Goal: Task Accomplishment & Management: Manage account settings

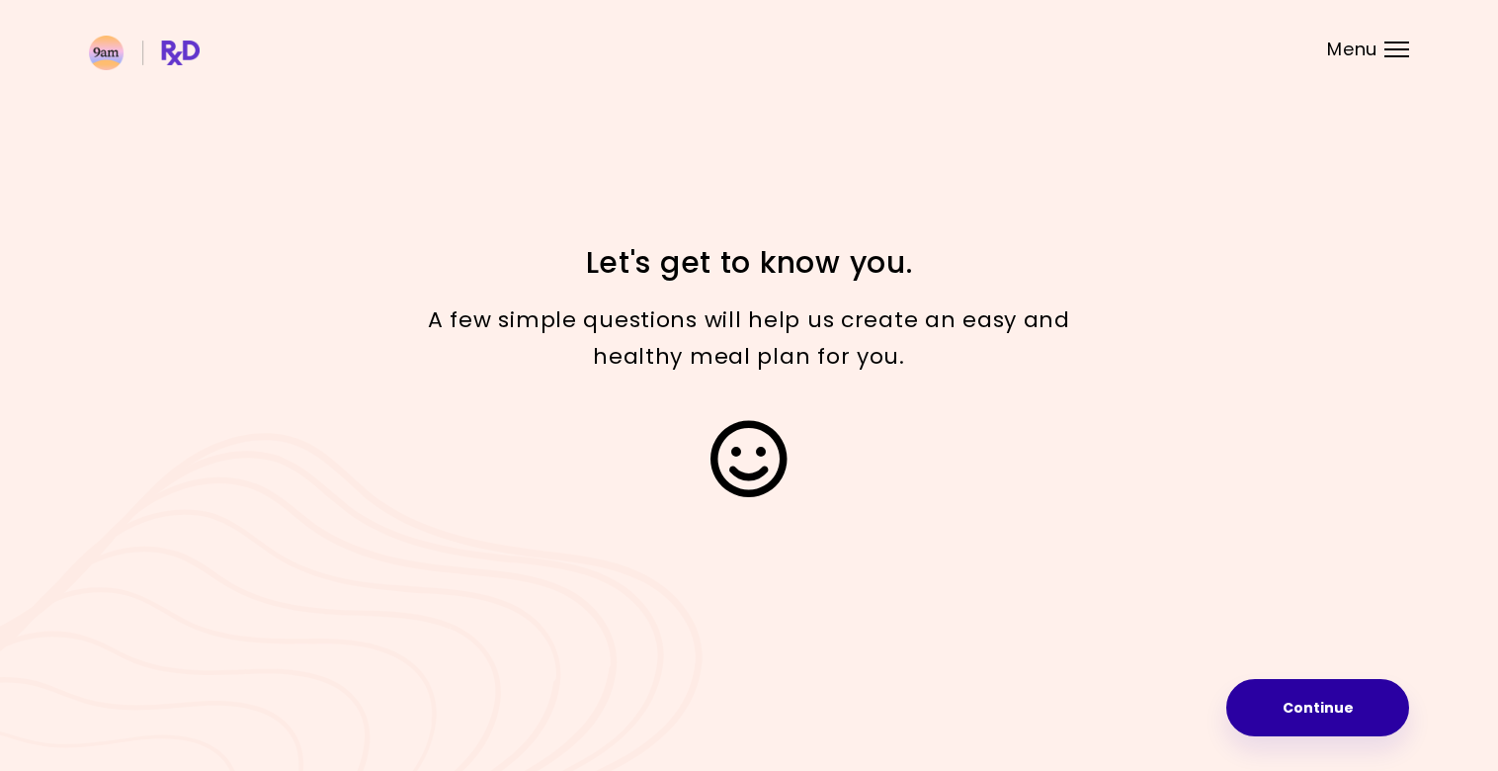
click at [1325, 709] on button "Continue" at bounding box center [1317, 707] width 183 height 57
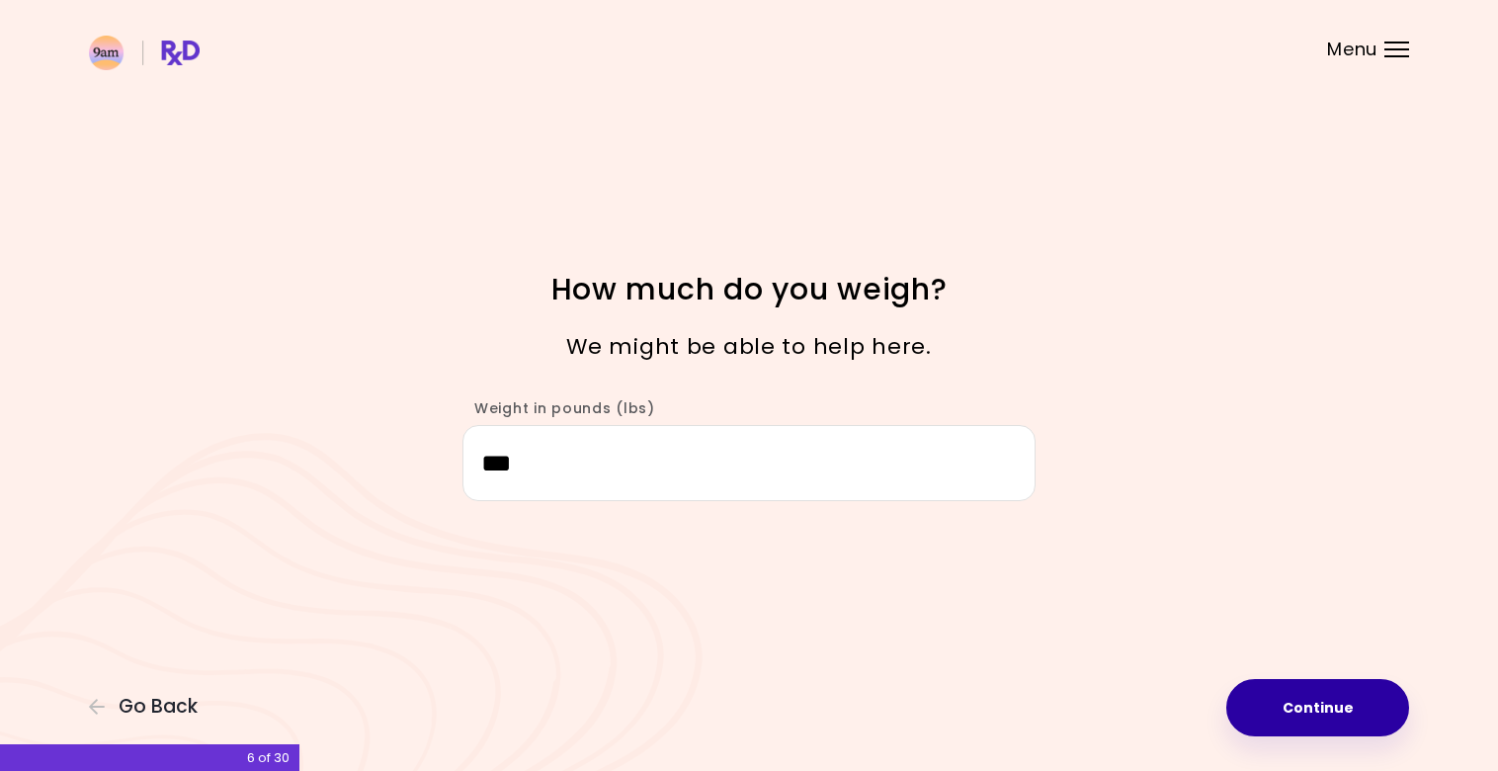
click at [1336, 722] on button "Continue" at bounding box center [1317, 707] width 183 height 57
select select "****"
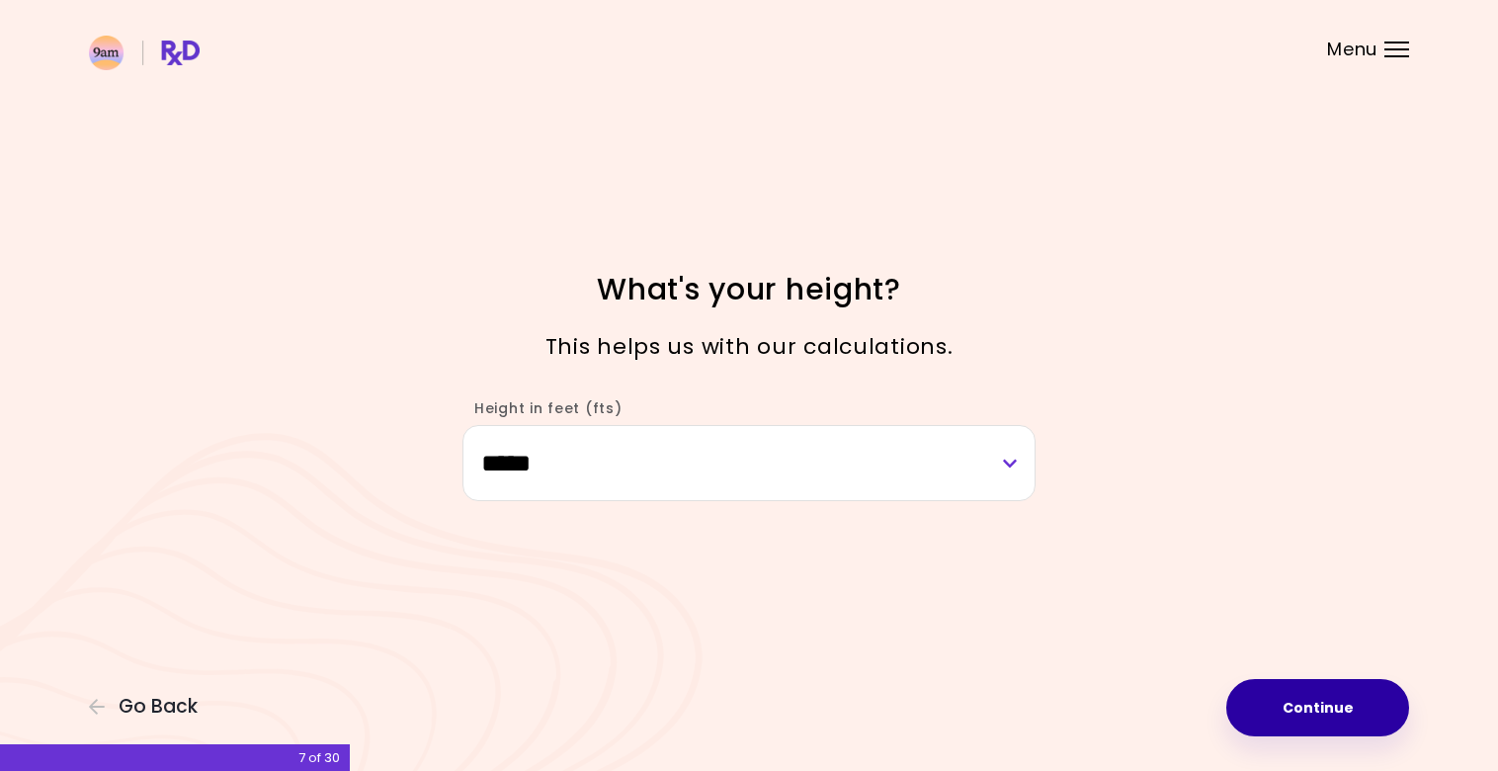
click at [1336, 722] on button "Continue" at bounding box center [1317, 707] width 183 height 57
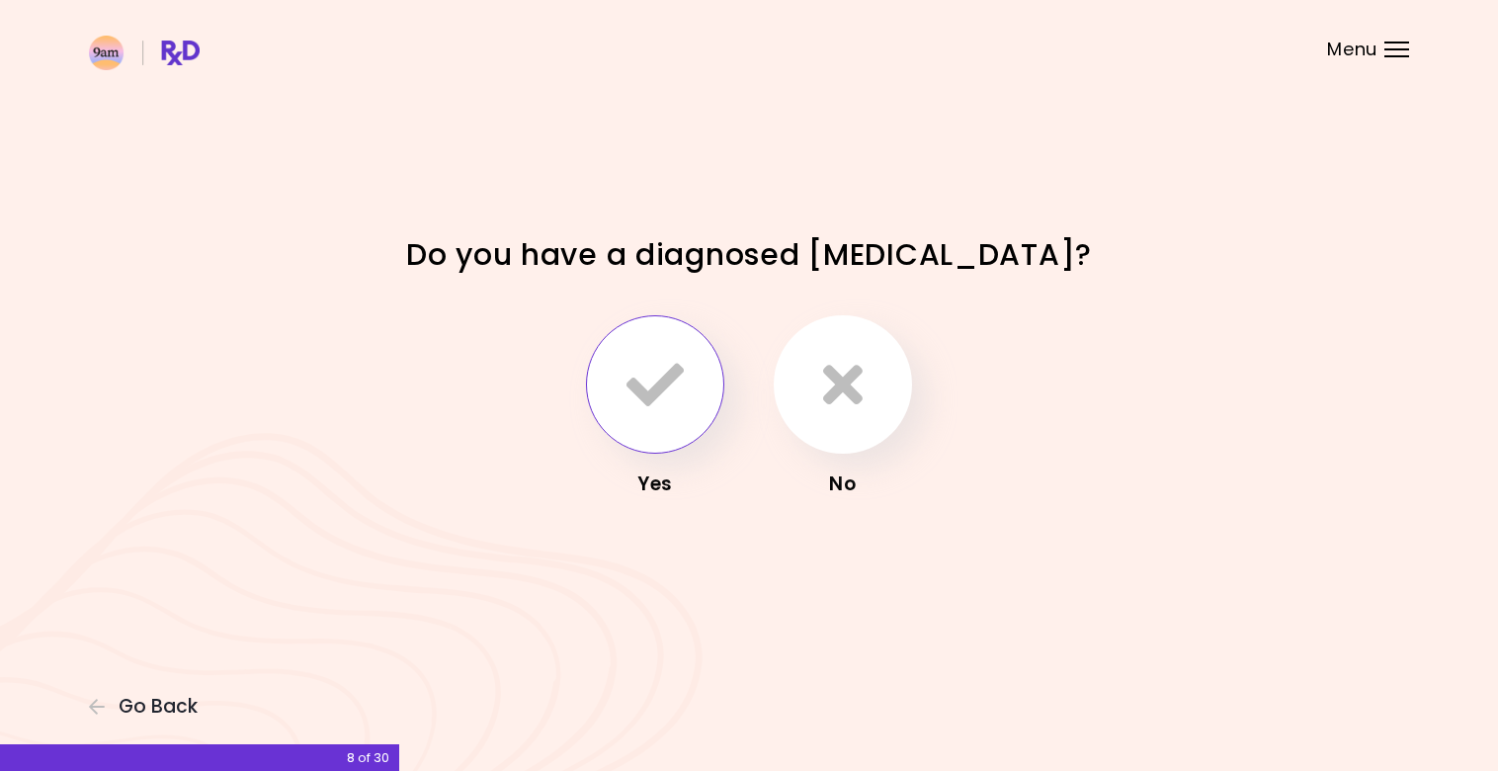
click at [672, 383] on icon "button" at bounding box center [655, 384] width 57 height 57
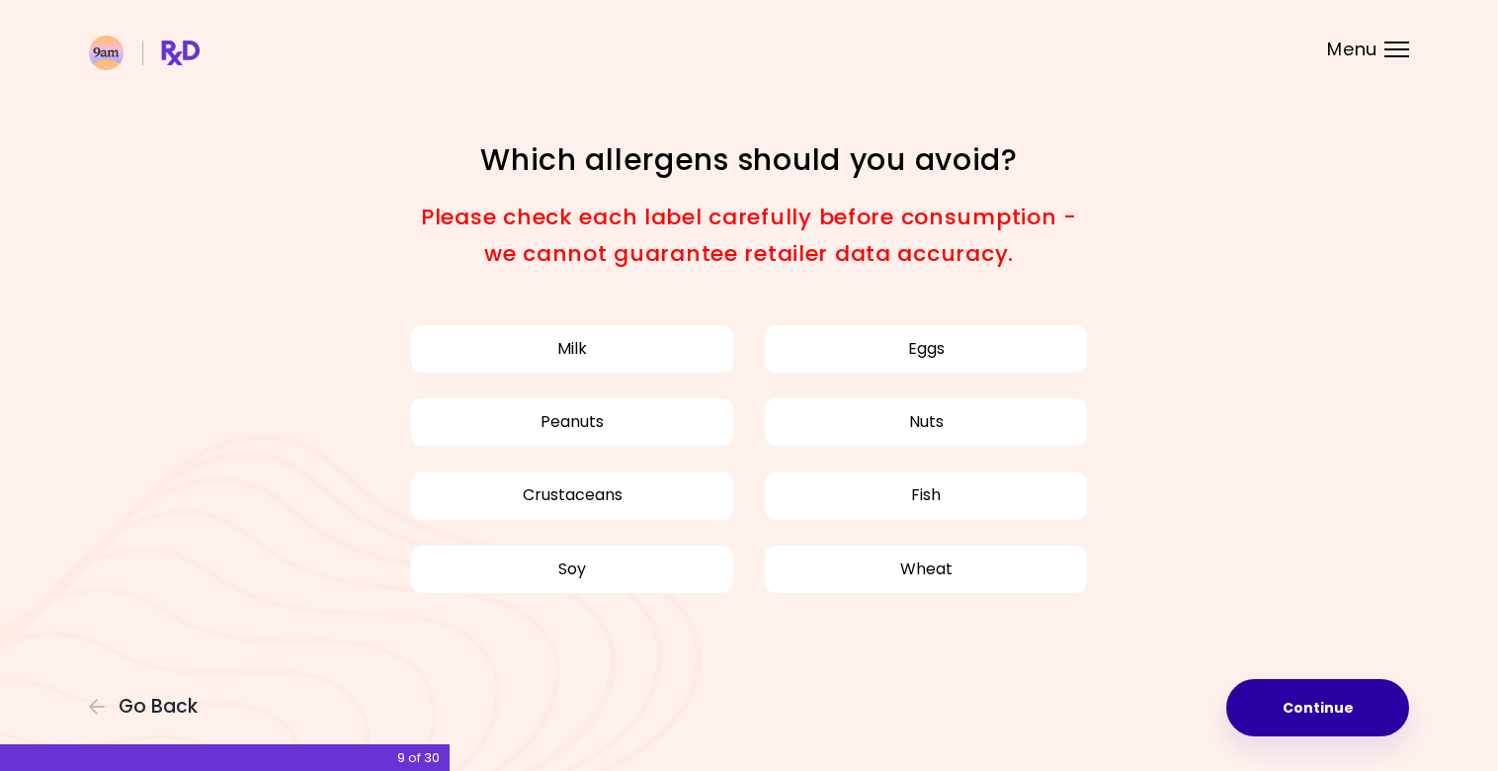
click at [1313, 709] on button "Continue" at bounding box center [1317, 707] width 183 height 57
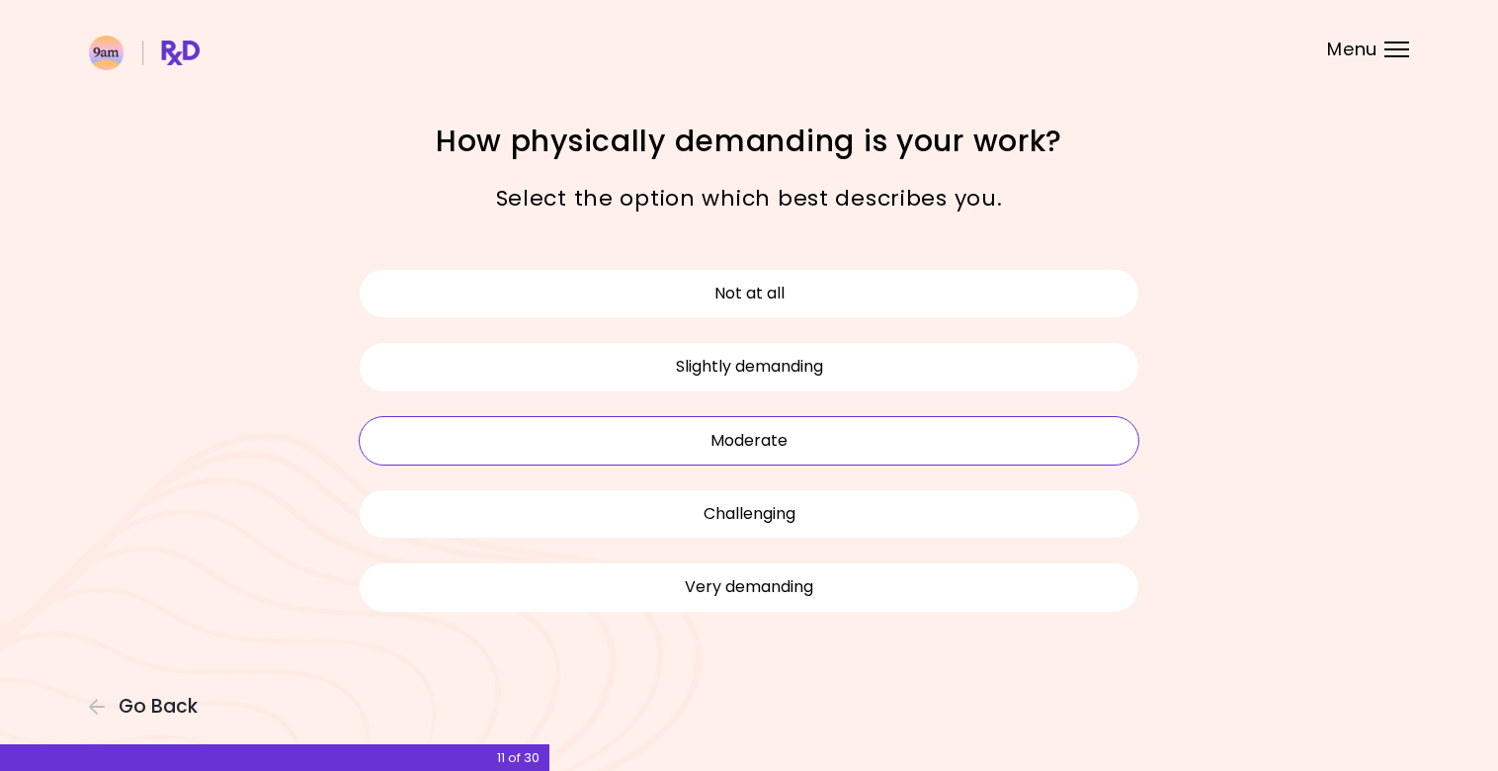
click at [791, 435] on button "Moderate" at bounding box center [749, 440] width 781 height 49
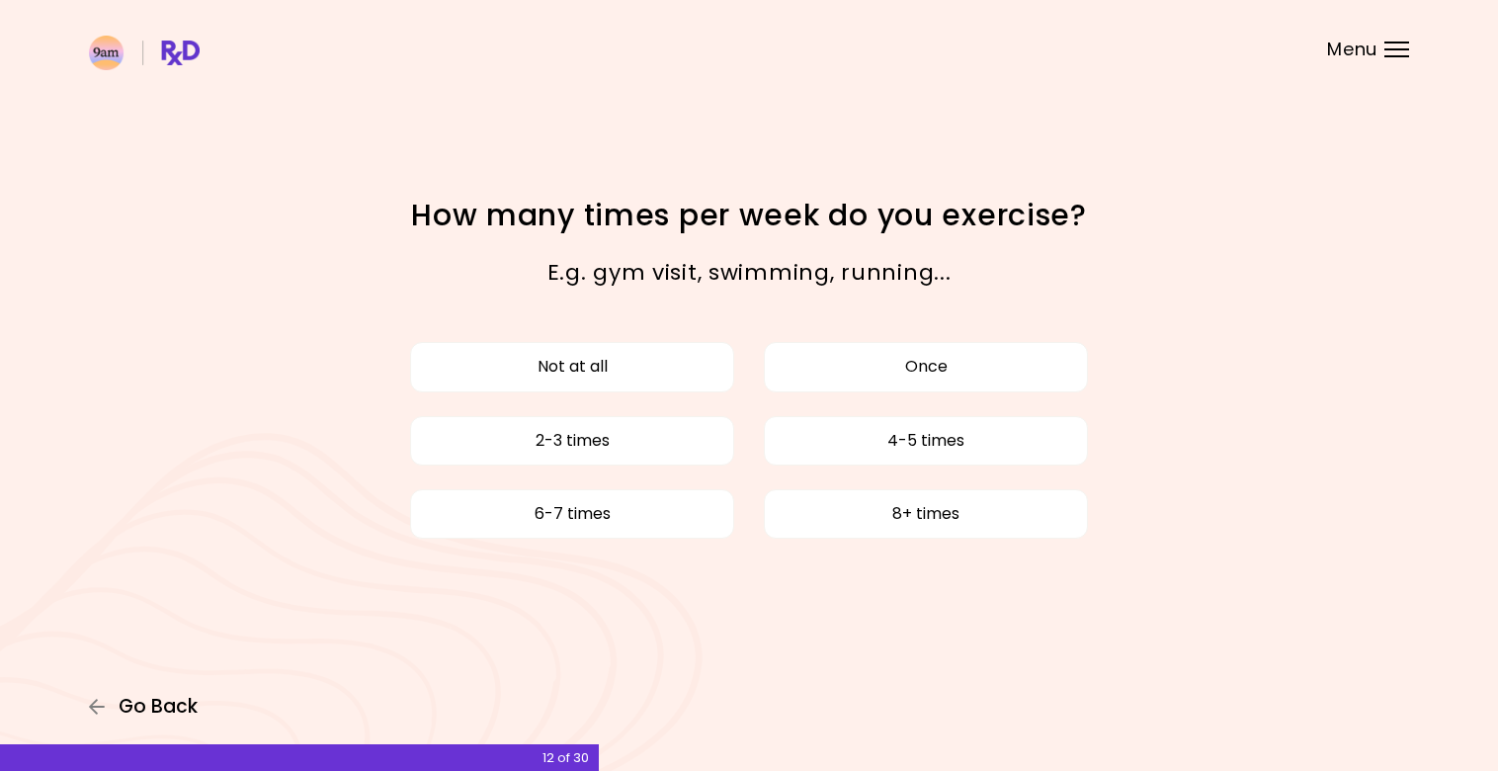
click at [148, 707] on span "Go Back" at bounding box center [158, 707] width 79 height 22
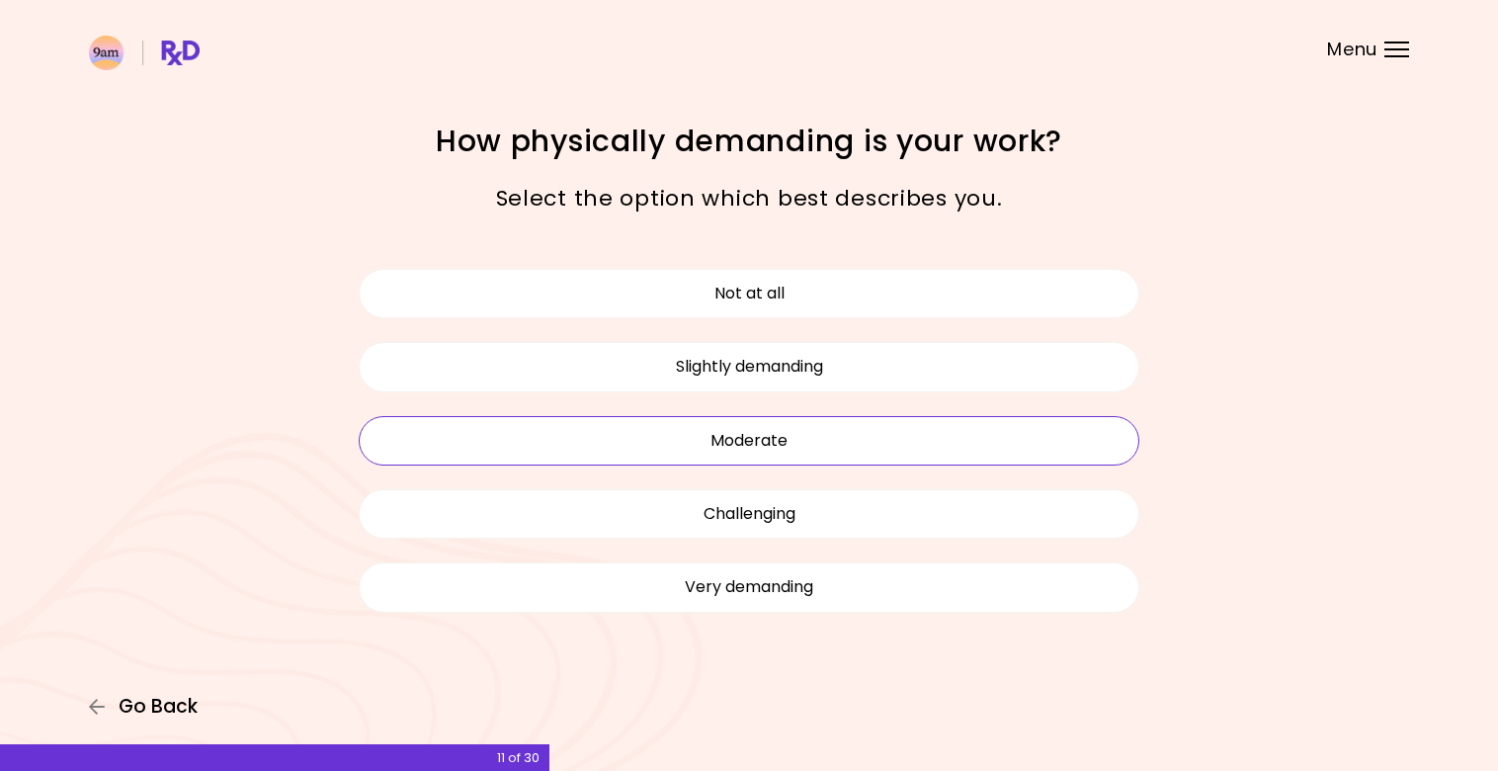
click at [148, 707] on span "Go Back" at bounding box center [158, 707] width 79 height 22
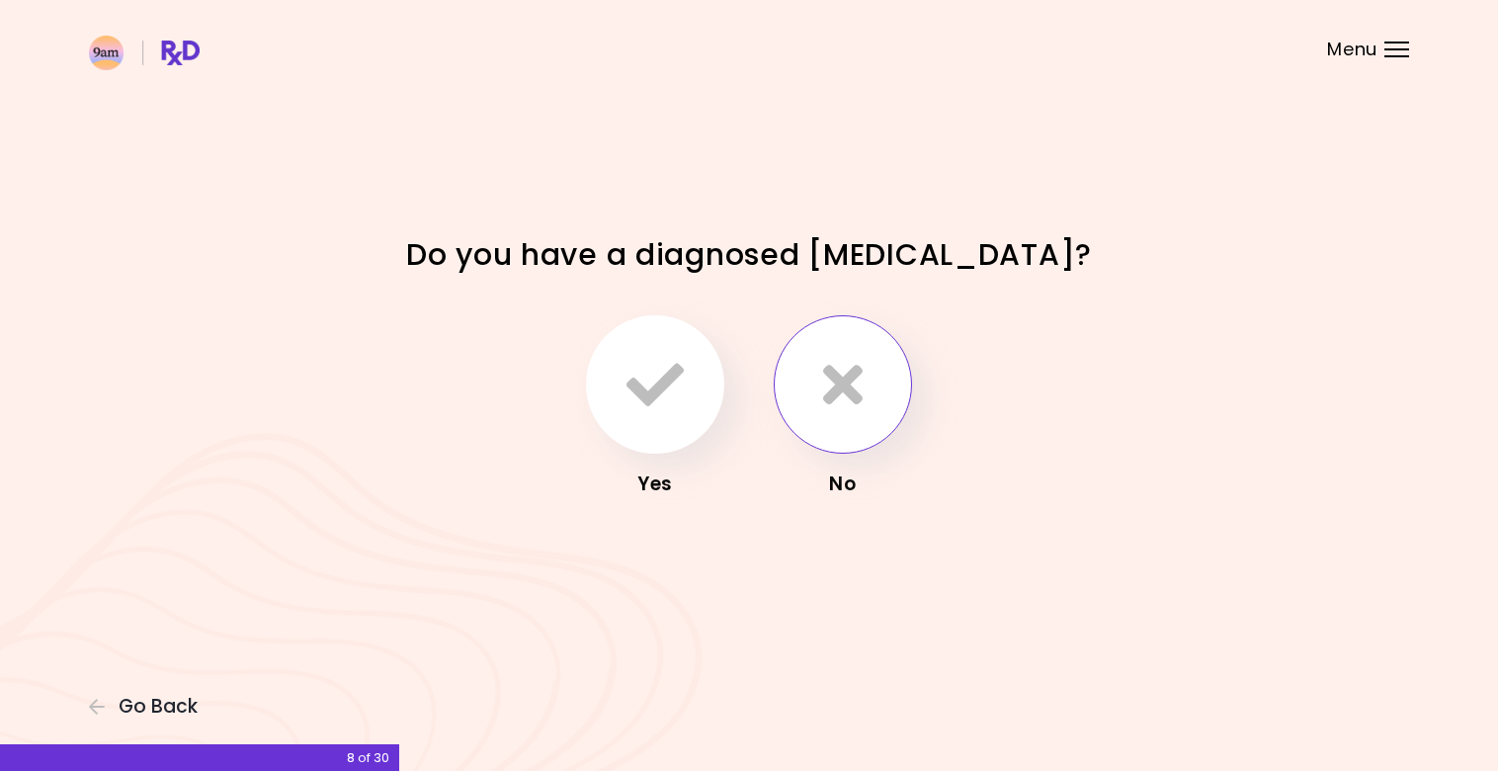
click at [848, 373] on icon "button" at bounding box center [843, 384] width 40 height 57
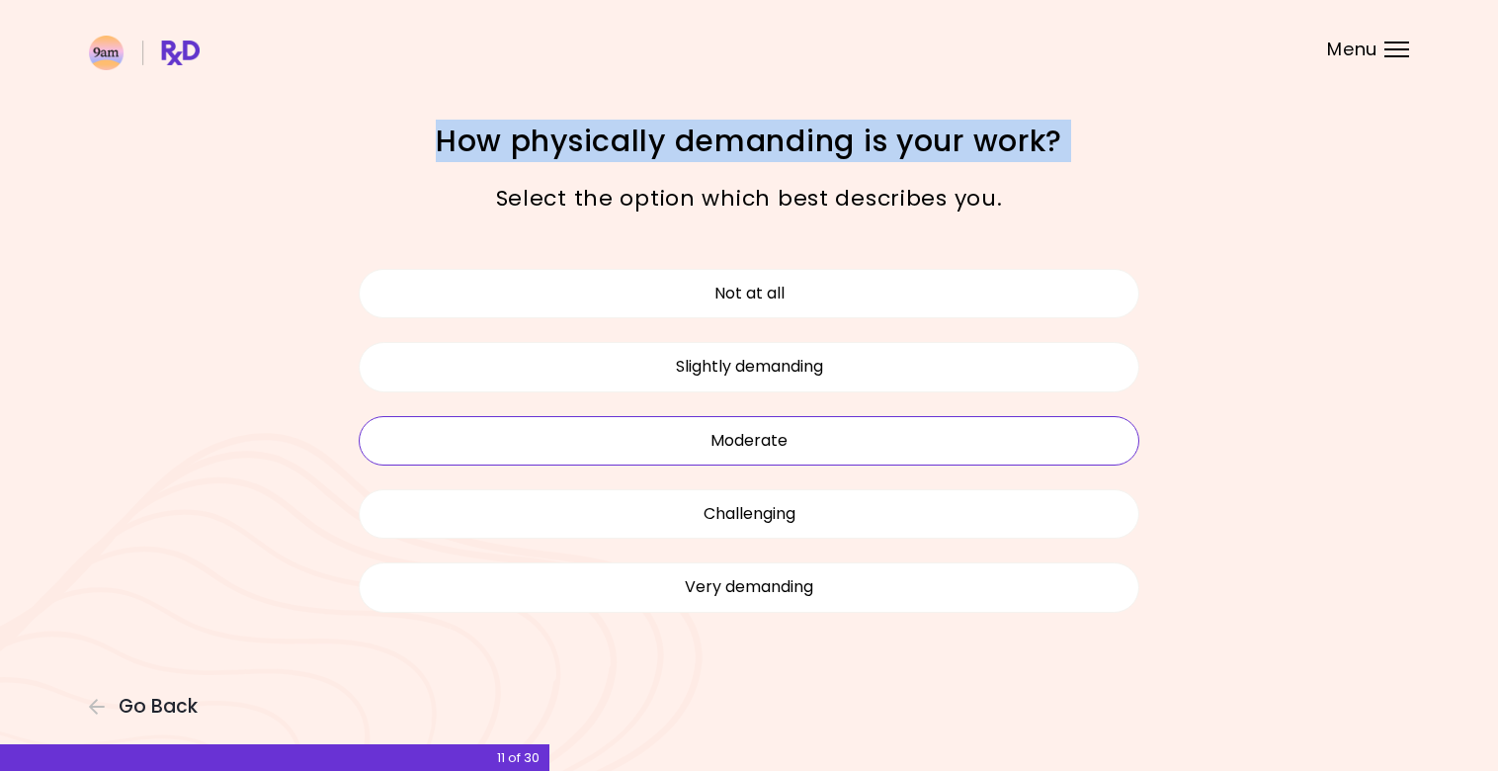
drag, startPoint x: 433, startPoint y: 143, endPoint x: 1063, endPoint y: 171, distance: 631.1
click at [1063, 171] on div "How physically demanding is your work? Select the option which best describes y…" at bounding box center [749, 385] width 949 height 527
copy h1 "How physically demanding is your work?"
click at [800, 309] on button "Not at all" at bounding box center [749, 293] width 781 height 49
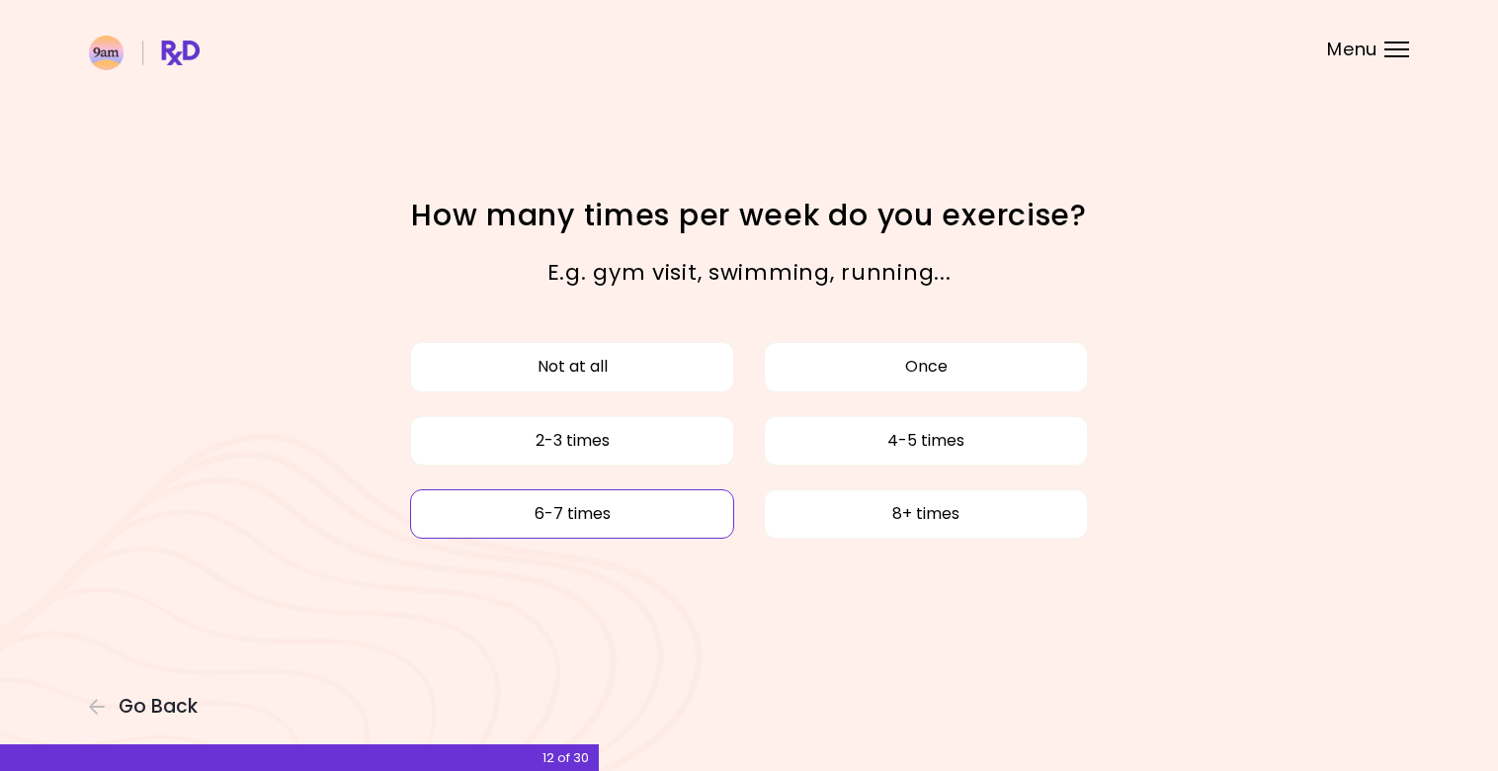
click at [633, 528] on button "6-7 times" at bounding box center [572, 513] width 324 height 49
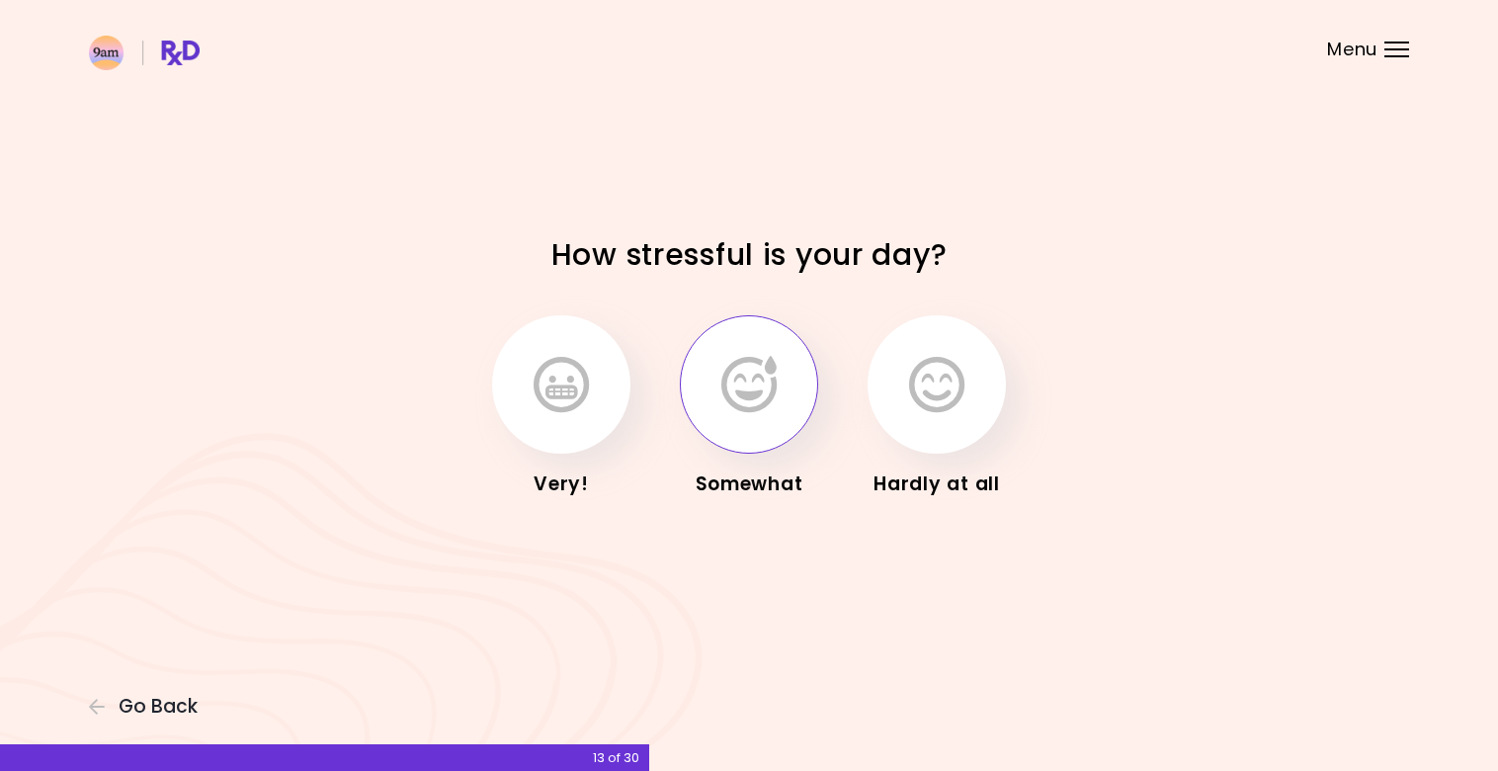
click at [783, 363] on button "button" at bounding box center [749, 384] width 138 height 138
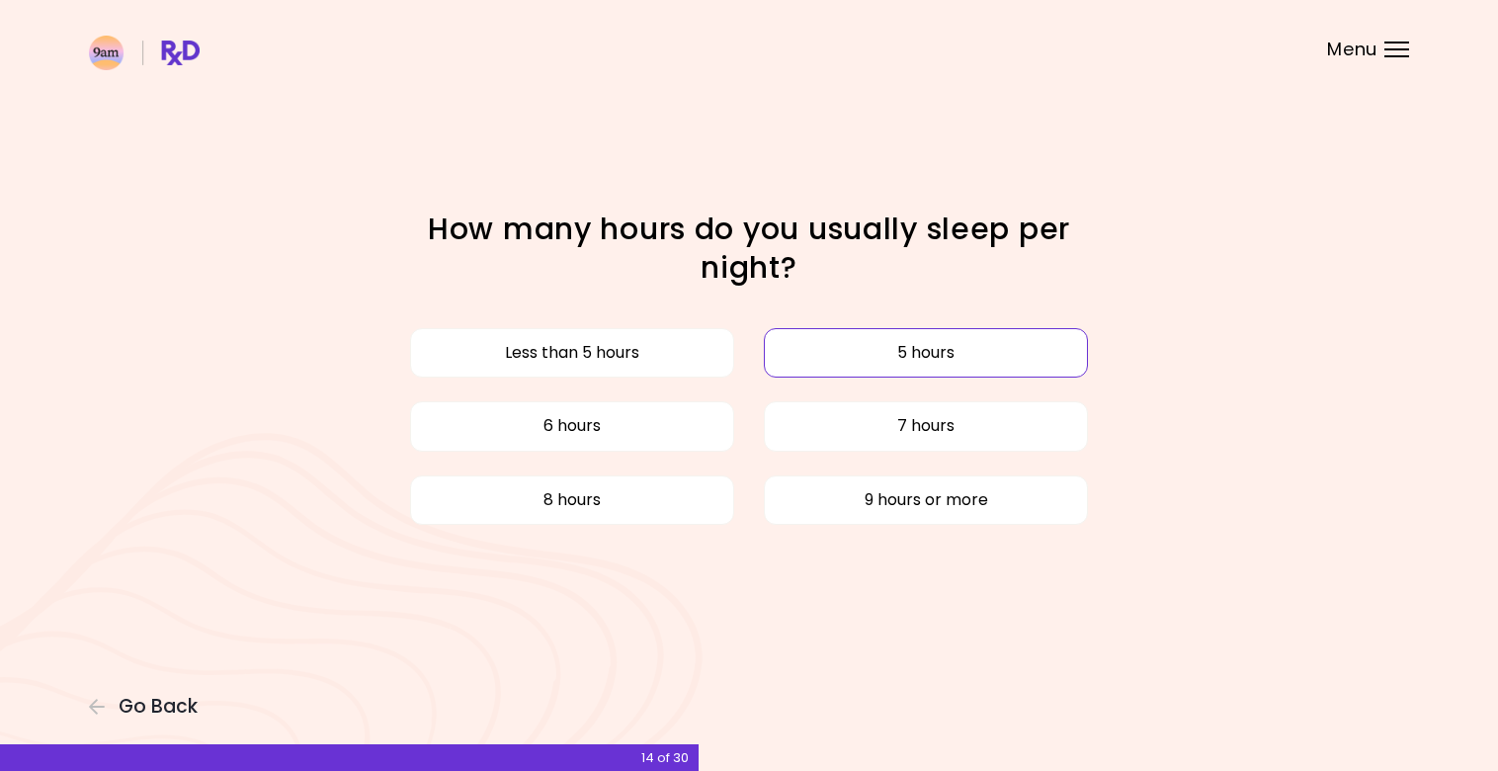
click at [898, 364] on button "5 hours" at bounding box center [926, 352] width 324 height 49
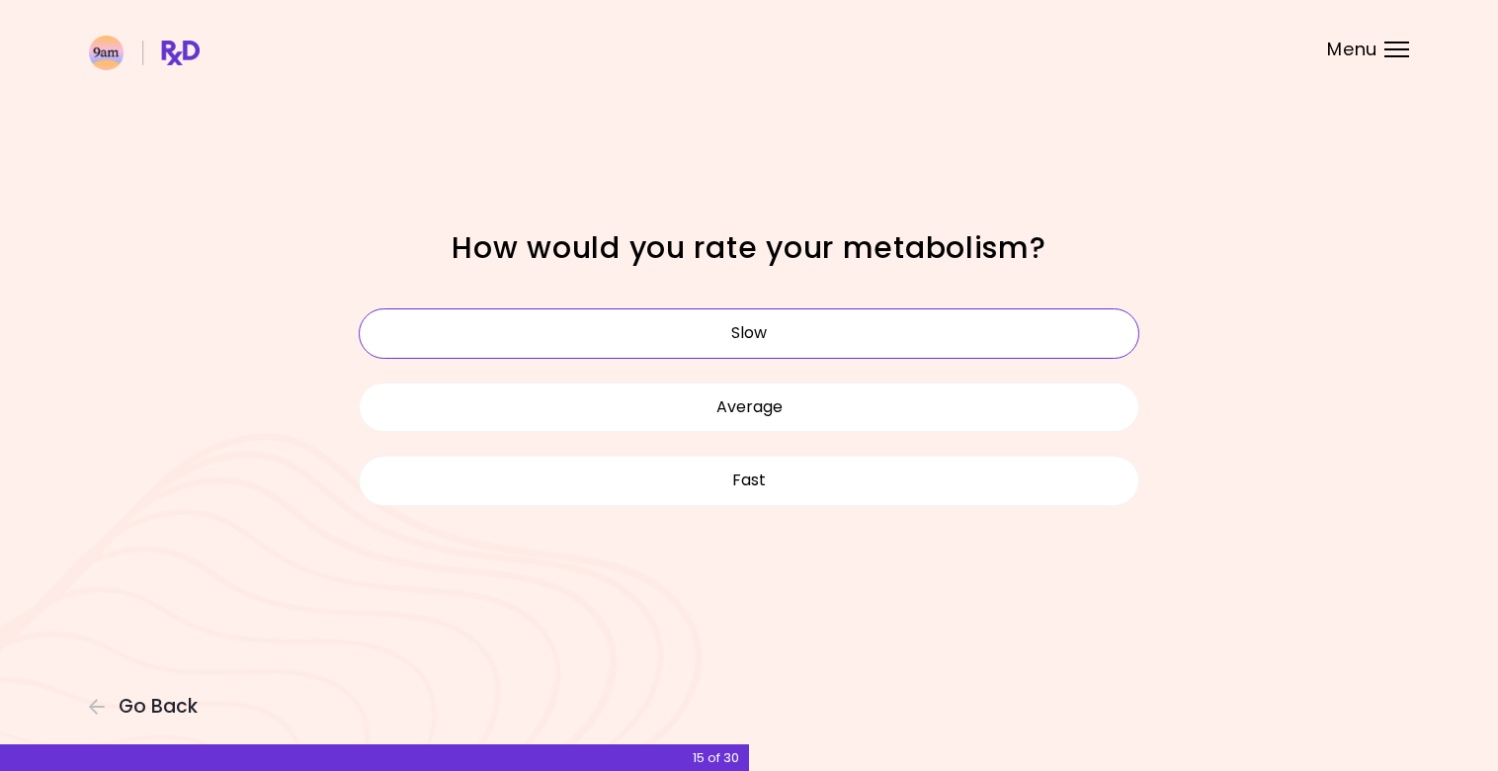
click at [740, 332] on button "Slow" at bounding box center [749, 332] width 781 height 49
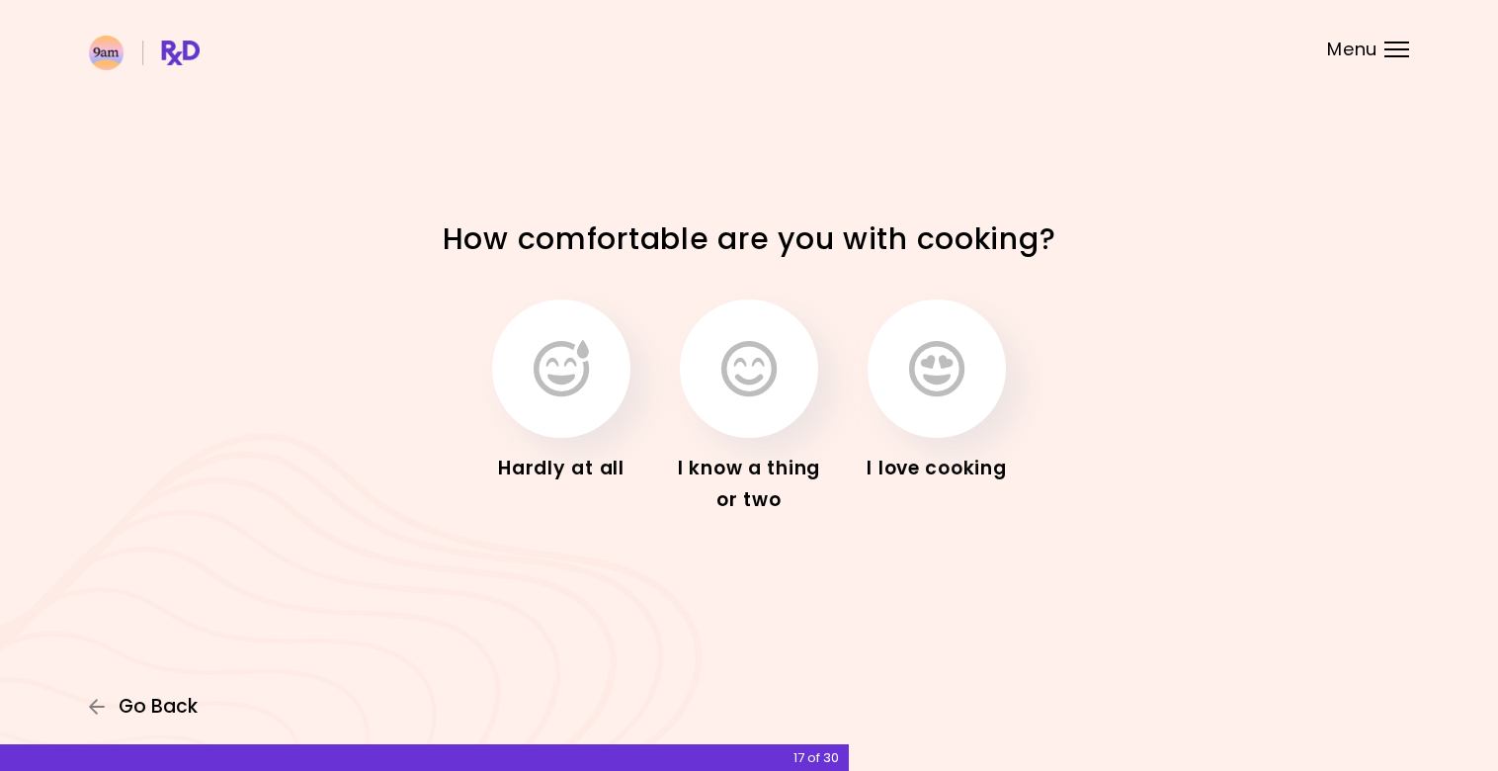
click at [137, 703] on span "Go Back" at bounding box center [158, 707] width 79 height 22
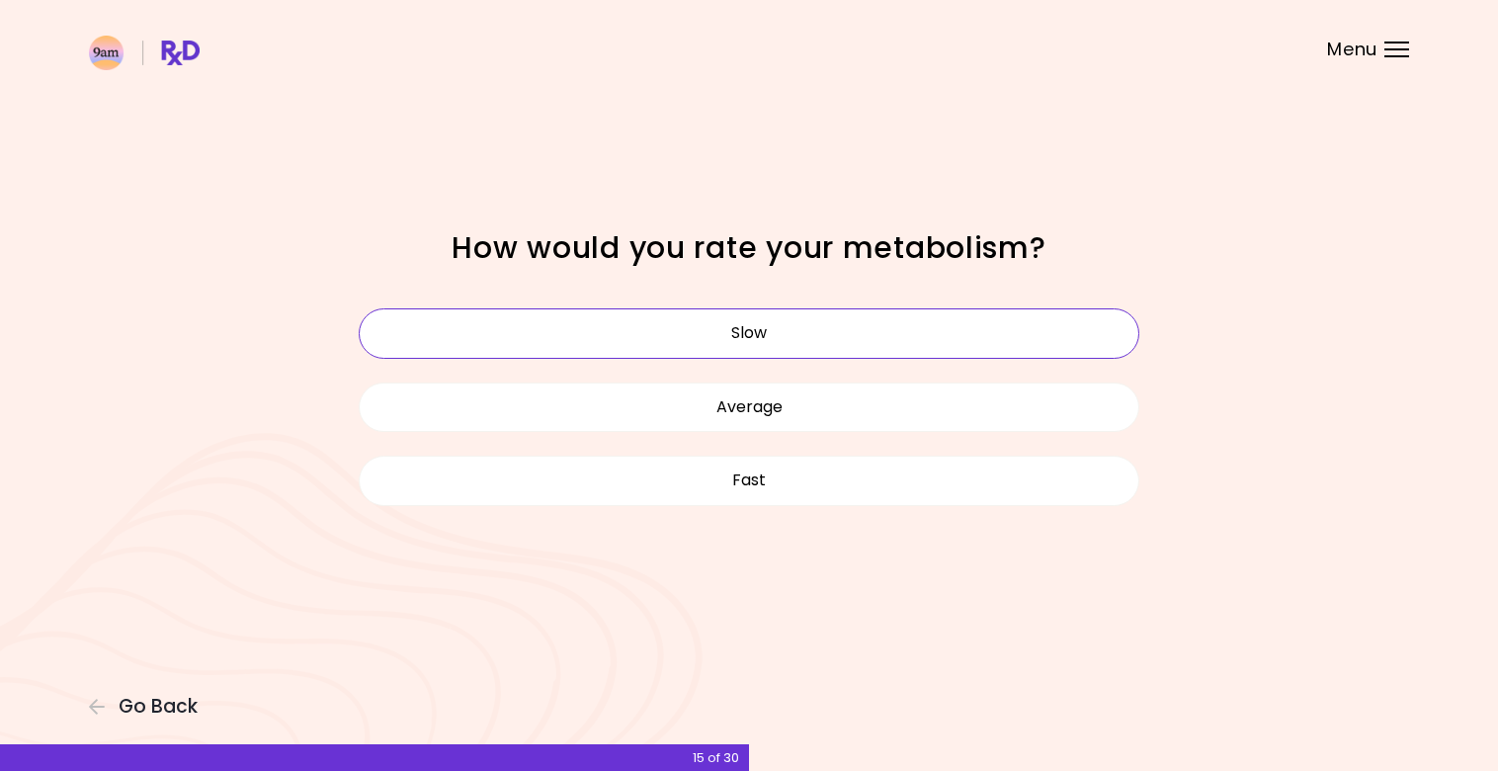
click at [796, 330] on button "Slow" at bounding box center [749, 332] width 781 height 49
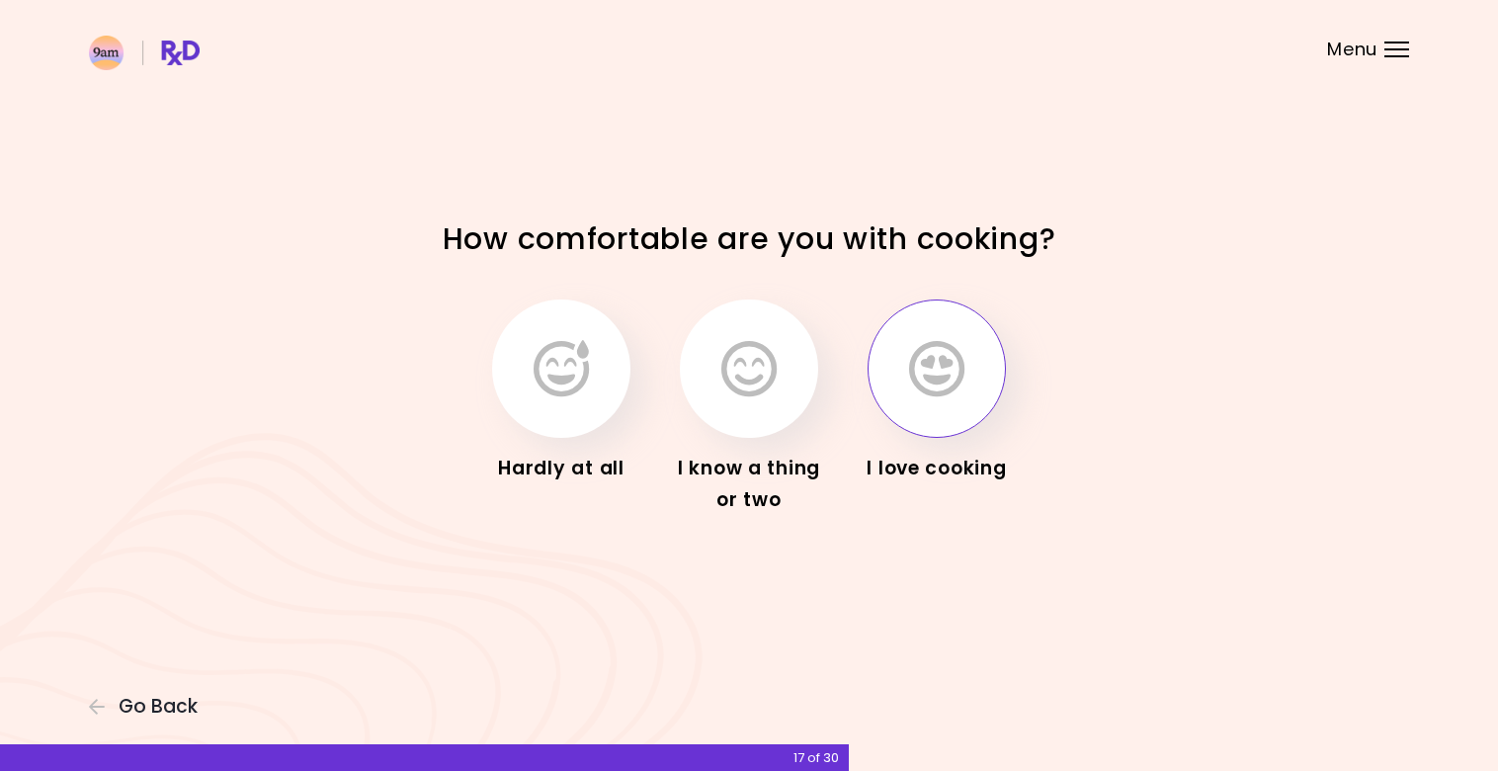
click at [932, 368] on icon "button" at bounding box center [936, 368] width 55 height 57
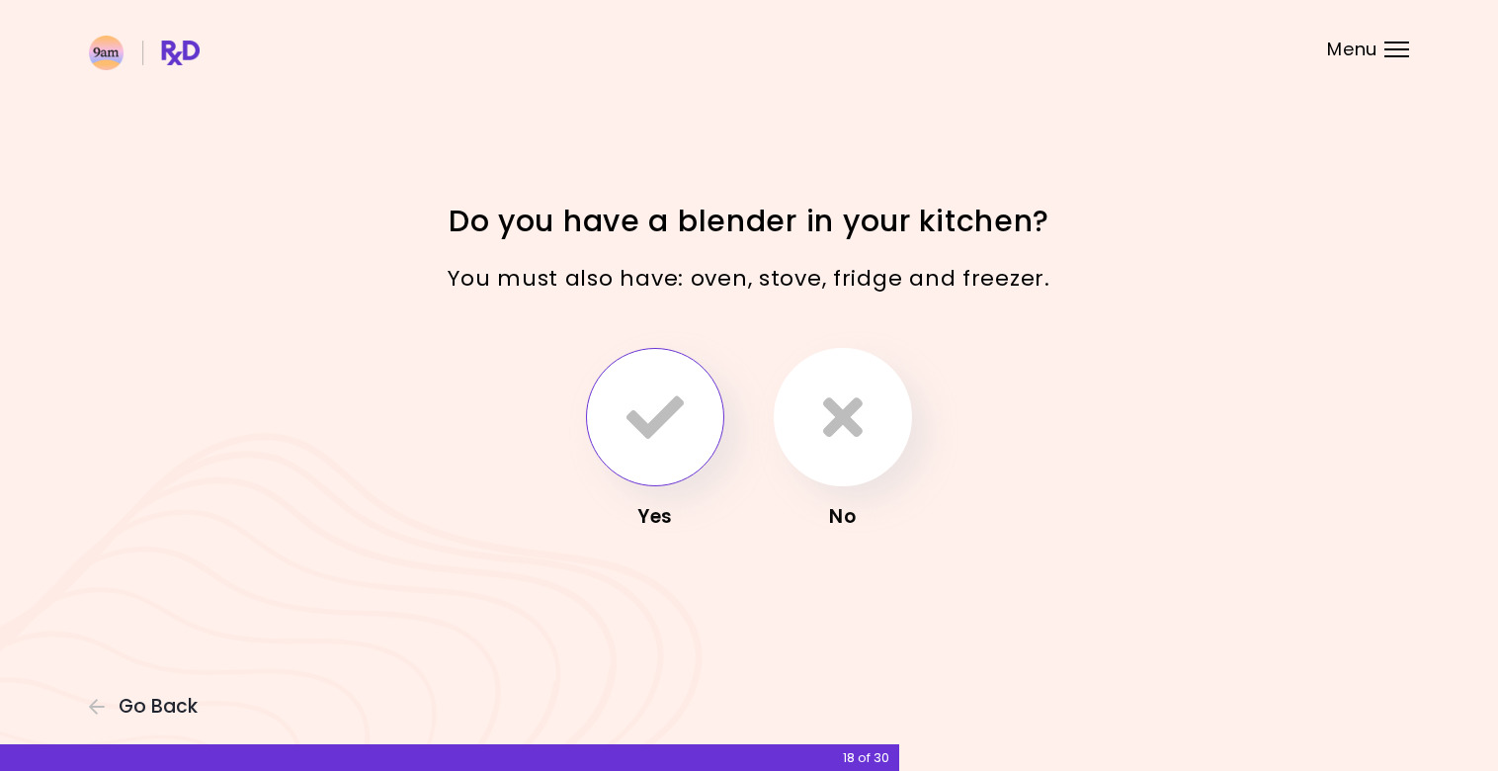
click at [682, 400] on icon "button" at bounding box center [655, 416] width 57 height 57
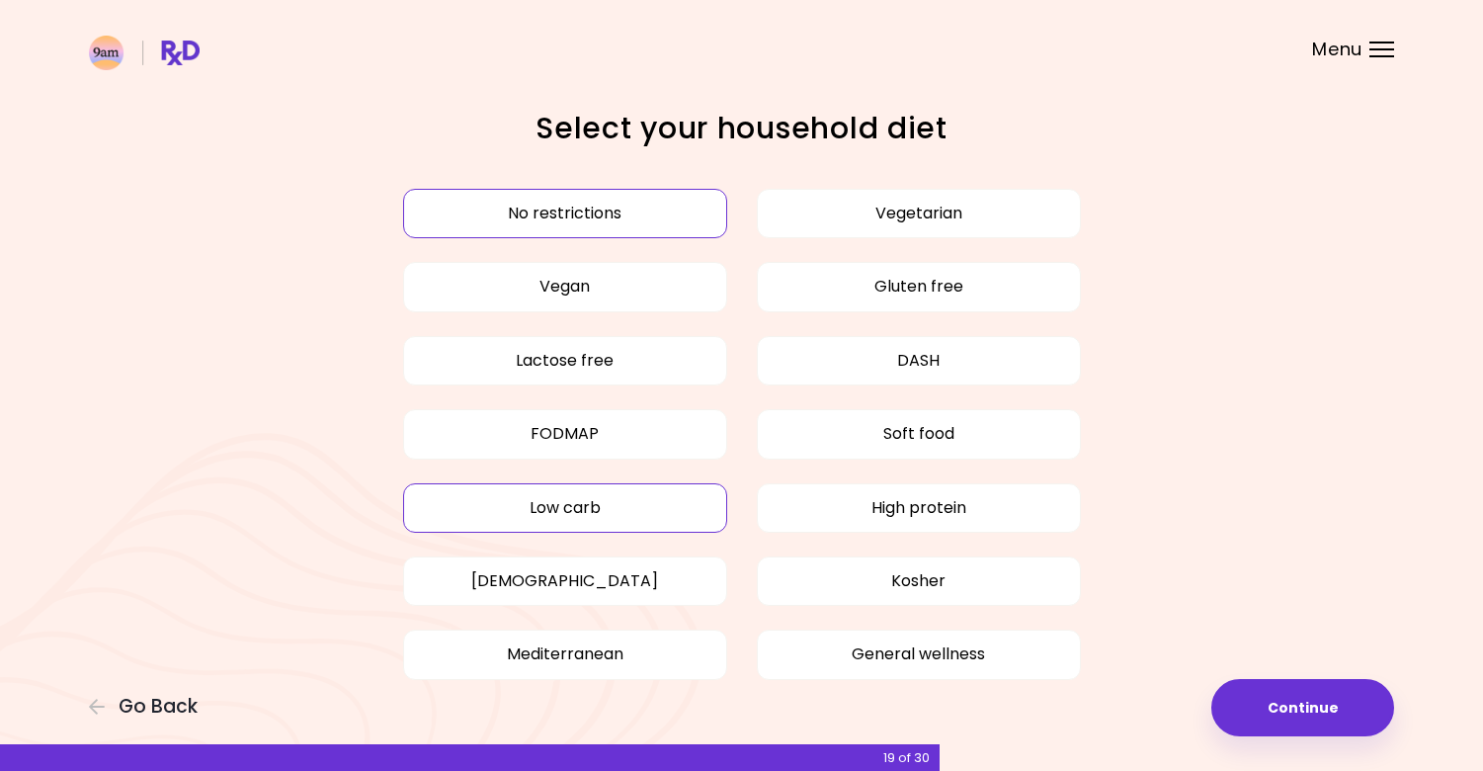
click at [647, 517] on button "Low carb" at bounding box center [565, 507] width 324 height 49
click at [969, 655] on button "General wellness" at bounding box center [919, 654] width 324 height 49
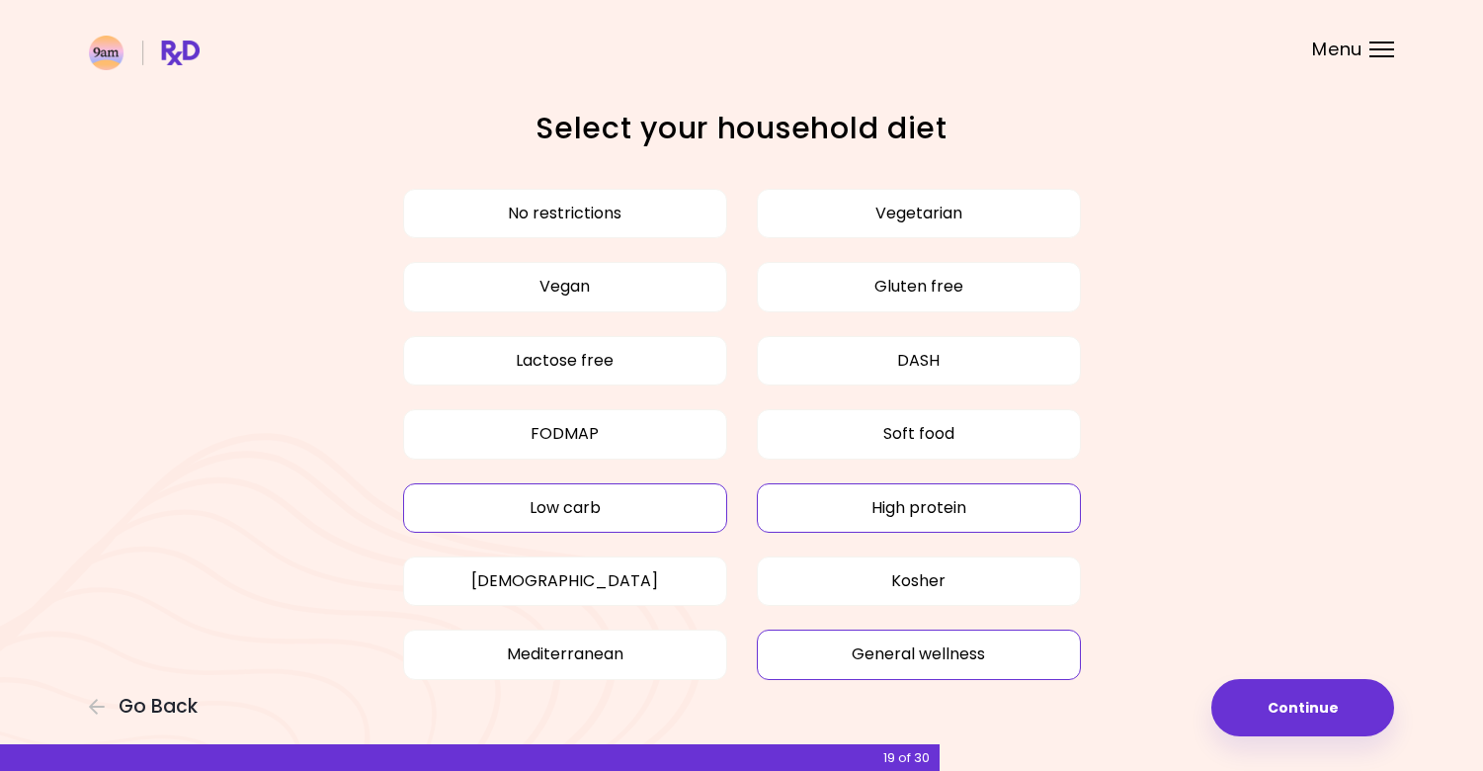
click at [965, 517] on button "High protein" at bounding box center [919, 507] width 324 height 49
click at [1317, 700] on button "Continue" at bounding box center [1303, 707] width 183 height 57
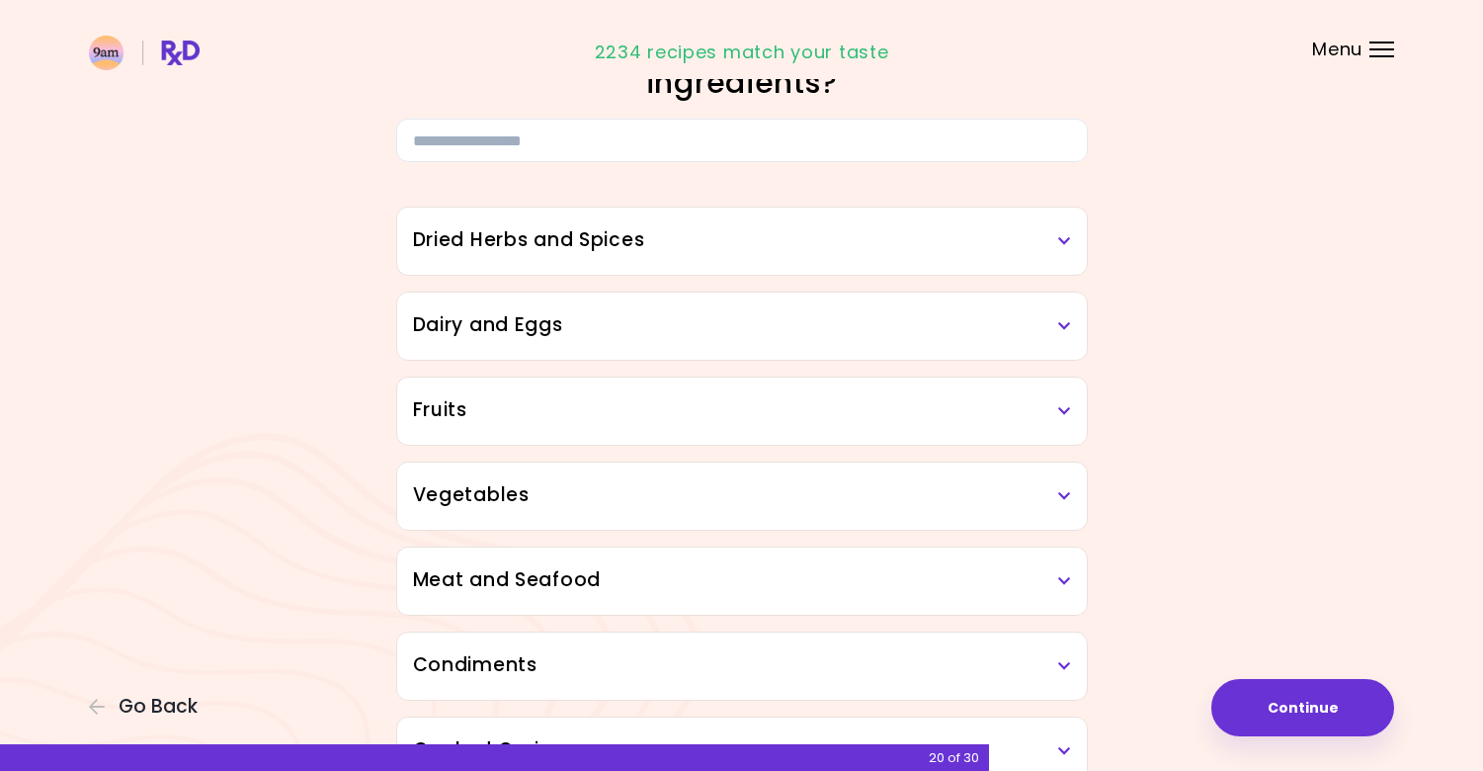
scroll to position [85, 0]
click at [552, 142] on input at bounding box center [742, 139] width 692 height 43
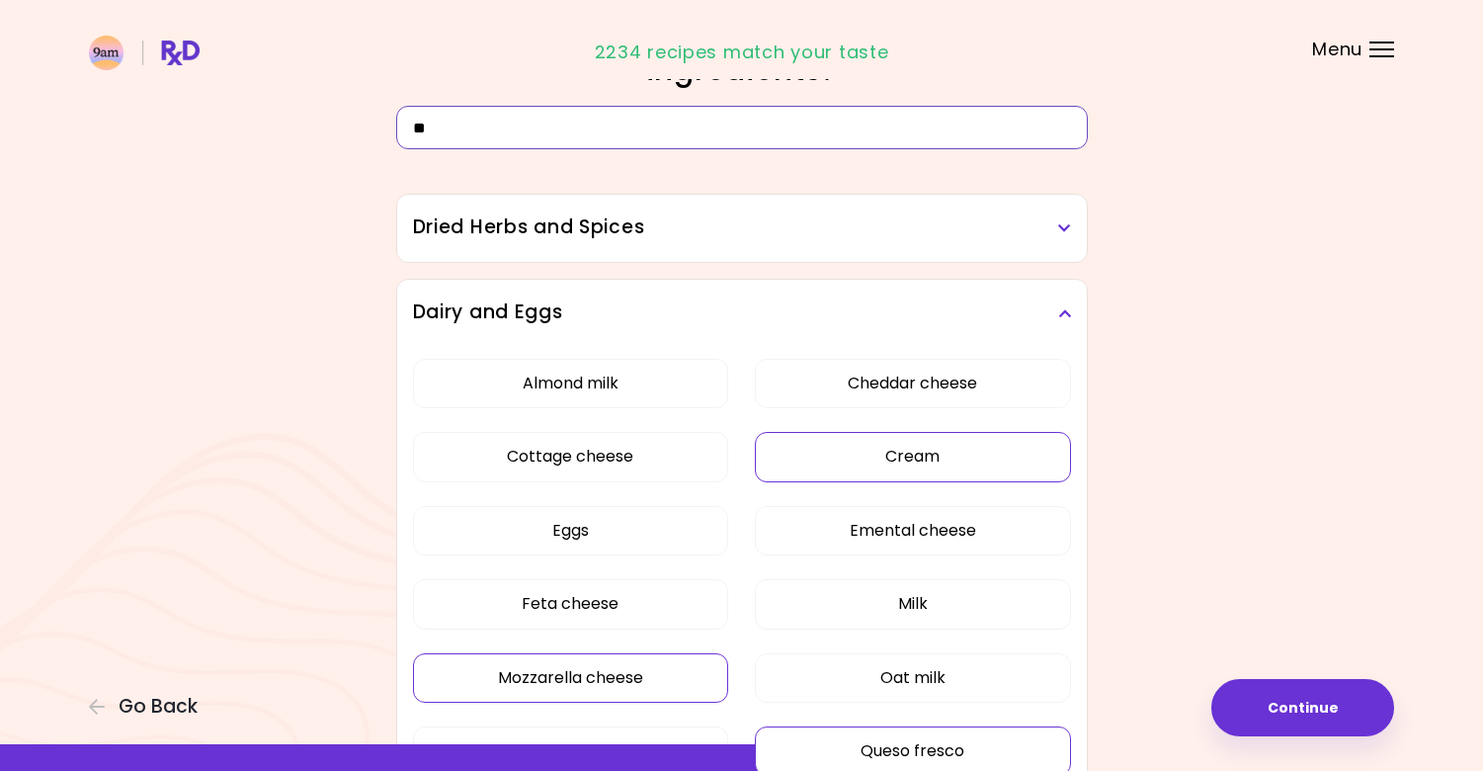
scroll to position [54, 0]
type input "*"
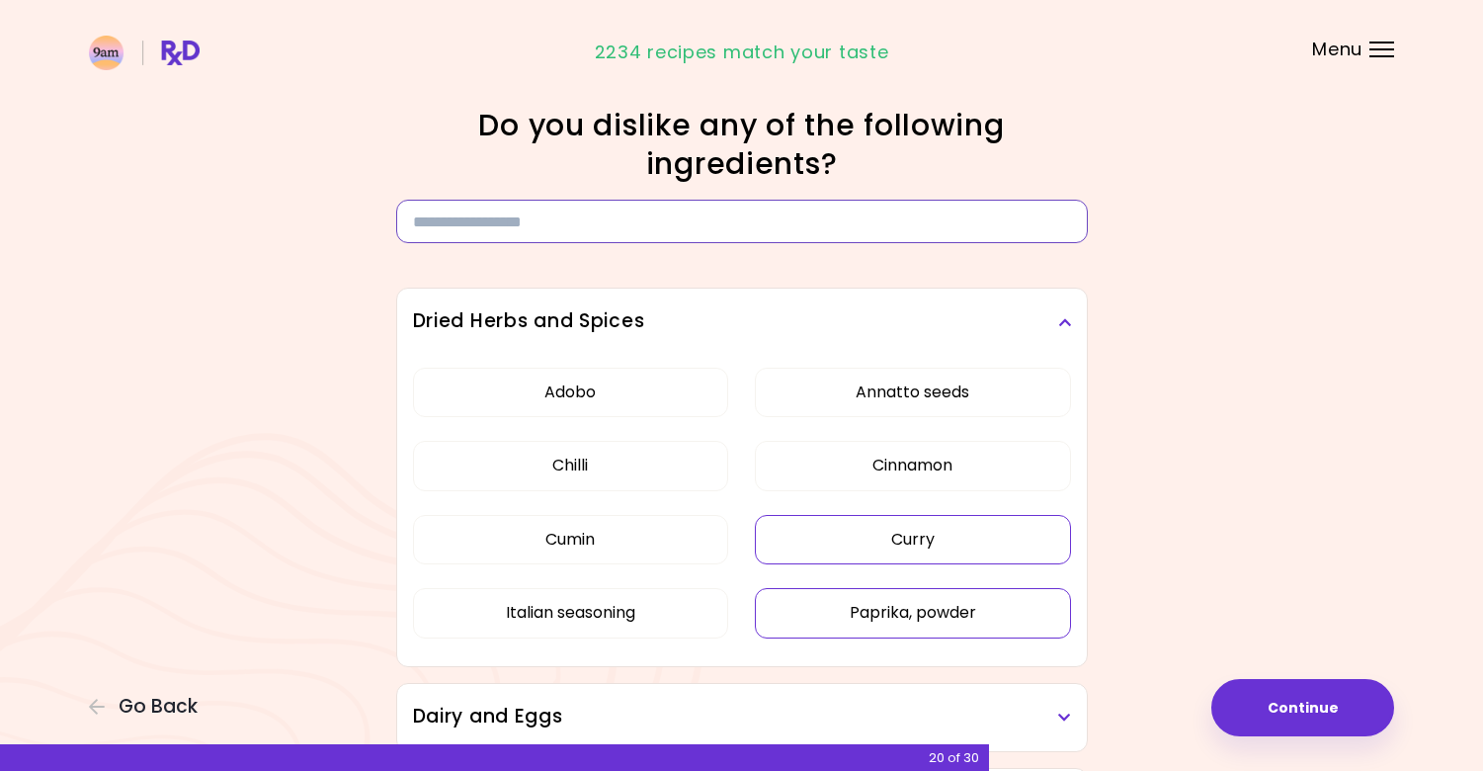
scroll to position [31, 0]
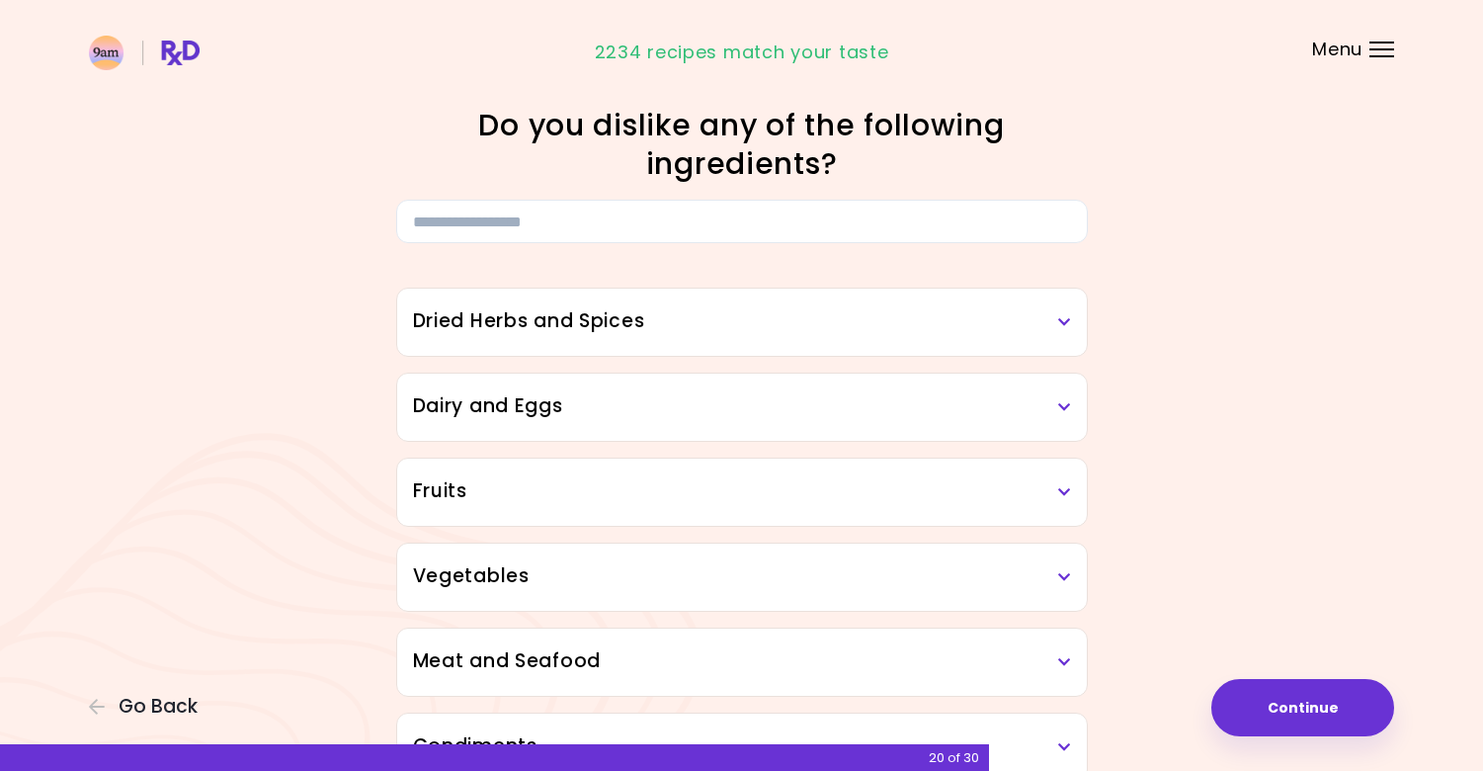
click at [692, 333] on h3 "Dried Herbs and Spices" at bounding box center [742, 321] width 658 height 29
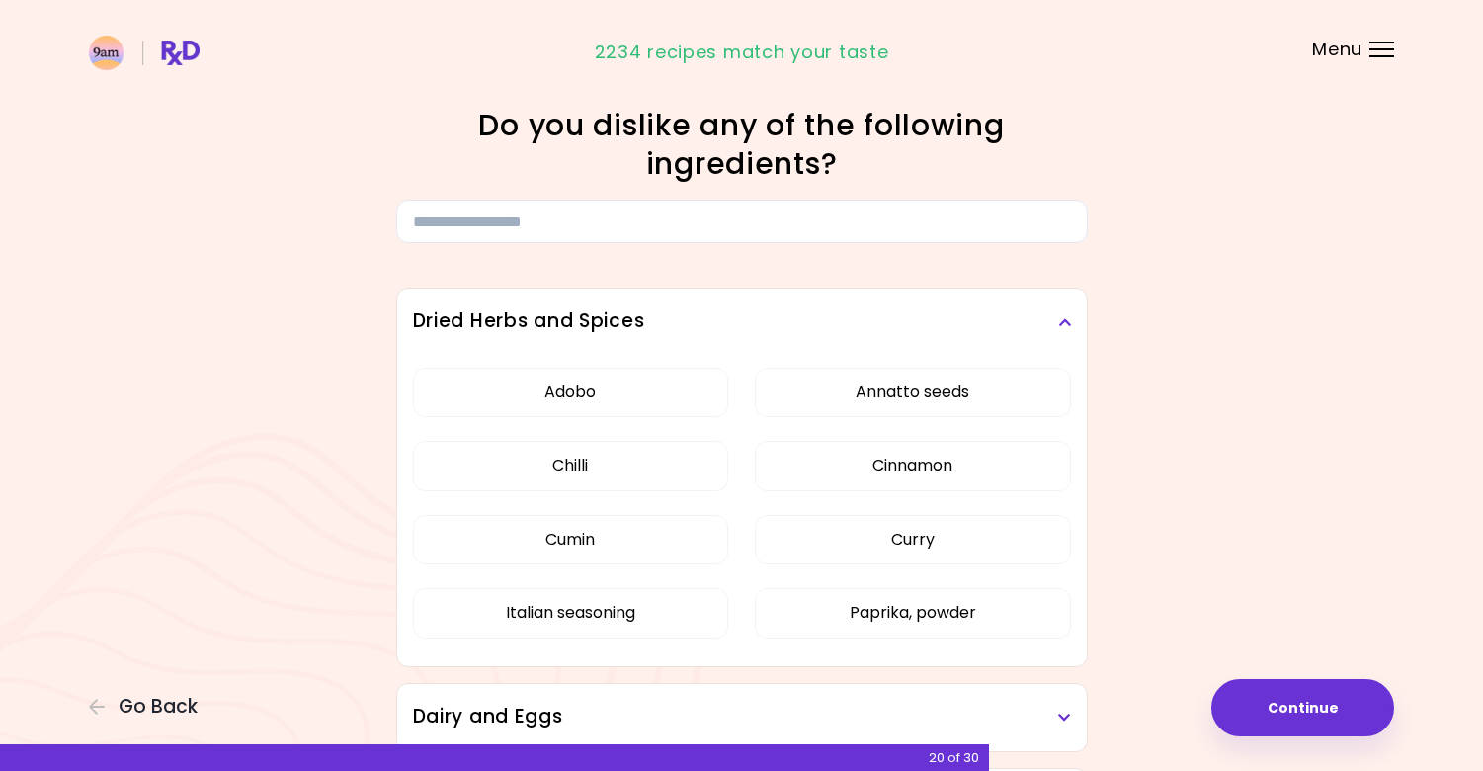
scroll to position [0, 0]
click at [1056, 325] on h3 "Dried Herbs and Spices" at bounding box center [742, 321] width 658 height 29
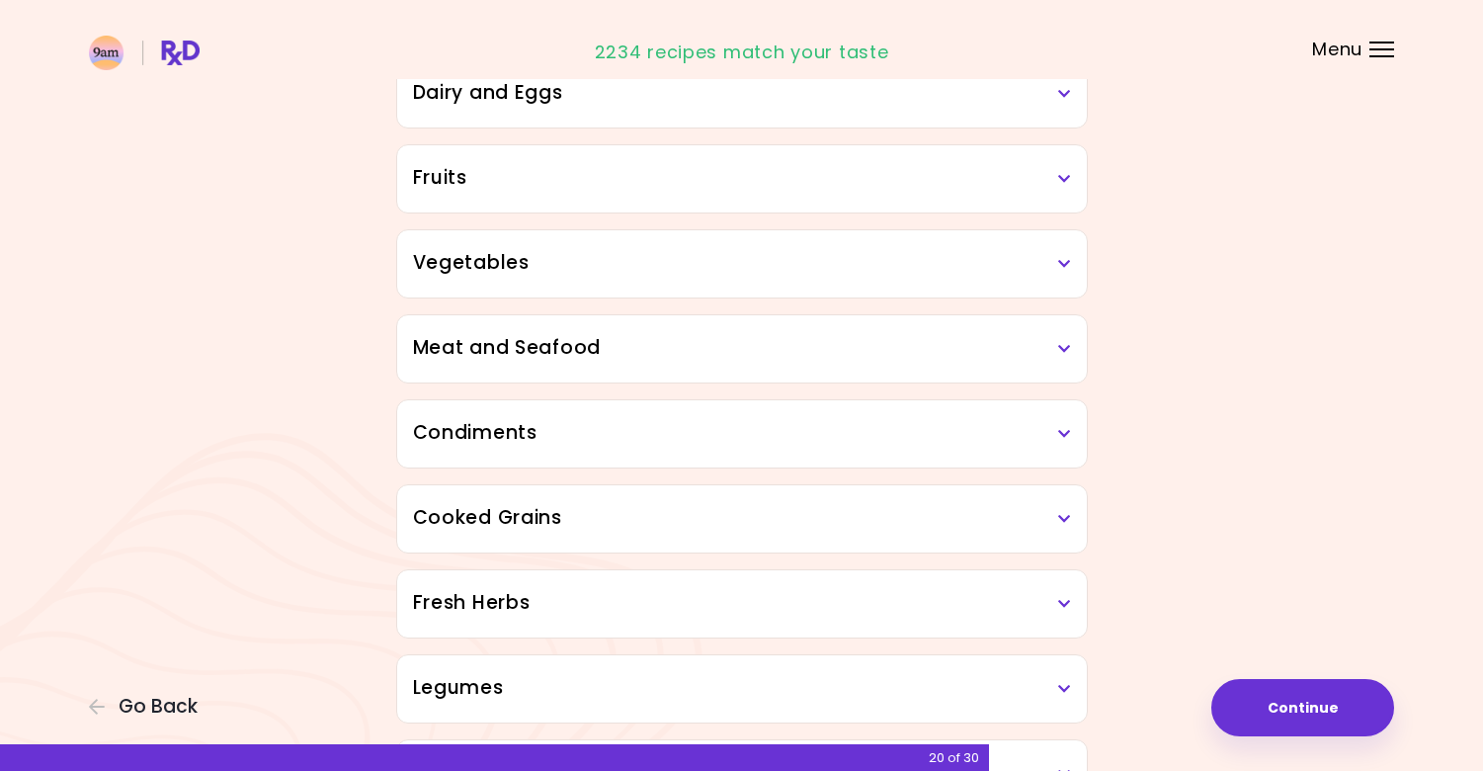
scroll to position [499, 0]
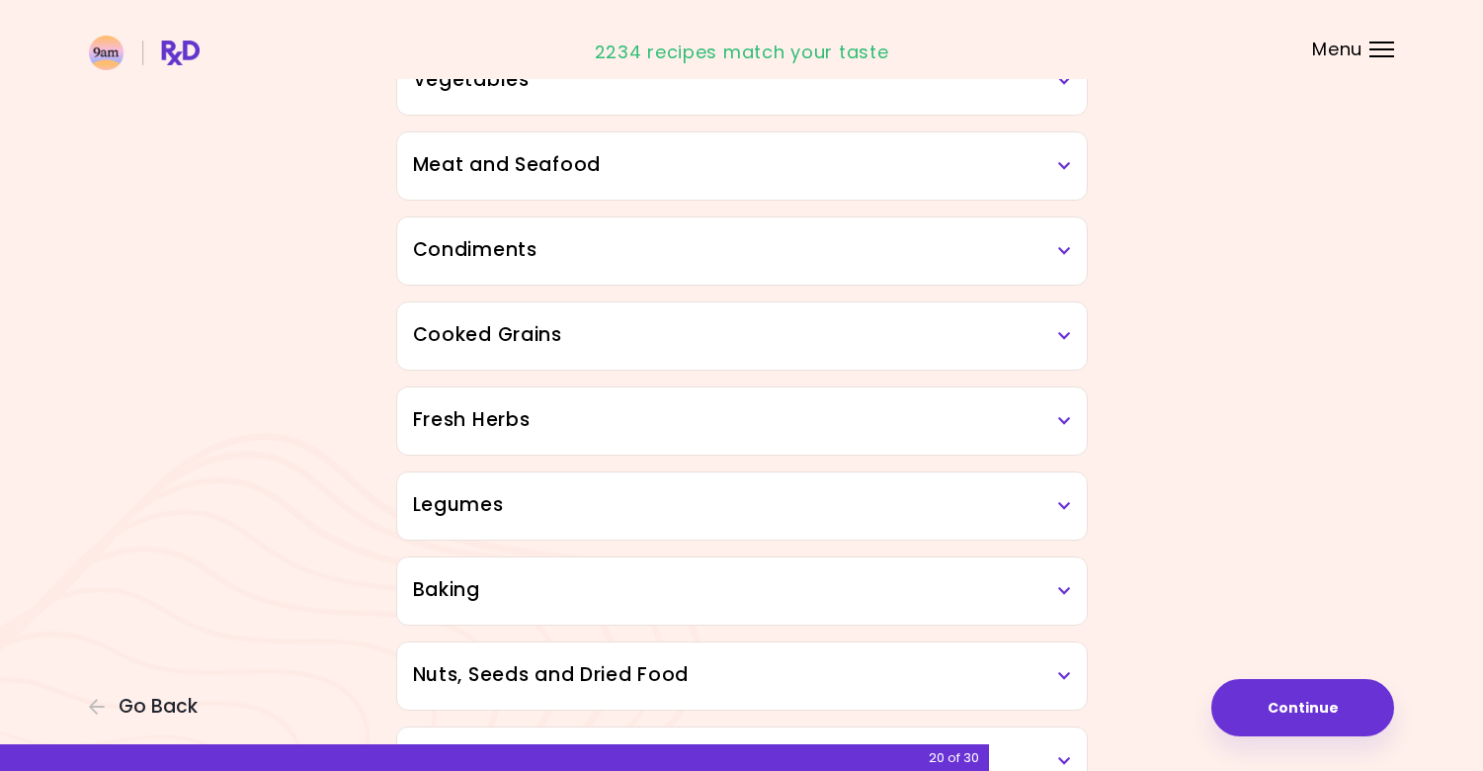
click at [1059, 514] on h3 "Legumes" at bounding box center [742, 505] width 658 height 29
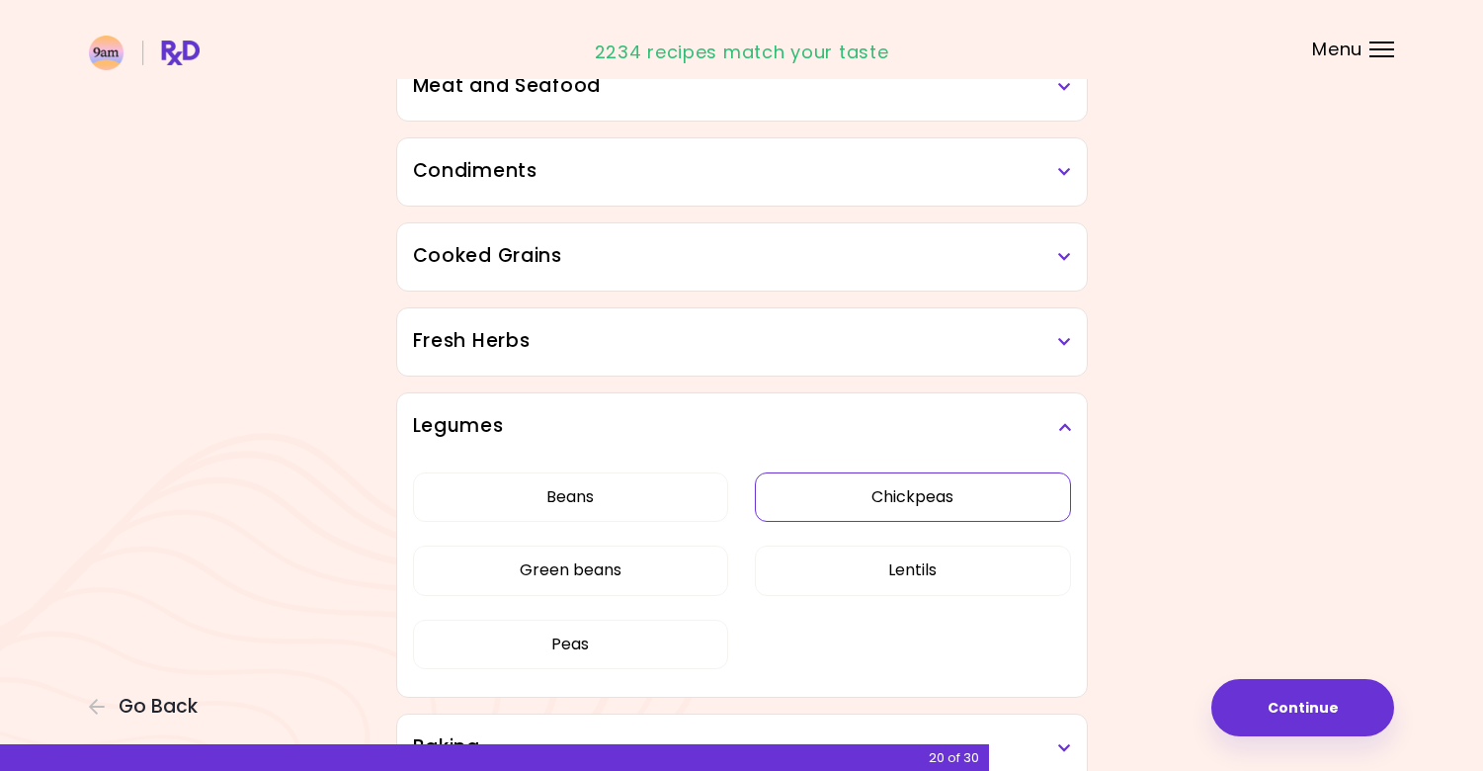
scroll to position [620, 0]
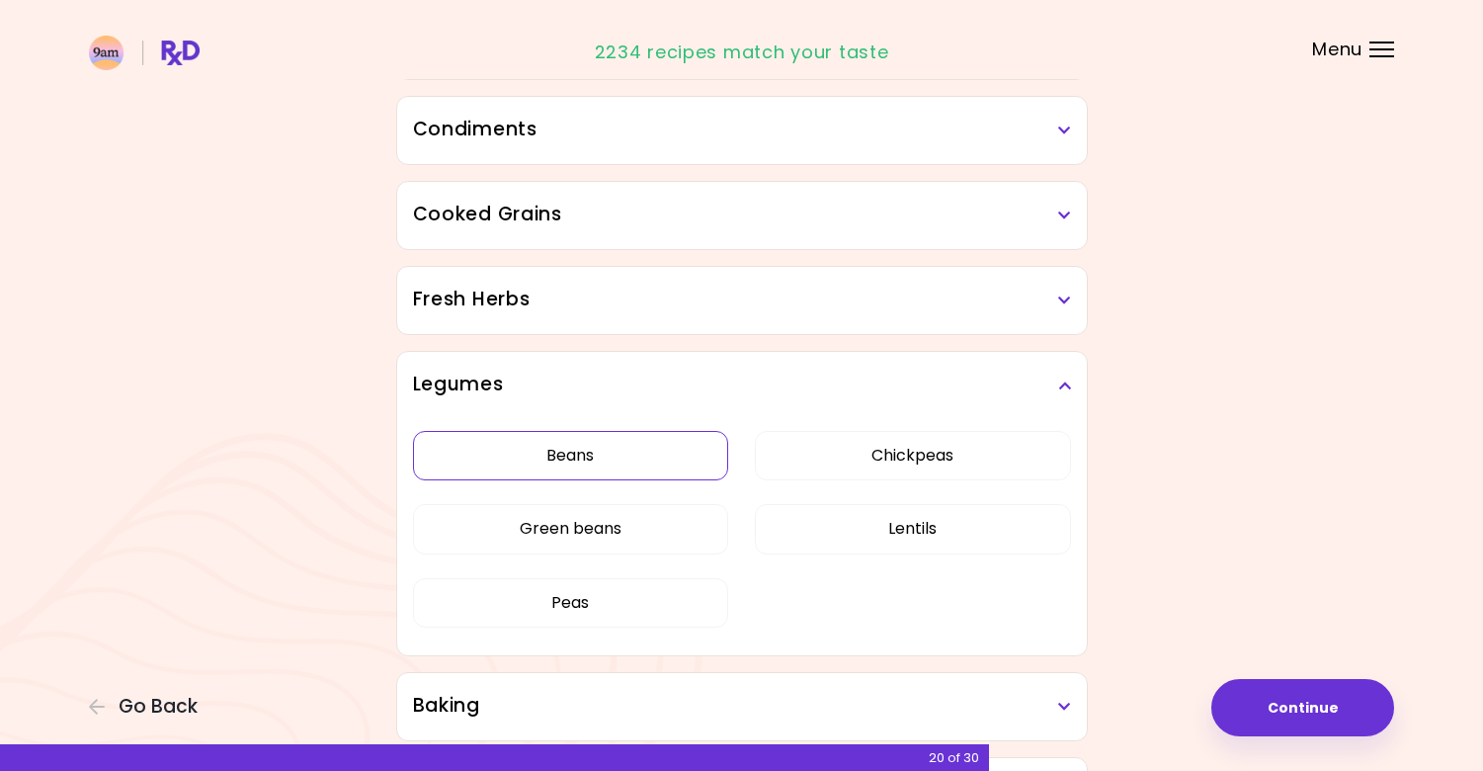
click at [572, 458] on button "Beans" at bounding box center [571, 455] width 316 height 49
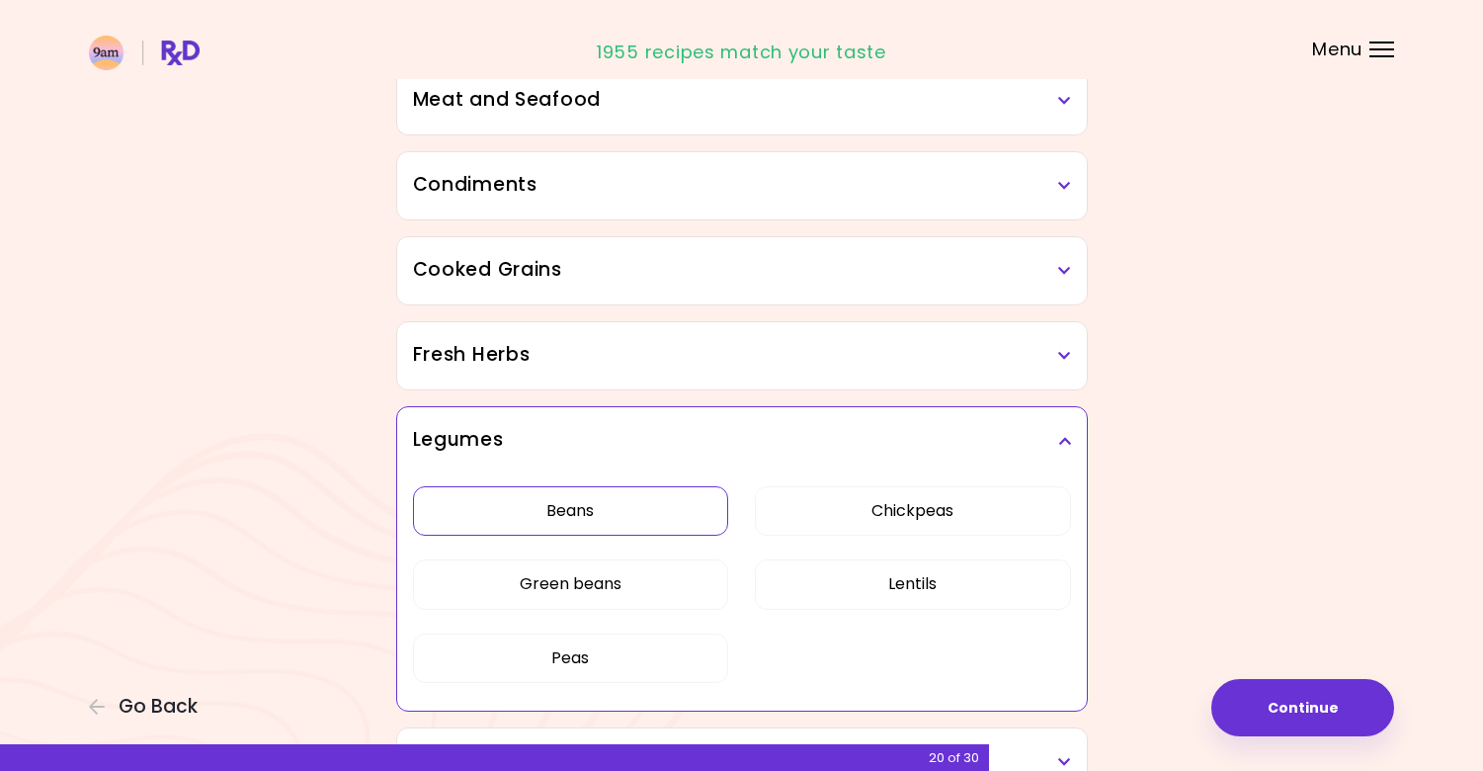
scroll to position [566, 0]
click at [1070, 446] on h3 "Legumes" at bounding box center [742, 438] width 658 height 29
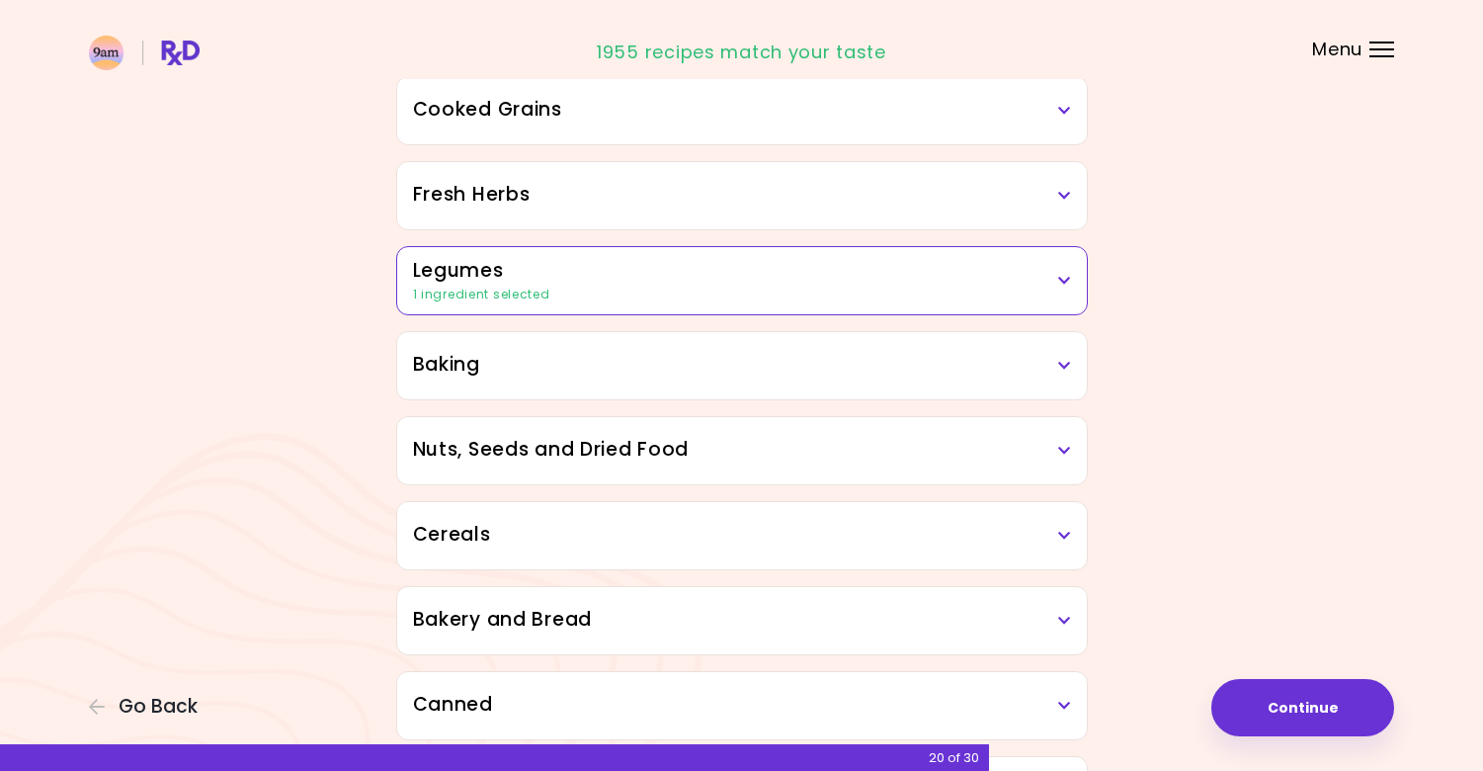
scroll to position [726, 0]
click at [911, 270] on h3 "Legumes" at bounding box center [742, 269] width 658 height 29
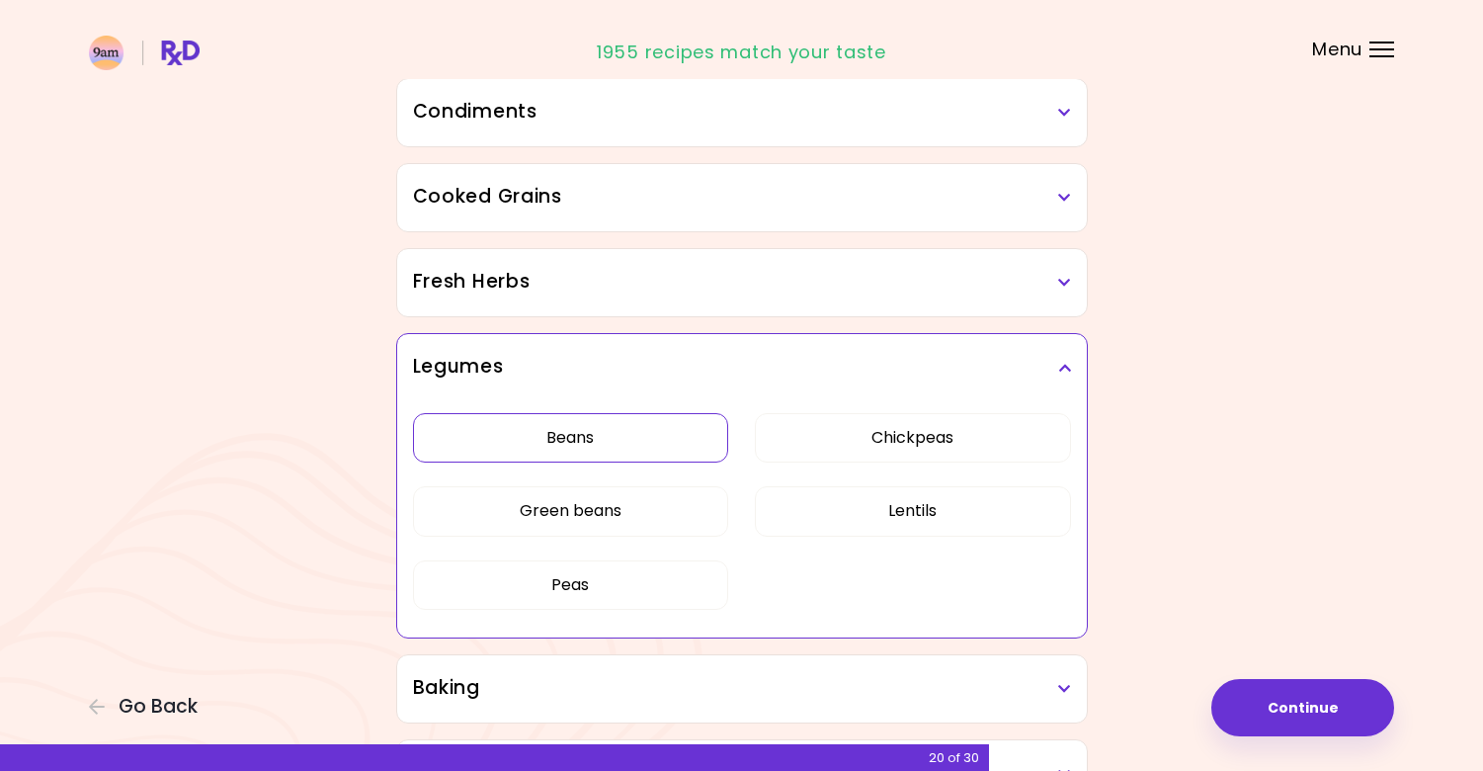
scroll to position [617, 0]
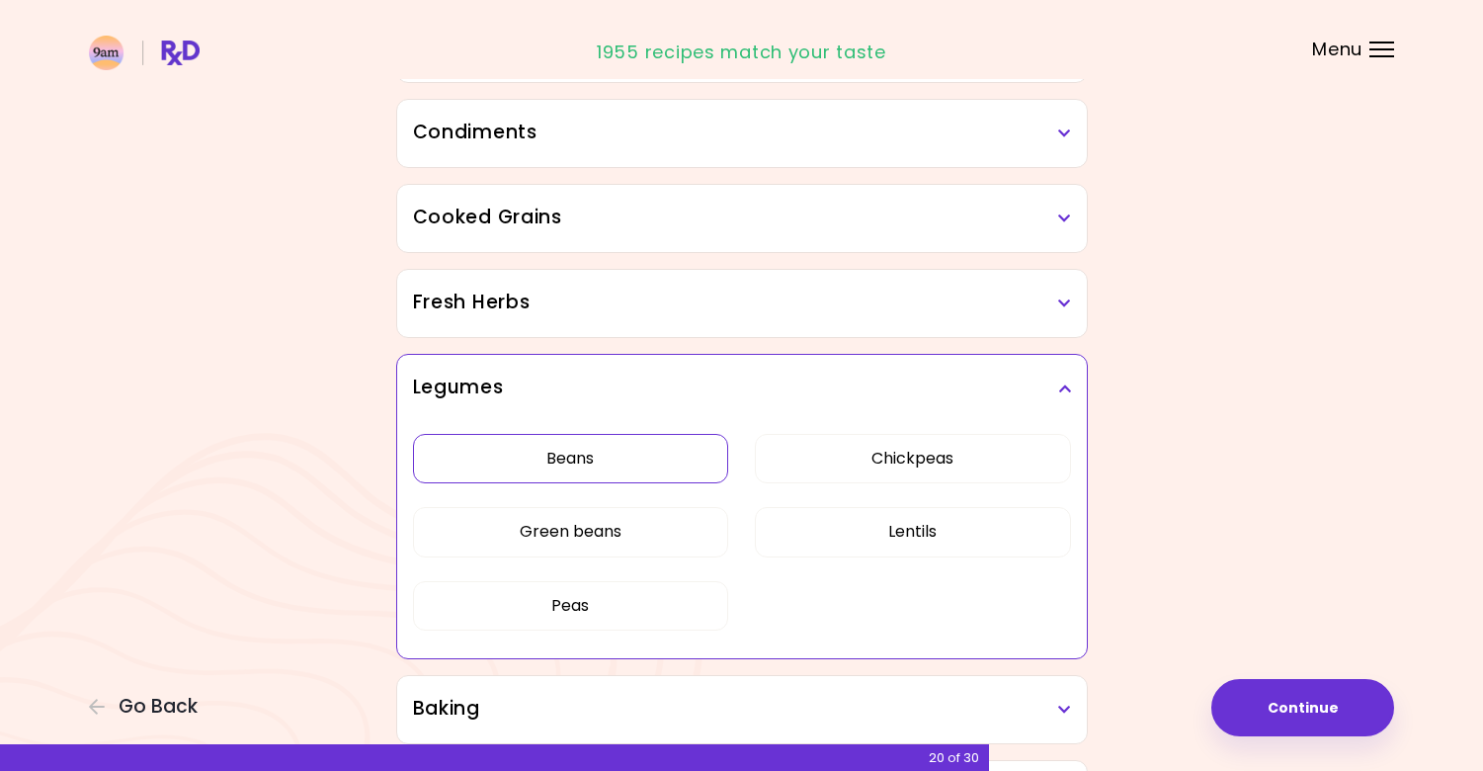
click at [527, 435] on button "Beans" at bounding box center [571, 458] width 316 height 49
click at [1075, 382] on div "Legumes" at bounding box center [742, 388] width 690 height 67
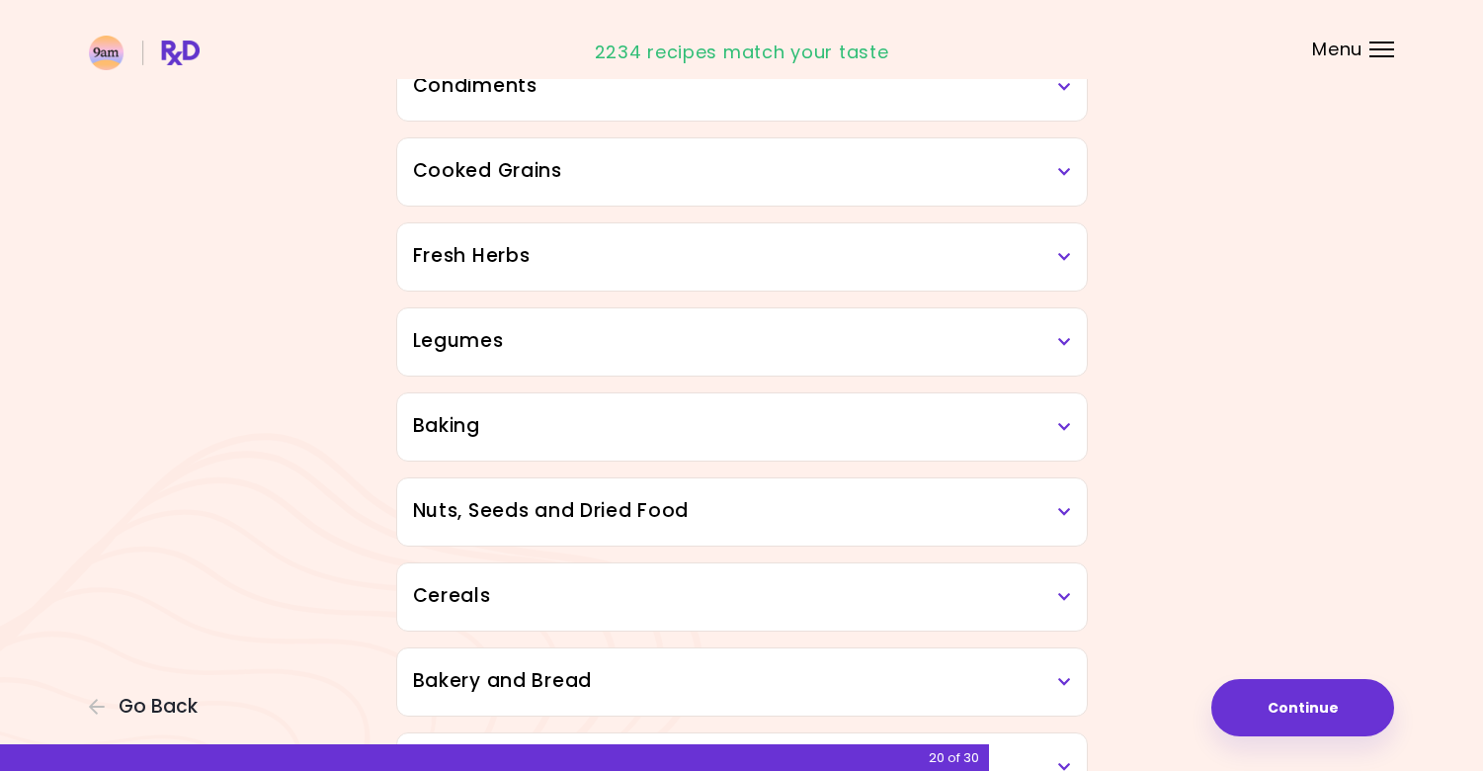
scroll to position [696, 0]
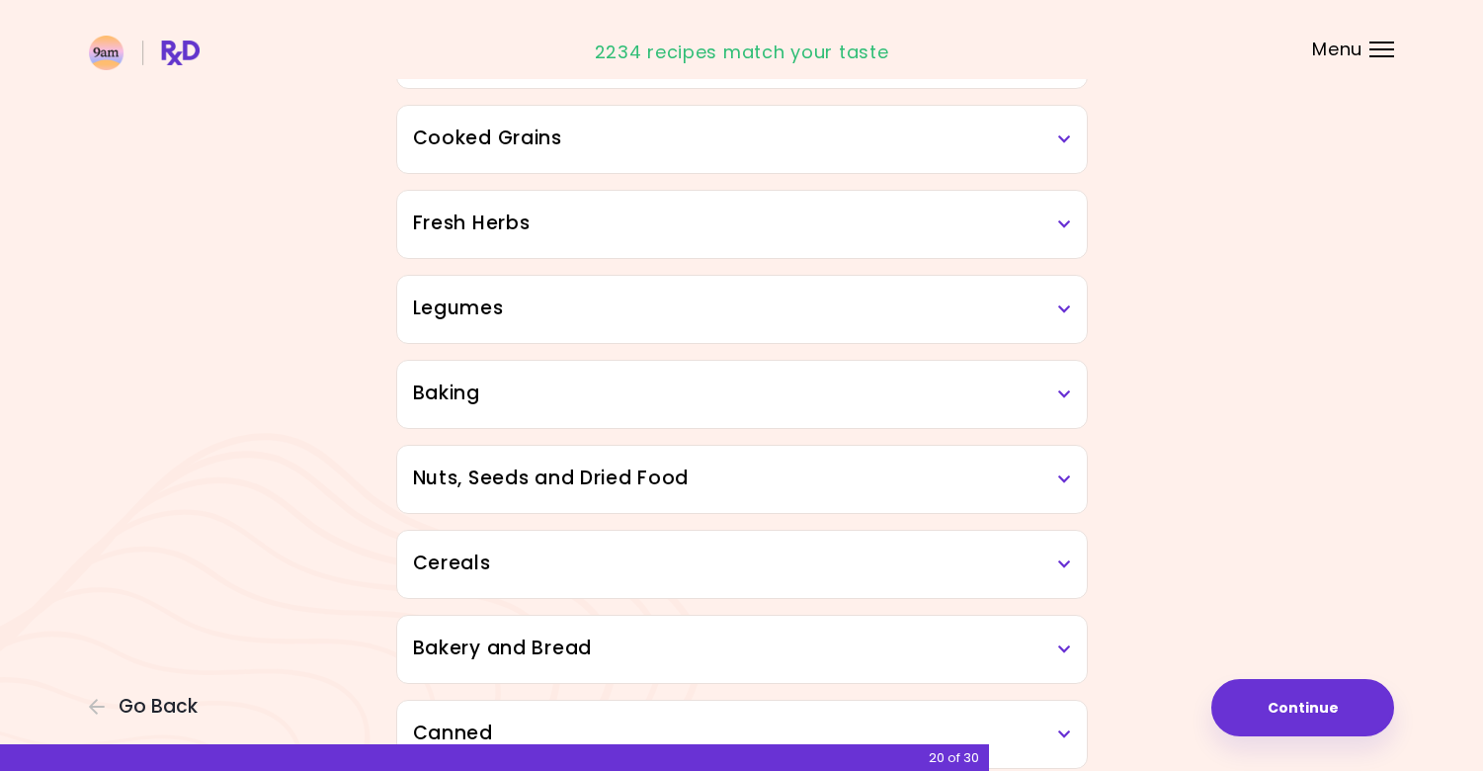
click at [1052, 564] on h3 "Cereals" at bounding box center [742, 563] width 658 height 29
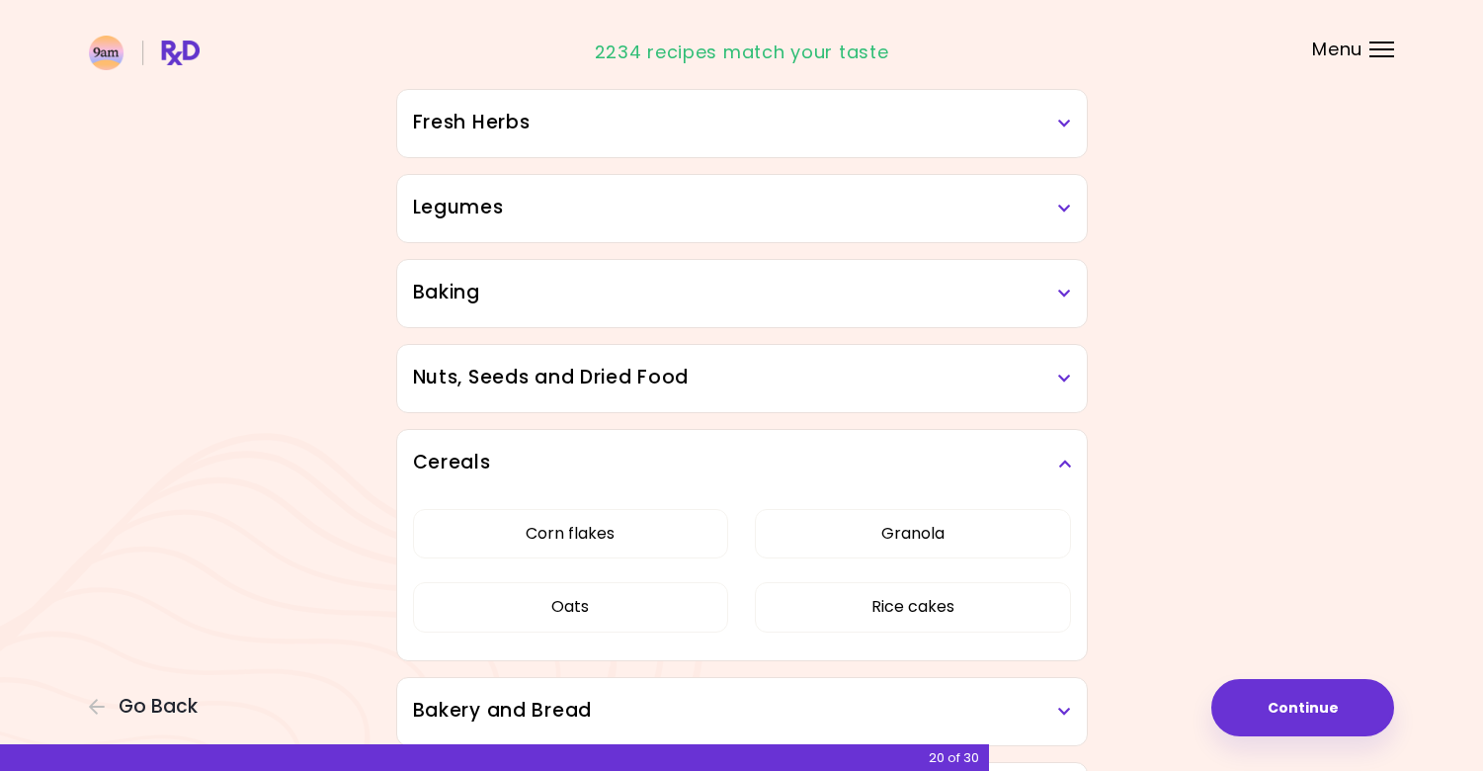
scroll to position [802, 0]
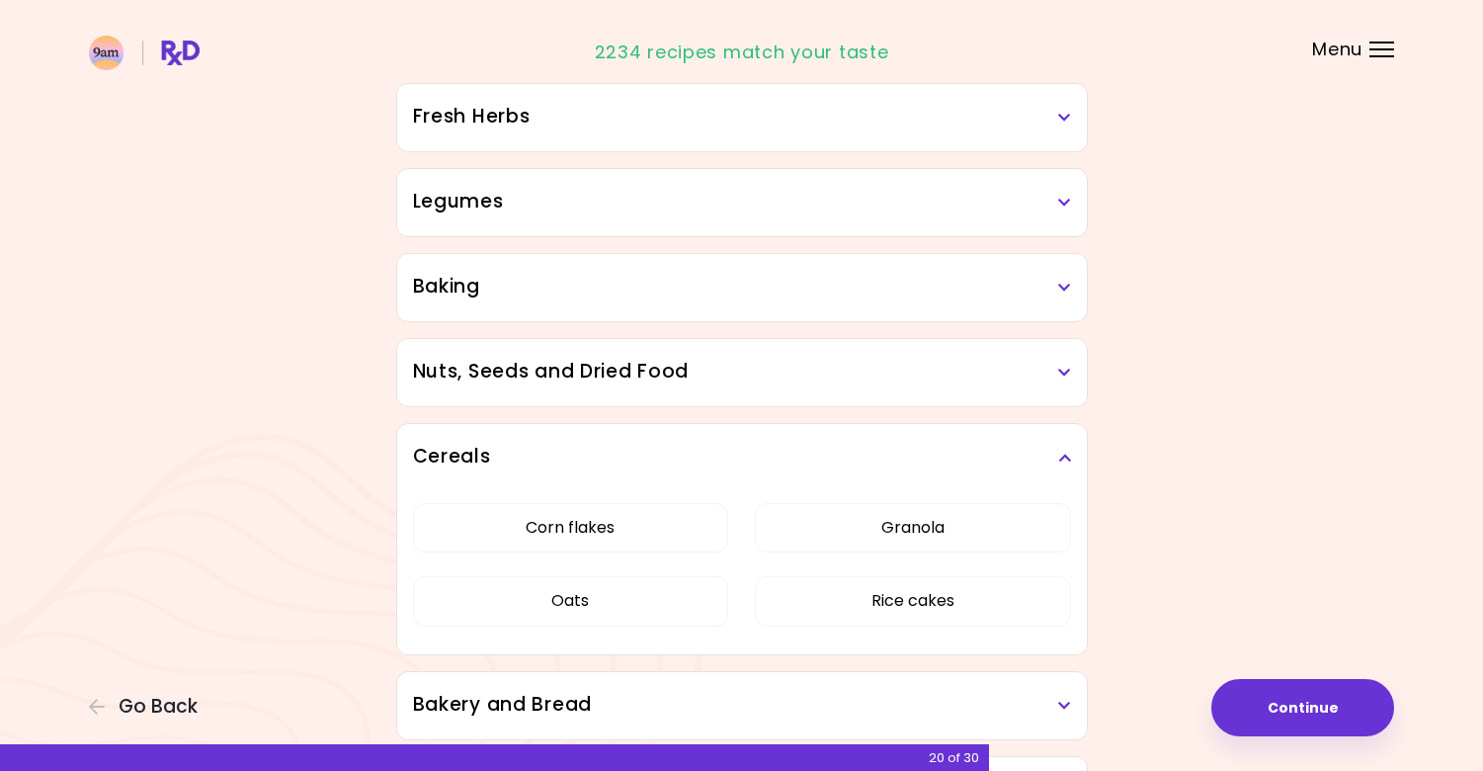
click at [1053, 461] on h3 "Cereals" at bounding box center [742, 457] width 658 height 29
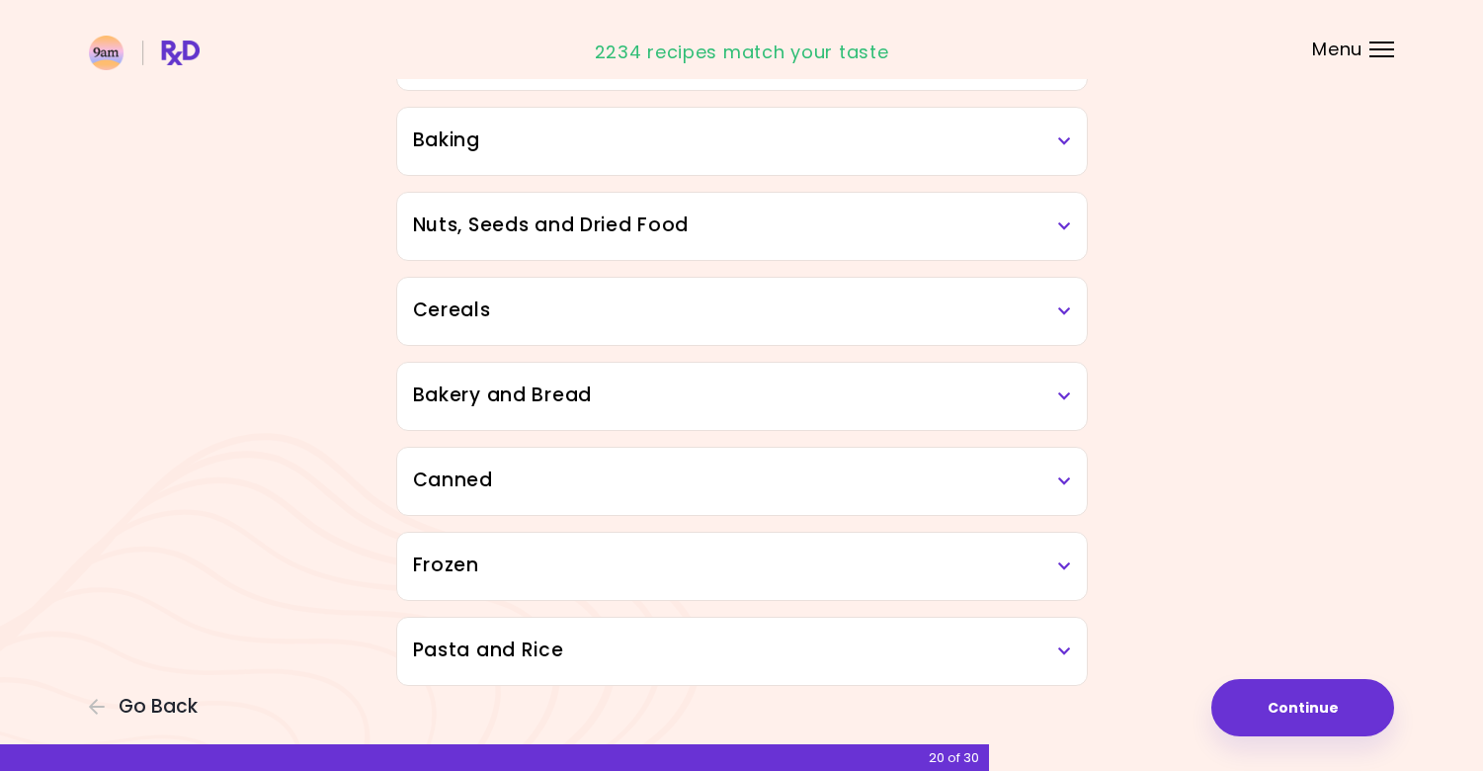
scroll to position [953, 0]
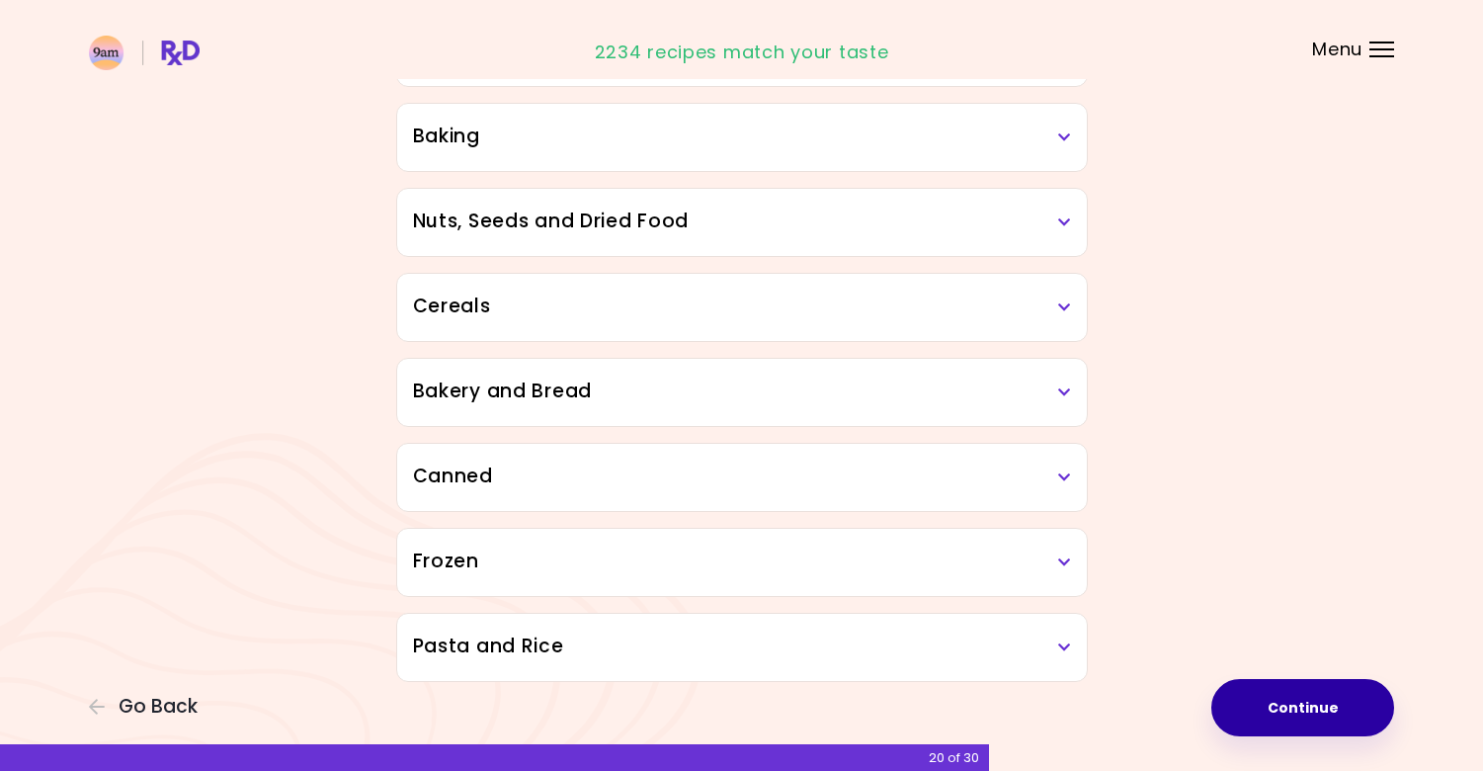
click at [1301, 712] on button "Continue" at bounding box center [1303, 707] width 183 height 57
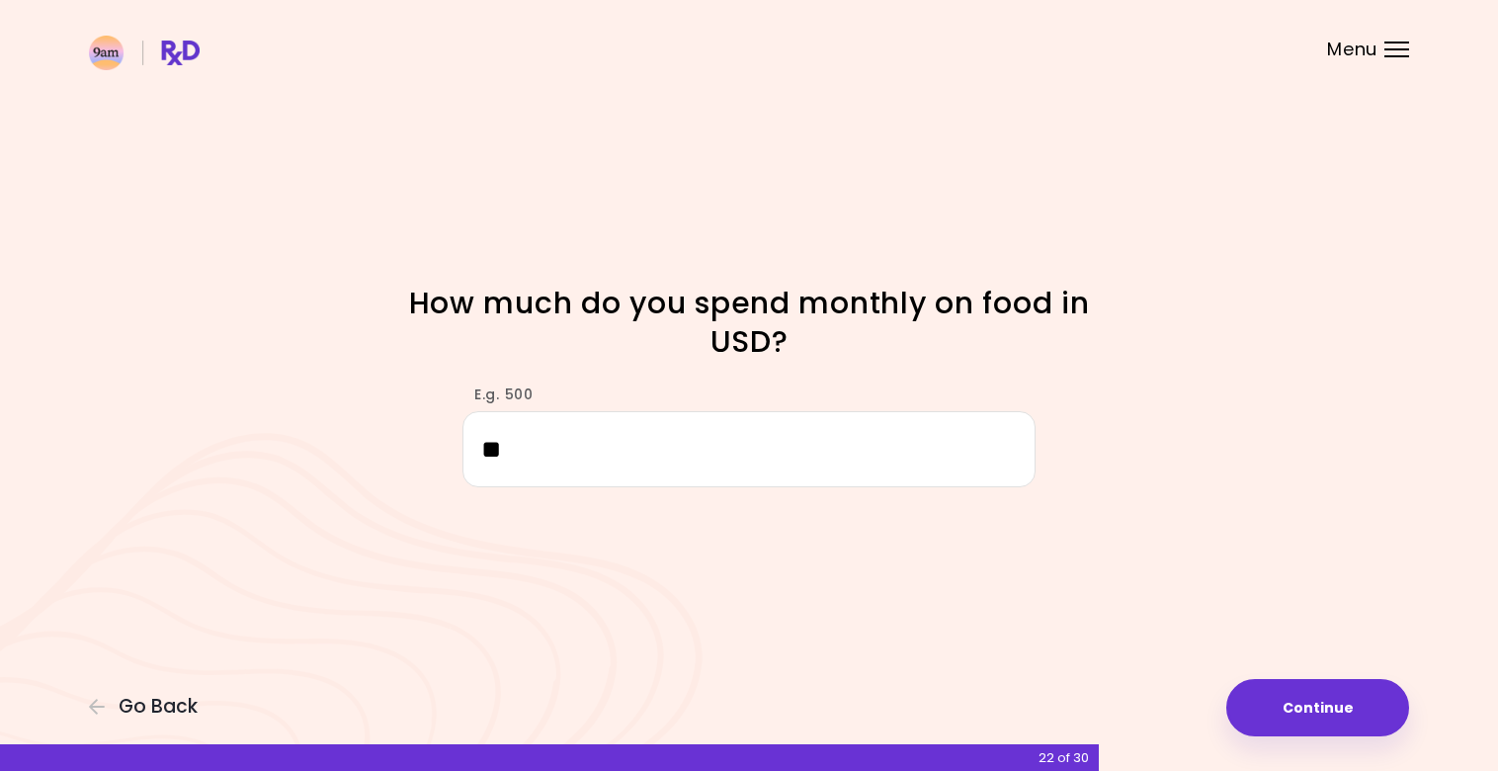
type input "*"
drag, startPoint x: 571, startPoint y: 441, endPoint x: 360, endPoint y: 428, distance: 211.9
click at [360, 428] on div "E.g. 500 ***" at bounding box center [749, 427] width 949 height 122
type input "***"
click at [1314, 717] on button "Continue" at bounding box center [1317, 707] width 183 height 57
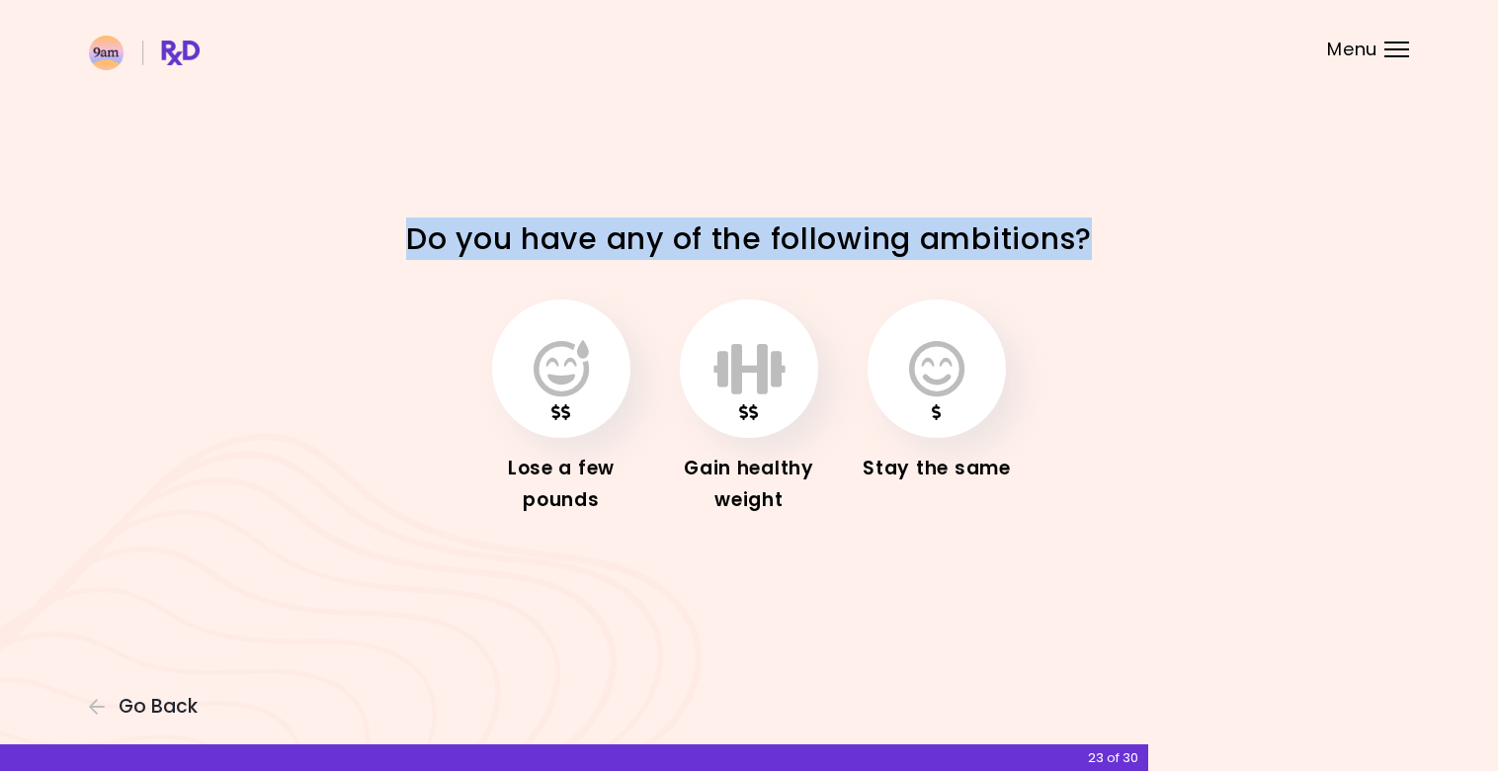
drag, startPoint x: 1104, startPoint y: 236, endPoint x: 384, endPoint y: 236, distance: 719.5
click at [384, 236] on div "Do you have any of the following ambitions?" at bounding box center [749, 240] width 949 height 43
copy h1 "Do you have any of the following ambitions?"
click at [565, 390] on icon "button" at bounding box center [561, 368] width 55 height 57
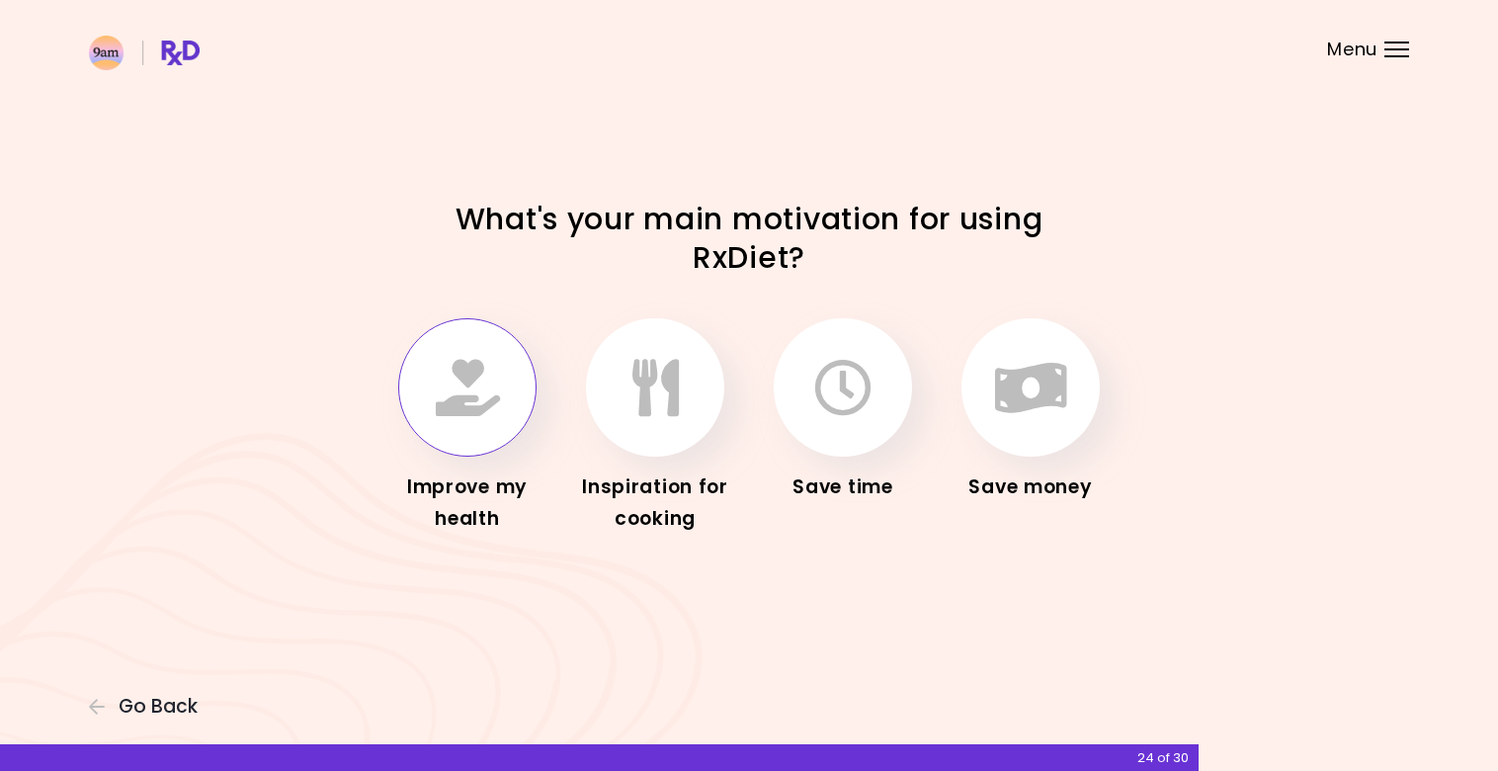
click at [448, 370] on icon "button" at bounding box center [468, 387] width 64 height 57
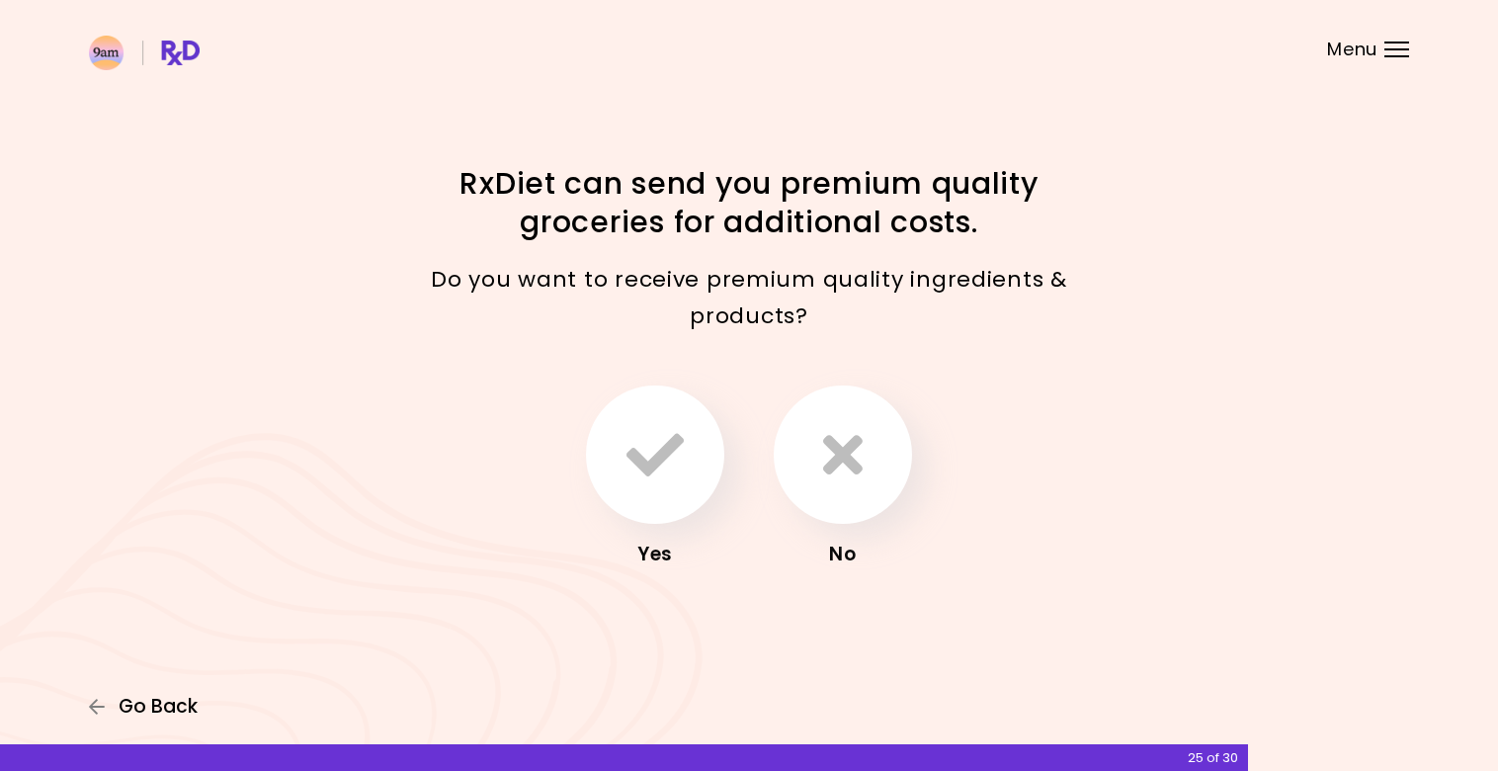
click at [142, 714] on span "Go Back" at bounding box center [158, 707] width 79 height 22
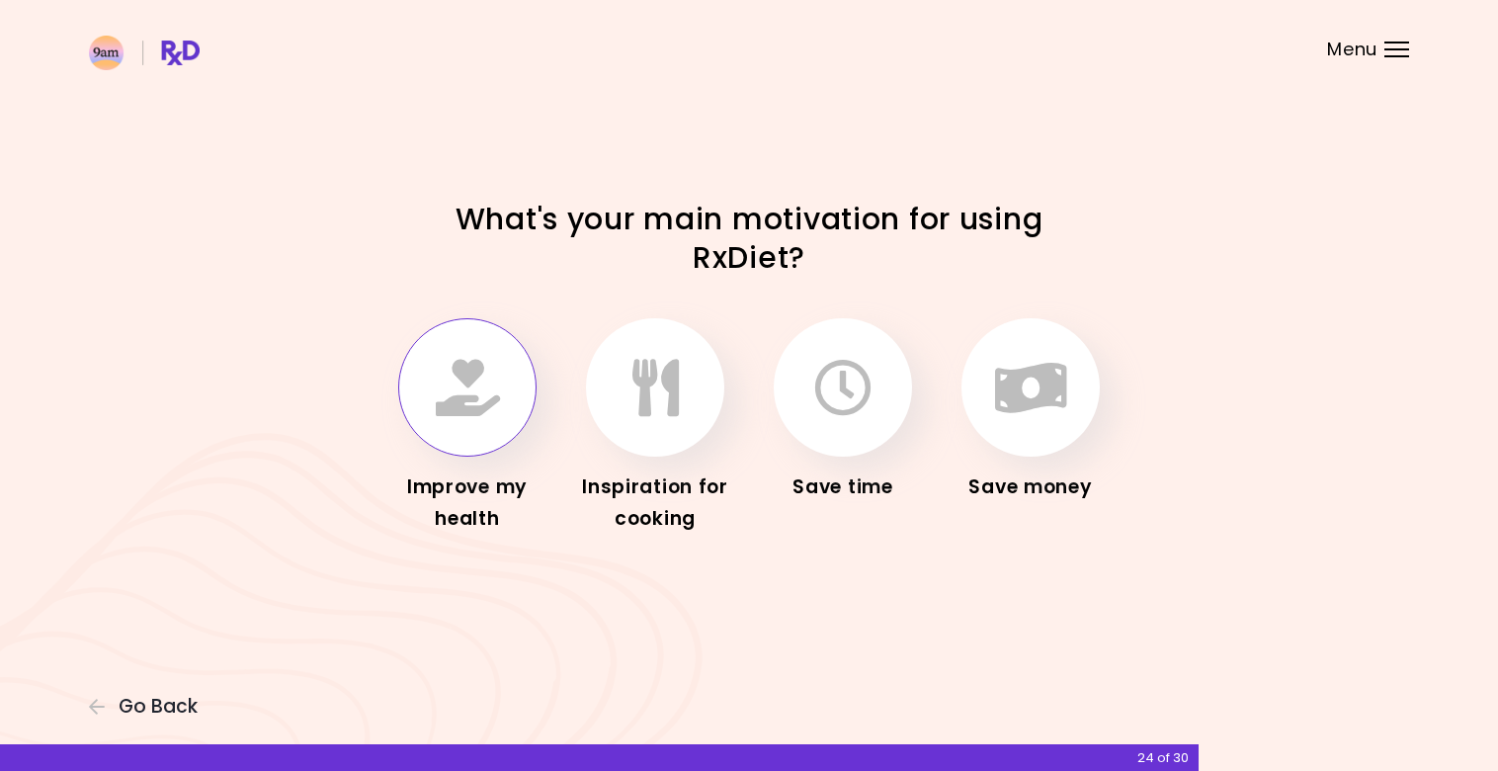
click at [474, 398] on icon "button" at bounding box center [468, 387] width 64 height 57
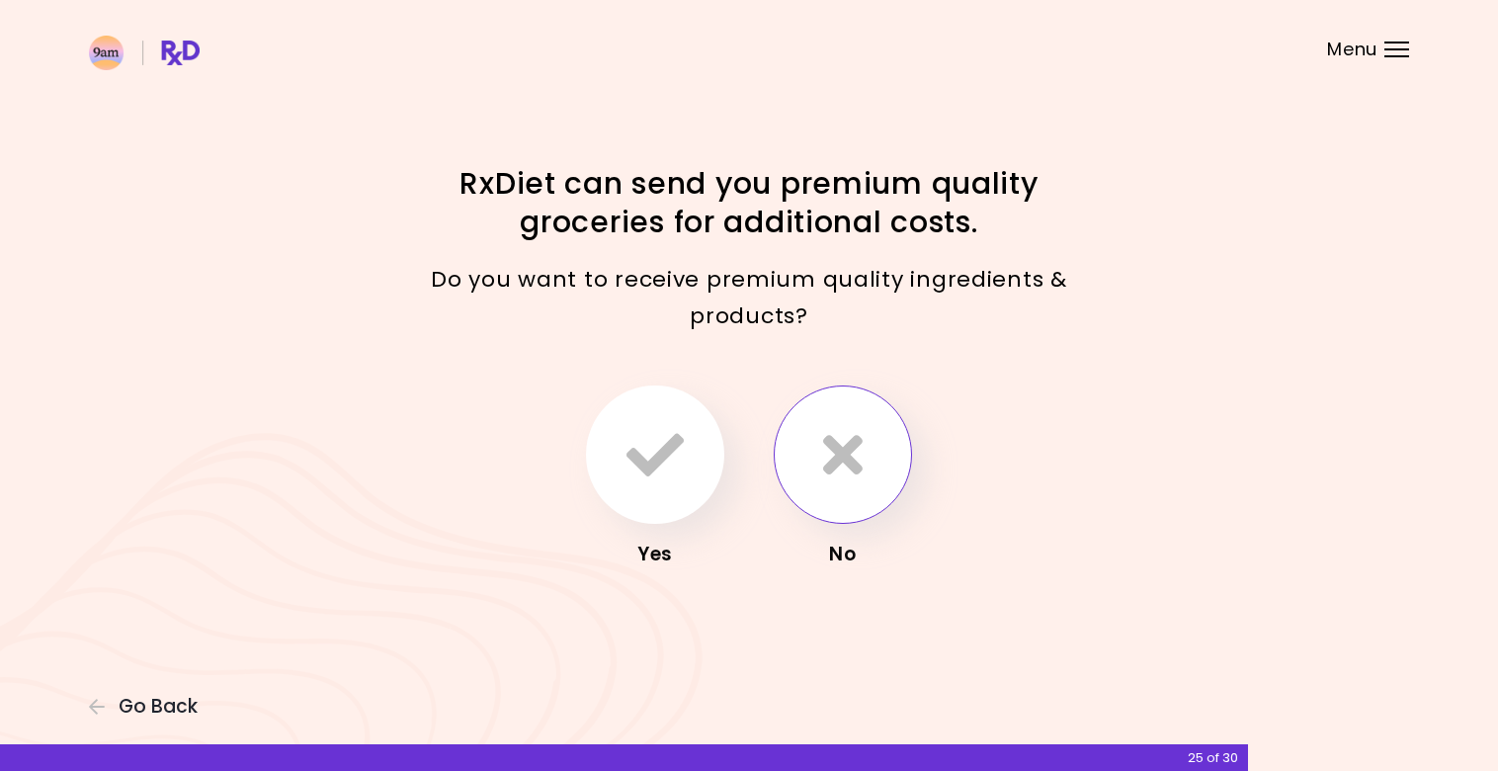
click at [899, 466] on button "button" at bounding box center [843, 454] width 138 height 138
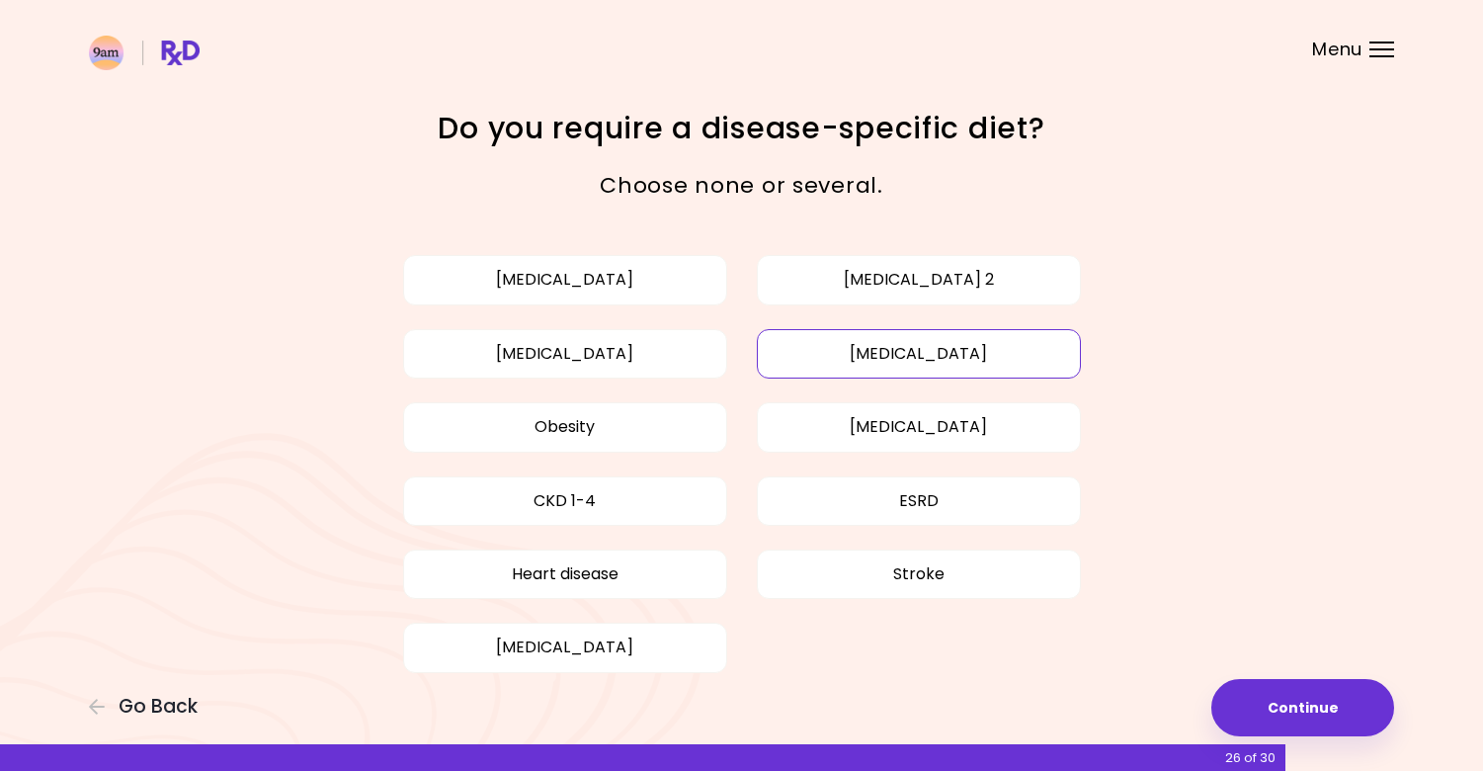
click at [936, 370] on button "[MEDICAL_DATA]" at bounding box center [919, 353] width 324 height 49
click at [617, 435] on button "Obesity" at bounding box center [565, 426] width 324 height 49
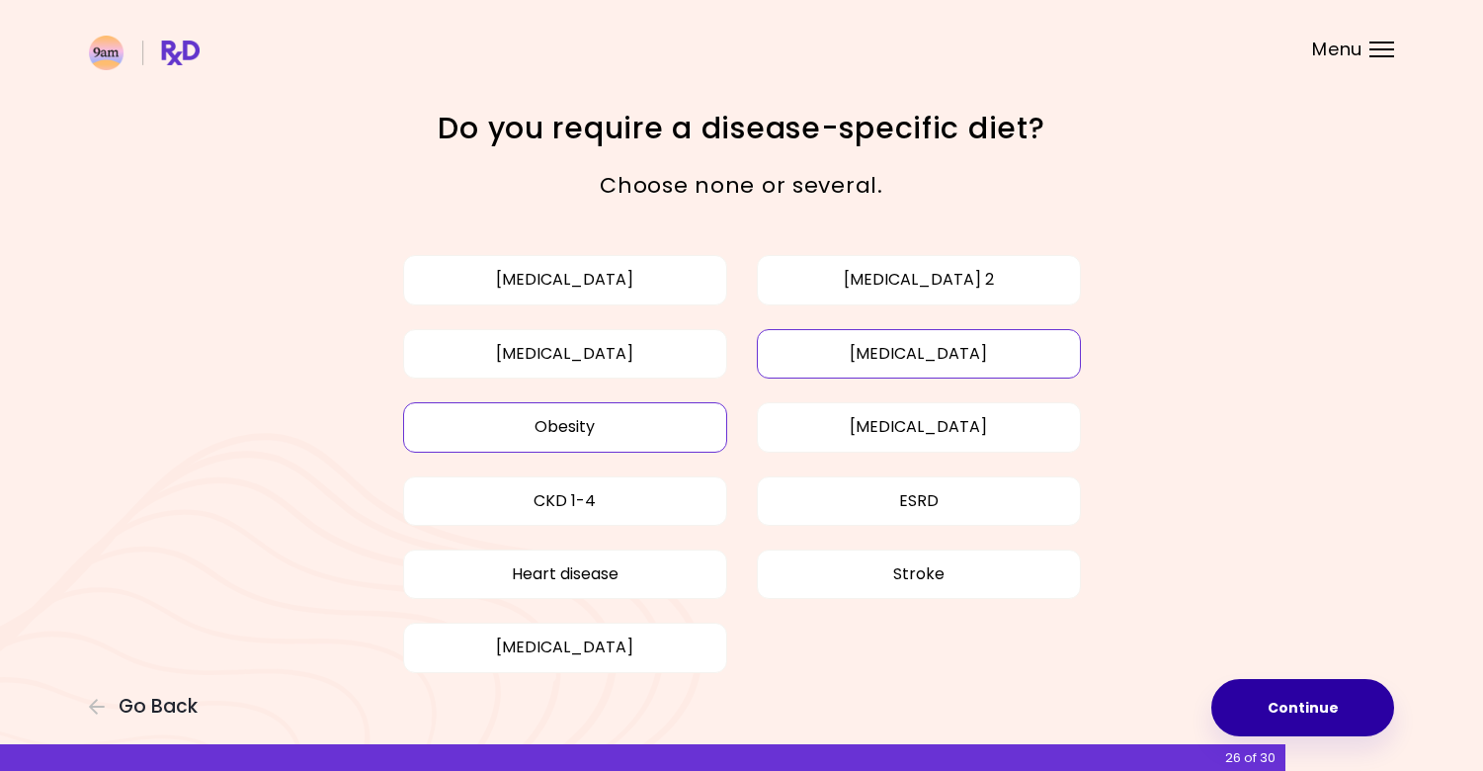
click at [1305, 687] on button "Continue" at bounding box center [1303, 707] width 183 height 57
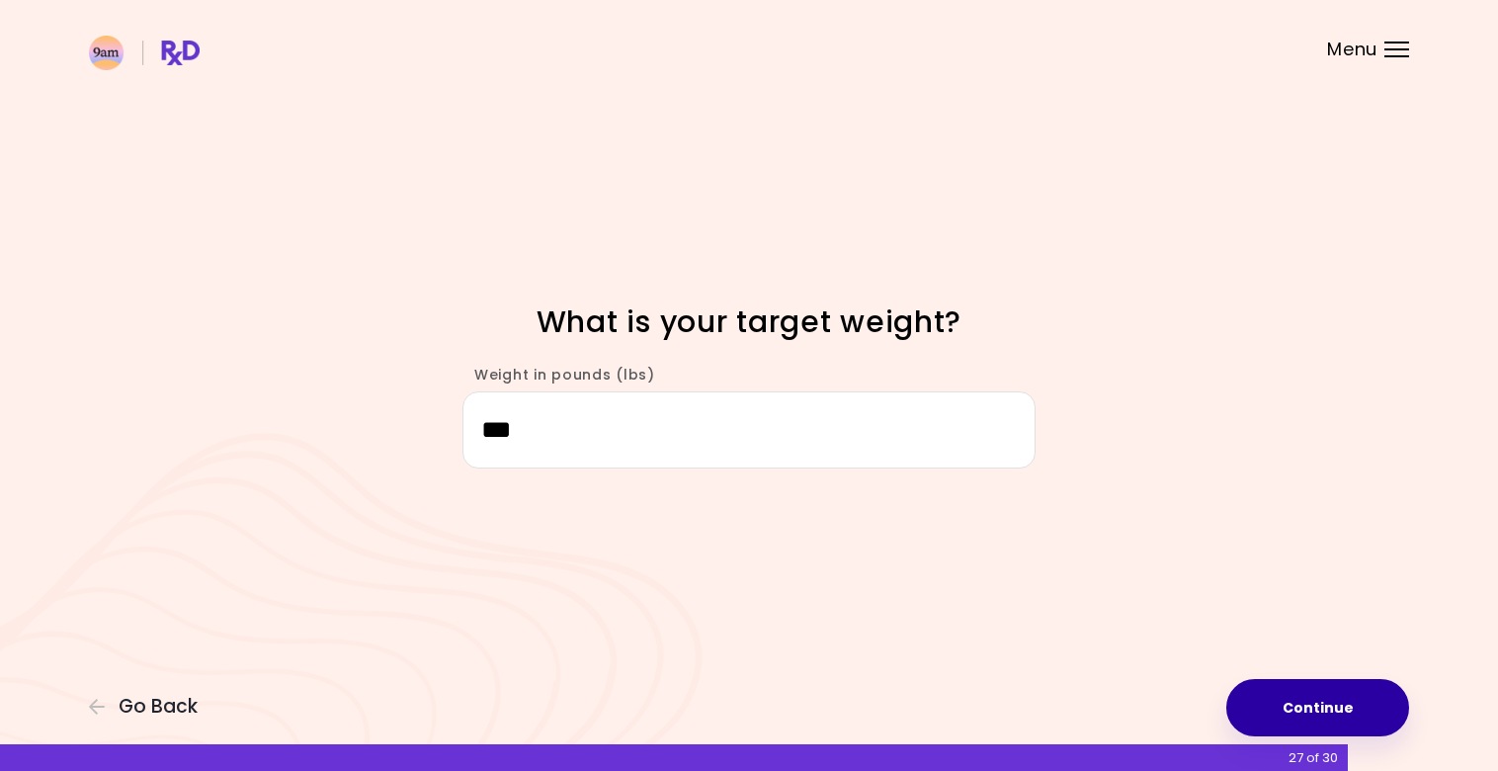
type input "***"
click at [1365, 720] on button "Continue" at bounding box center [1317, 707] width 183 height 57
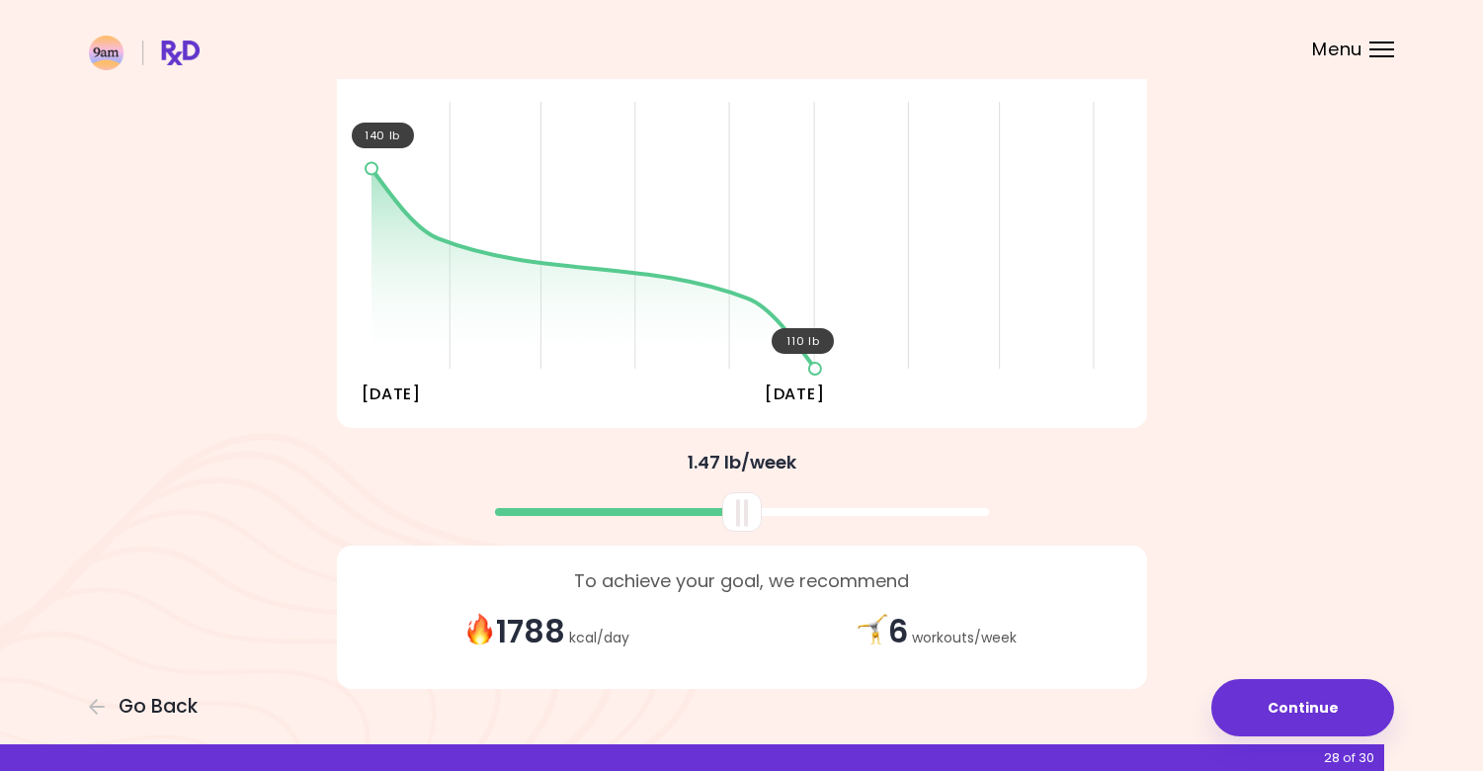
scroll to position [212, 0]
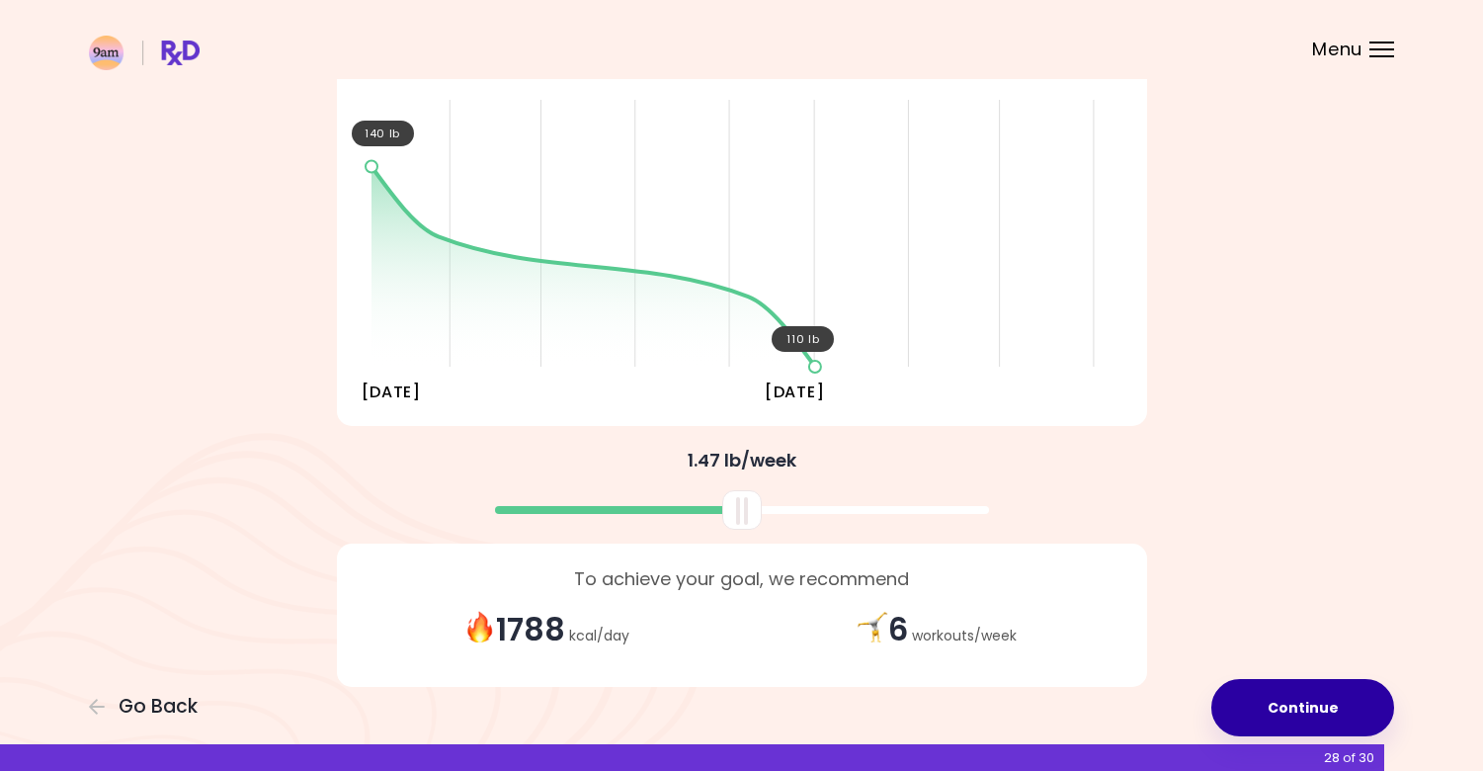
click at [1293, 693] on button "Continue" at bounding box center [1303, 707] width 183 height 57
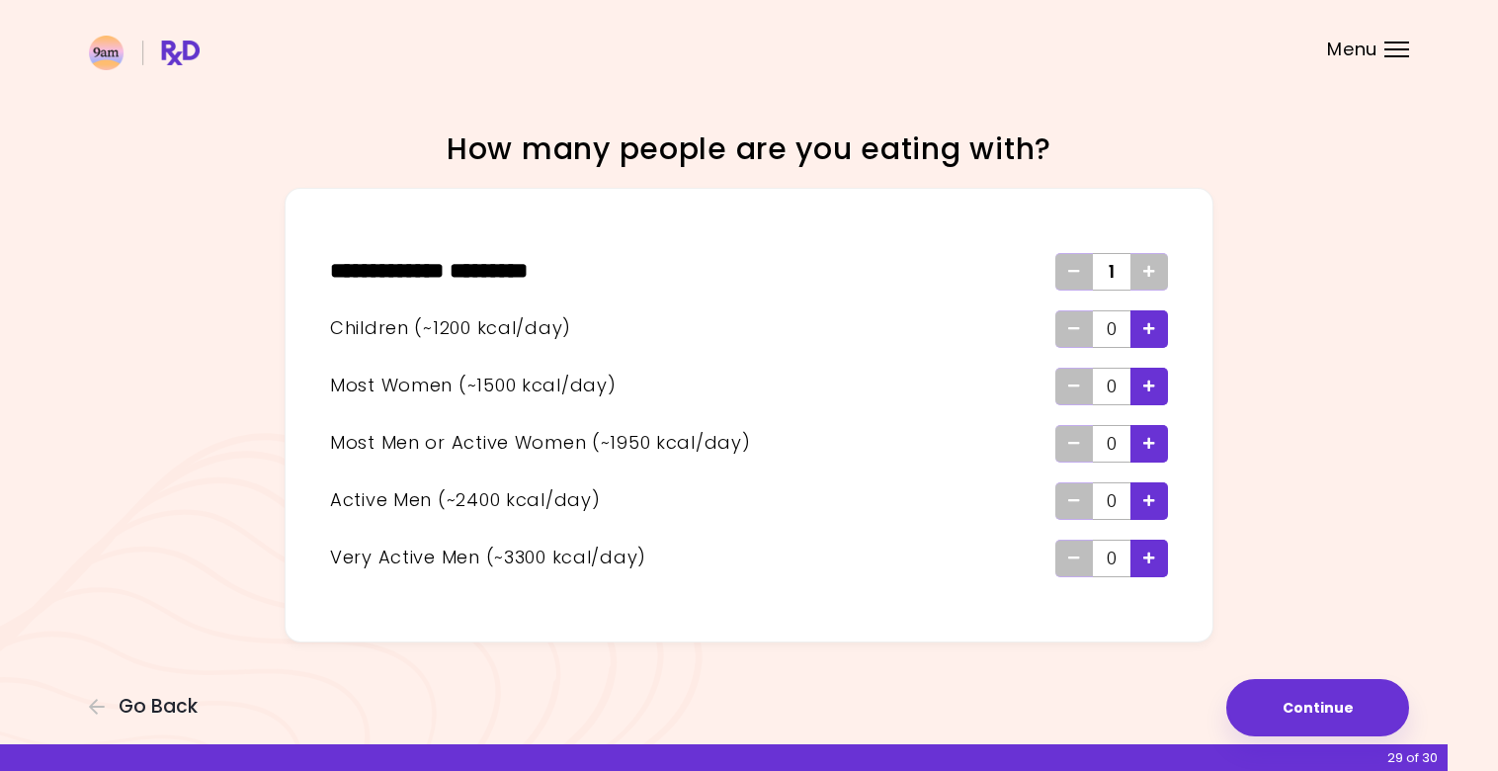
click at [1137, 320] on div "Add - Child" at bounding box center [1150, 329] width 38 height 38
click at [1284, 697] on button "Continue" at bounding box center [1317, 707] width 183 height 57
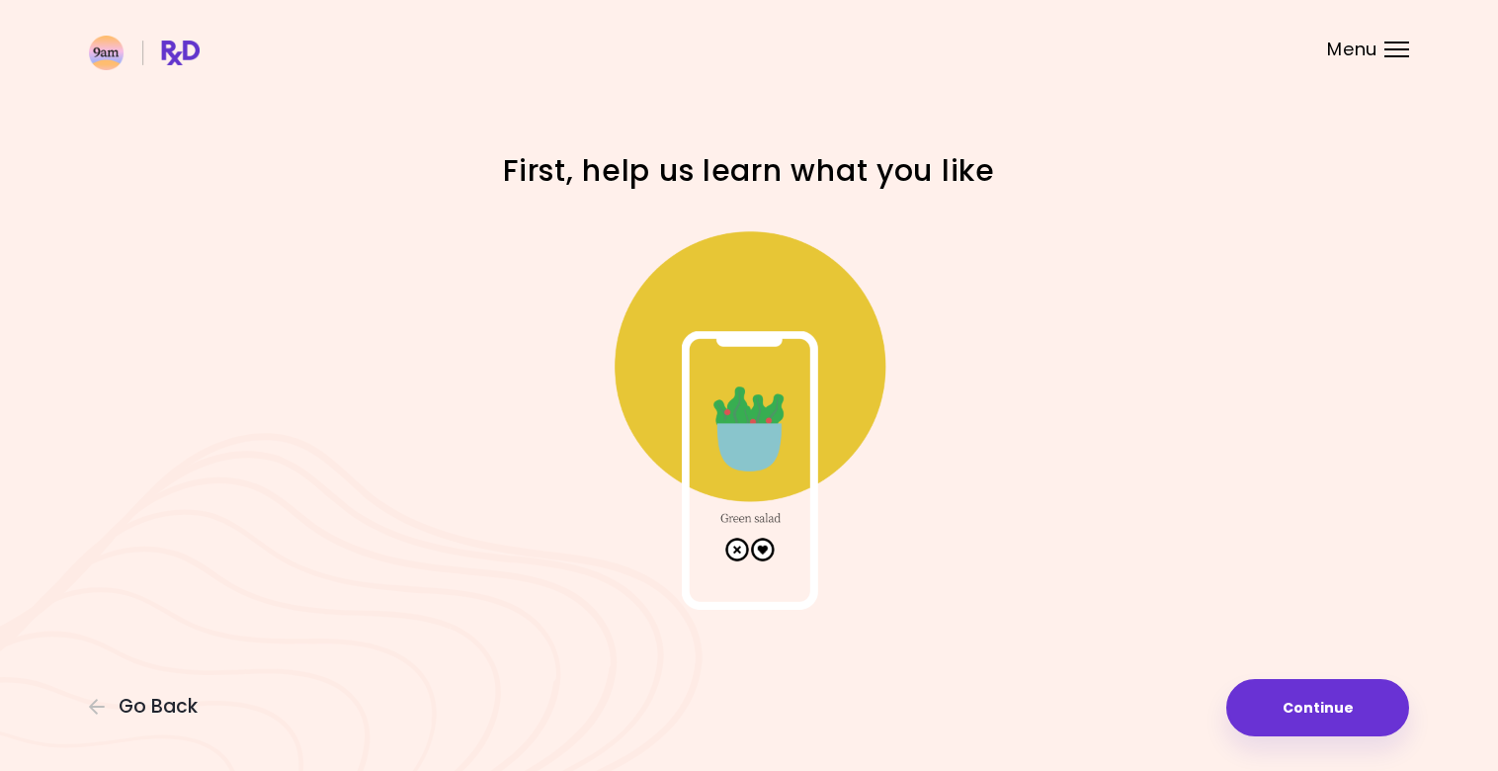
click at [775, 506] on img at bounding box center [748, 411] width 395 height 395
click at [764, 545] on img at bounding box center [748, 411] width 395 height 395
click at [772, 423] on img at bounding box center [748, 411] width 395 height 395
click at [1388, 733] on button "Continue" at bounding box center [1317, 707] width 183 height 57
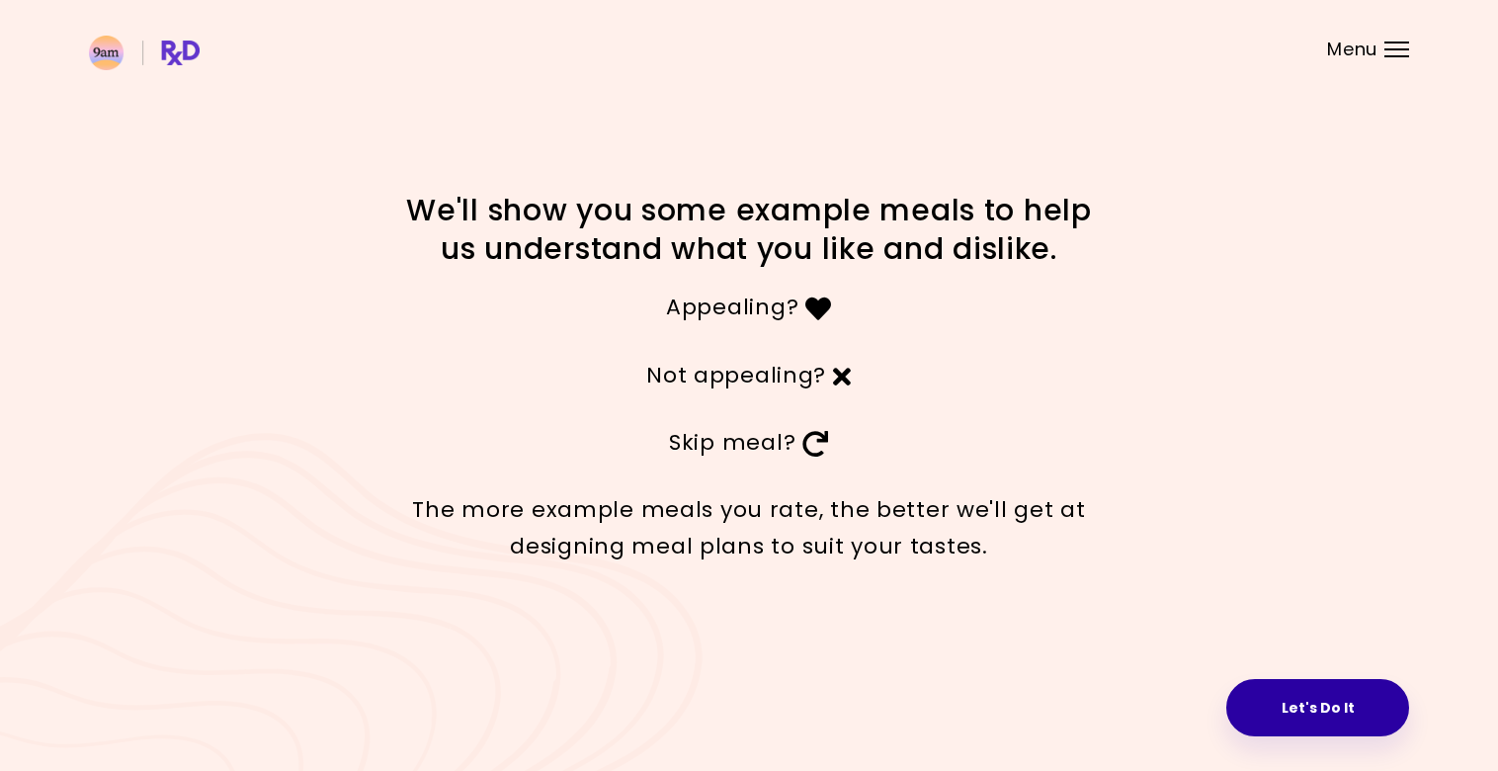
click at [1299, 707] on button "Let's Do It" at bounding box center [1317, 707] width 183 height 57
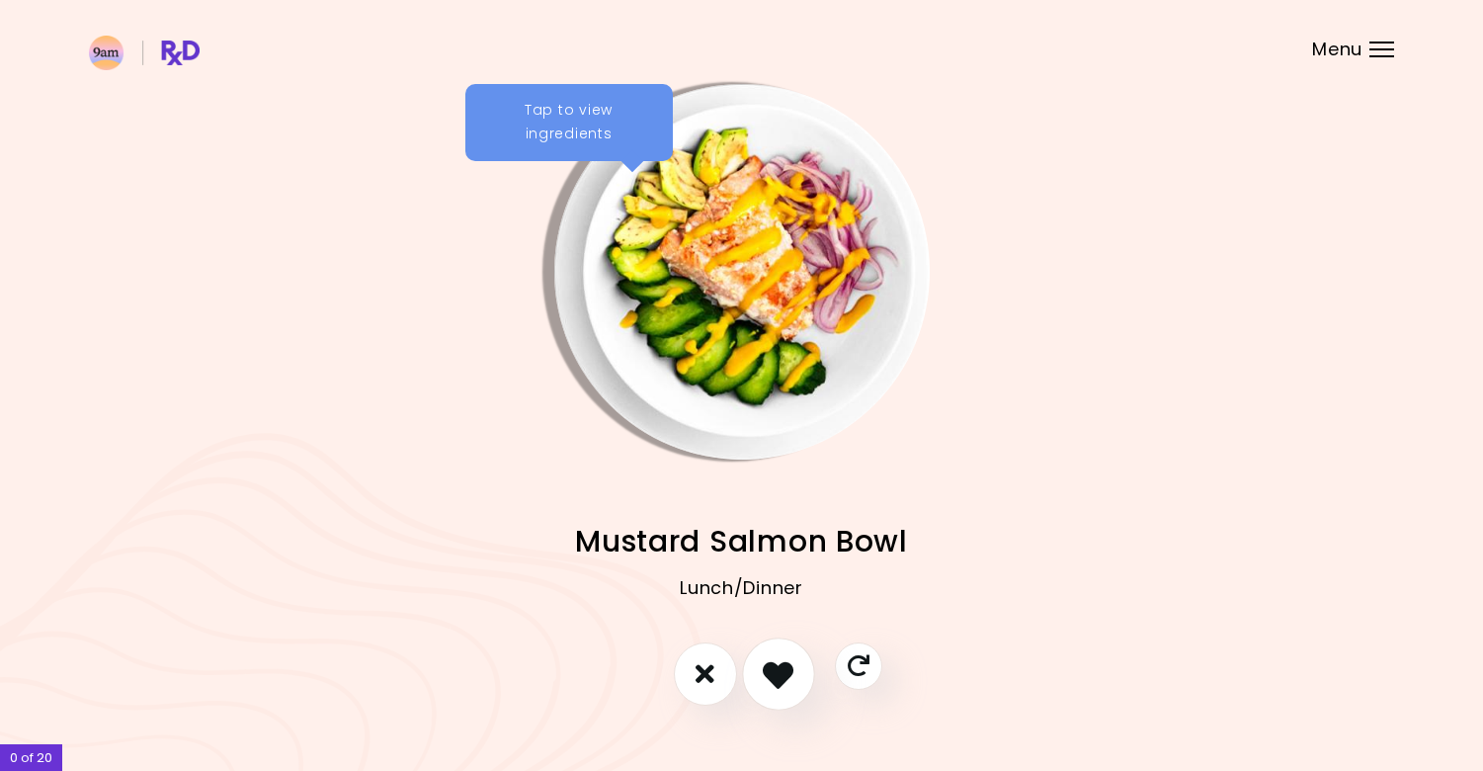
click at [791, 673] on icon "I like this recipe" at bounding box center [778, 673] width 31 height 31
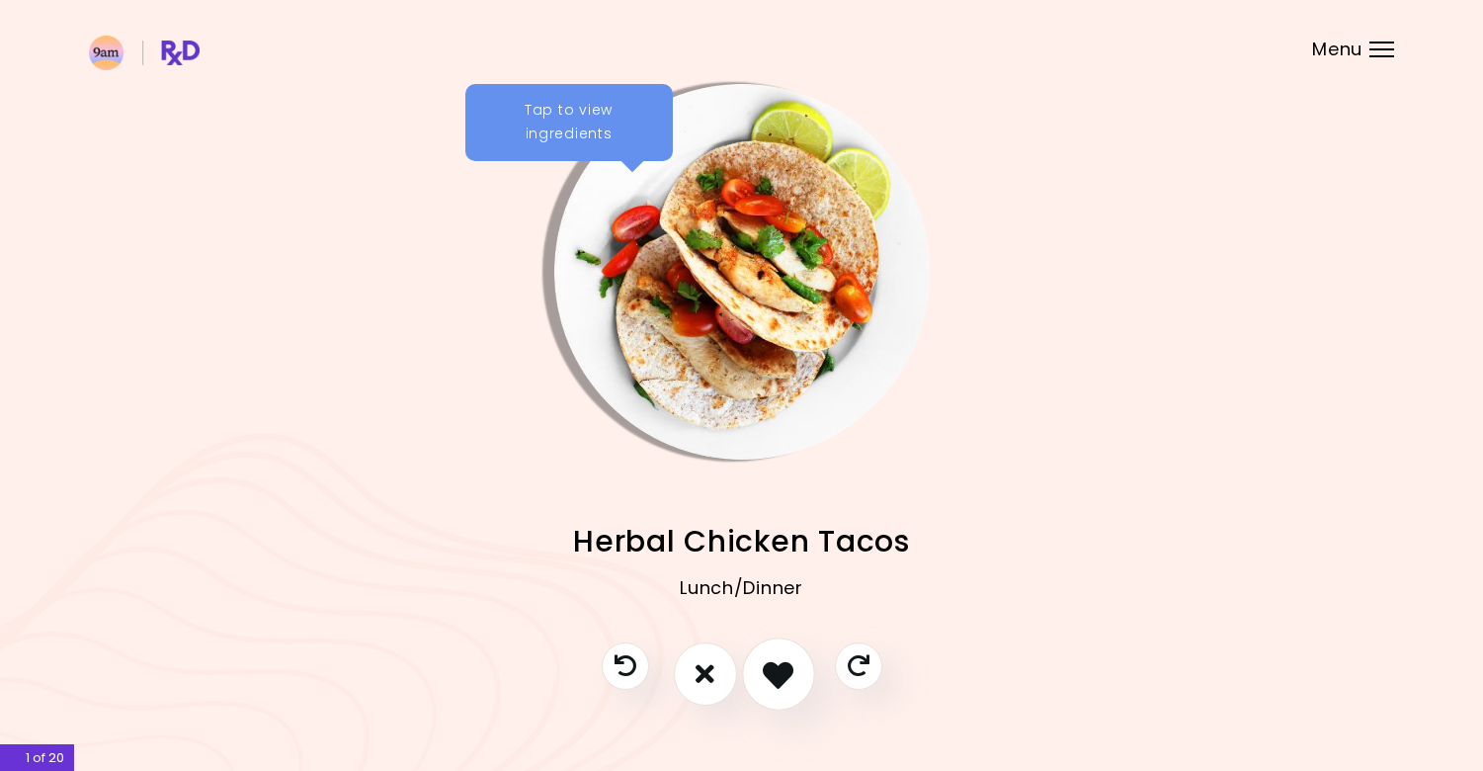
click at [788, 664] on icon "I like this recipe" at bounding box center [778, 673] width 31 height 31
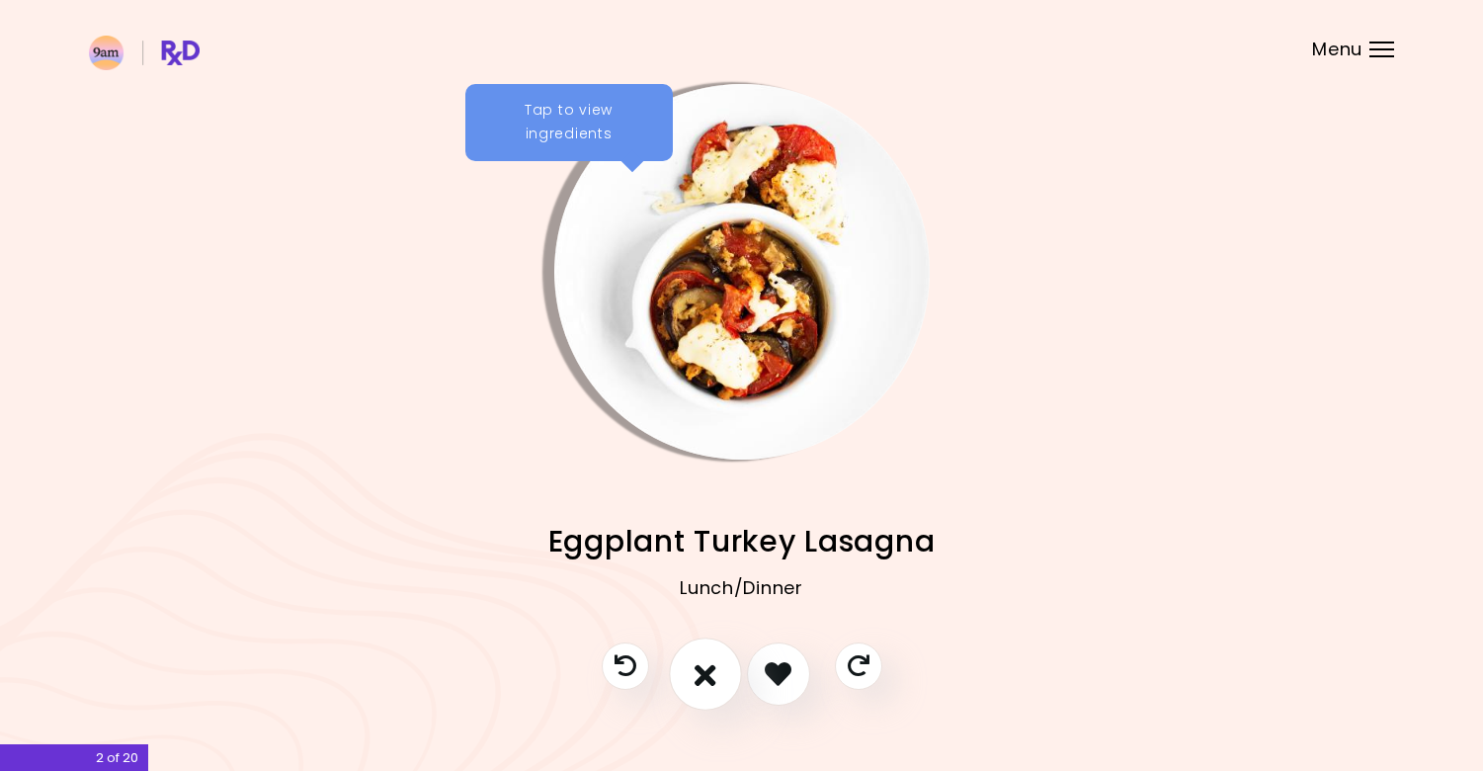
click at [704, 674] on icon "I don't like this recipe" at bounding box center [706, 673] width 22 height 31
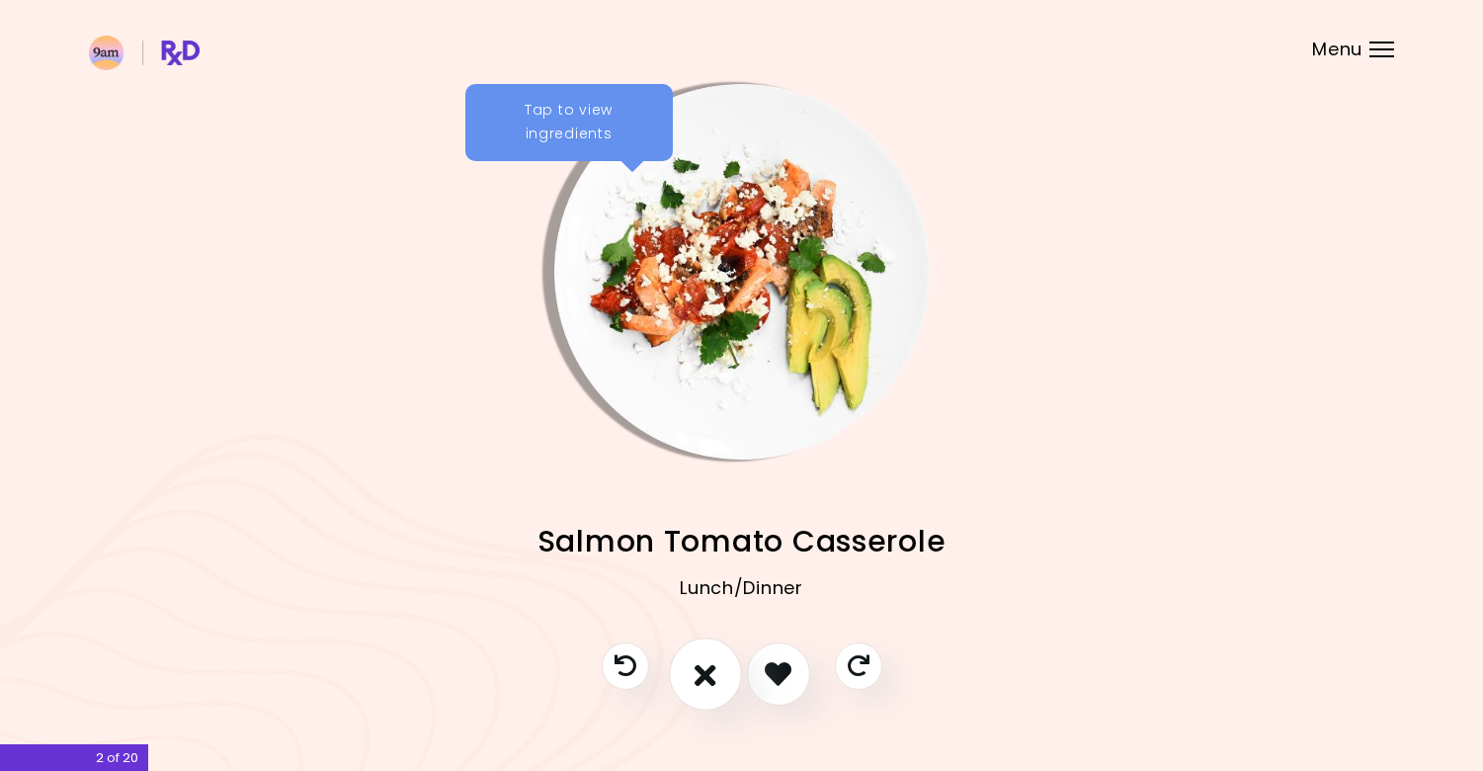
click at [702, 677] on icon "I don't like this recipe" at bounding box center [706, 673] width 22 height 31
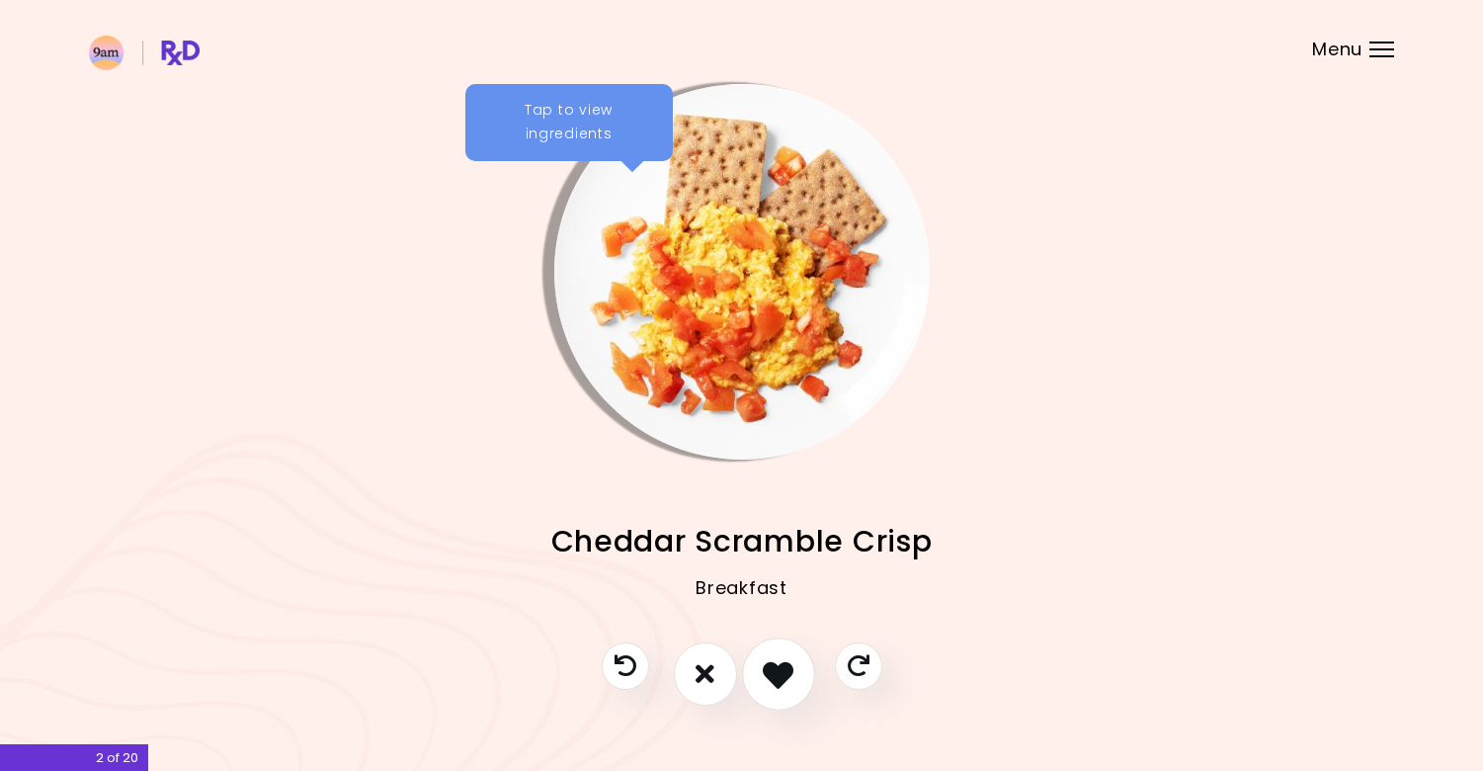
click at [776, 676] on icon "I like this recipe" at bounding box center [778, 673] width 31 height 31
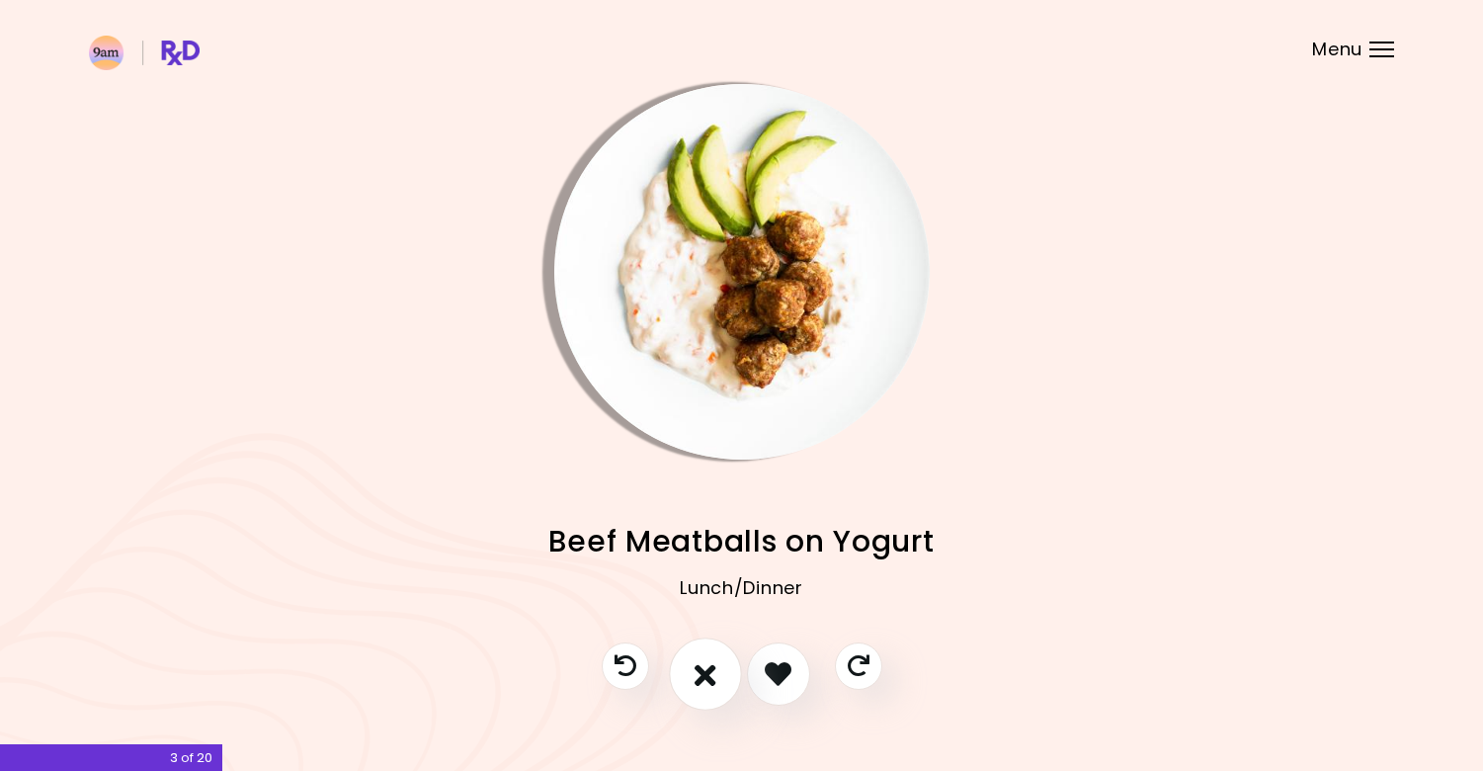
click at [706, 673] on icon "I don't like this recipe" at bounding box center [706, 673] width 22 height 31
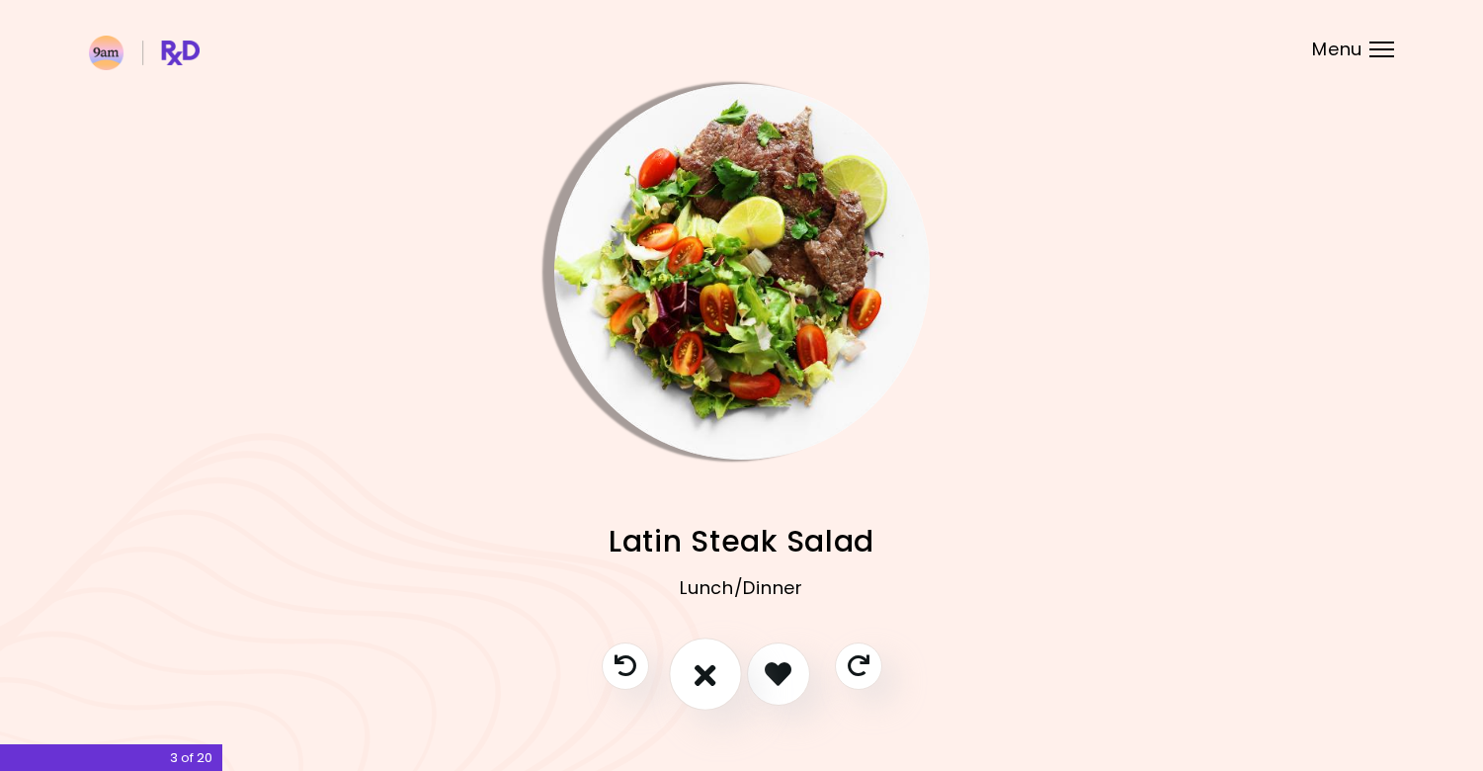
click at [706, 673] on icon "I don't like this recipe" at bounding box center [706, 673] width 22 height 31
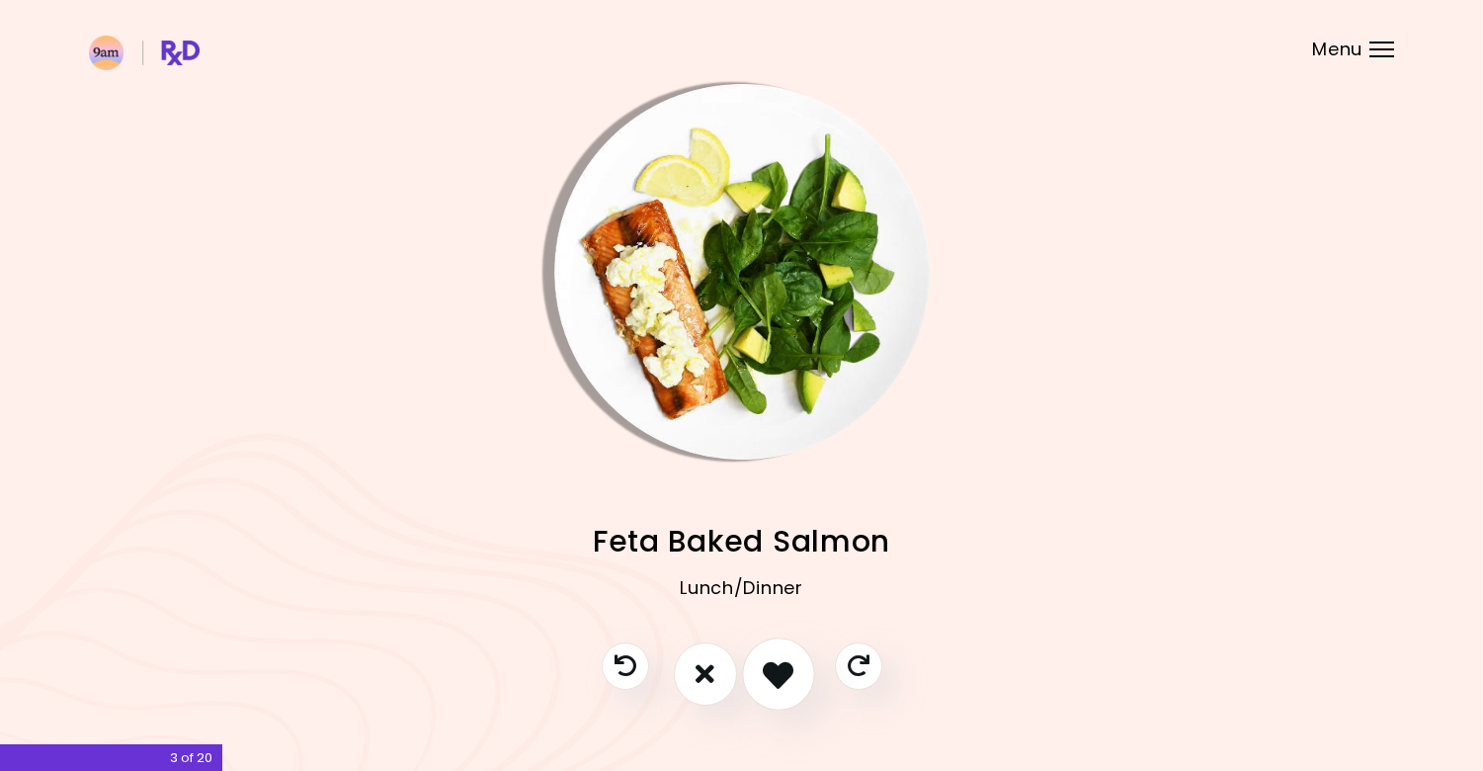
click at [769, 675] on icon "I like this recipe" at bounding box center [778, 673] width 31 height 31
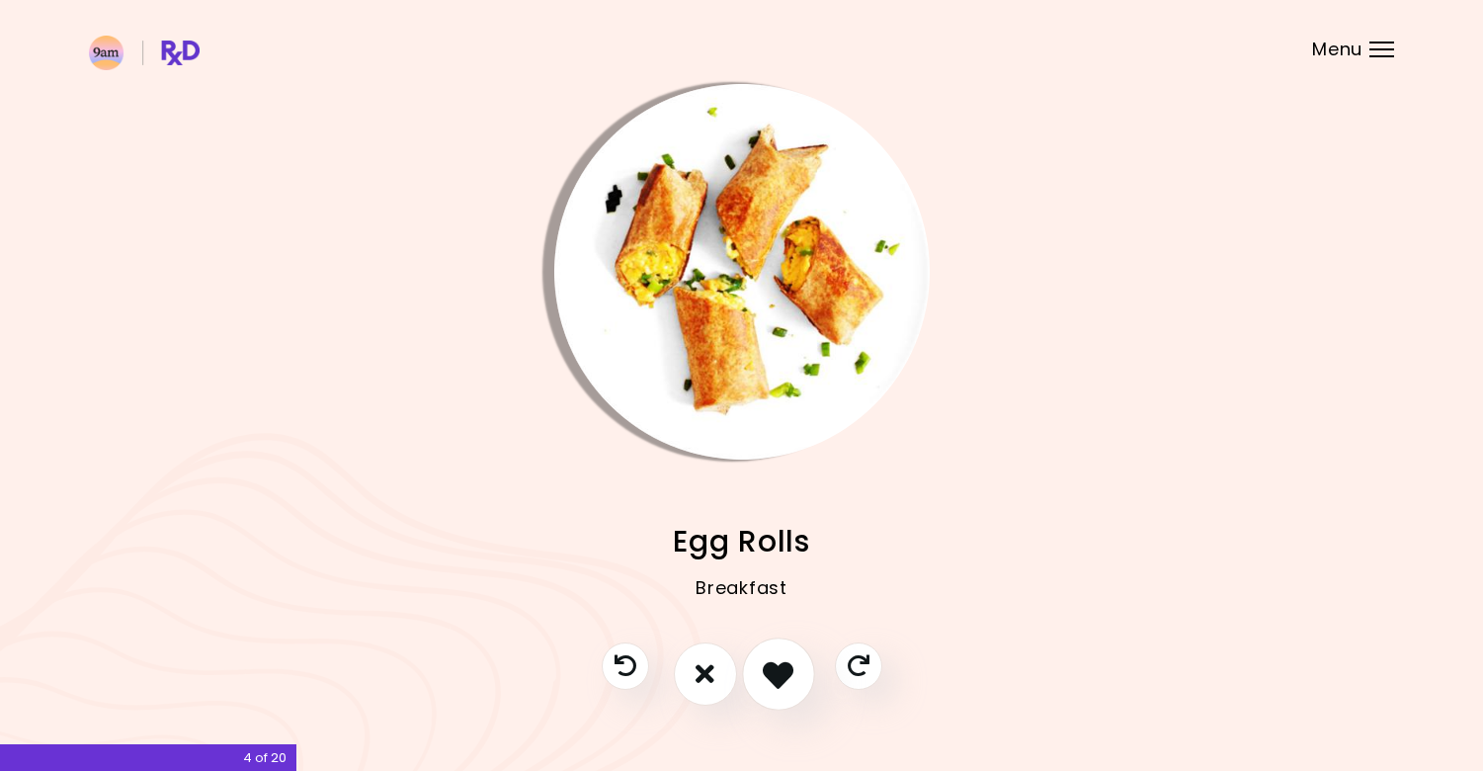
click at [769, 675] on icon "I like this recipe" at bounding box center [778, 673] width 31 height 31
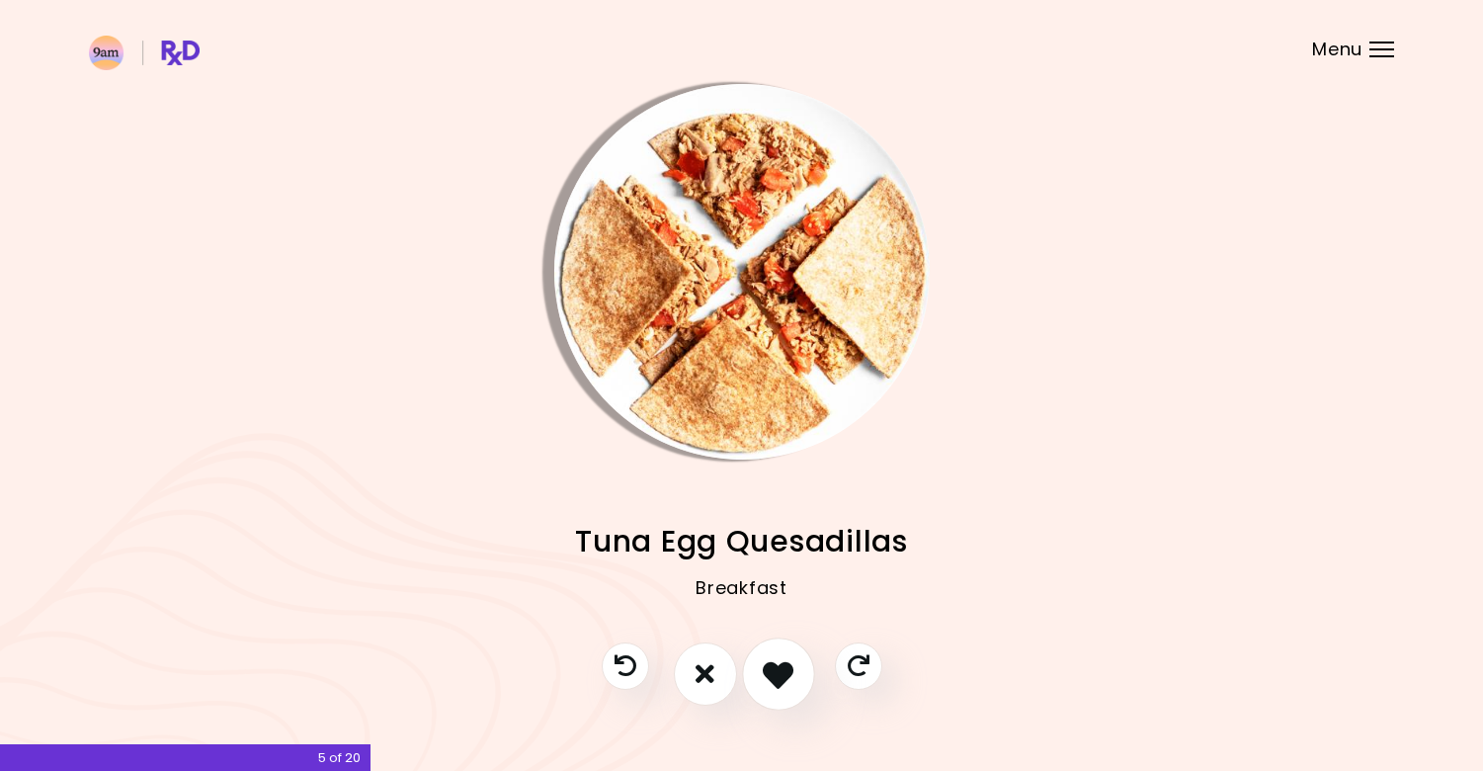
click at [769, 675] on icon "I like this recipe" at bounding box center [778, 673] width 31 height 31
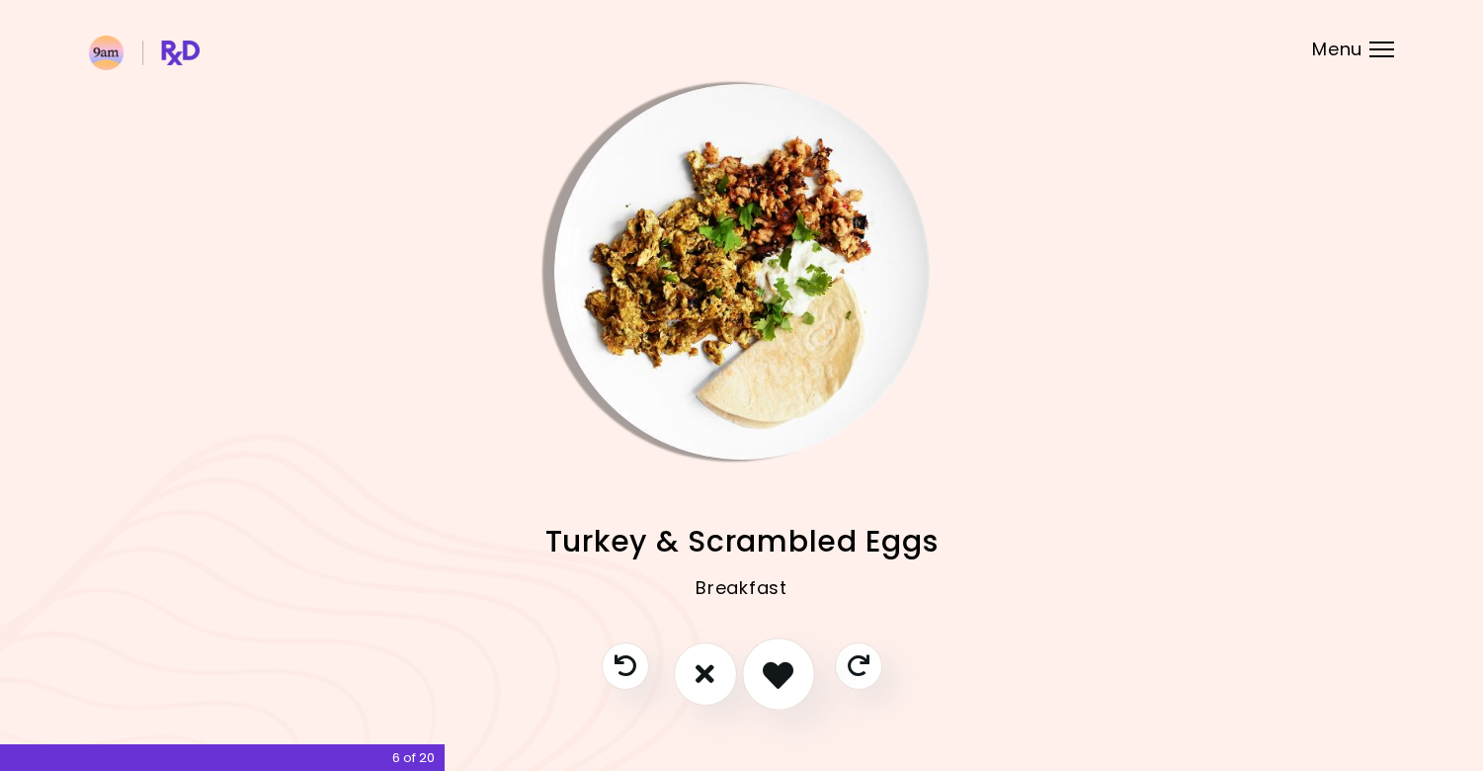
click at [758, 688] on button "I like this recipe" at bounding box center [778, 673] width 73 height 73
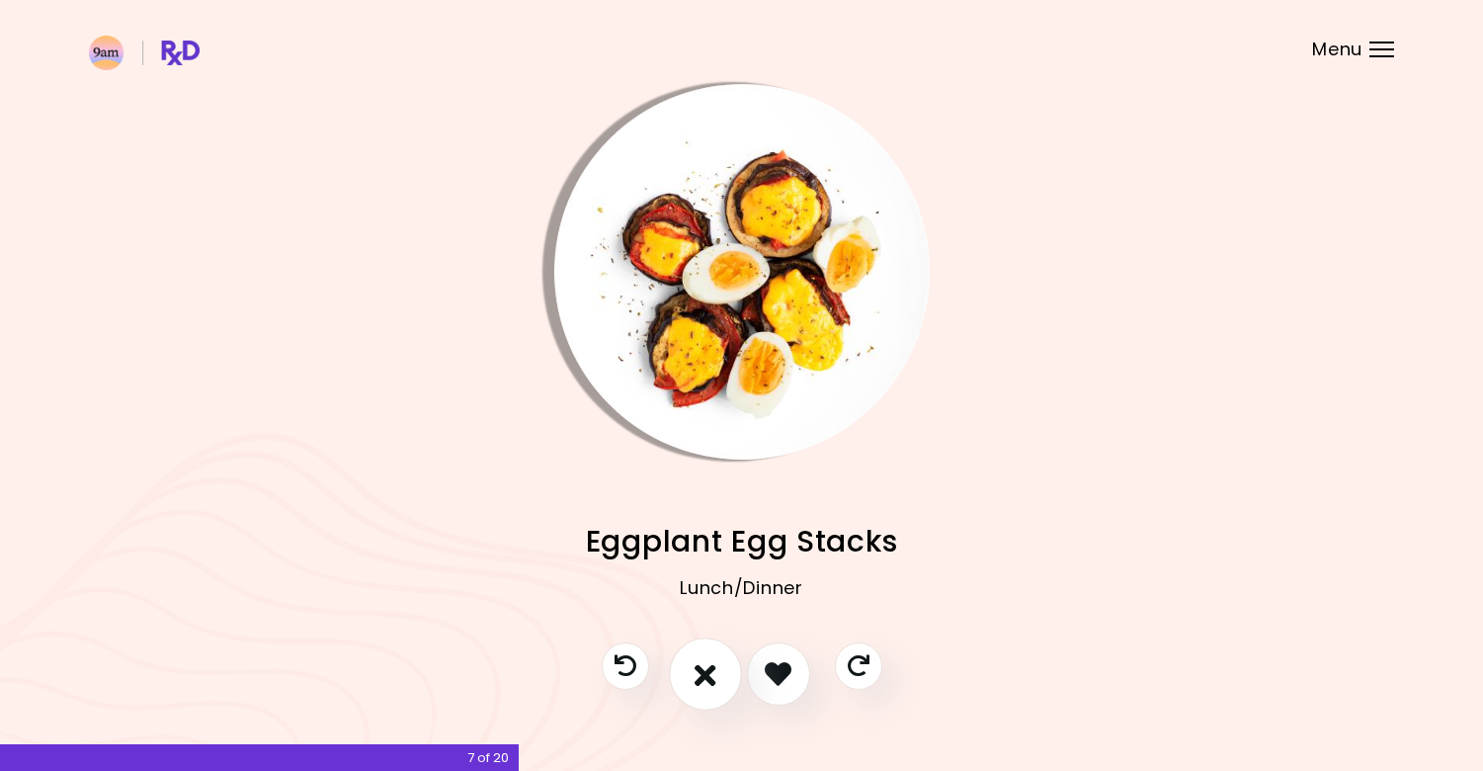
click at [701, 684] on icon "I don't like this recipe" at bounding box center [706, 673] width 22 height 31
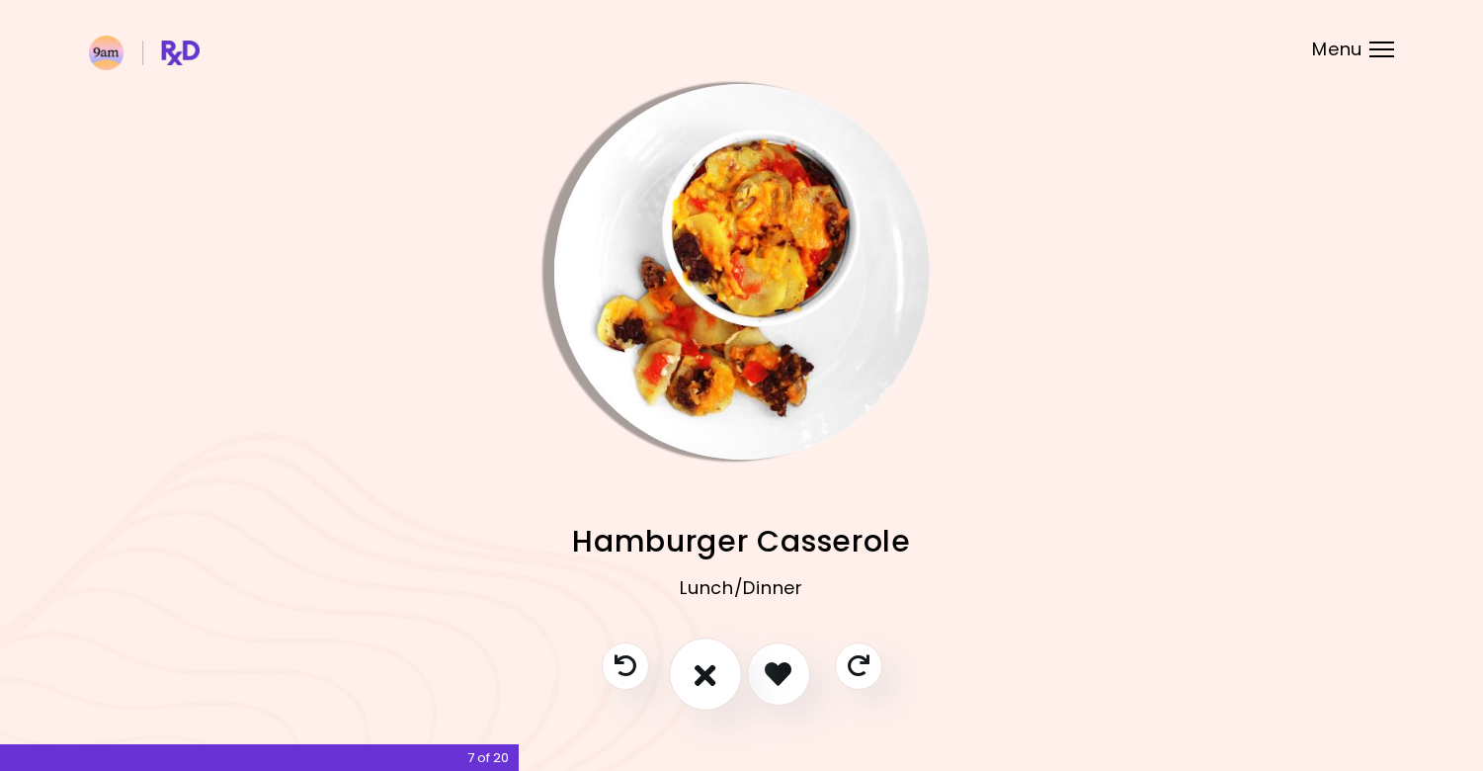
click at [701, 684] on icon "I don't like this recipe" at bounding box center [706, 673] width 22 height 31
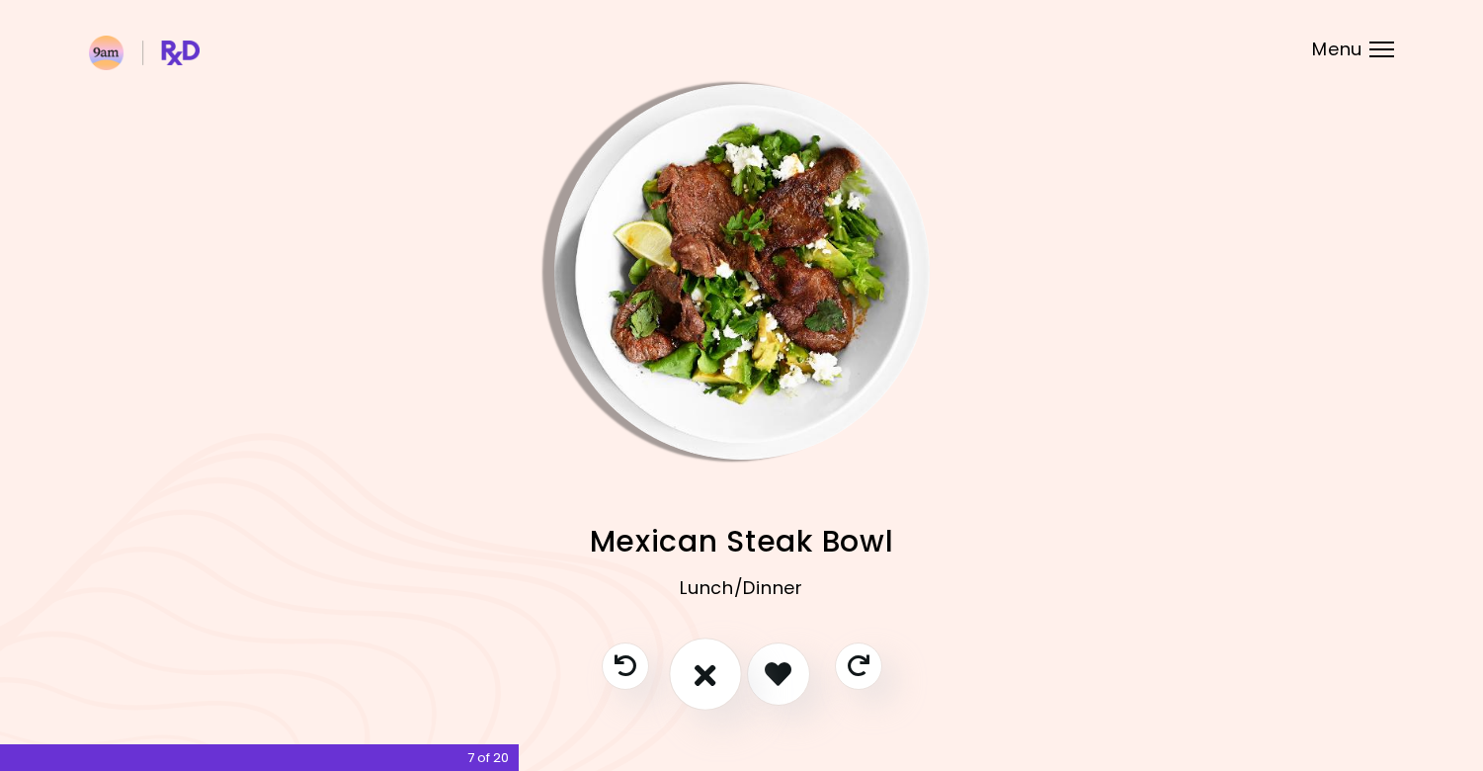
click at [701, 684] on icon "I don't like this recipe" at bounding box center [706, 673] width 22 height 31
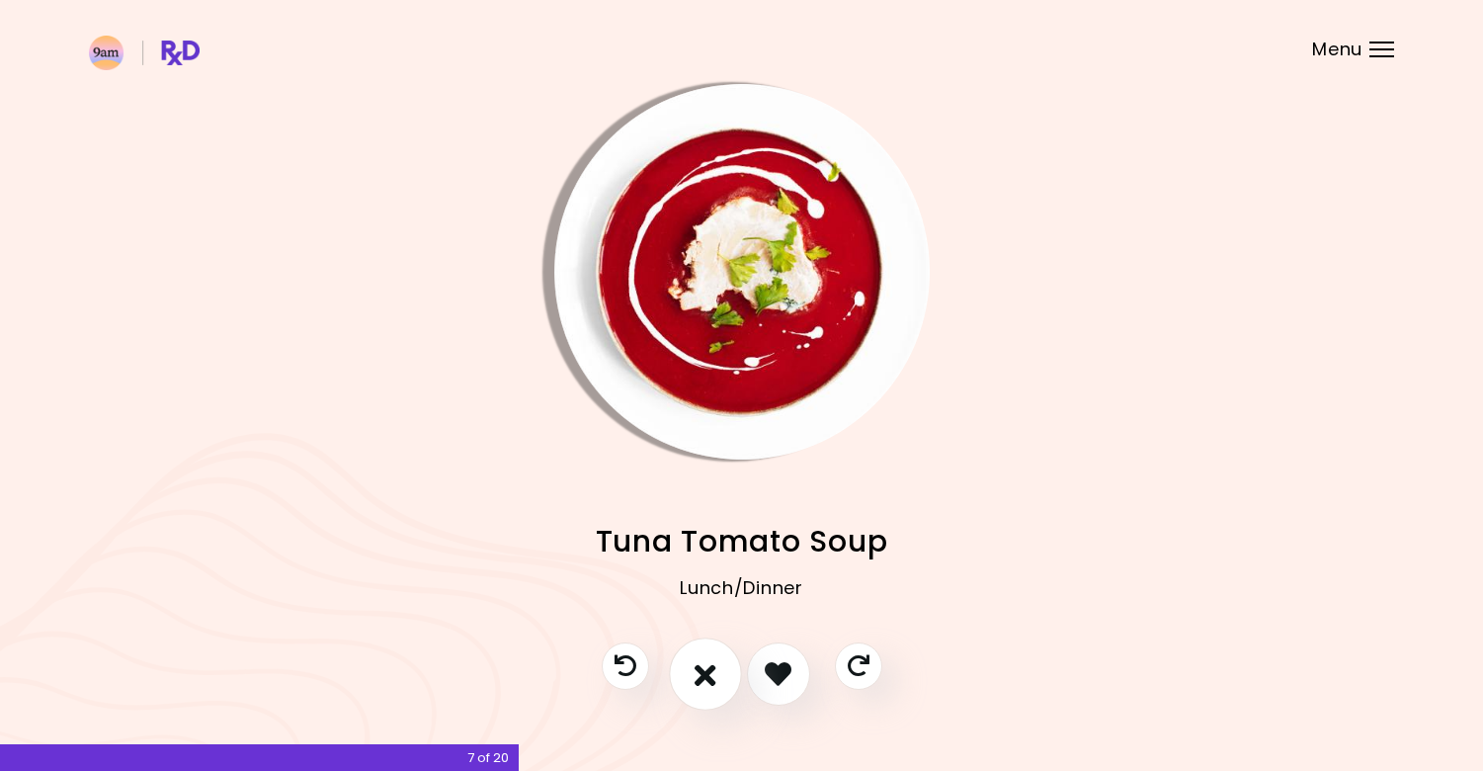
click at [701, 684] on icon "I don't like this recipe" at bounding box center [706, 673] width 22 height 31
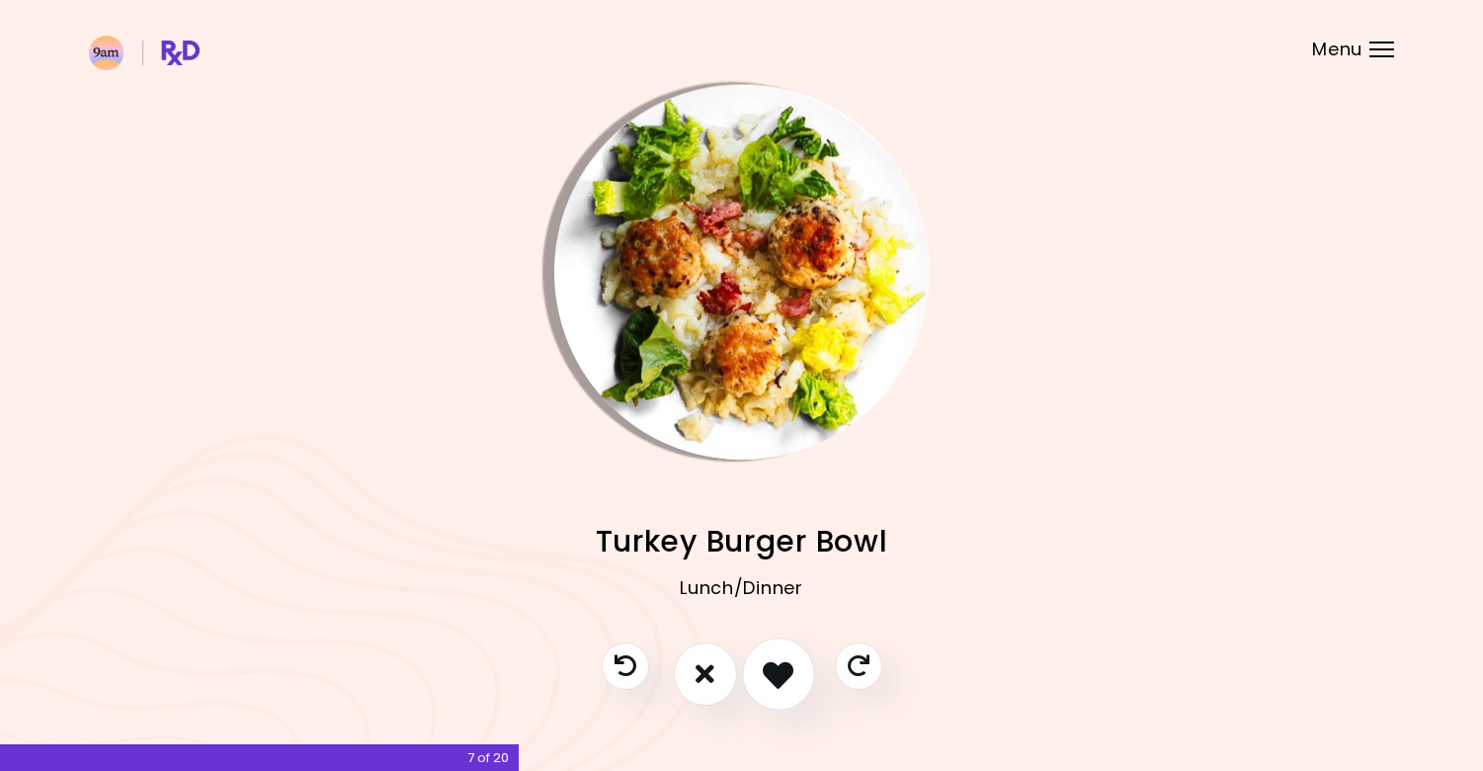
click at [770, 673] on icon "I like this recipe" at bounding box center [778, 673] width 31 height 31
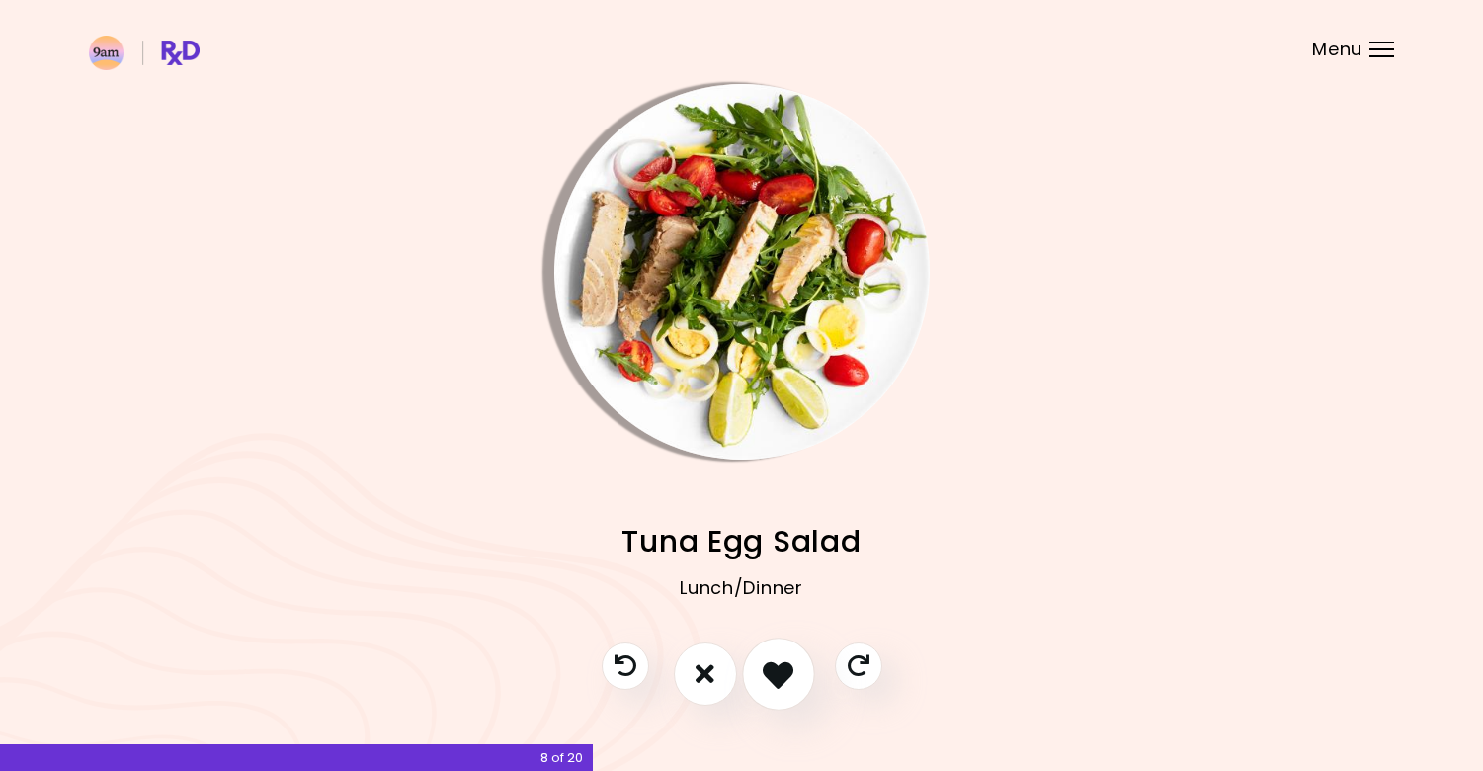
click at [794, 671] on button "I like this recipe" at bounding box center [778, 673] width 73 height 73
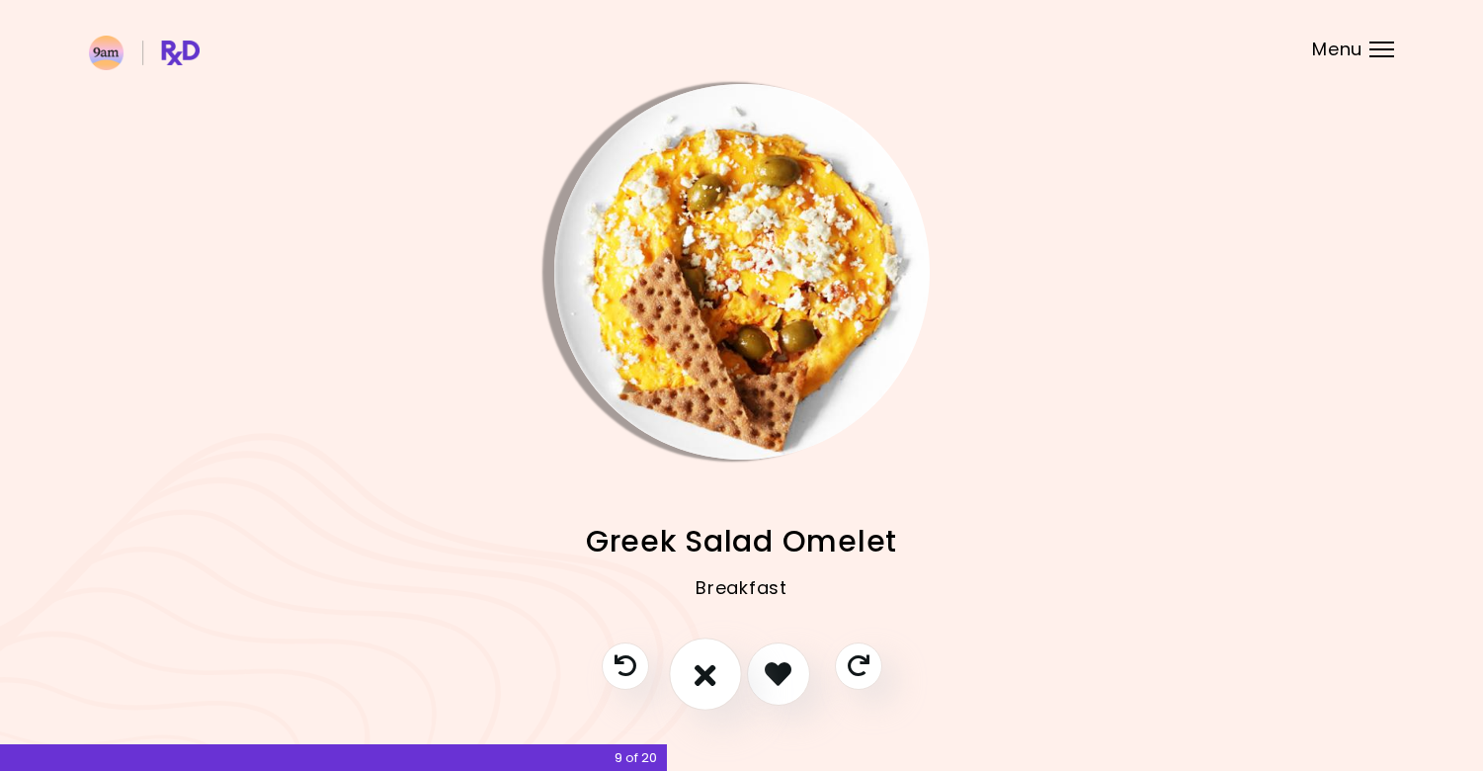
click at [726, 679] on button "I don't like this recipe" at bounding box center [705, 673] width 73 height 73
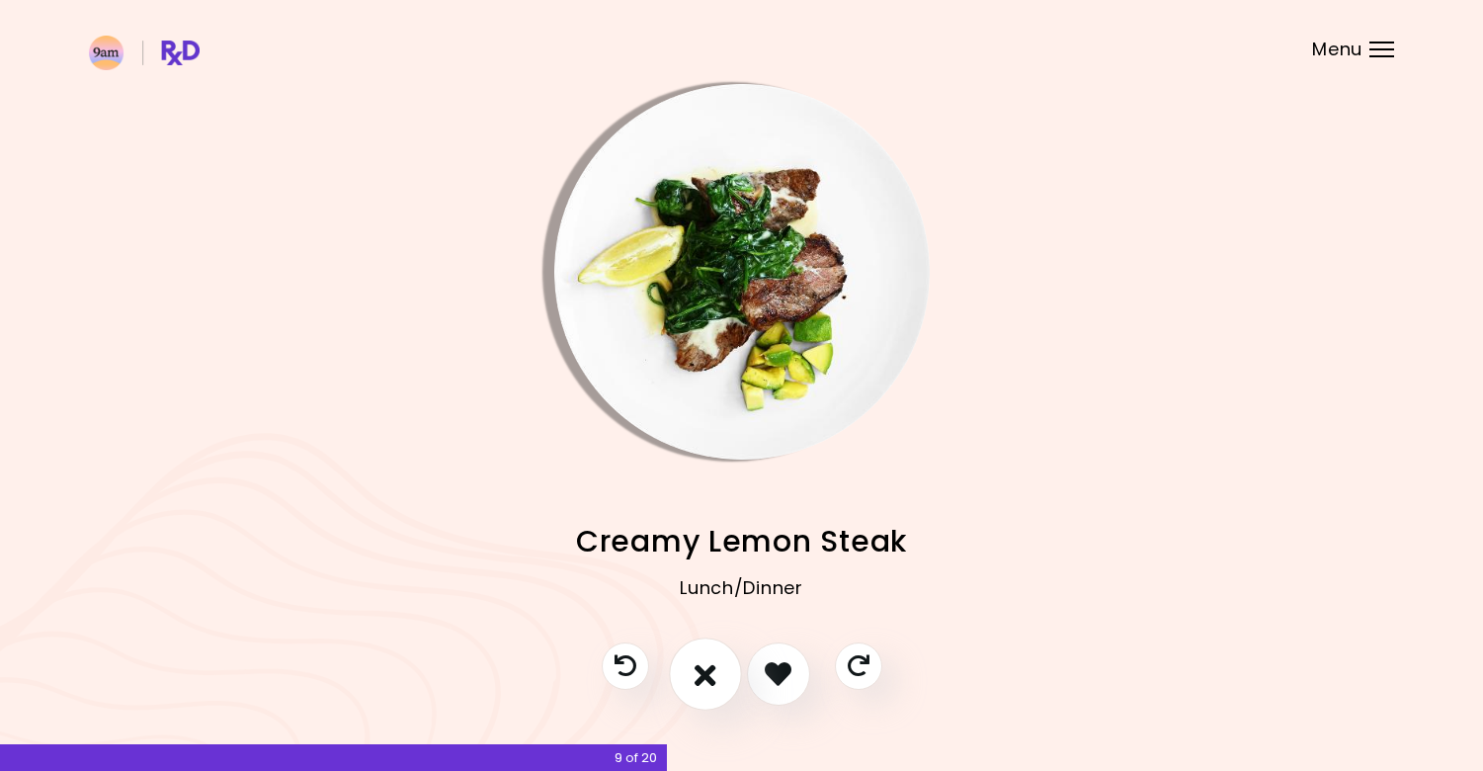
click at [726, 679] on button "I don't like this recipe" at bounding box center [705, 673] width 73 height 73
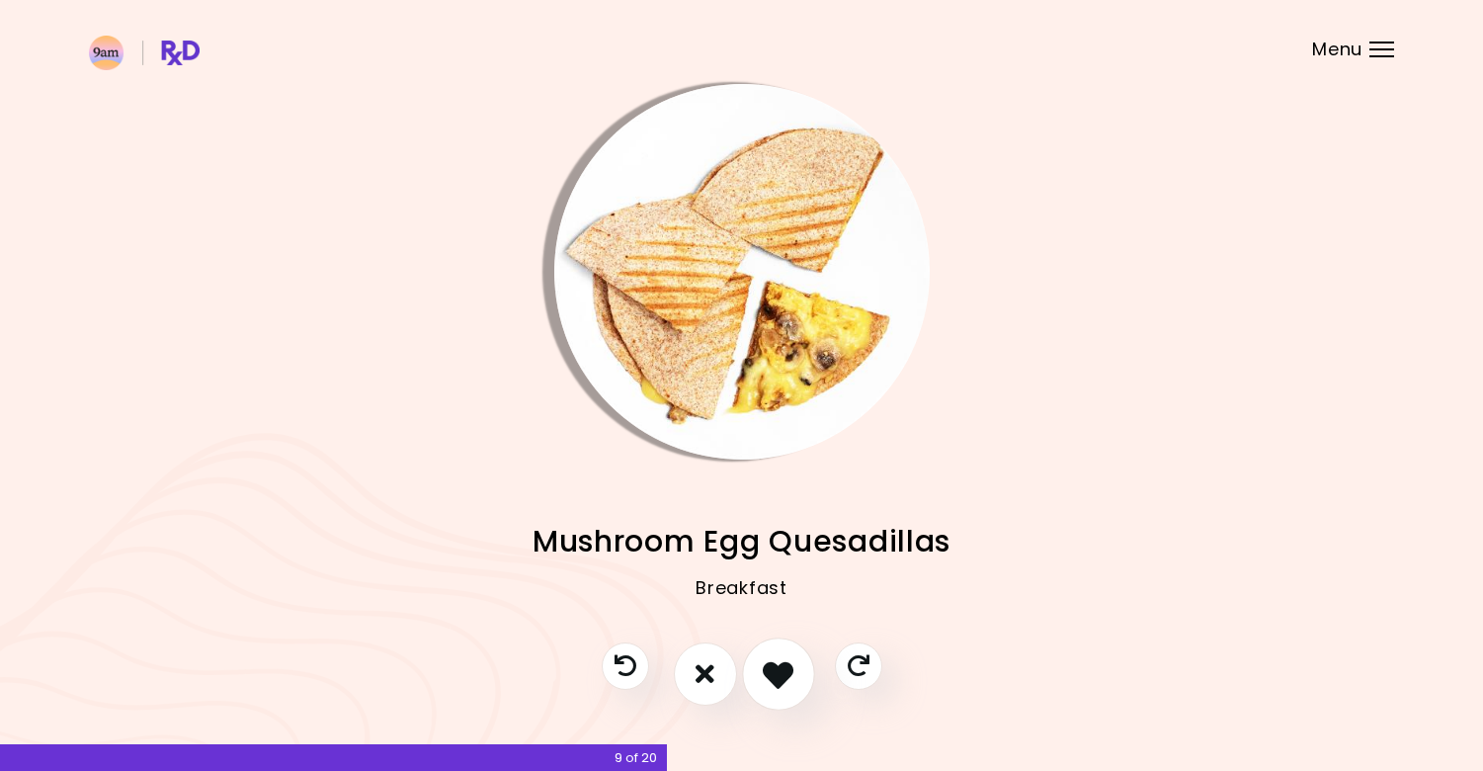
click at [756, 676] on button "I like this recipe" at bounding box center [778, 673] width 73 height 73
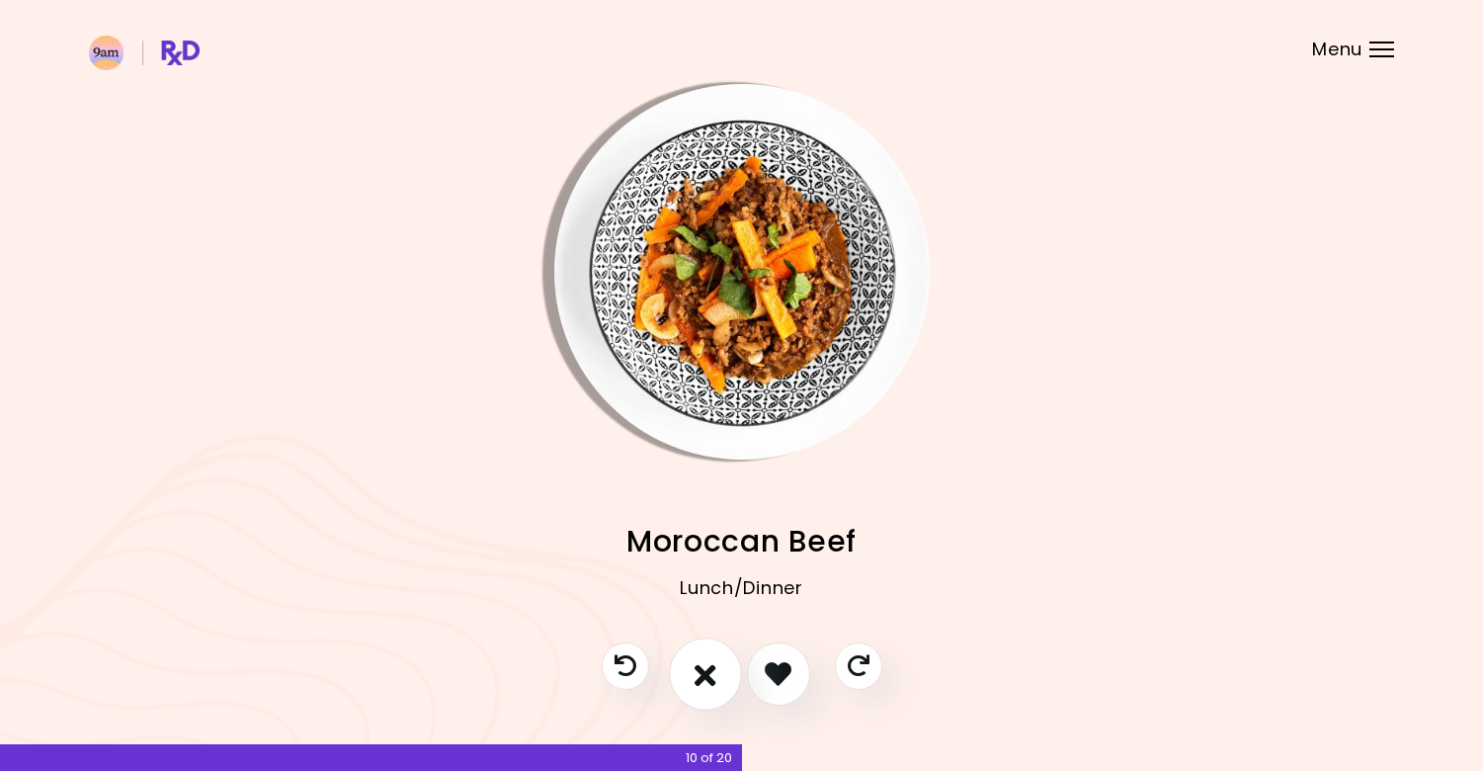
click at [724, 678] on button "I don't like this recipe" at bounding box center [705, 673] width 73 height 73
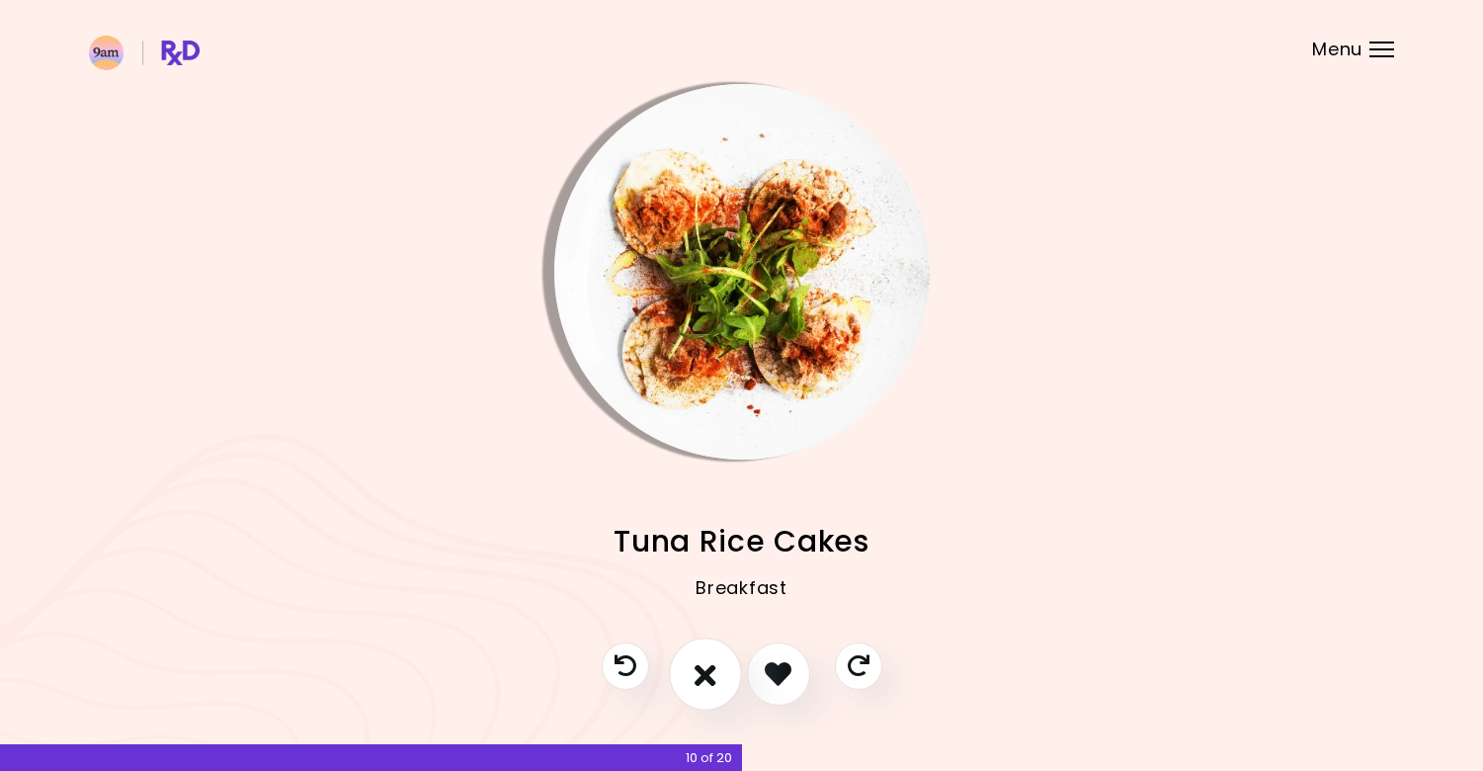
click at [724, 678] on button "I don't like this recipe" at bounding box center [705, 673] width 73 height 73
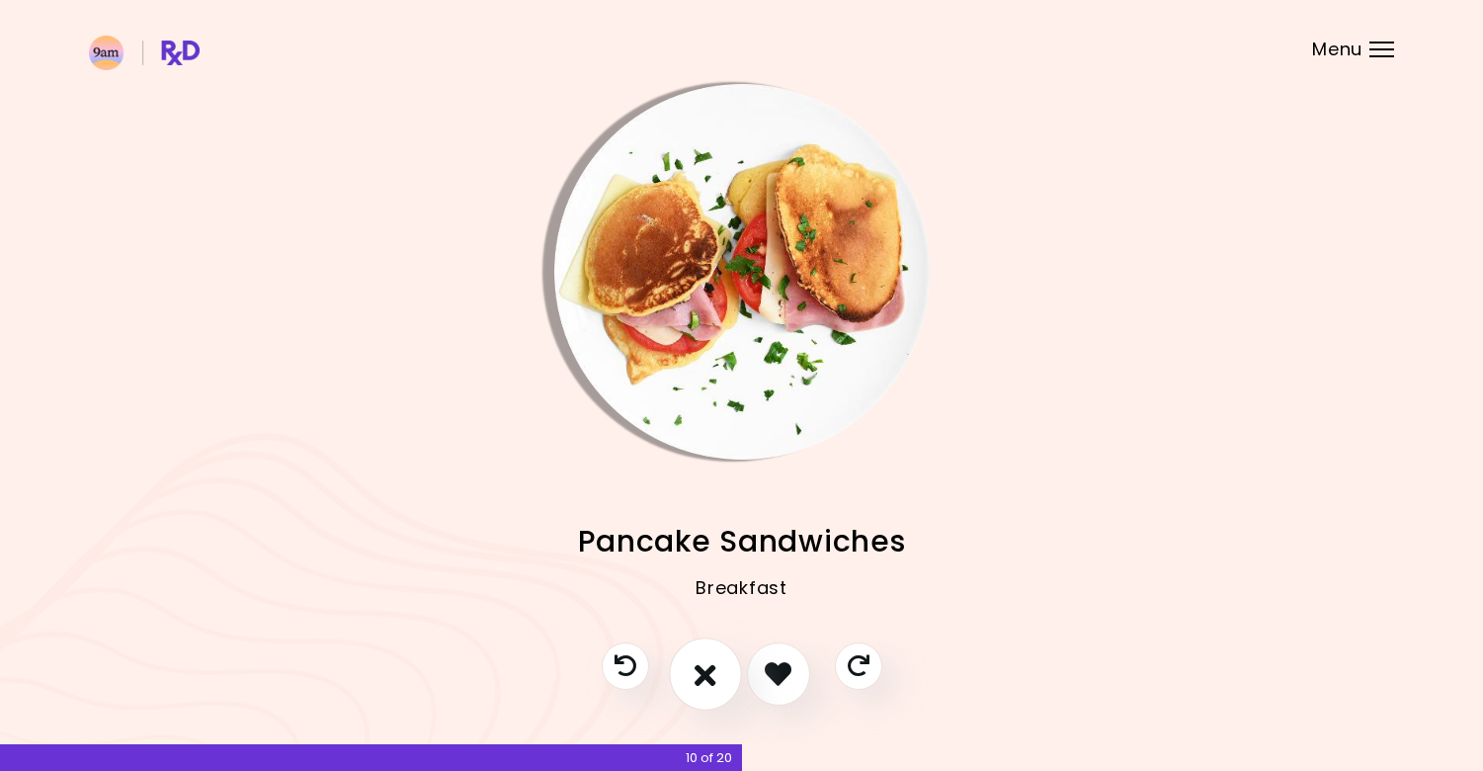
click at [724, 678] on button "I don't like this recipe" at bounding box center [705, 673] width 73 height 73
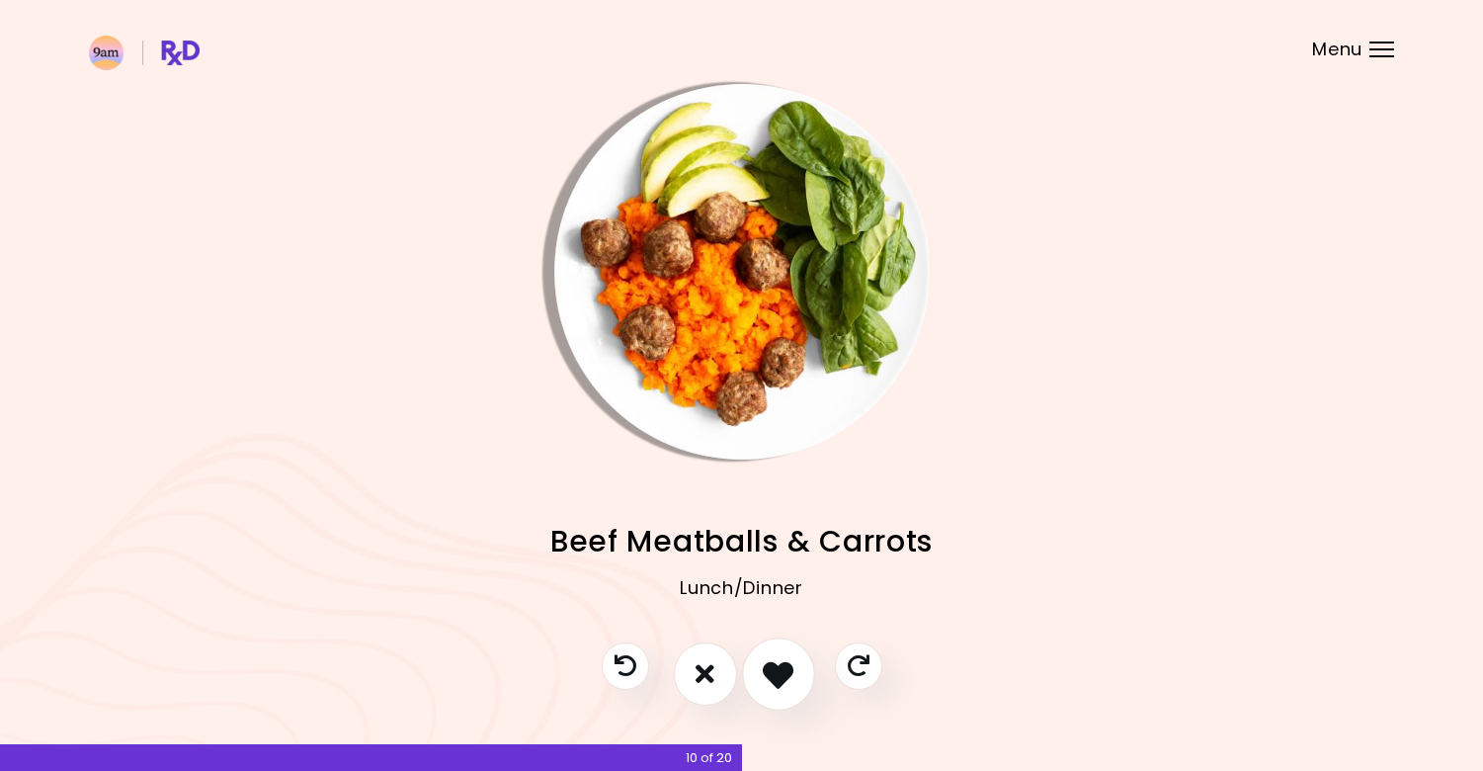
drag, startPoint x: 724, startPoint y: 678, endPoint x: 794, endPoint y: 695, distance: 71.2
click at [779, 700] on div at bounding box center [742, 683] width 320 height 83
click at [793, 668] on icon "I like this recipe" at bounding box center [778, 673] width 31 height 31
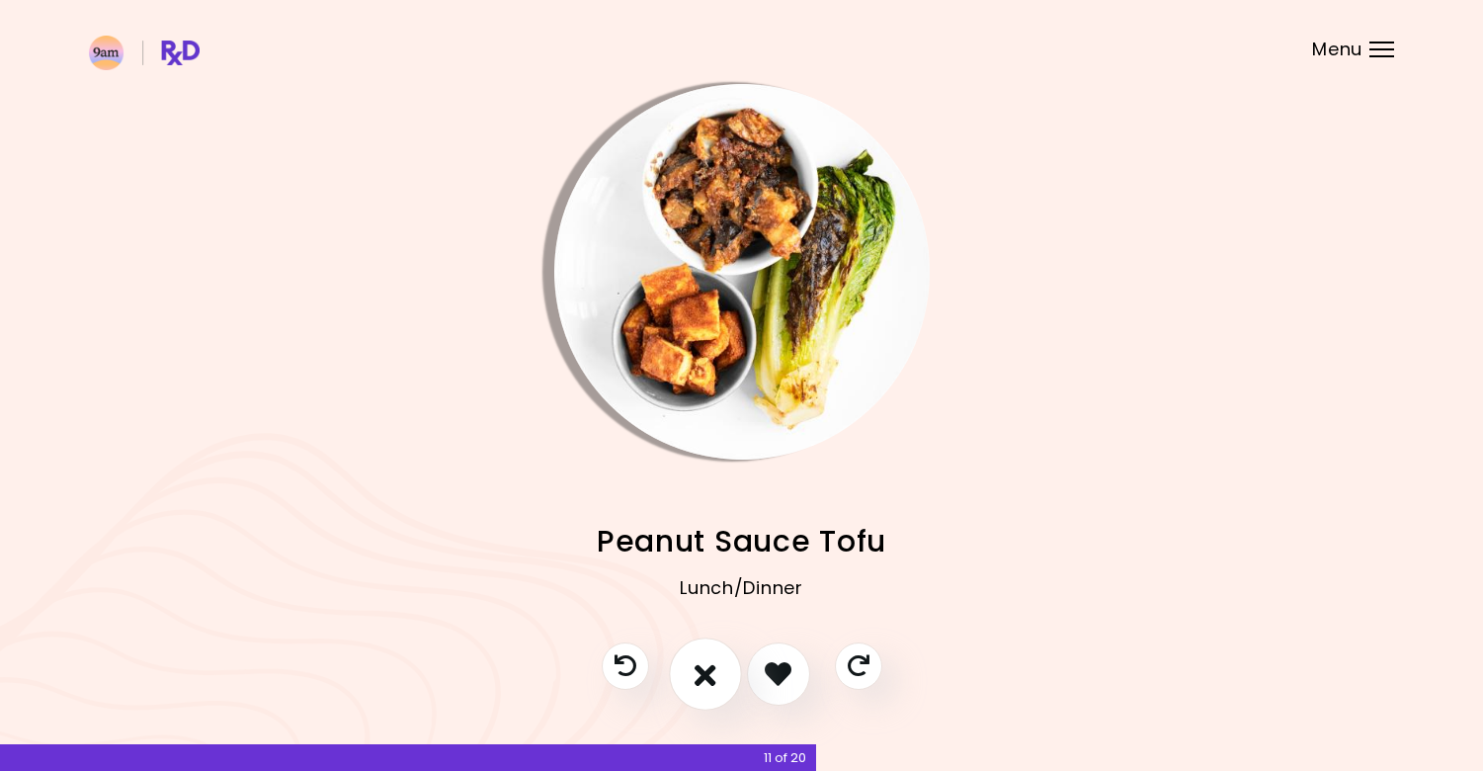
click at [673, 665] on button "I don't like this recipe" at bounding box center [705, 673] width 73 height 73
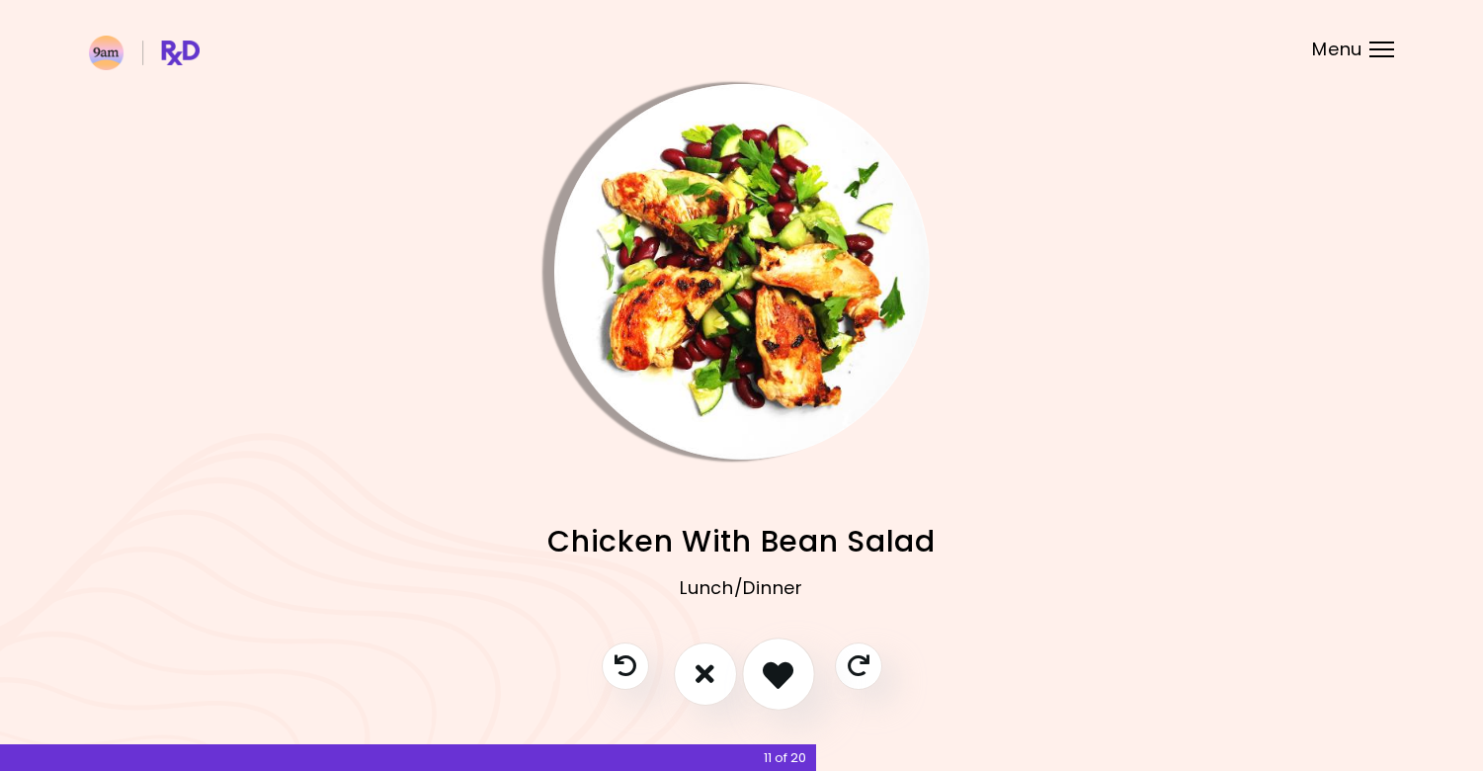
click at [809, 665] on button "I like this recipe" at bounding box center [778, 673] width 73 height 73
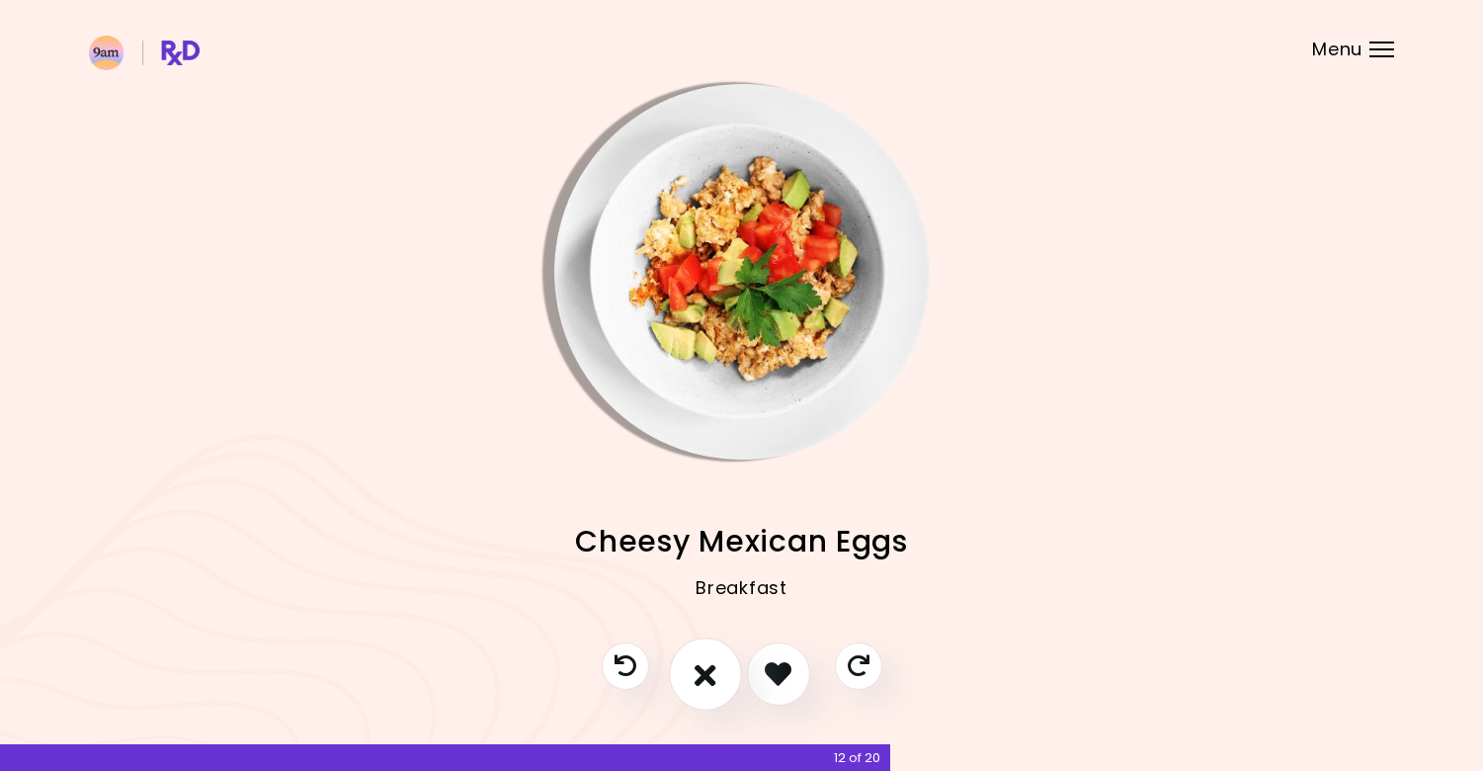
click at [695, 681] on icon "I don't like this recipe" at bounding box center [706, 673] width 22 height 31
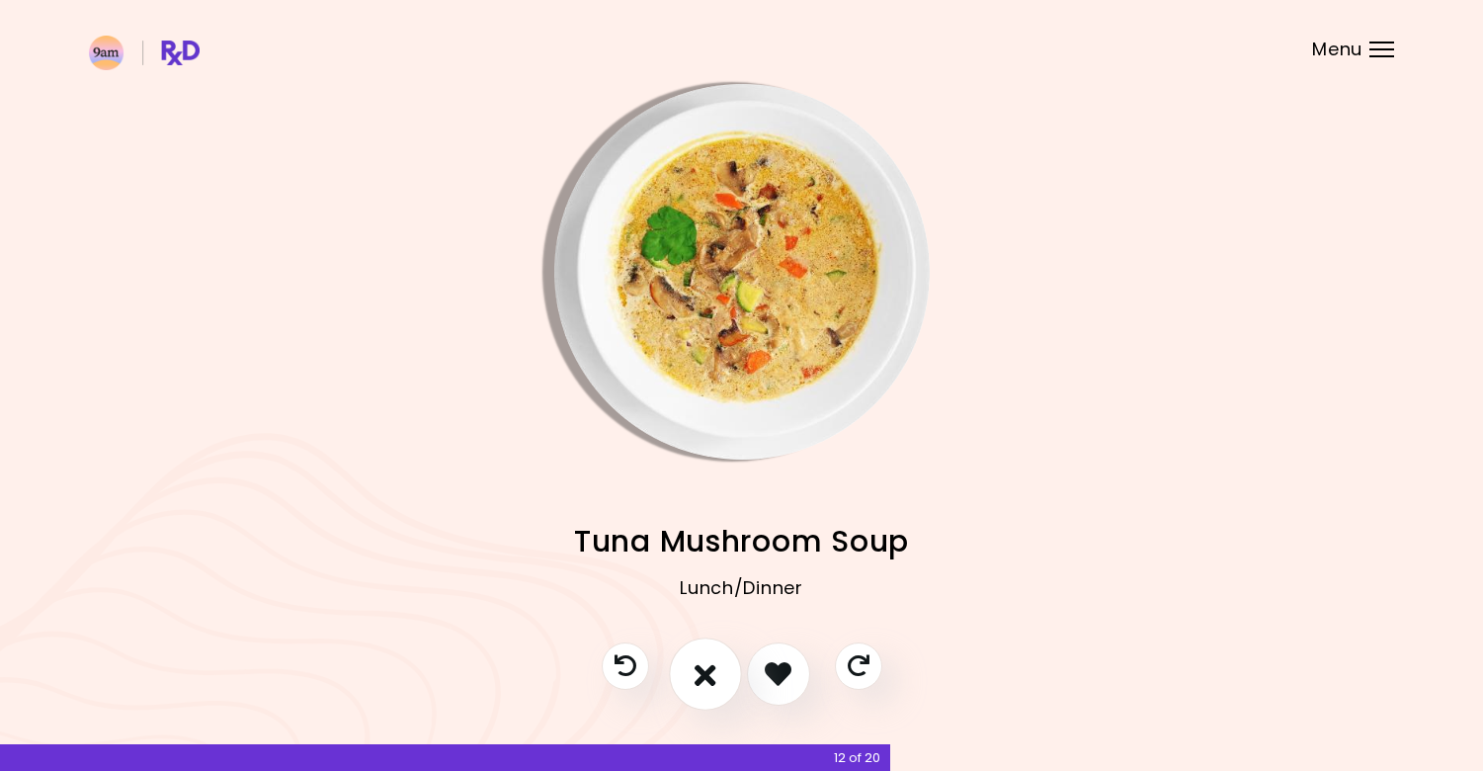
click at [695, 681] on icon "I don't like this recipe" at bounding box center [706, 673] width 22 height 31
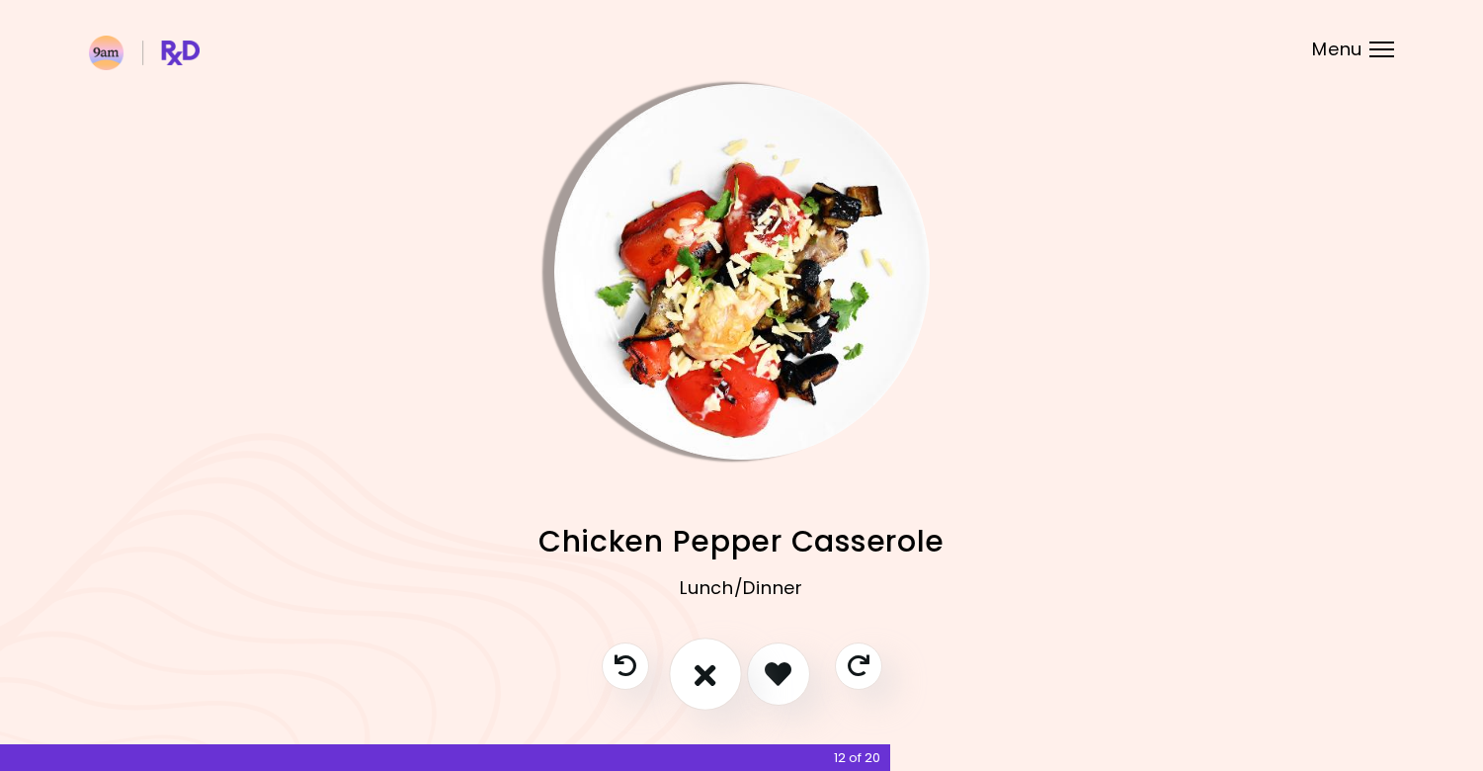
click at [695, 681] on icon "I don't like this recipe" at bounding box center [706, 673] width 22 height 31
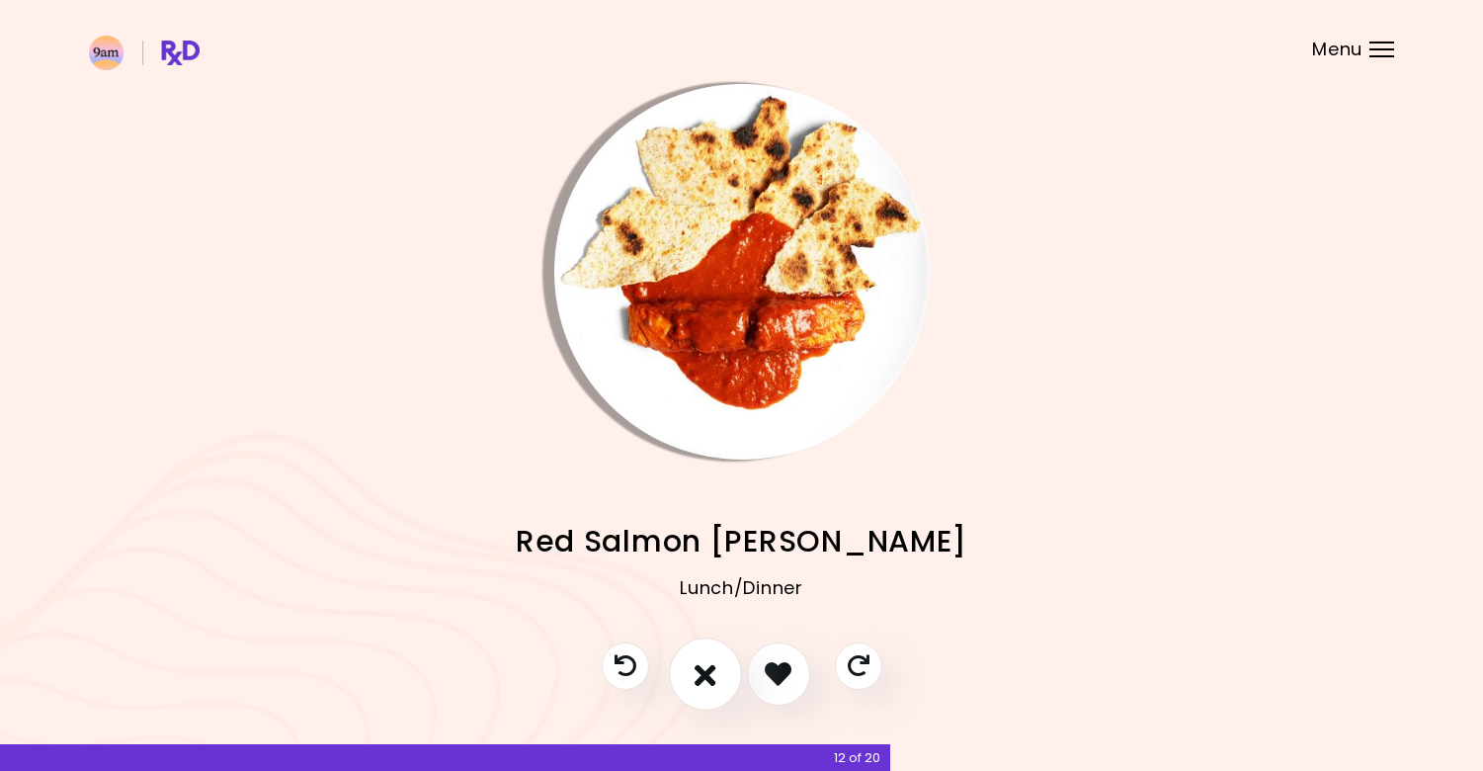
click at [695, 681] on icon "I don't like this recipe" at bounding box center [706, 673] width 22 height 31
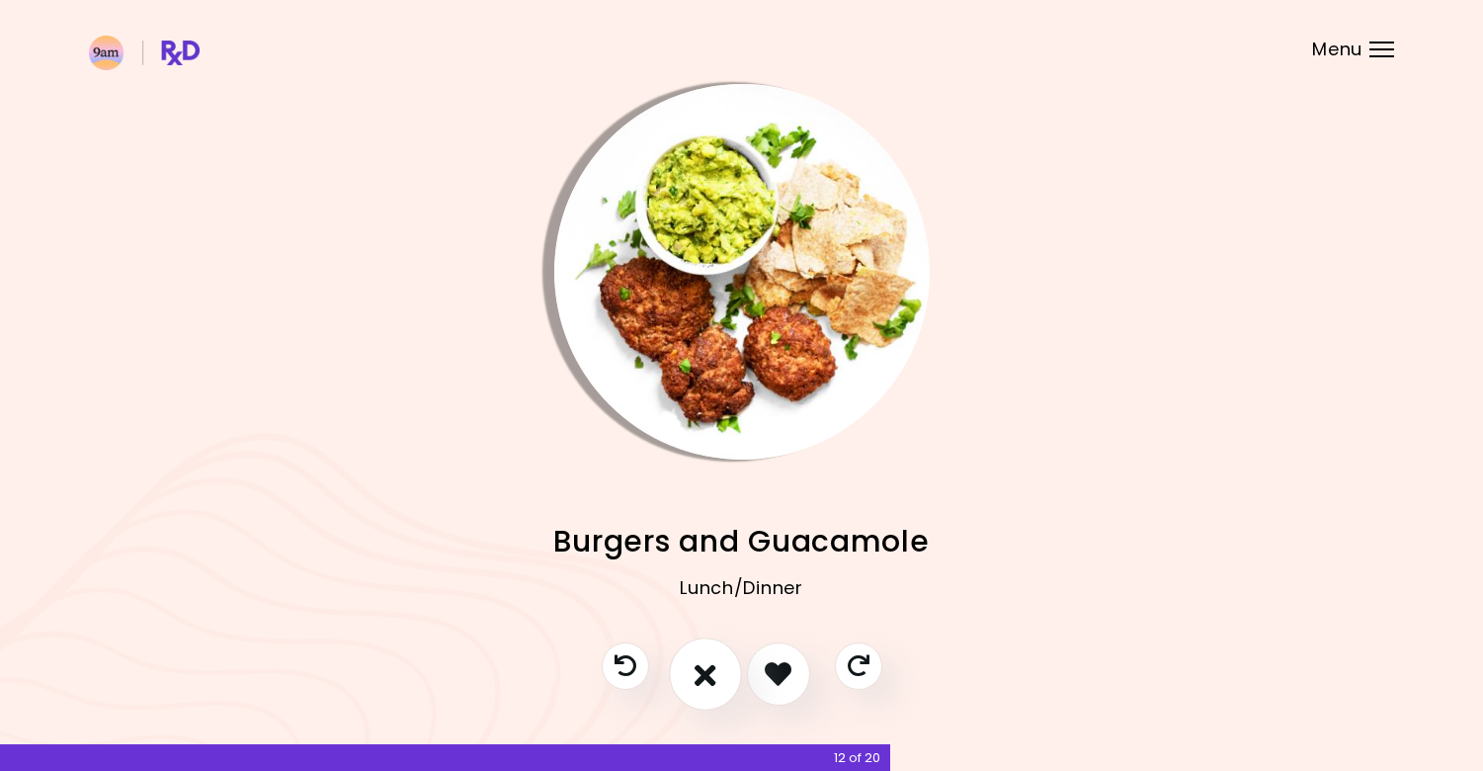
click at [695, 681] on icon "I don't like this recipe" at bounding box center [706, 673] width 22 height 31
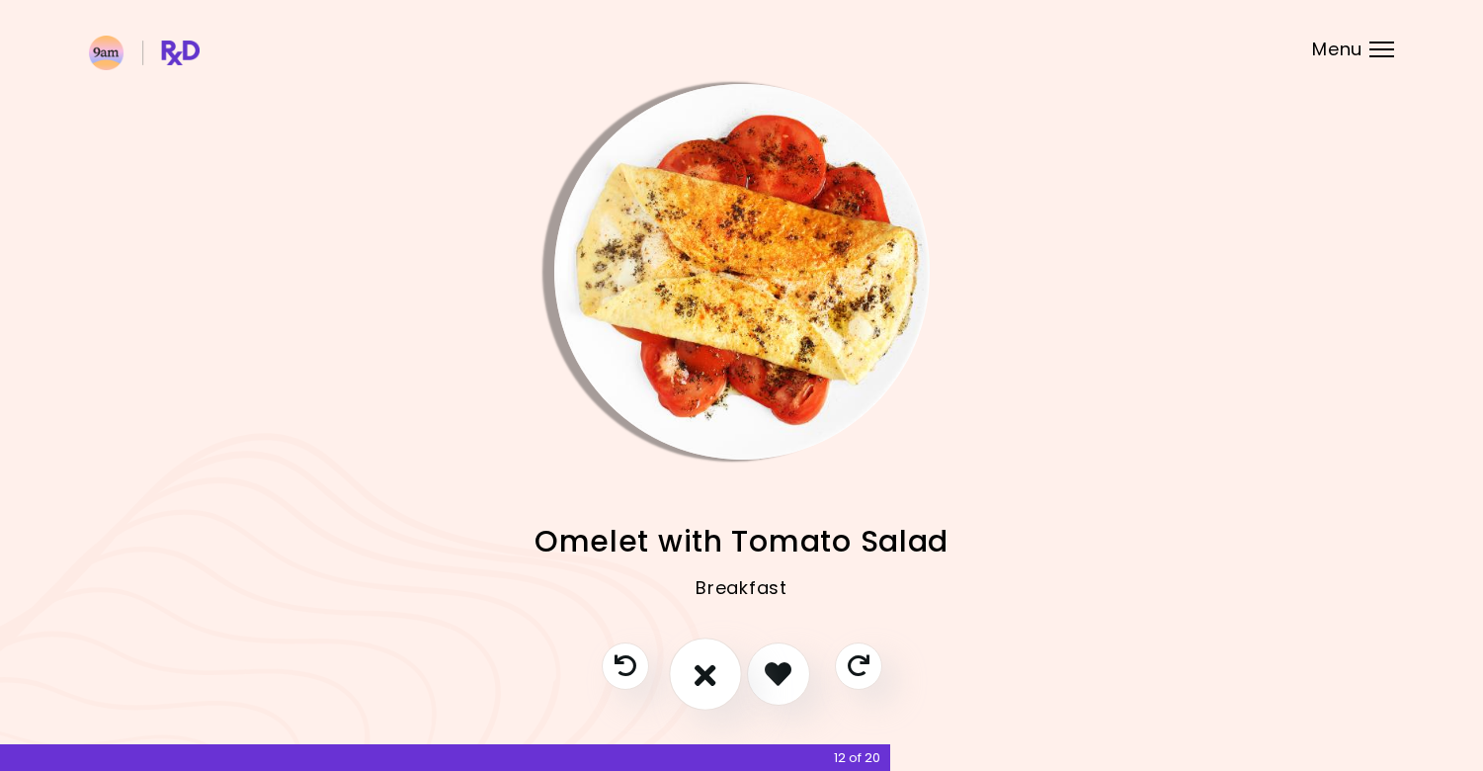
click at [695, 681] on icon "I don't like this recipe" at bounding box center [706, 673] width 22 height 31
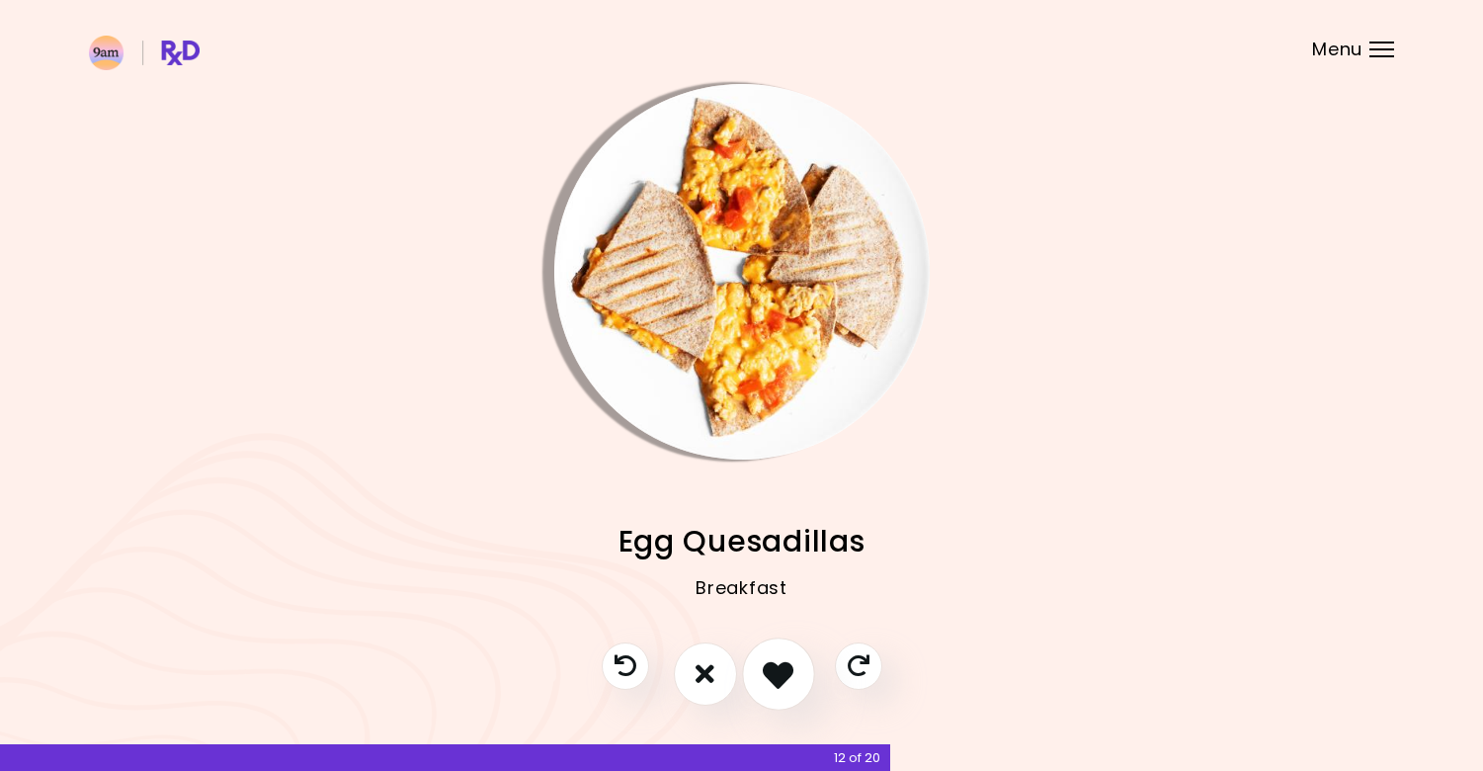
click at [755, 674] on button "I like this recipe" at bounding box center [778, 673] width 73 height 73
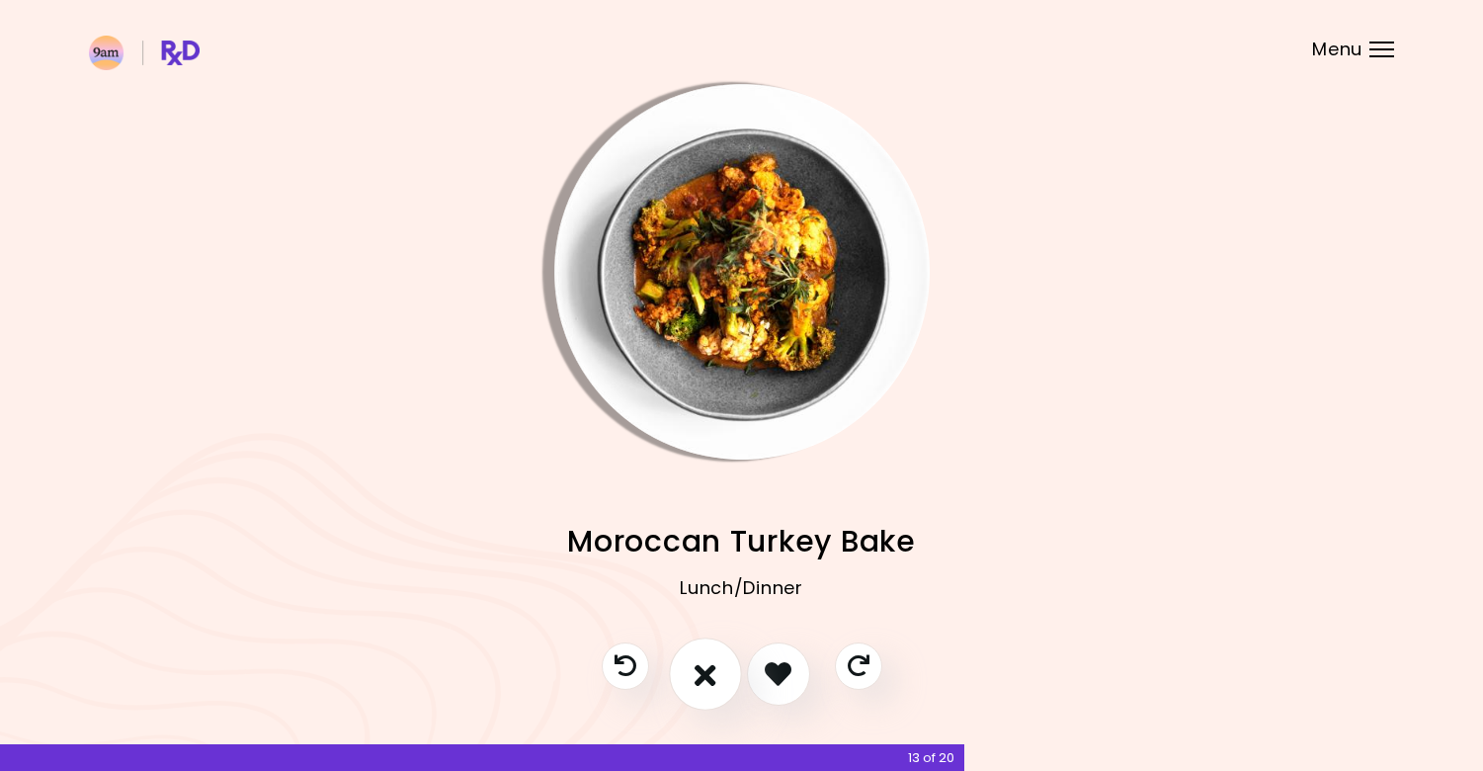
click at [721, 668] on button "I don't like this recipe" at bounding box center [705, 673] width 73 height 73
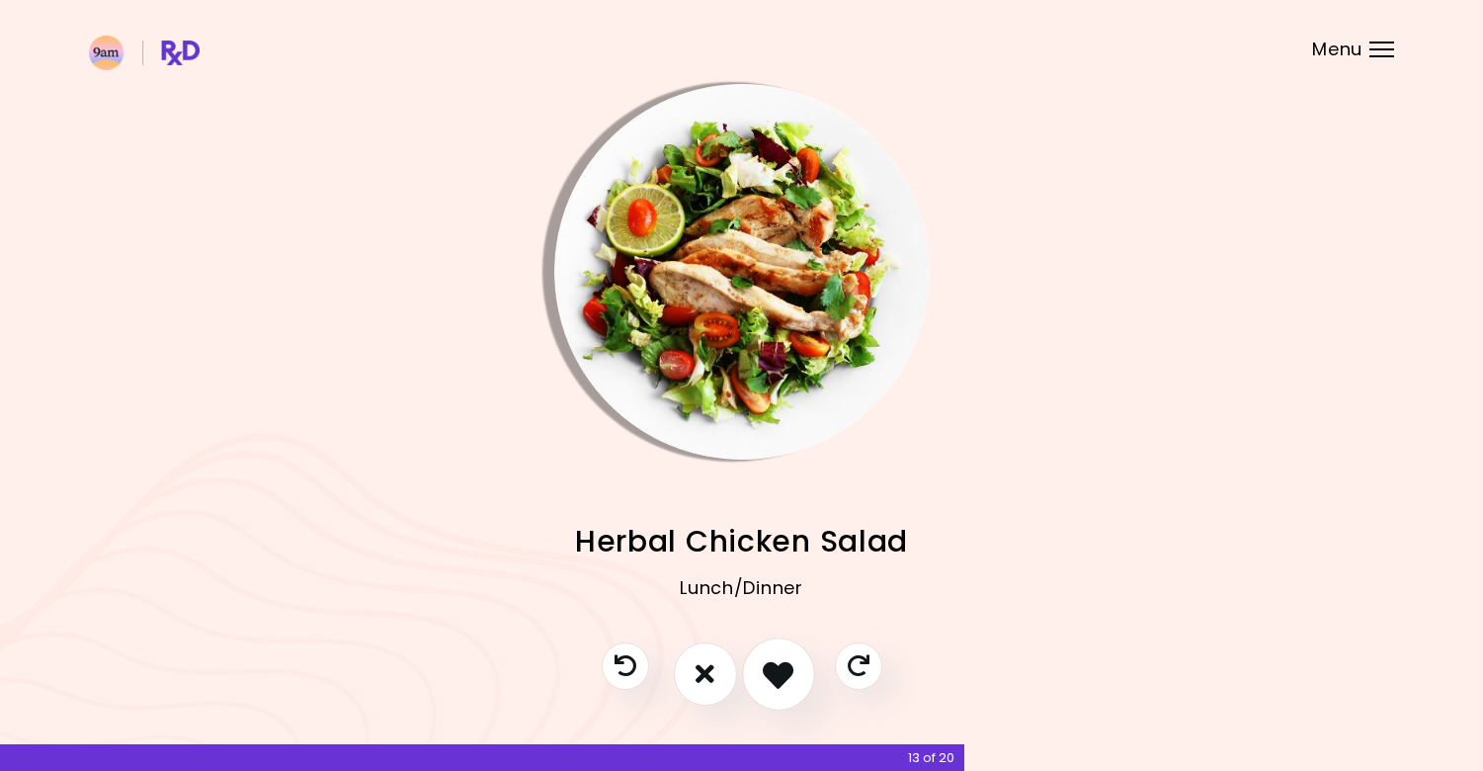
click at [779, 668] on icon "I like this recipe" at bounding box center [778, 673] width 31 height 31
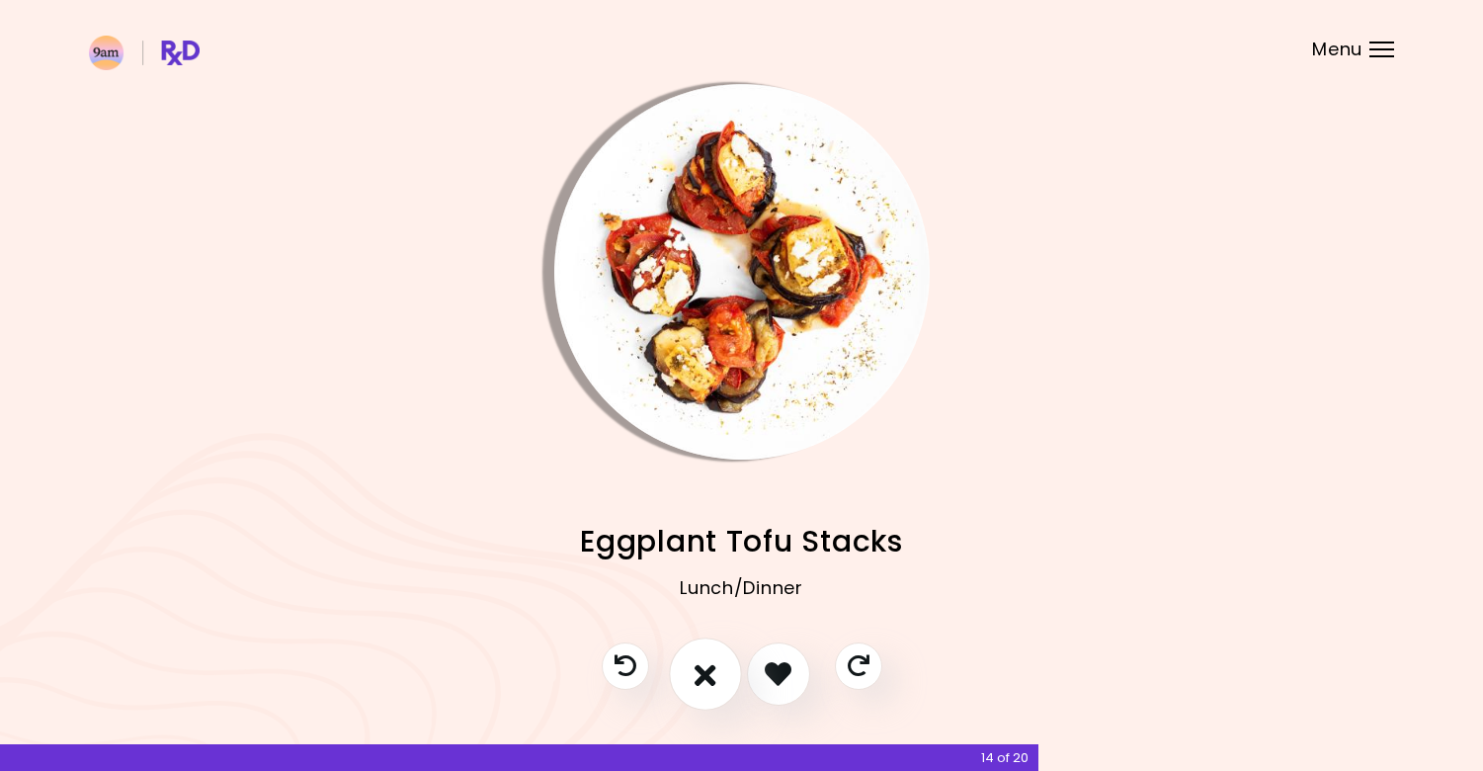
click at [705, 668] on icon "I don't like this recipe" at bounding box center [706, 673] width 22 height 31
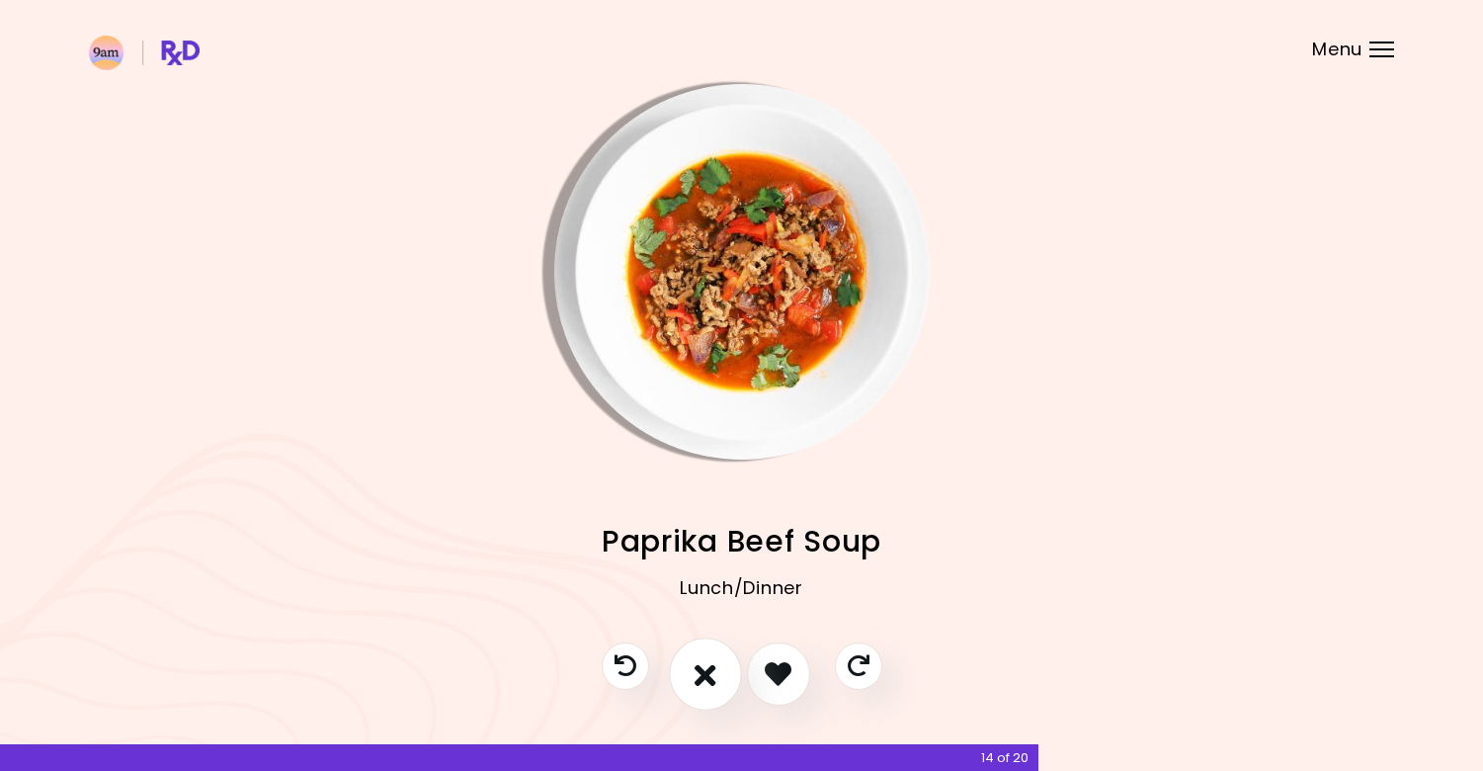
click at [705, 668] on icon "I don't like this recipe" at bounding box center [706, 673] width 22 height 31
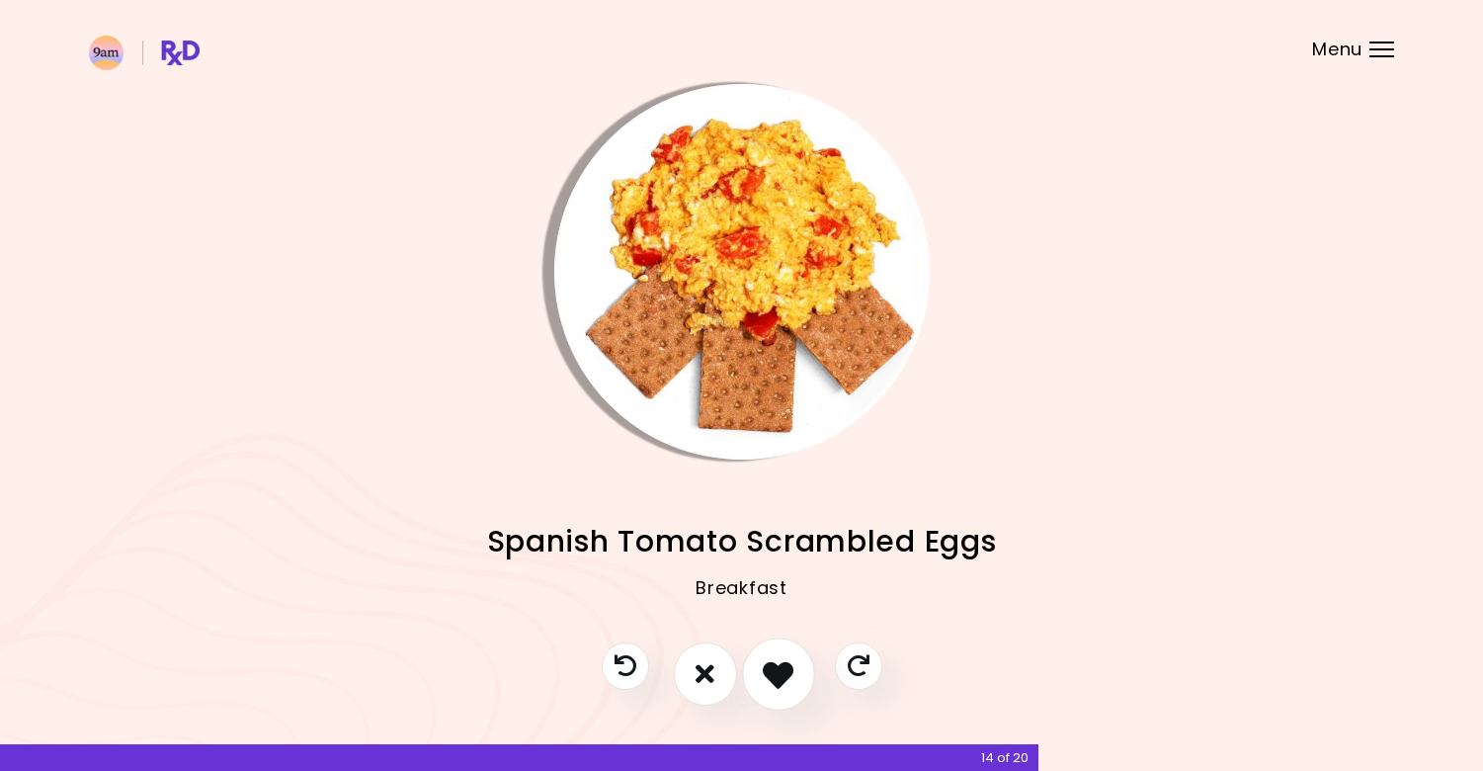
click at [762, 675] on button "I like this recipe" at bounding box center [778, 673] width 73 height 73
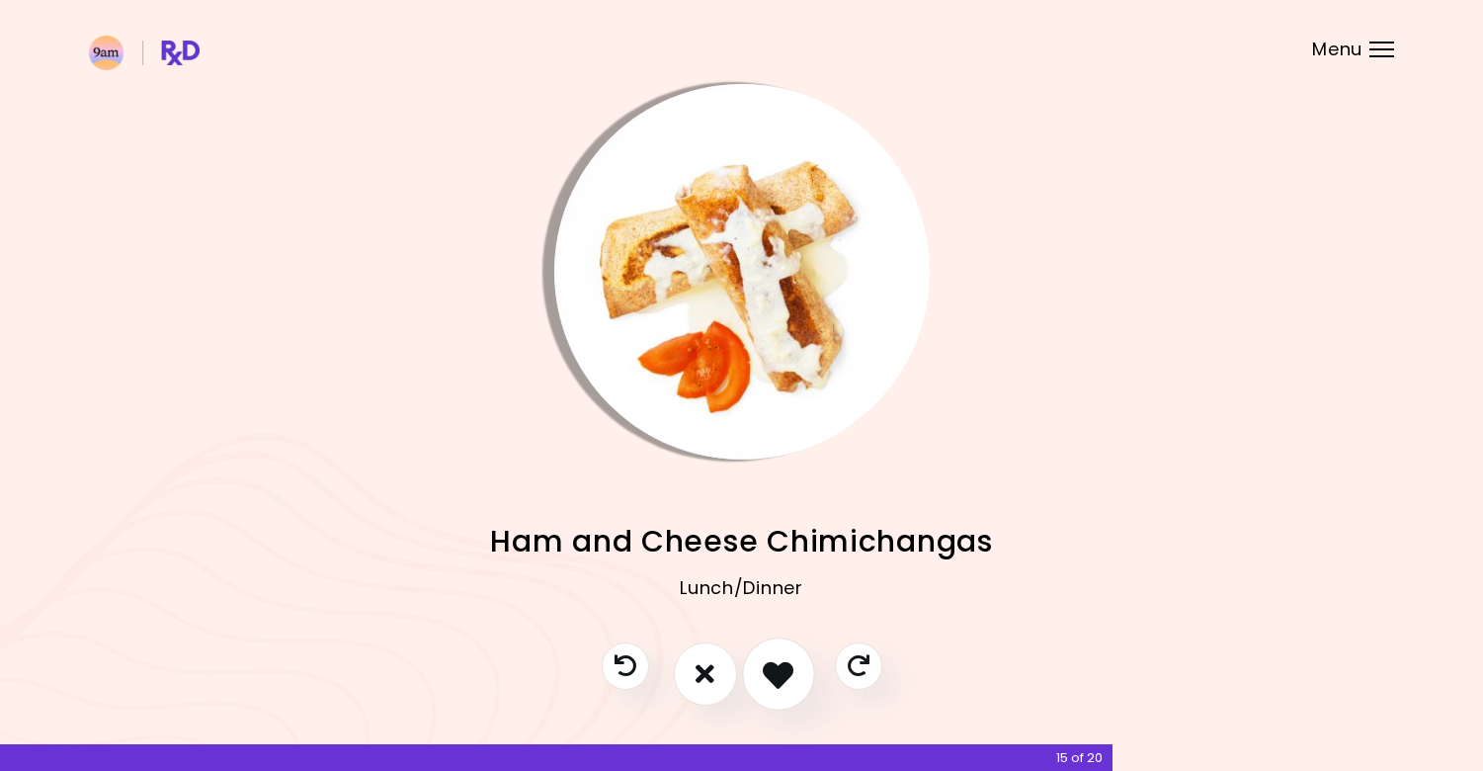
click at [794, 669] on button "I like this recipe" at bounding box center [778, 673] width 73 height 73
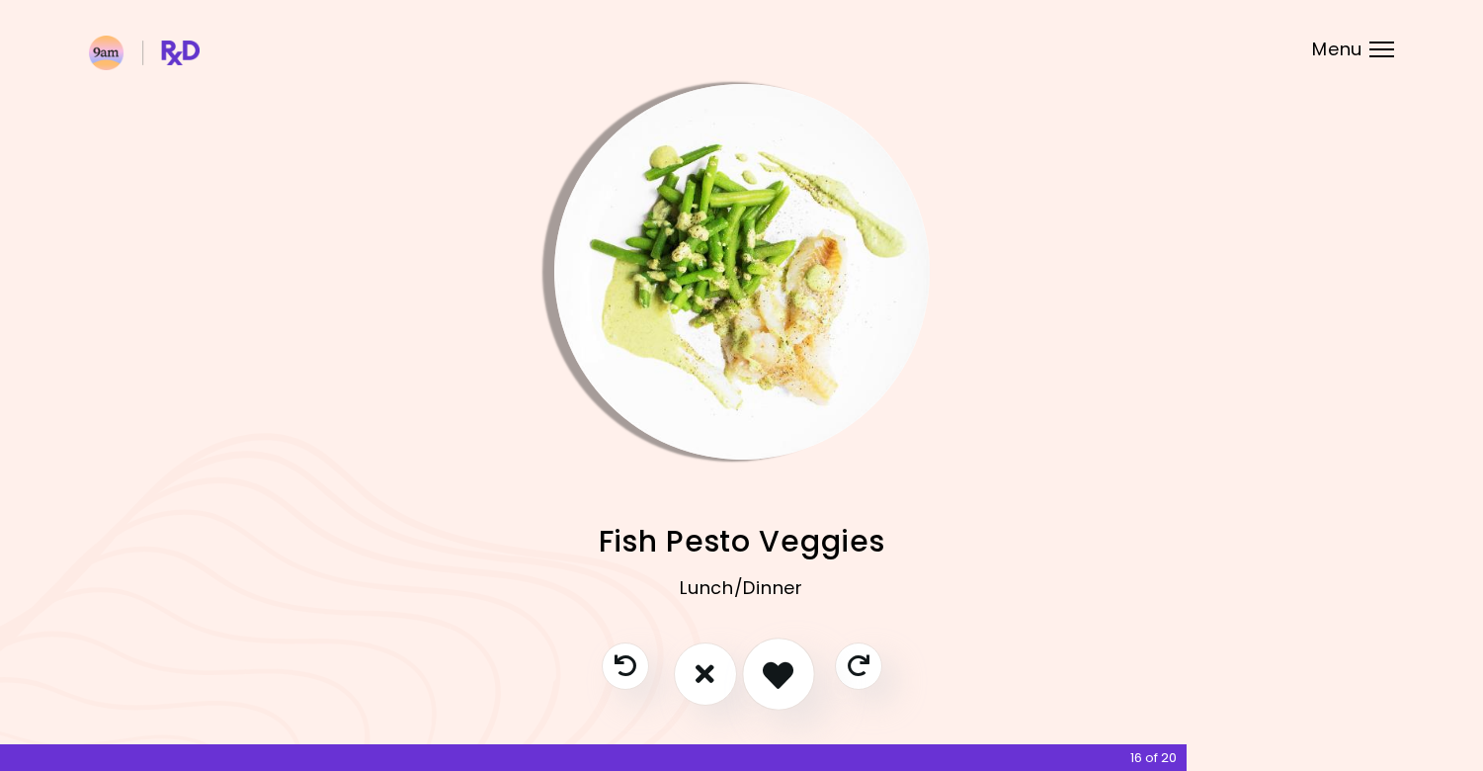
click at [779, 674] on icon "I like this recipe" at bounding box center [778, 673] width 31 height 31
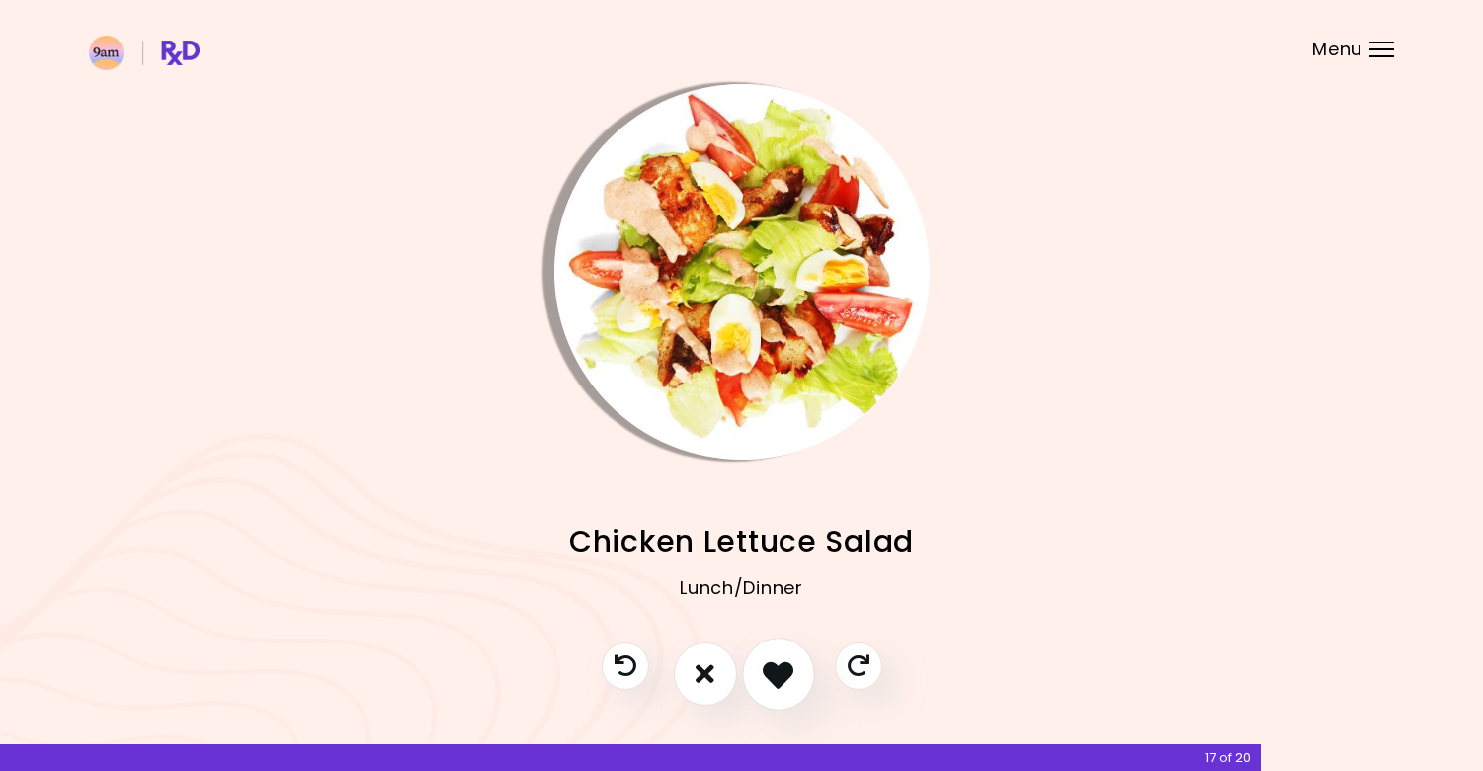
click at [769, 680] on icon "I like this recipe" at bounding box center [778, 673] width 31 height 31
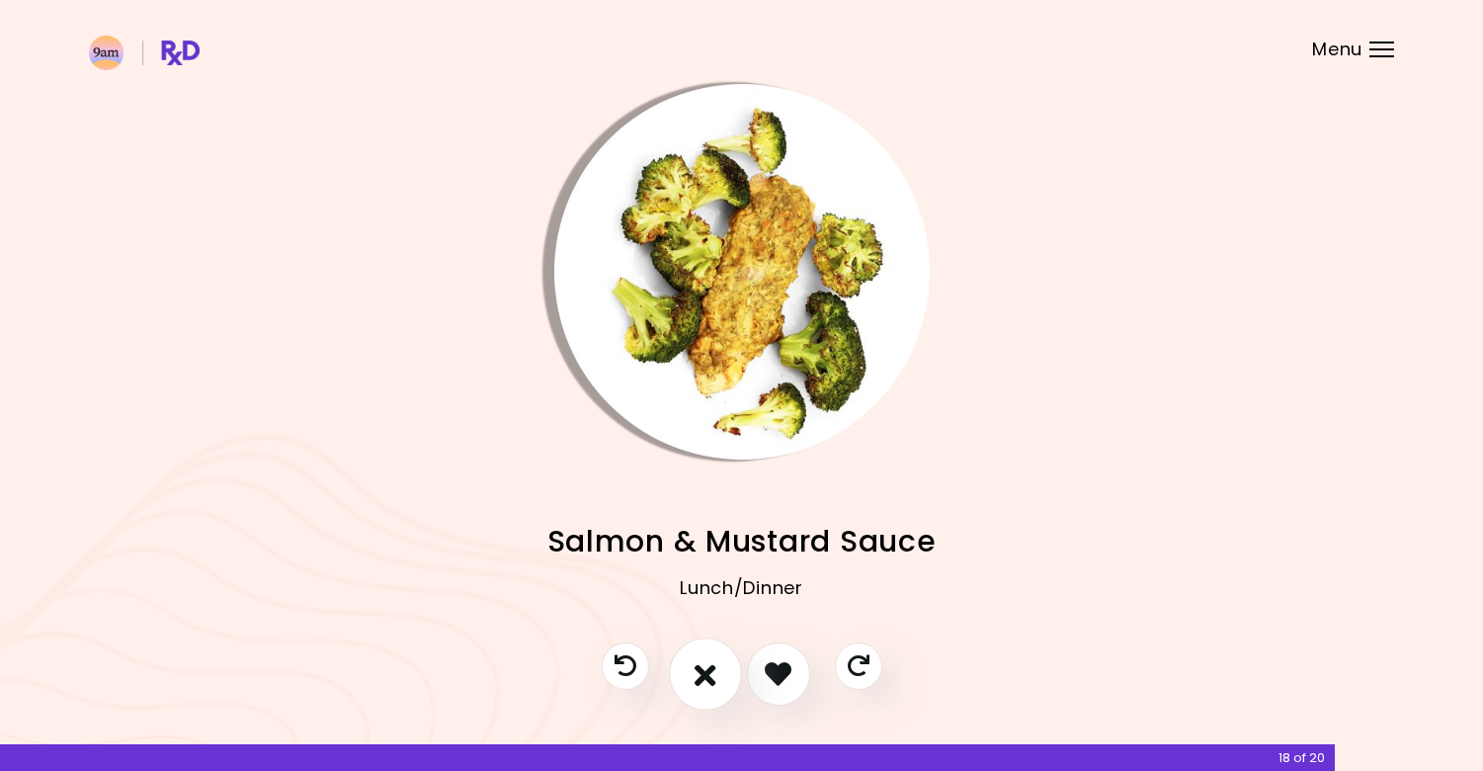
click at [711, 677] on icon "I don't like this recipe" at bounding box center [706, 673] width 22 height 31
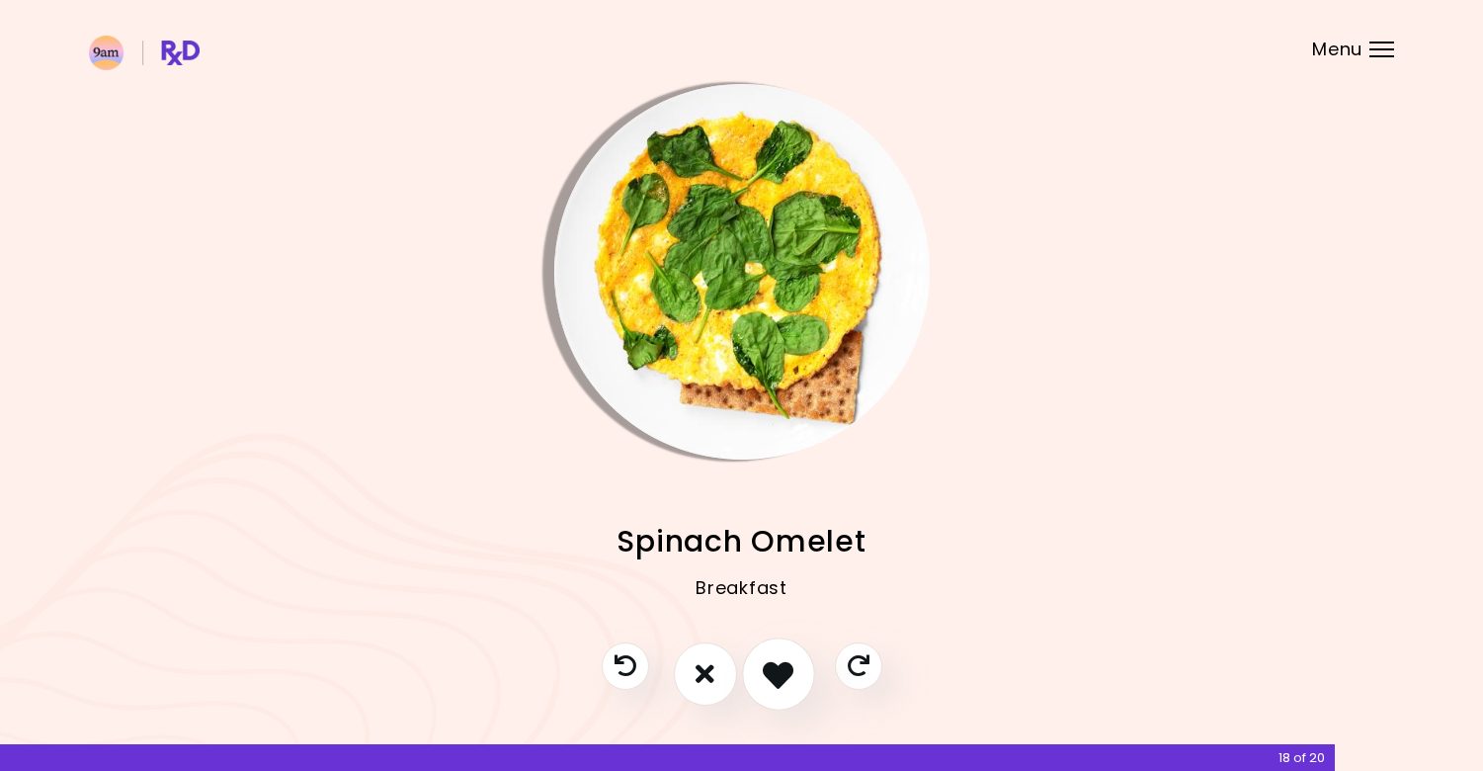
click at [756, 681] on button "I like this recipe" at bounding box center [778, 673] width 73 height 73
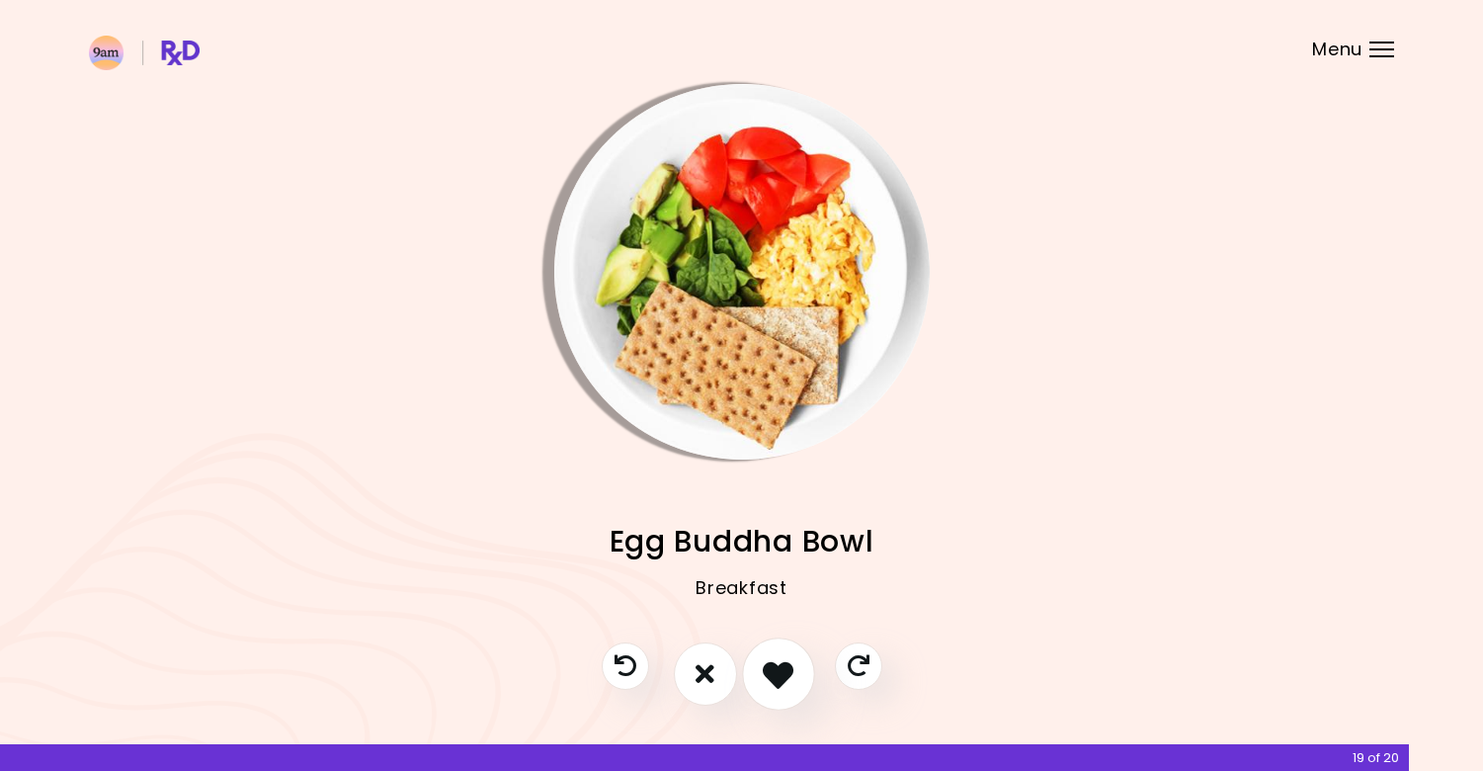
click at [748, 680] on button "I like this recipe" at bounding box center [778, 673] width 73 height 73
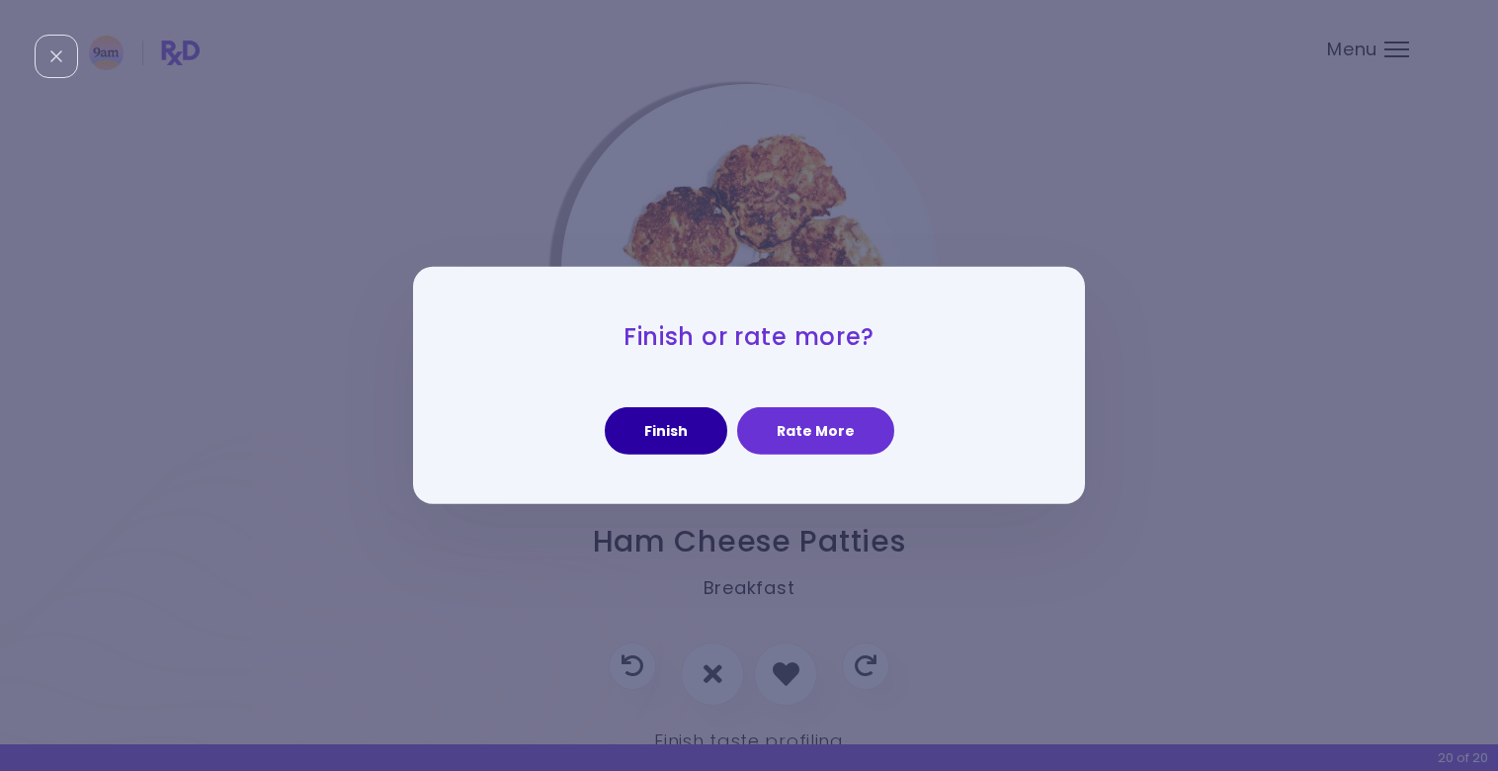
click at [694, 414] on button "Finish" at bounding box center [666, 430] width 123 height 47
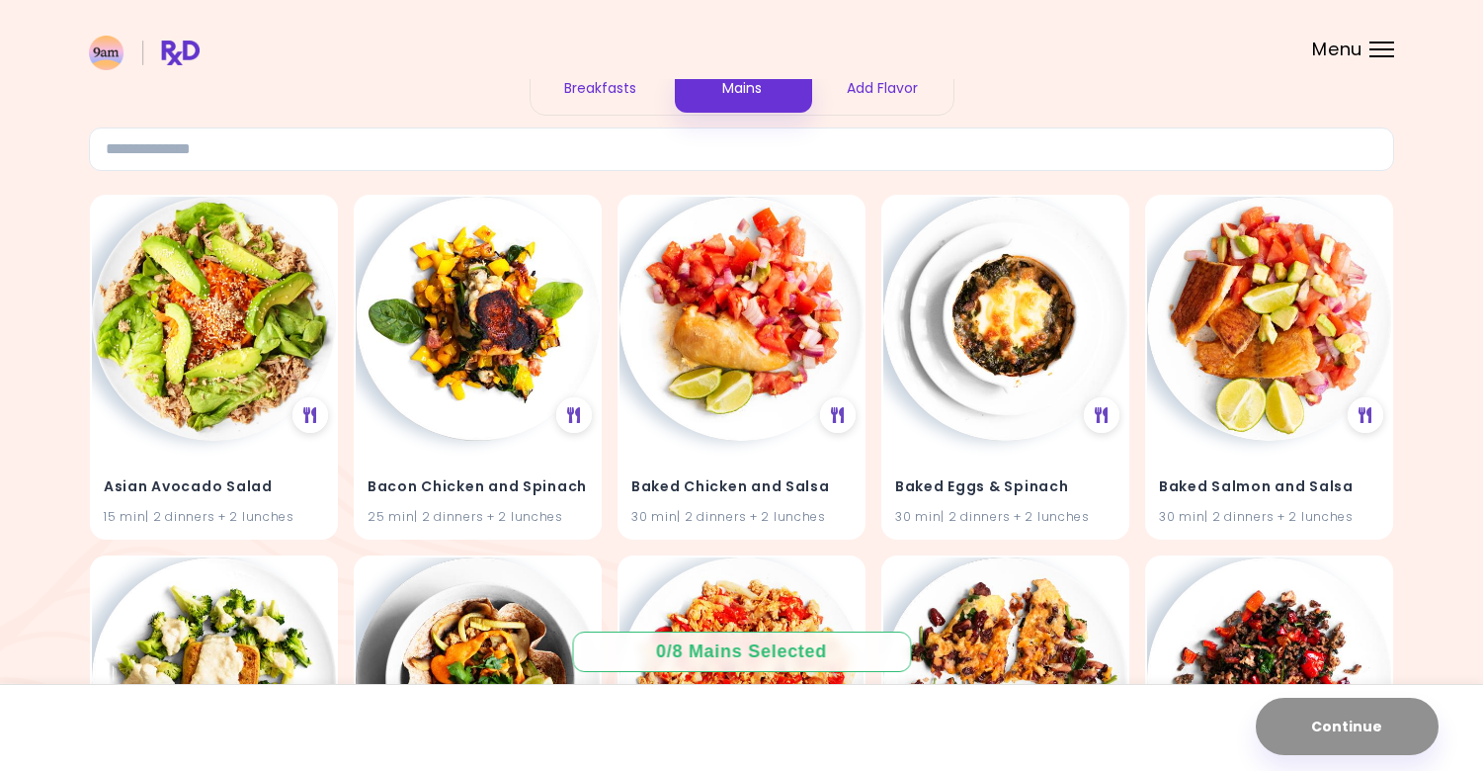
scroll to position [118, 0]
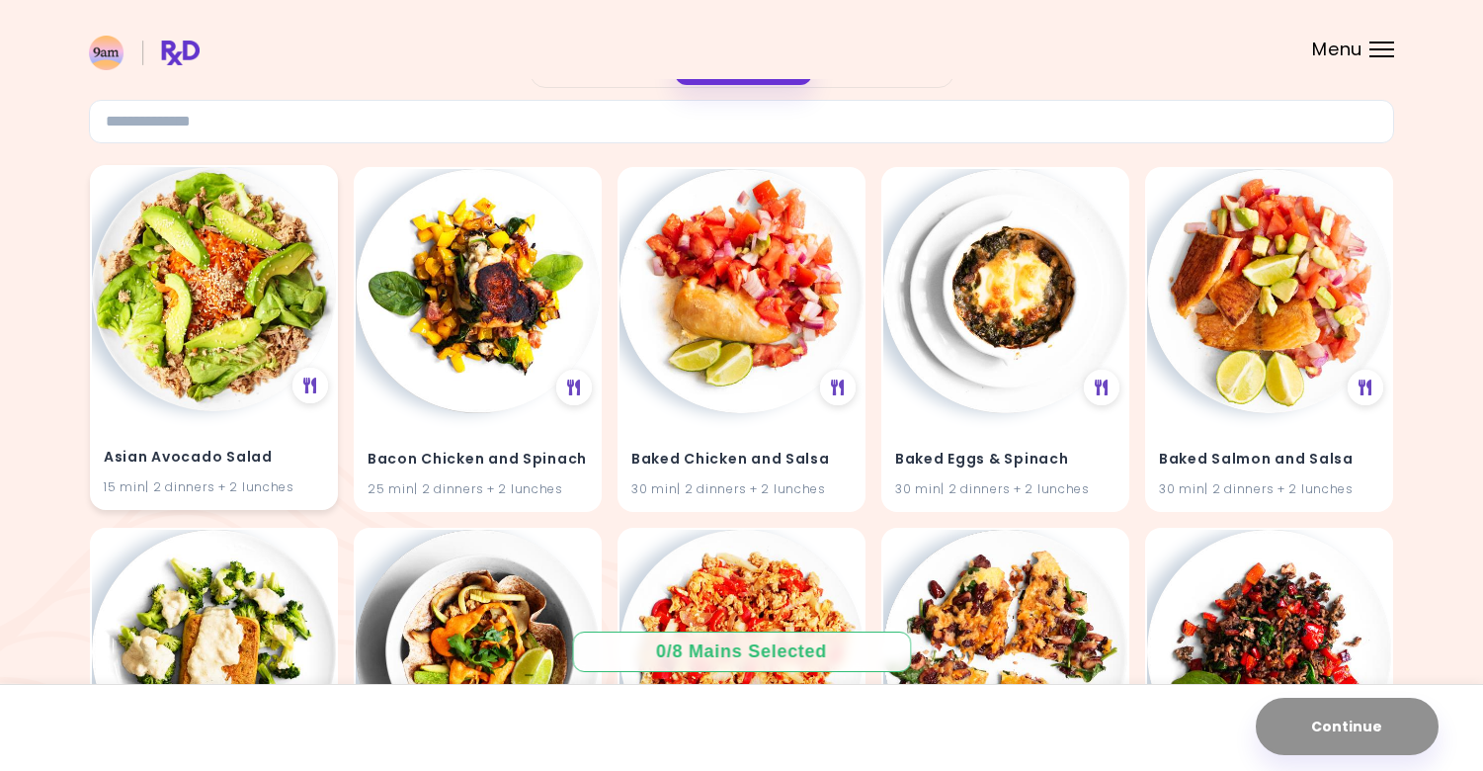
click at [264, 290] on img at bounding box center [214, 289] width 244 height 244
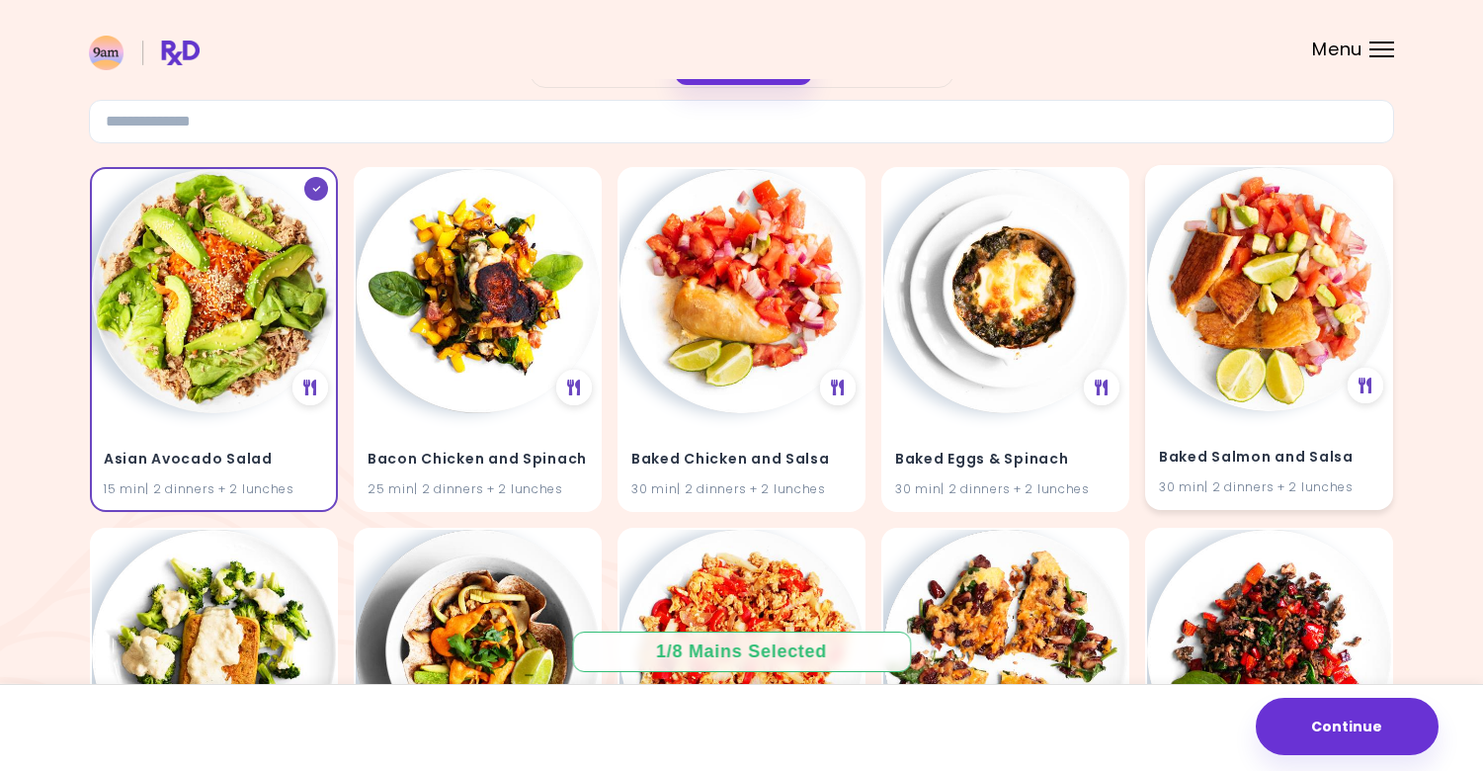
click at [1288, 255] on img at bounding box center [1269, 289] width 244 height 244
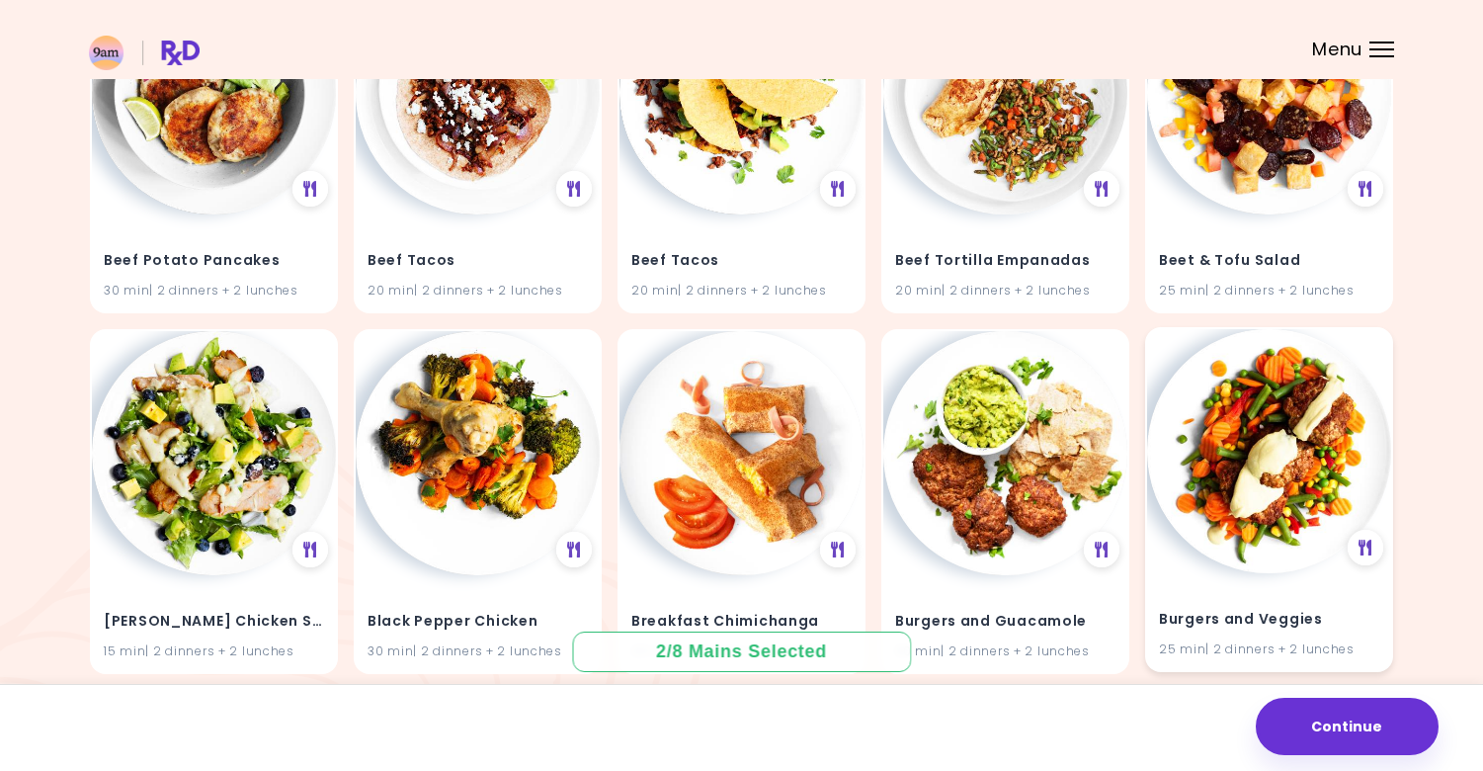
scroll to position [1793, 0]
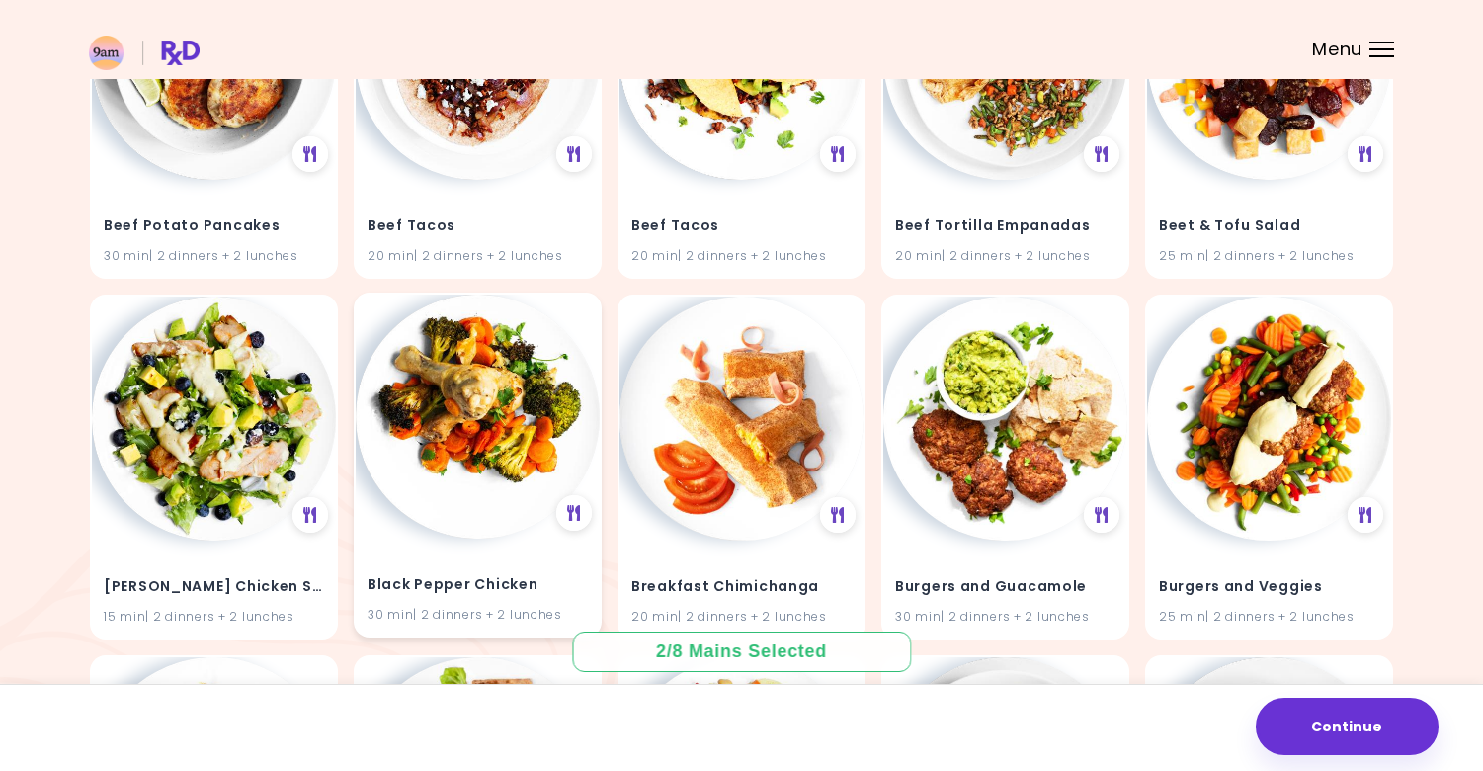
click at [419, 416] on img at bounding box center [478, 417] width 244 height 244
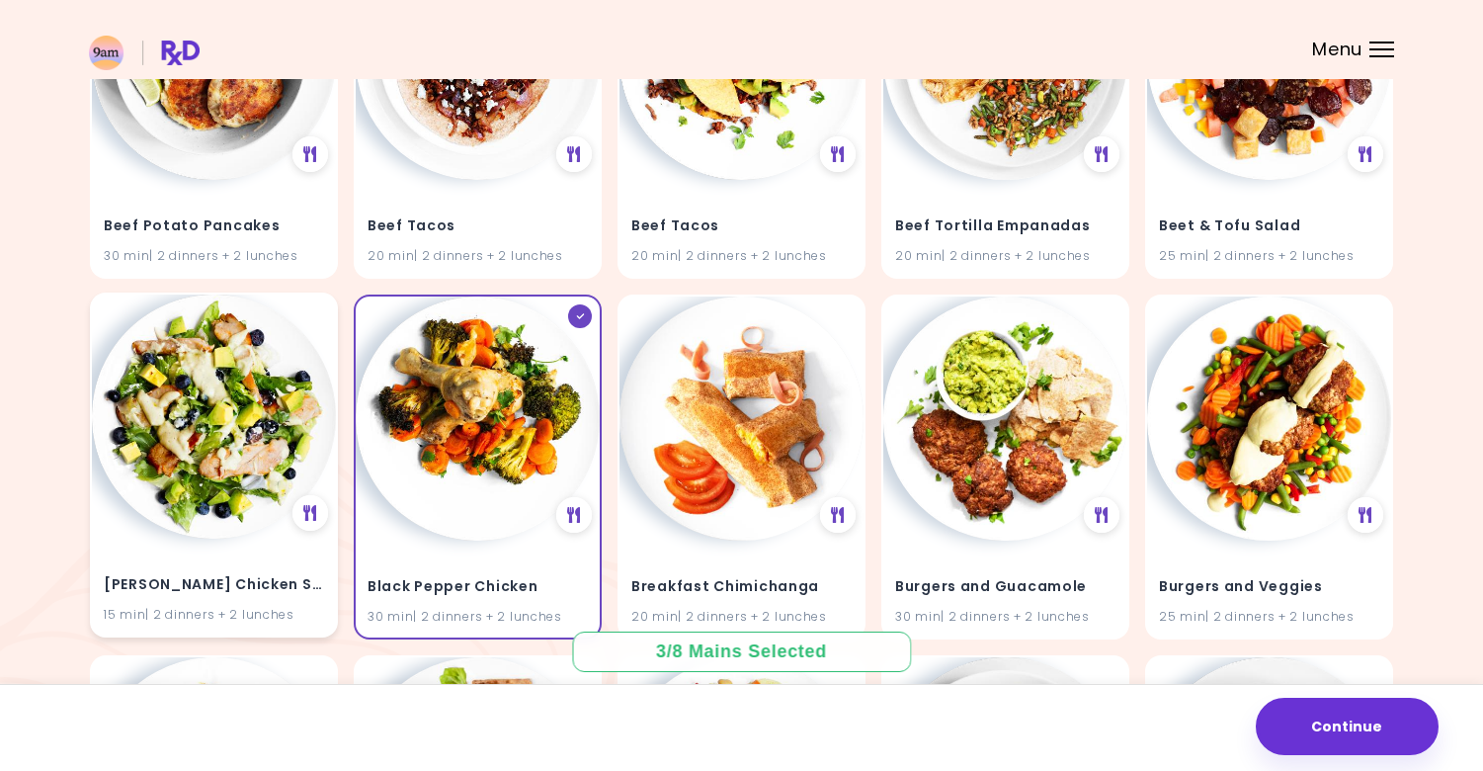
click at [315, 336] on div "[PERSON_NAME] Chicken Salad 15 min | 2 dinners + 2 lunches" at bounding box center [214, 465] width 248 height 345
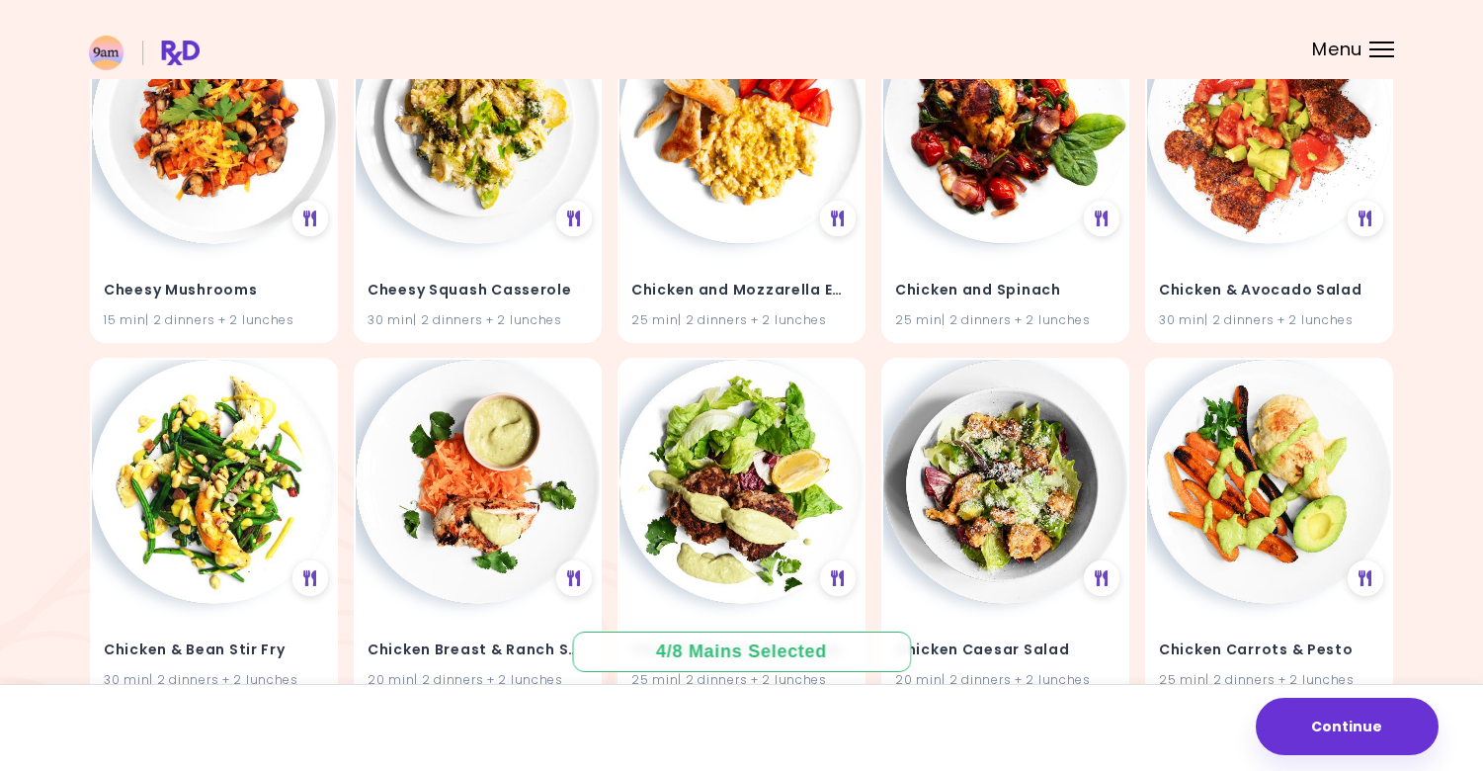
scroll to position [3573, 0]
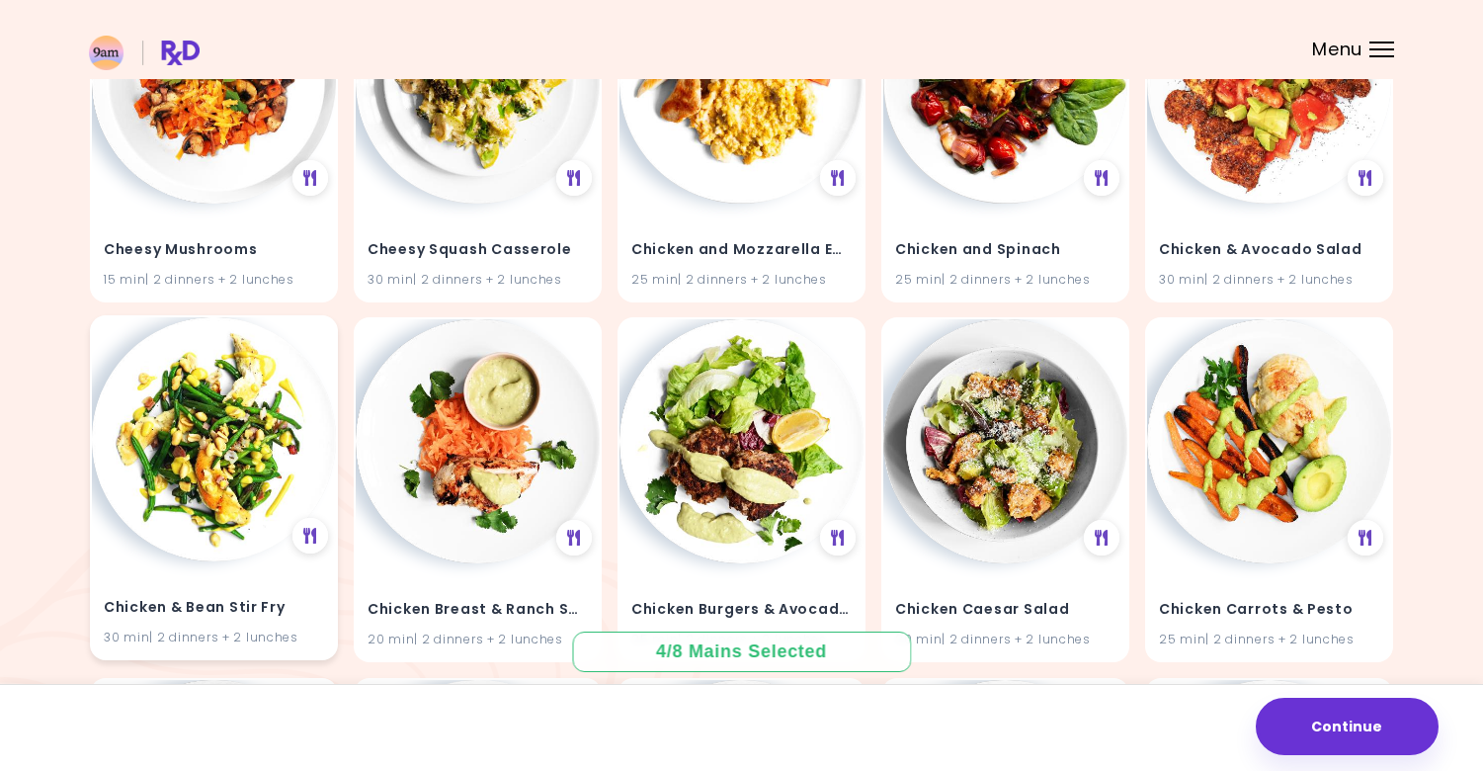
click at [190, 410] on img at bounding box center [214, 439] width 244 height 244
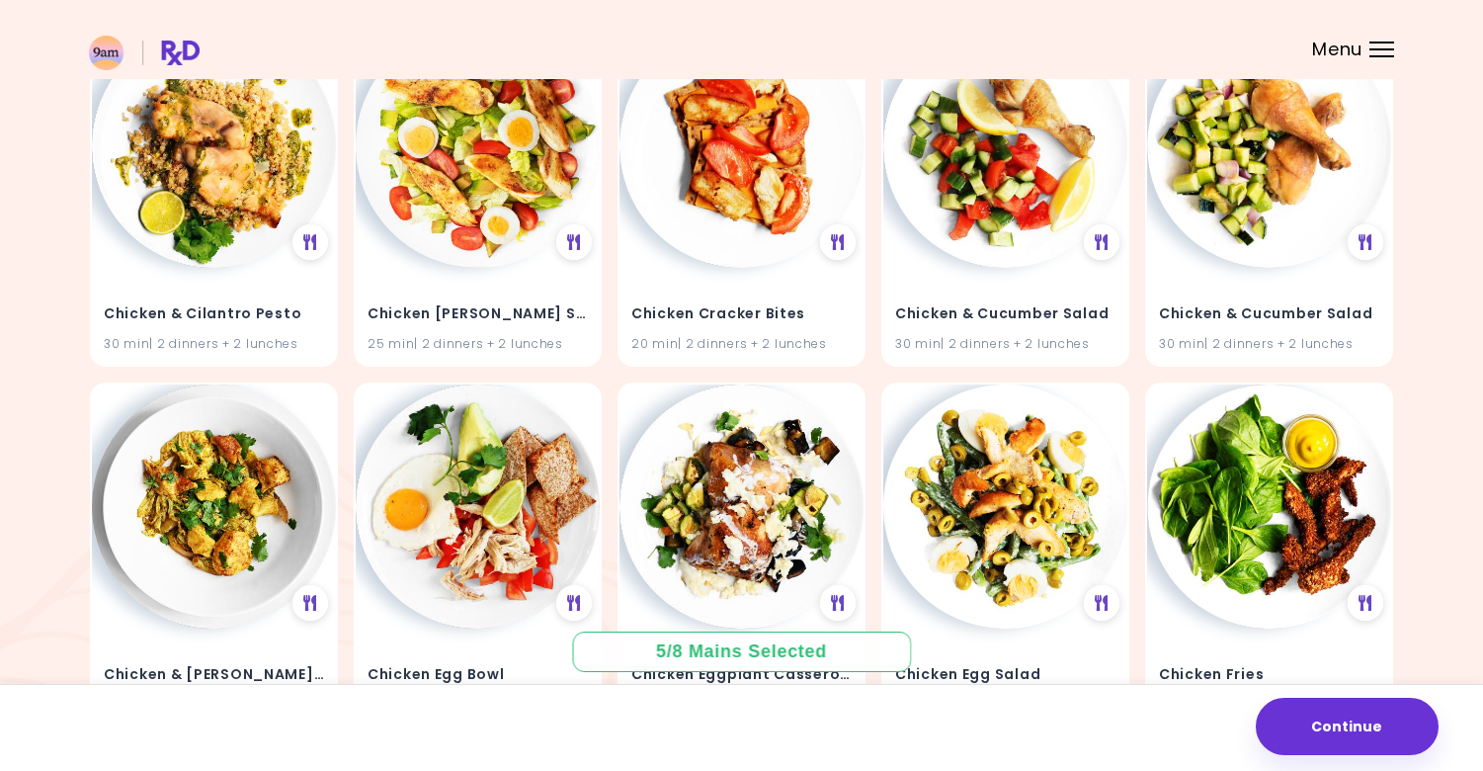
scroll to position [4120, 0]
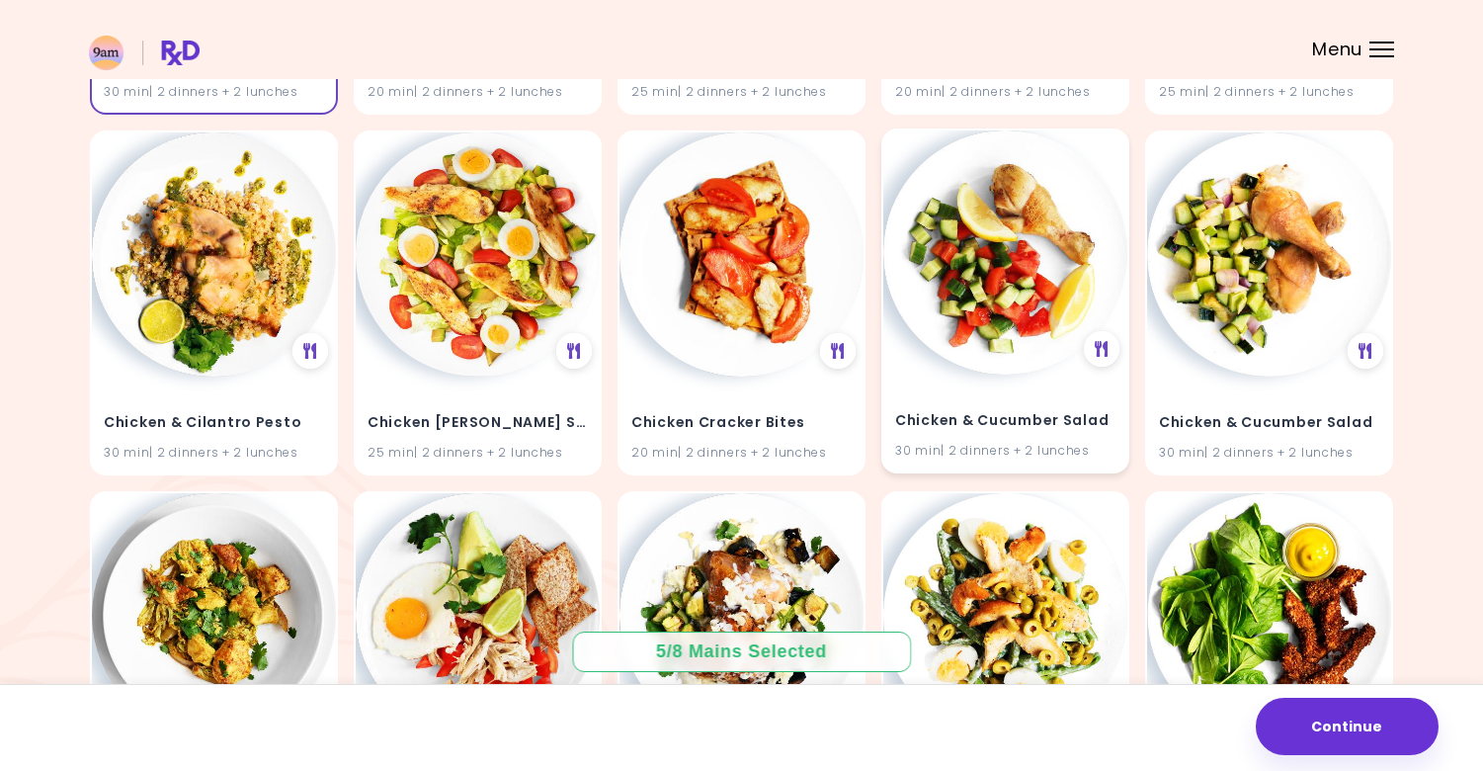
click at [1084, 296] on img at bounding box center [1006, 252] width 244 height 244
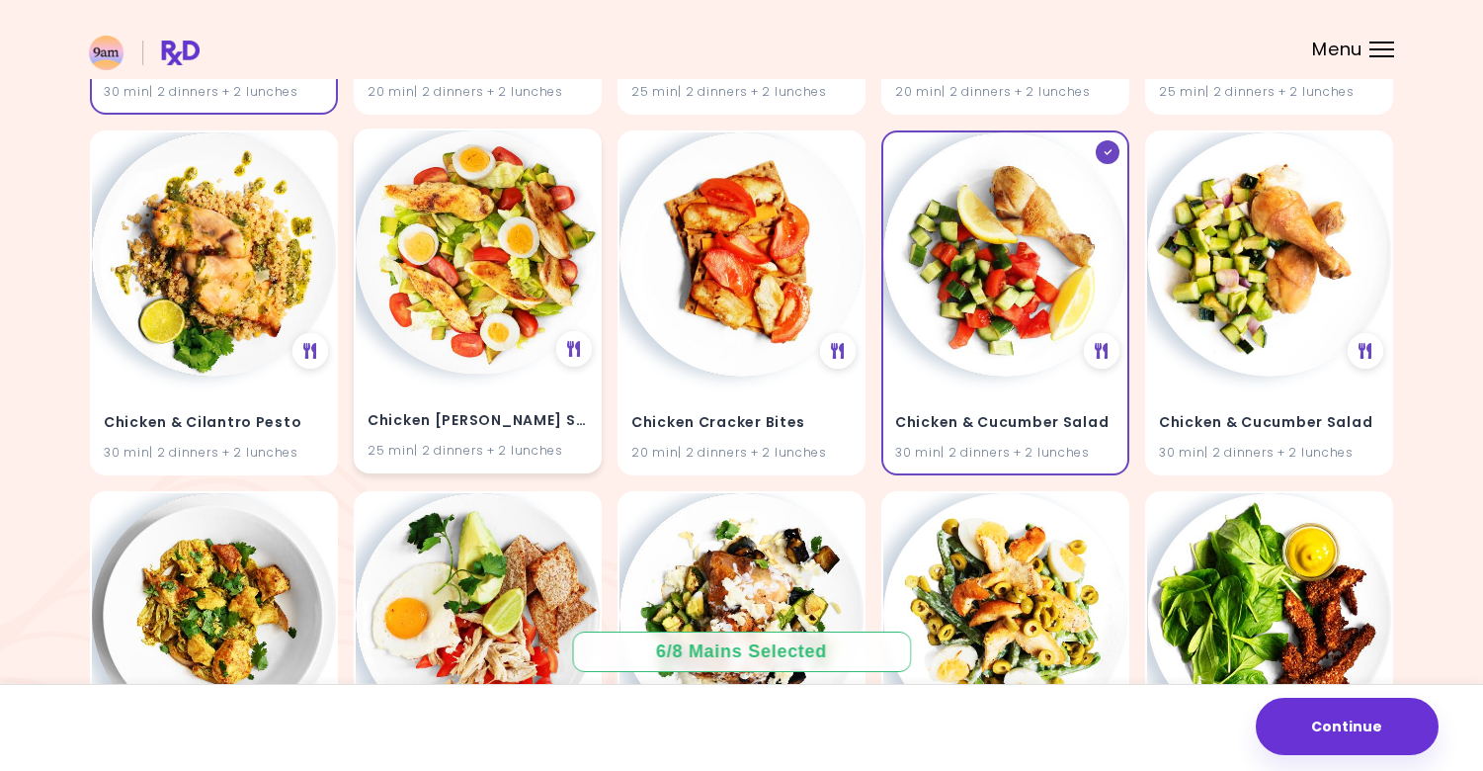
click at [533, 272] on img at bounding box center [478, 252] width 244 height 244
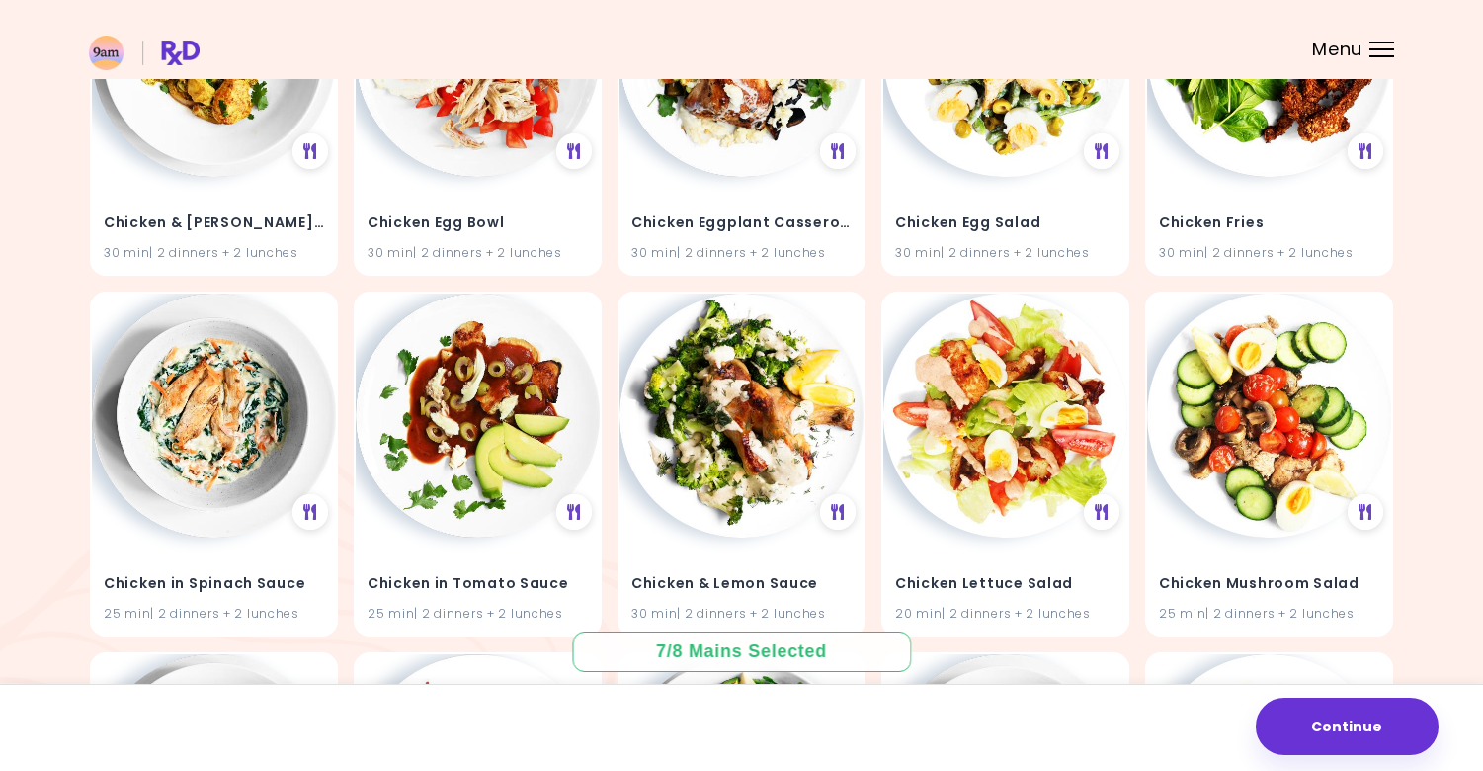
scroll to position [4681, 0]
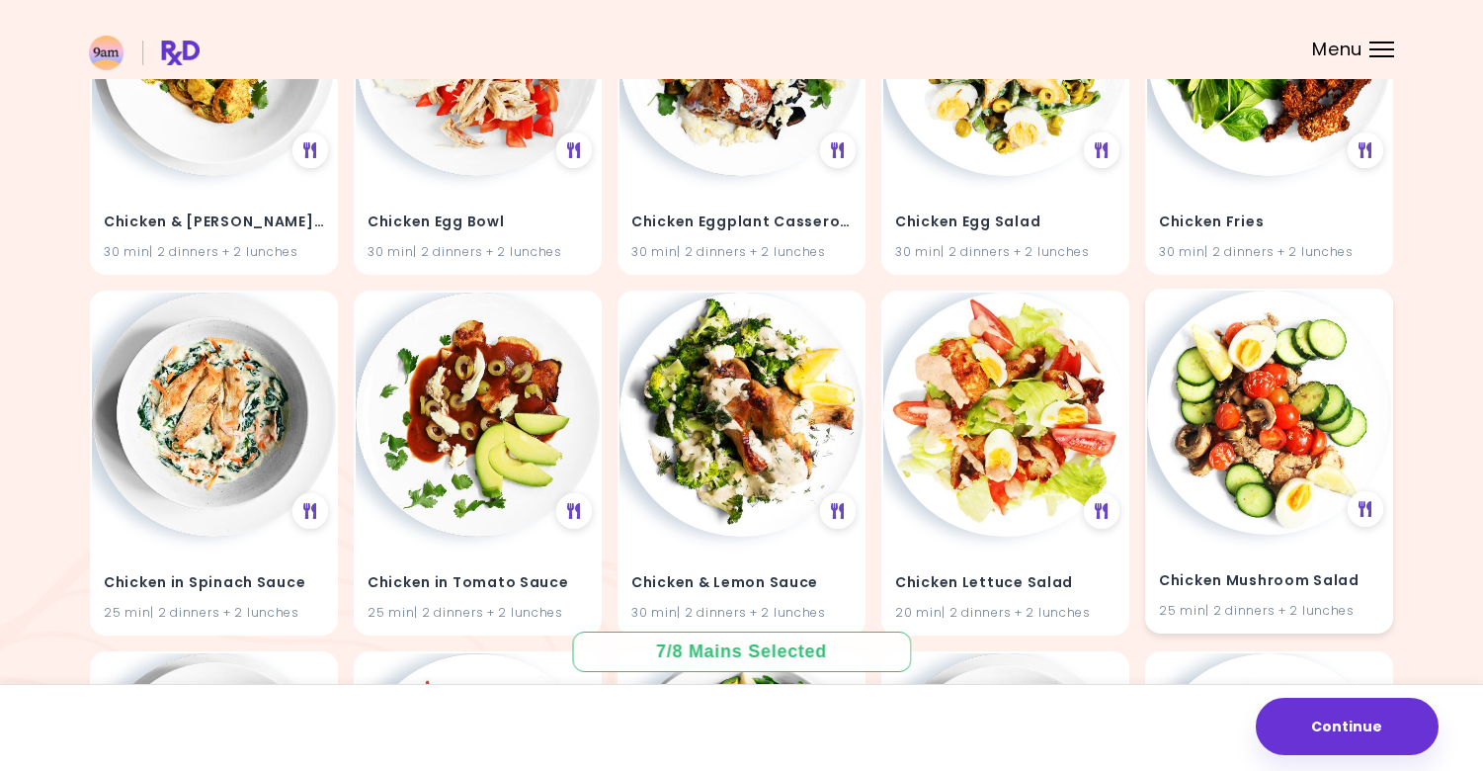
click at [1252, 400] on img at bounding box center [1269, 413] width 244 height 244
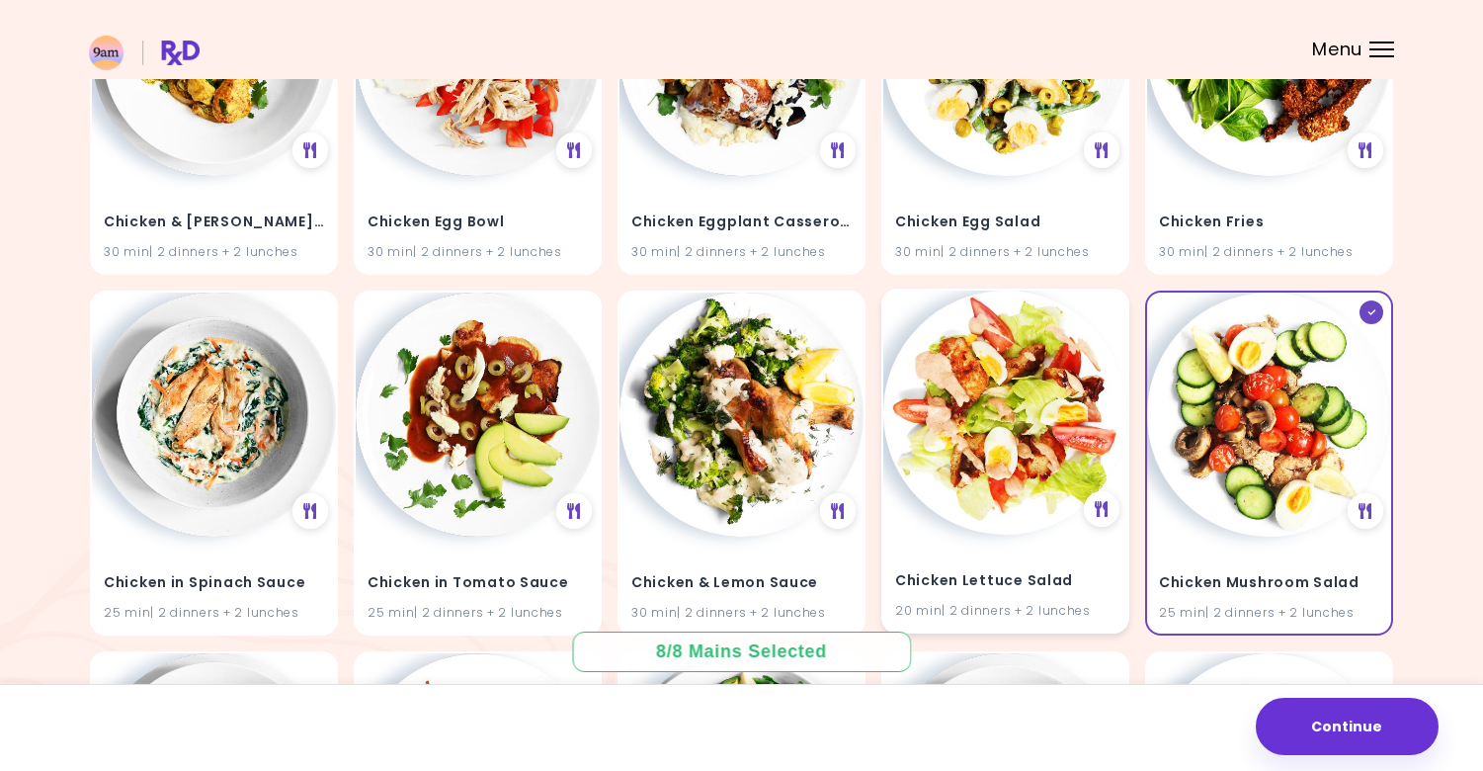
click at [973, 469] on img at bounding box center [1006, 413] width 244 height 244
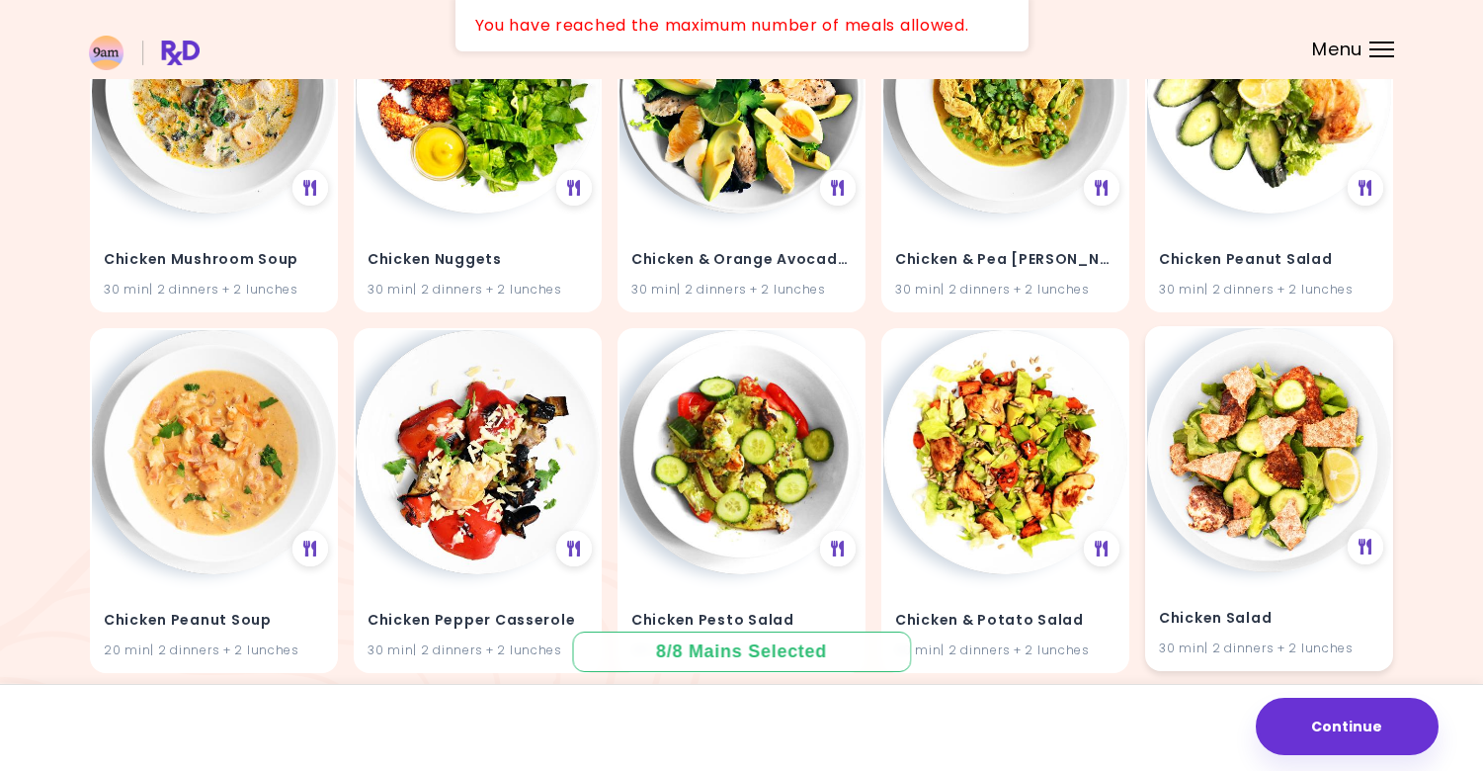
scroll to position [5901, 0]
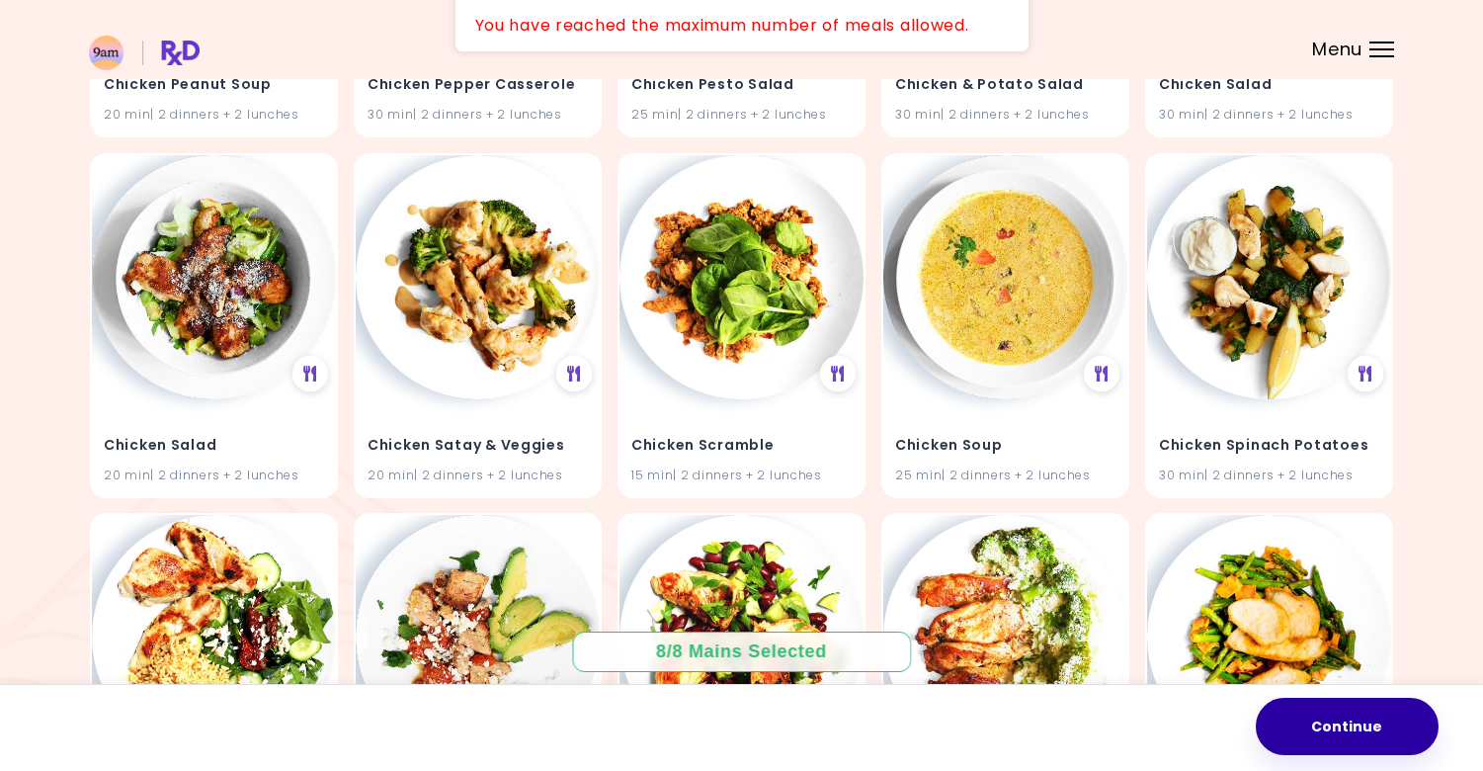
click at [1324, 714] on button "Continue" at bounding box center [1347, 726] width 183 height 57
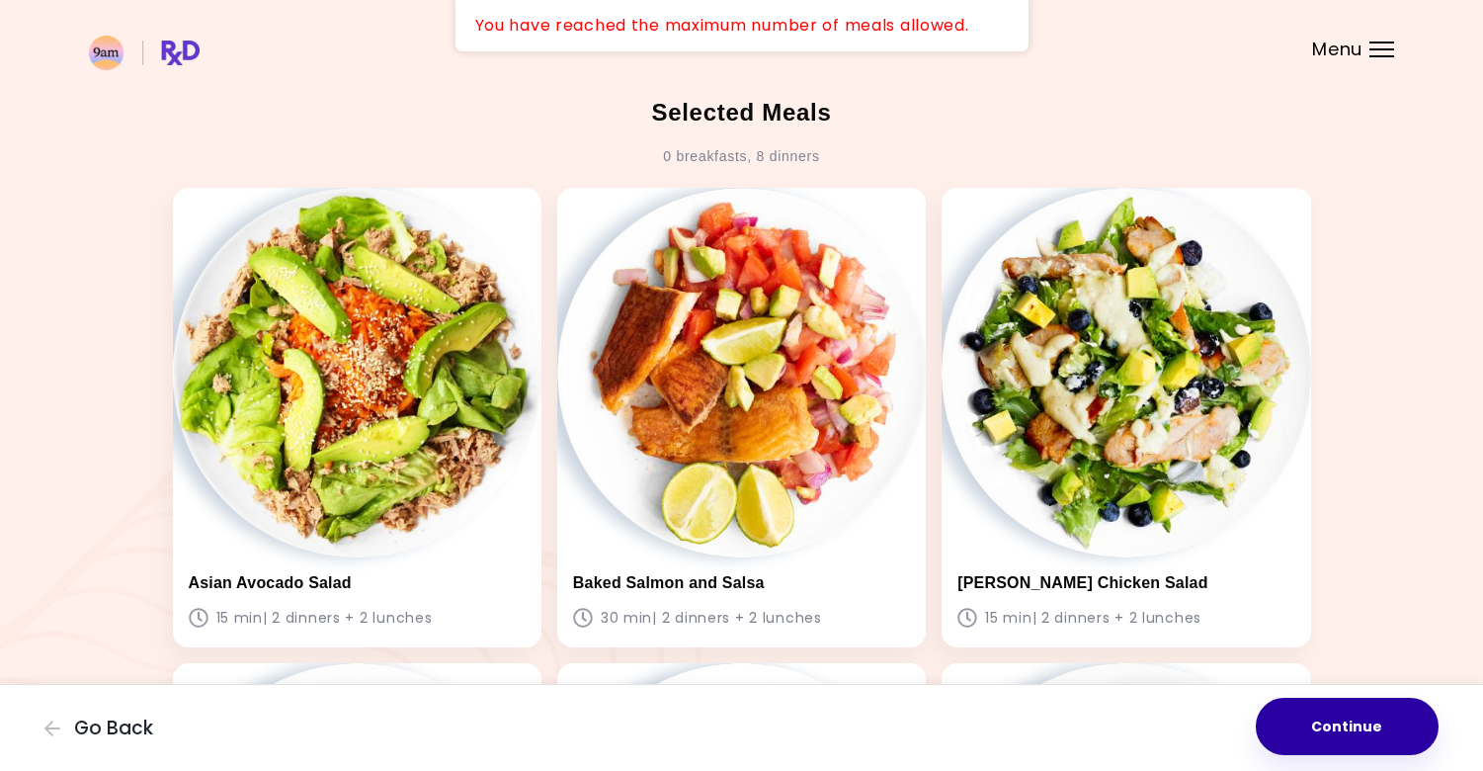
click at [1366, 727] on button "Continue" at bounding box center [1347, 726] width 183 height 57
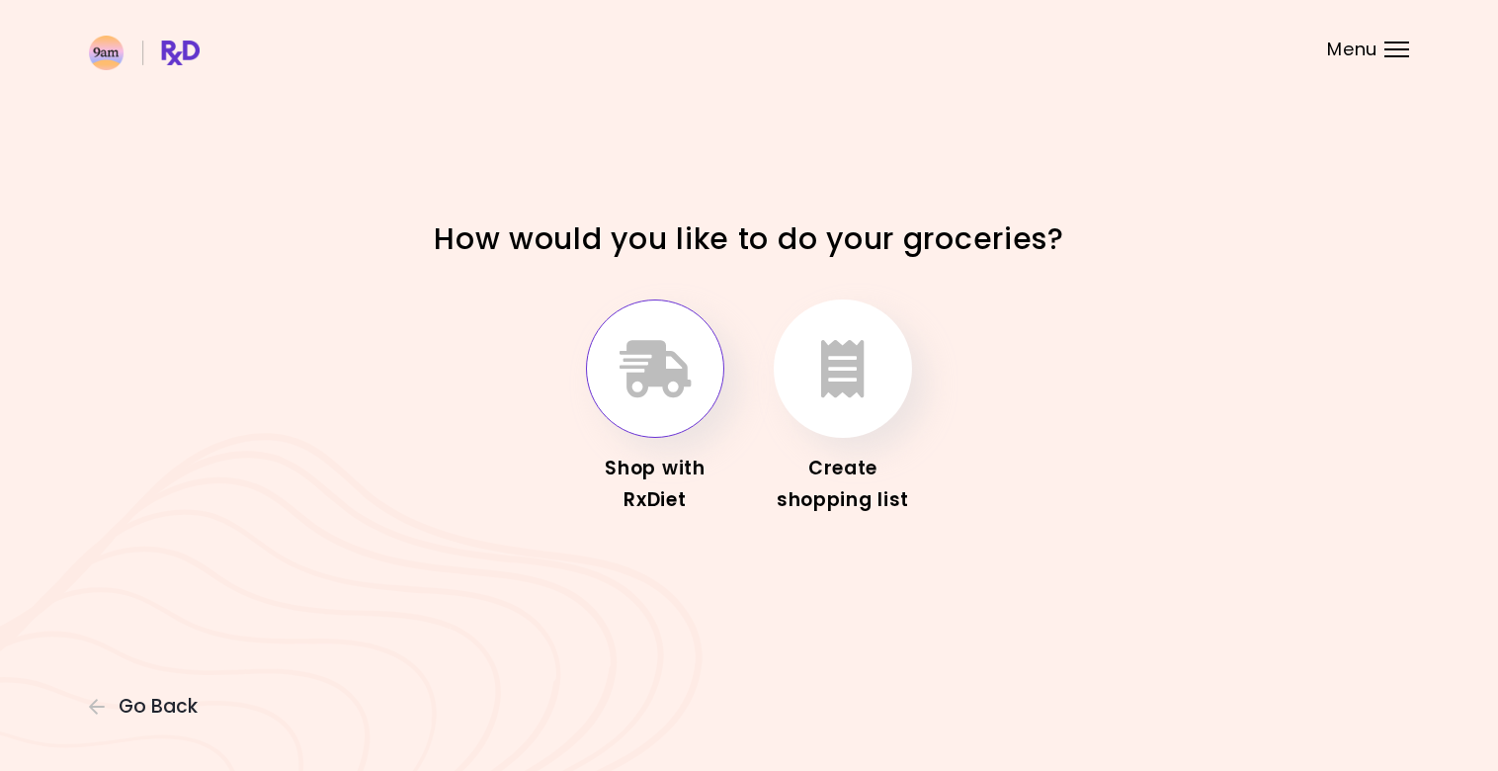
click at [692, 375] on button "button" at bounding box center [655, 368] width 138 height 138
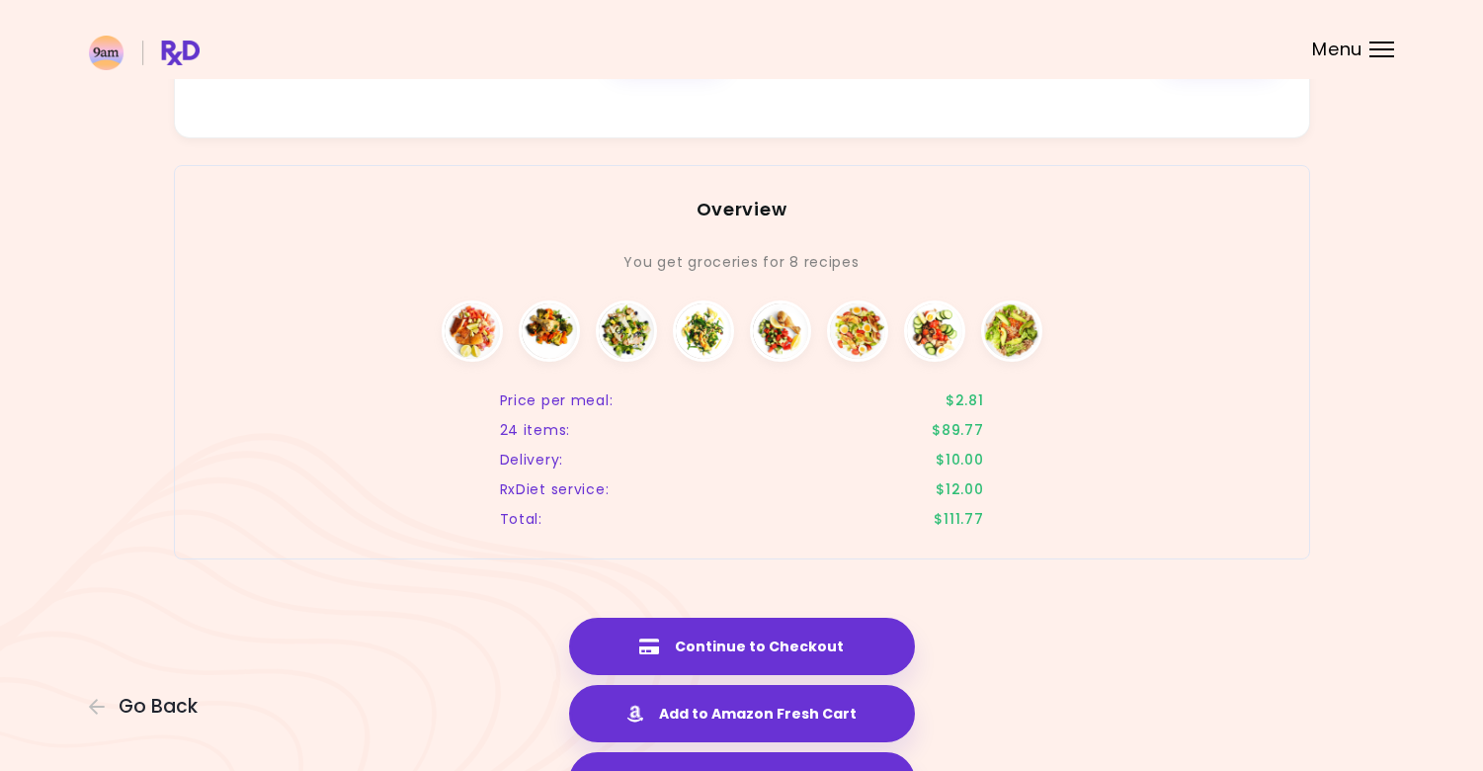
scroll to position [1697, 0]
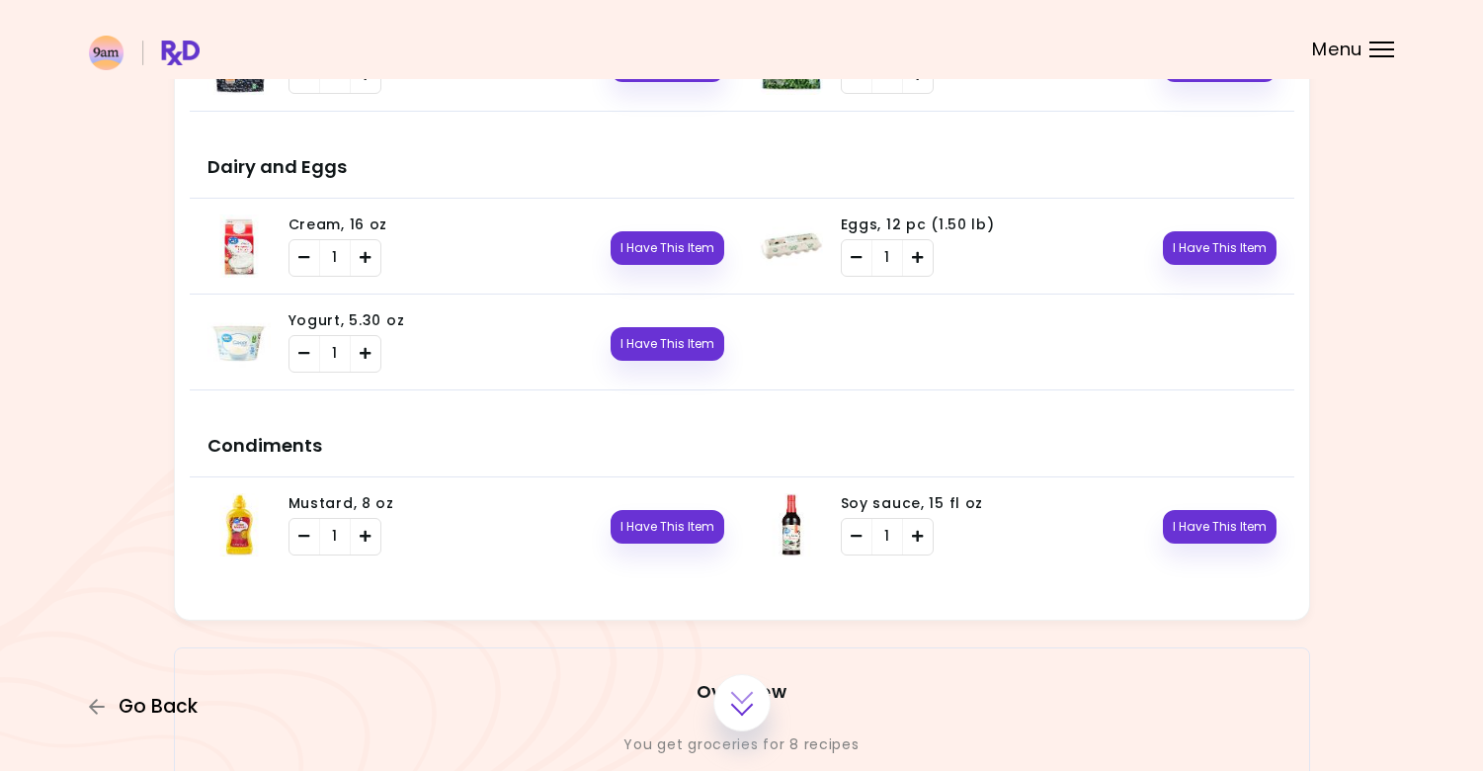
click at [166, 697] on span "Go Back" at bounding box center [158, 707] width 79 height 22
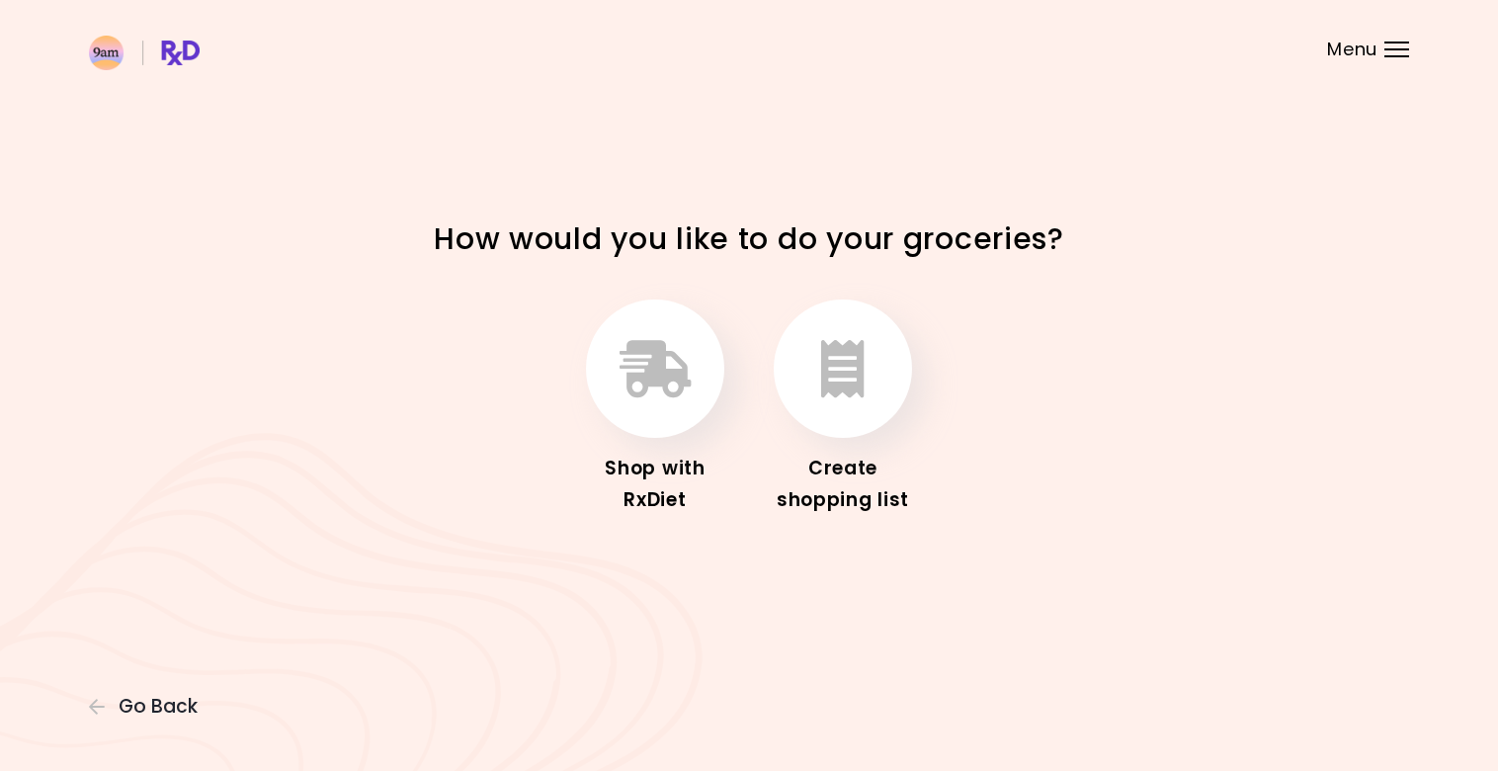
click at [841, 490] on div "Create shopping list" at bounding box center [843, 484] width 158 height 63
click at [852, 419] on button "button" at bounding box center [843, 368] width 138 height 138
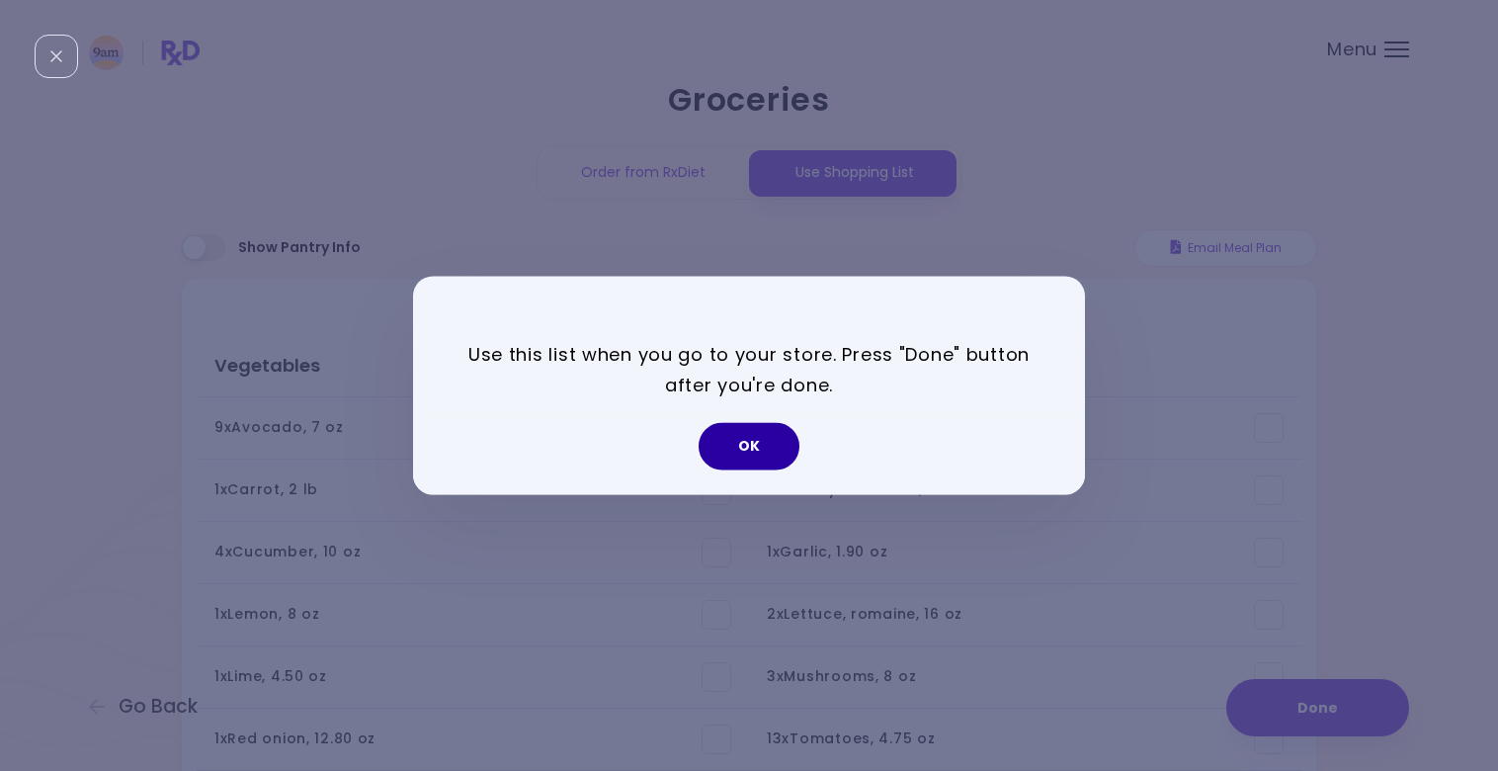
click at [766, 445] on button "OK" at bounding box center [749, 446] width 101 height 47
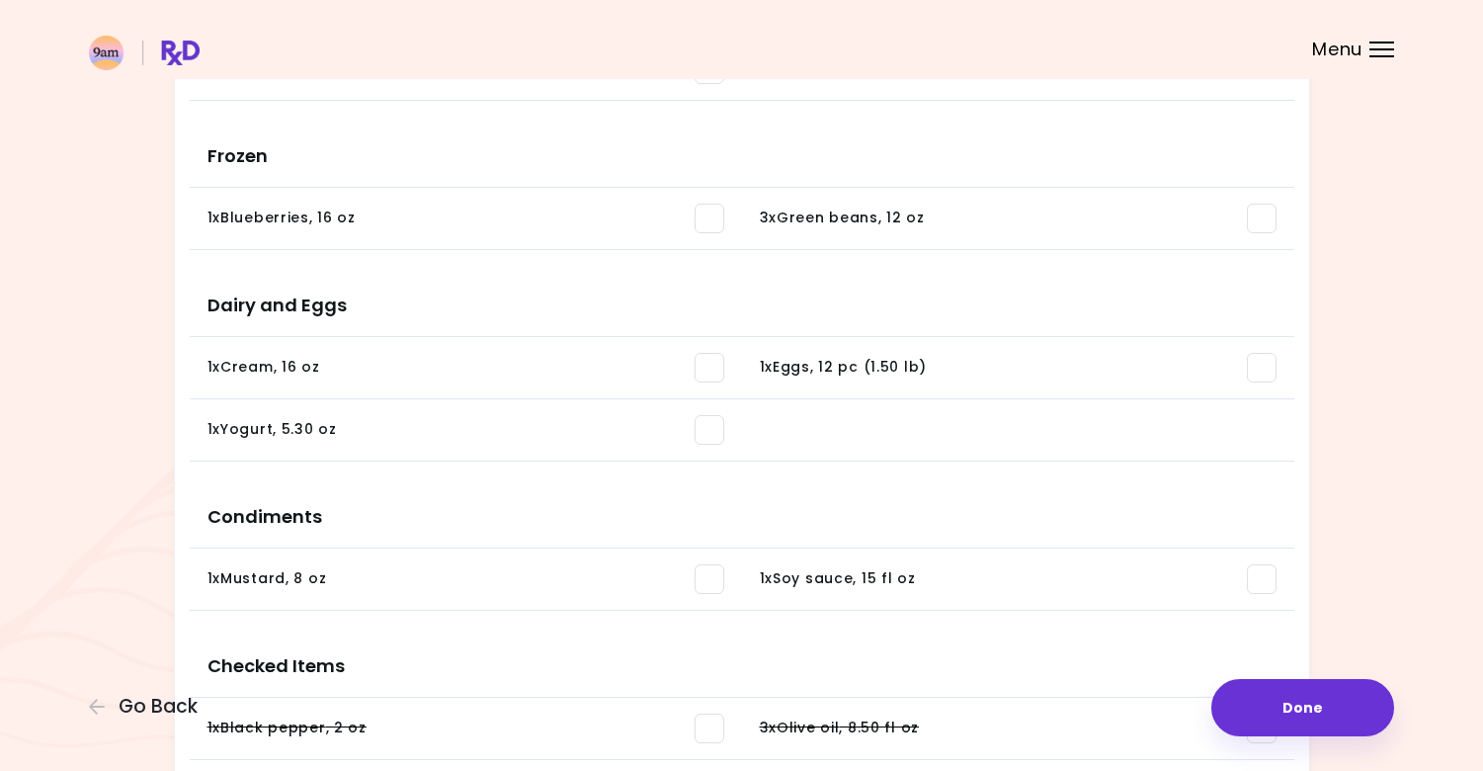
scroll to position [1127, 0]
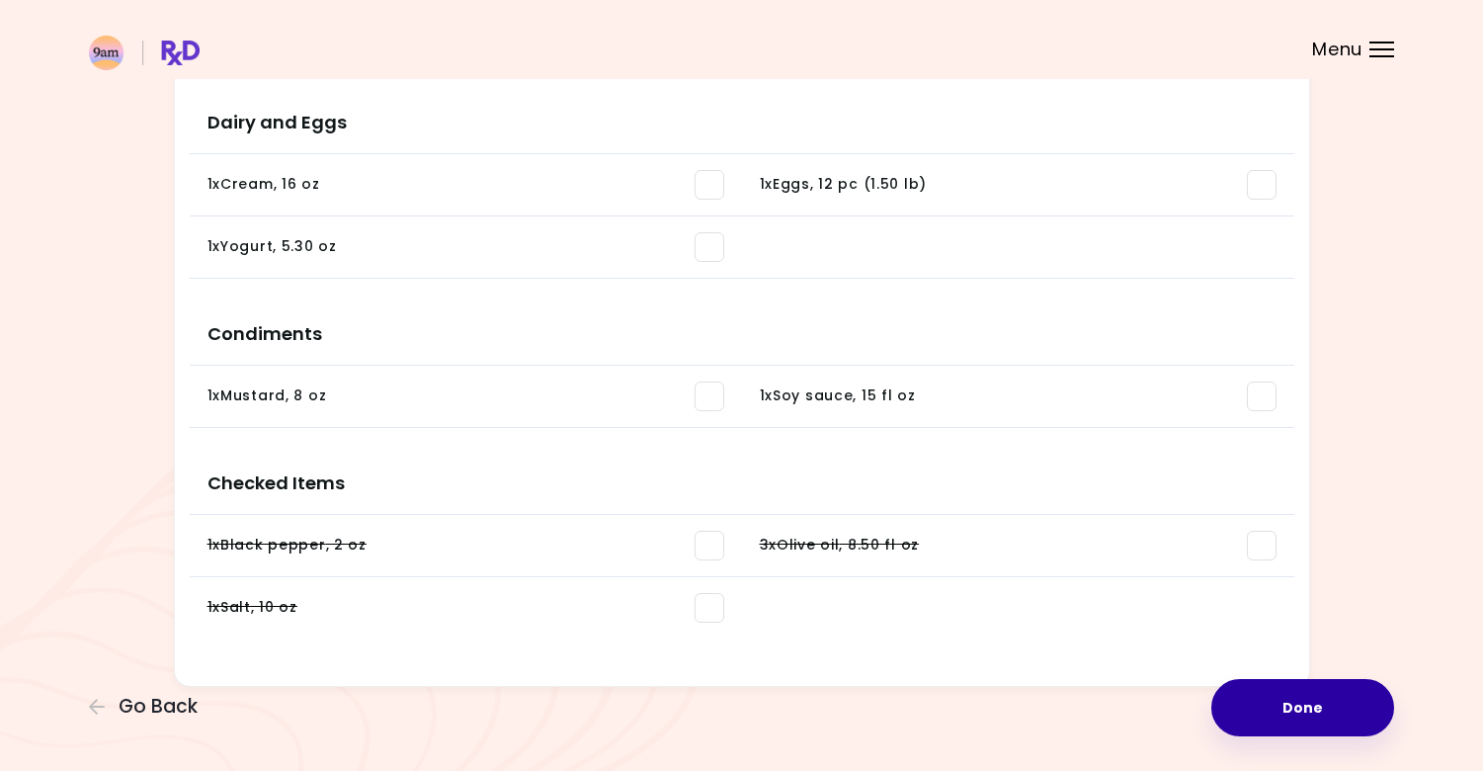
click at [1323, 712] on button "Done" at bounding box center [1303, 707] width 183 height 57
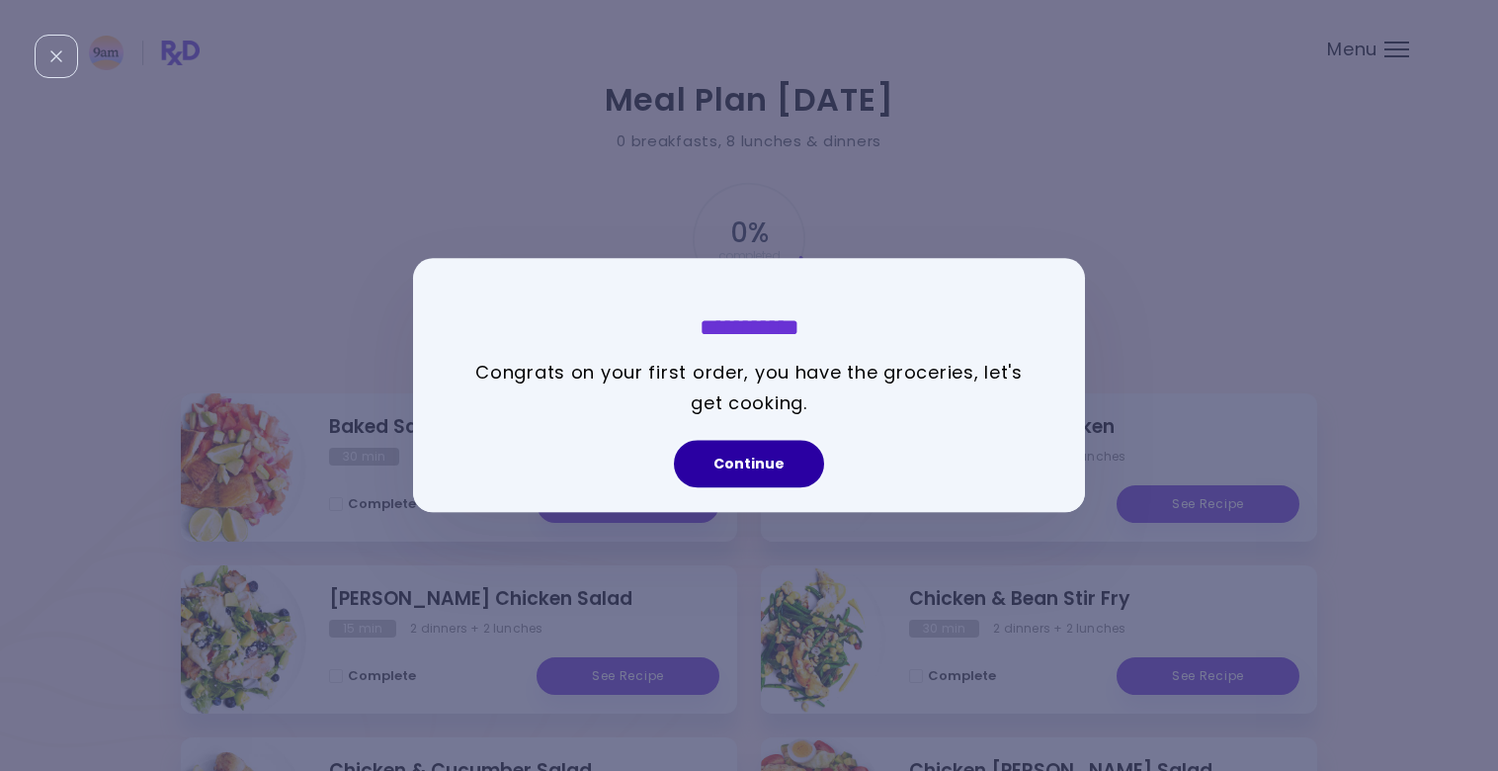
click at [773, 470] on button "Continue" at bounding box center [749, 464] width 150 height 47
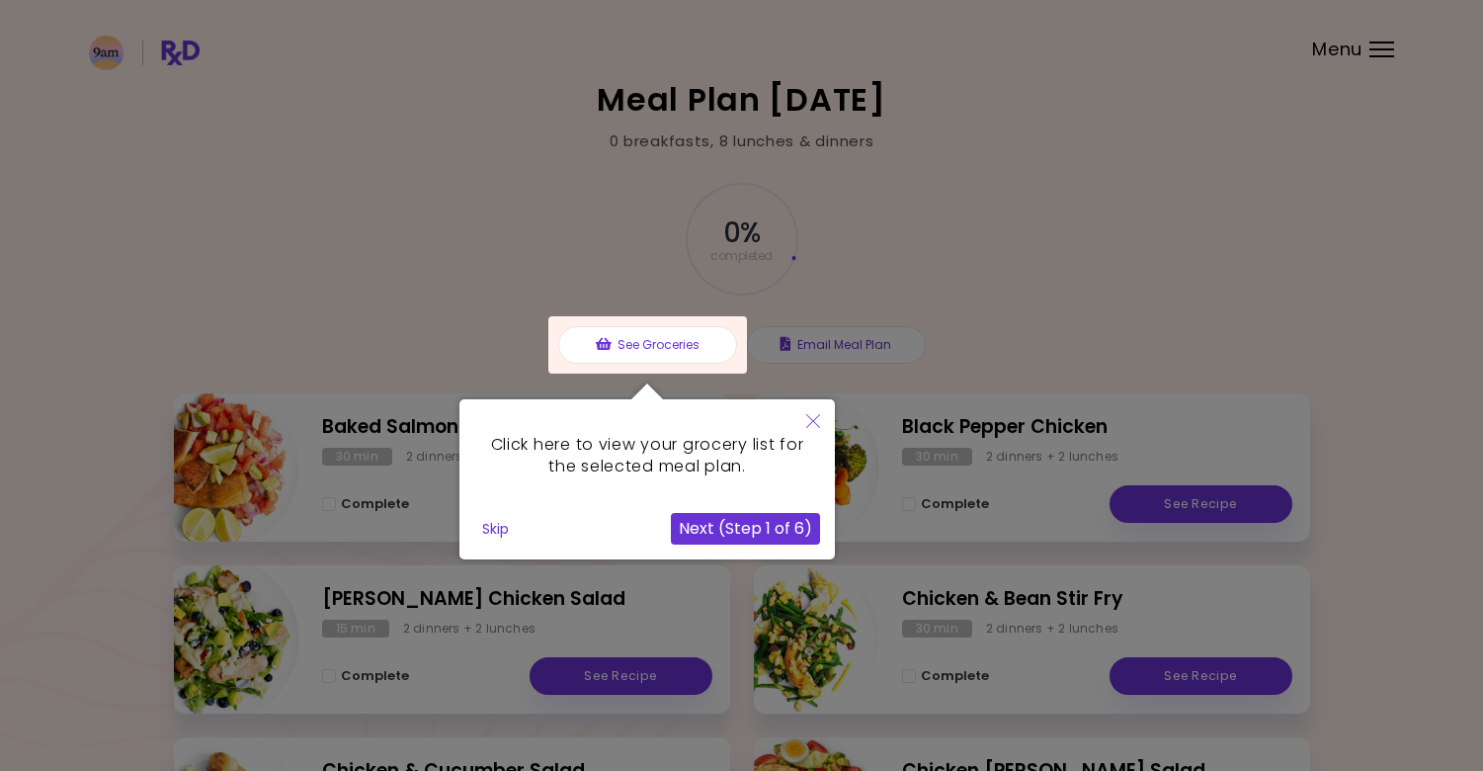
click at [503, 533] on button "Skip" at bounding box center [495, 529] width 42 height 30
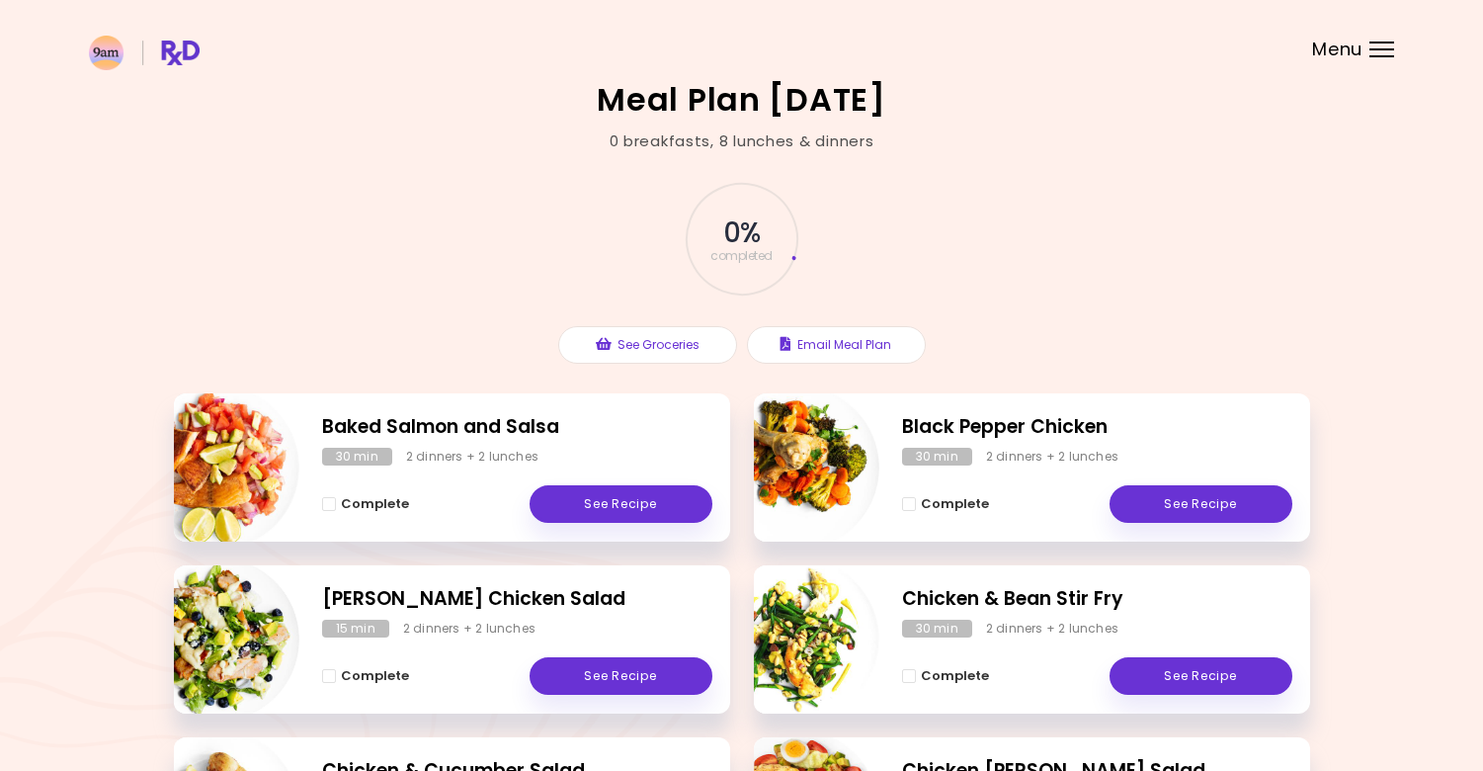
click at [1374, 49] on div at bounding box center [1382, 49] width 25 height 2
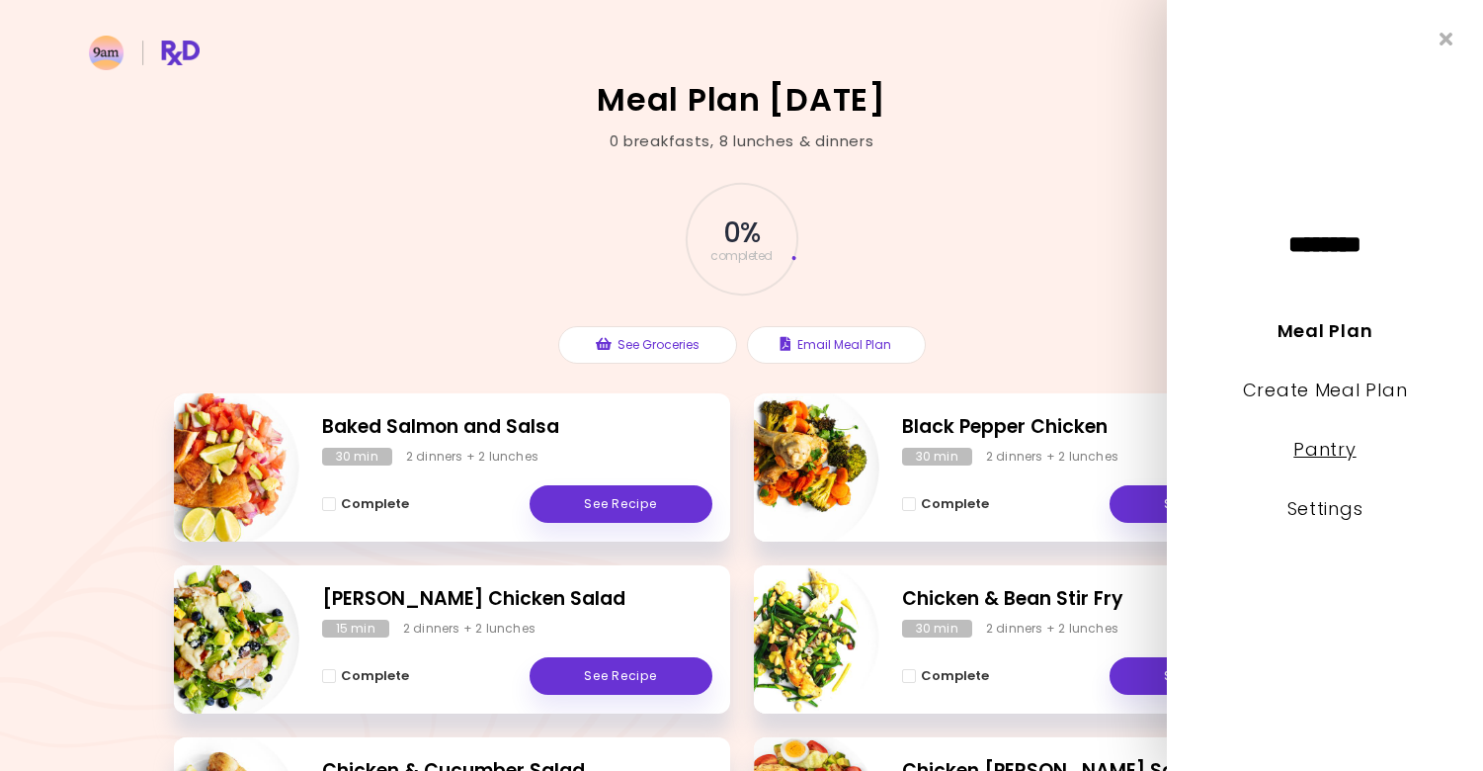
click at [1320, 453] on link "Pantry" at bounding box center [1325, 449] width 62 height 25
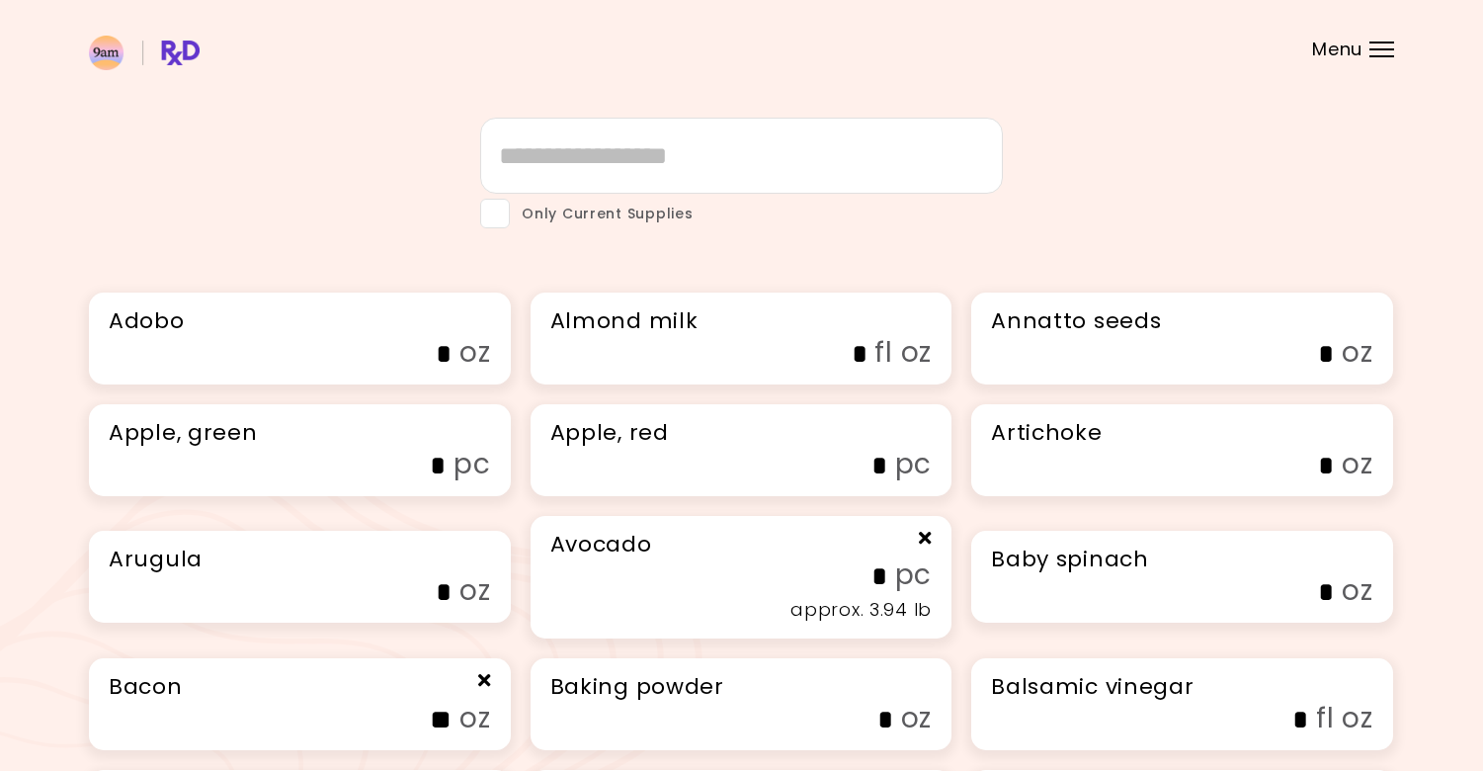
scroll to position [41, 0]
click at [857, 334] on h3 "Almond milk" at bounding box center [741, 320] width 382 height 32
click at [608, 348] on input "fl oz" at bounding box center [724, 353] width 287 height 31
type input "*"
click at [881, 344] on label "* fl oz" at bounding box center [750, 351] width 363 height 39
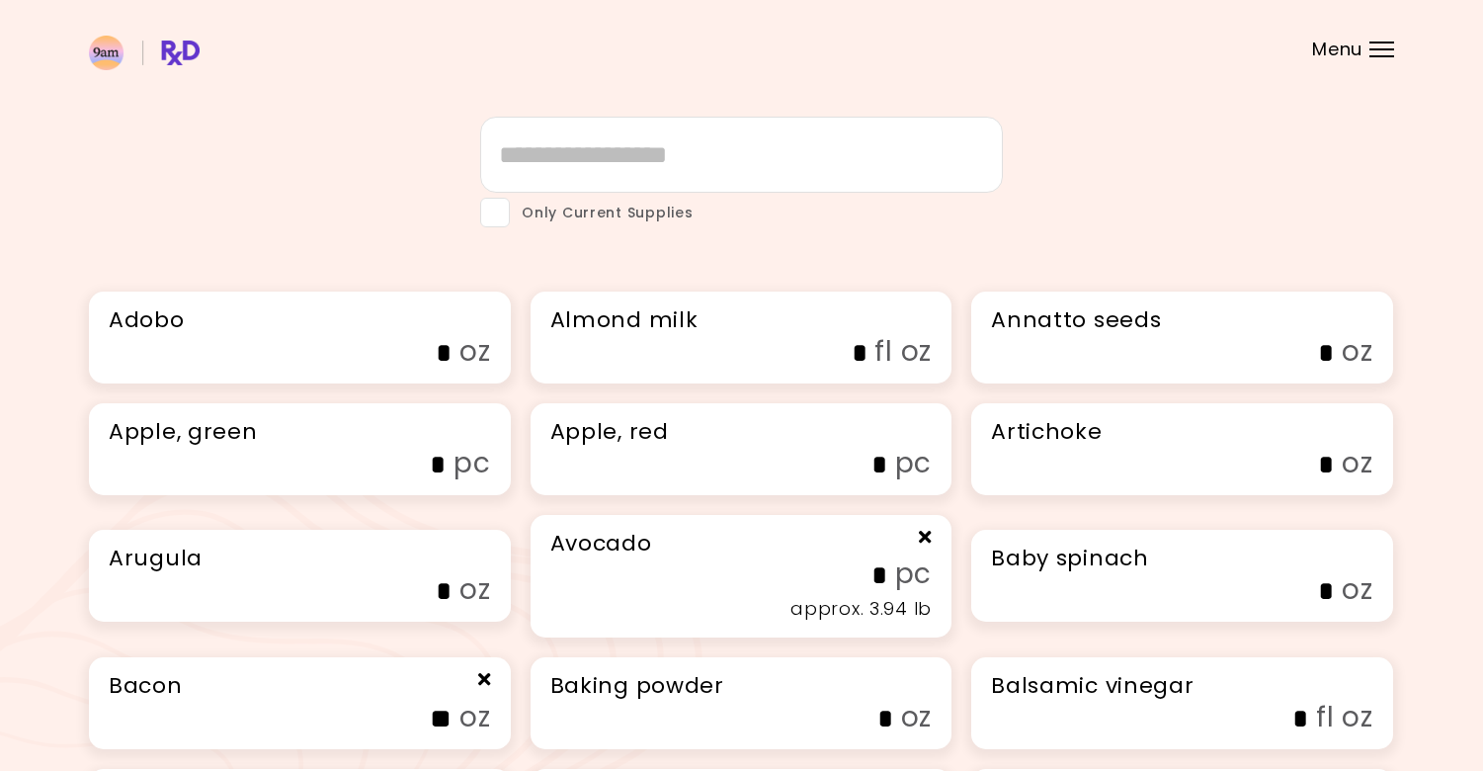
click at [868, 344] on input "*" at bounding box center [724, 353] width 287 height 31
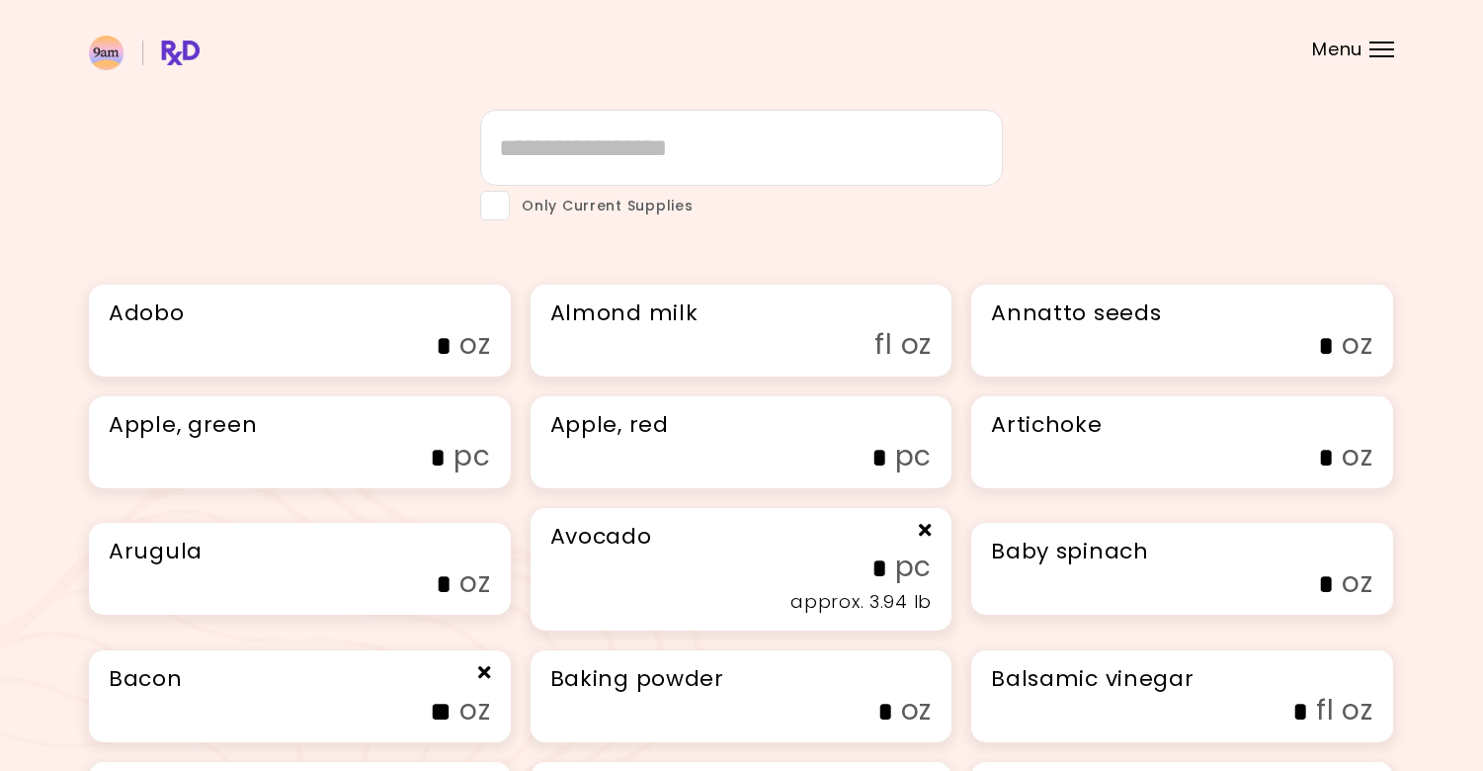
scroll to position [210, 0]
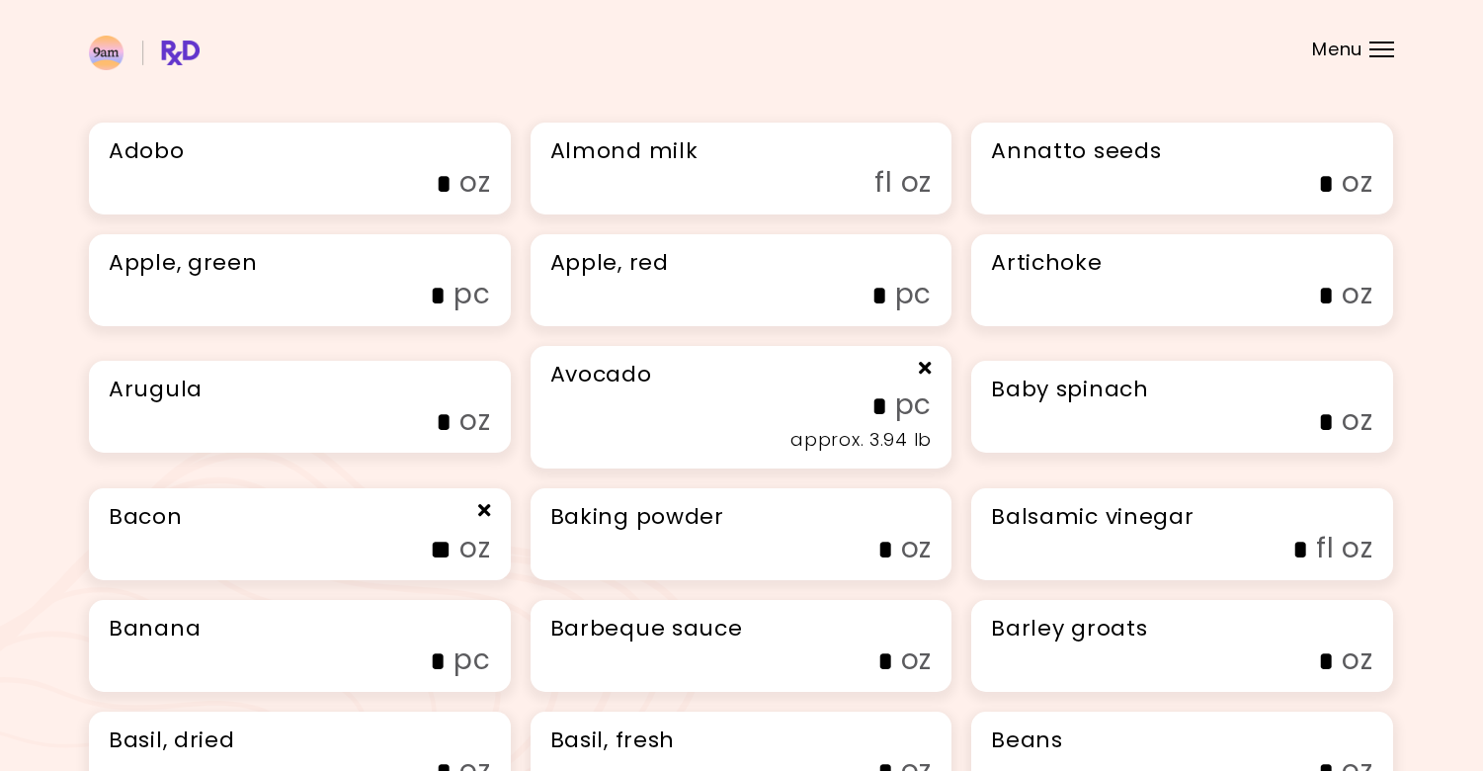
type input "*"
